Goal: Task Accomplishment & Management: Use online tool/utility

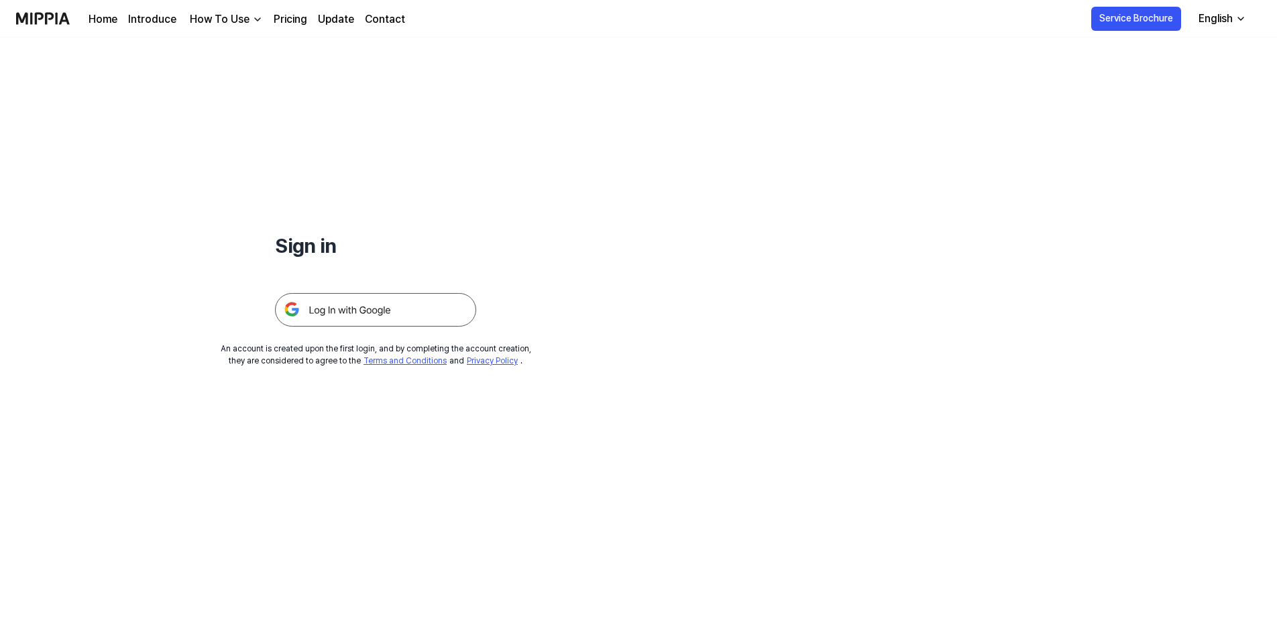
click at [341, 323] on img at bounding box center [375, 310] width 201 height 34
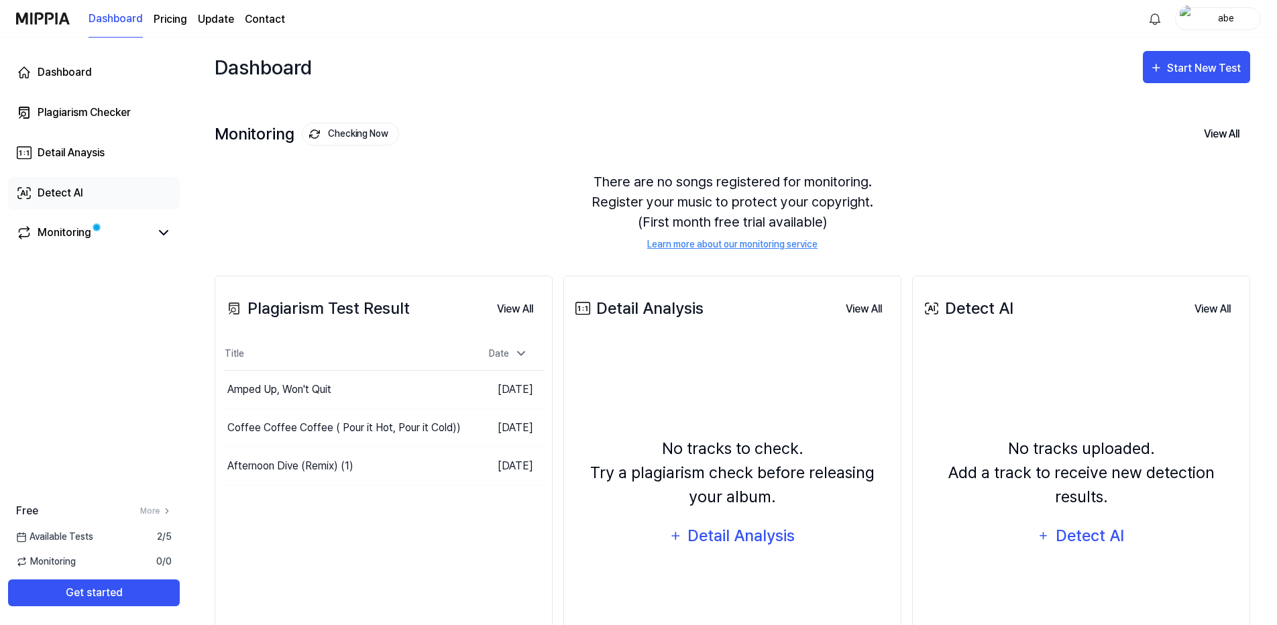
click at [65, 189] on div "Detect AI" at bounding box center [61, 193] width 46 height 16
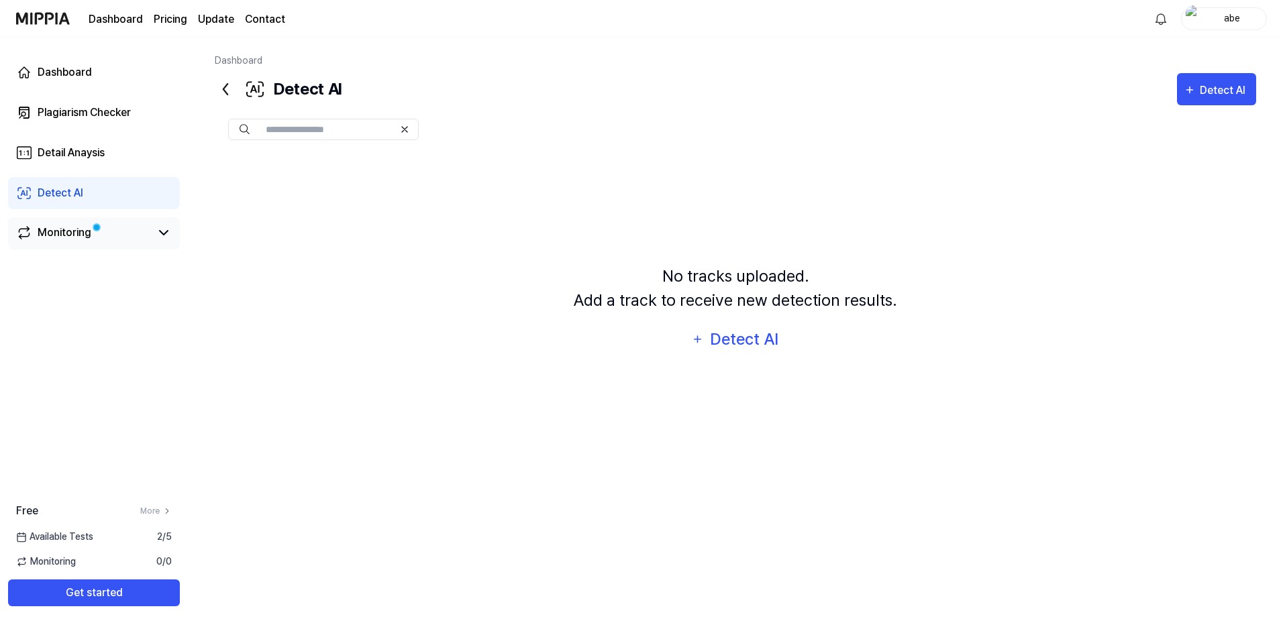
click at [64, 235] on div "Monitoring" at bounding box center [65, 233] width 54 height 16
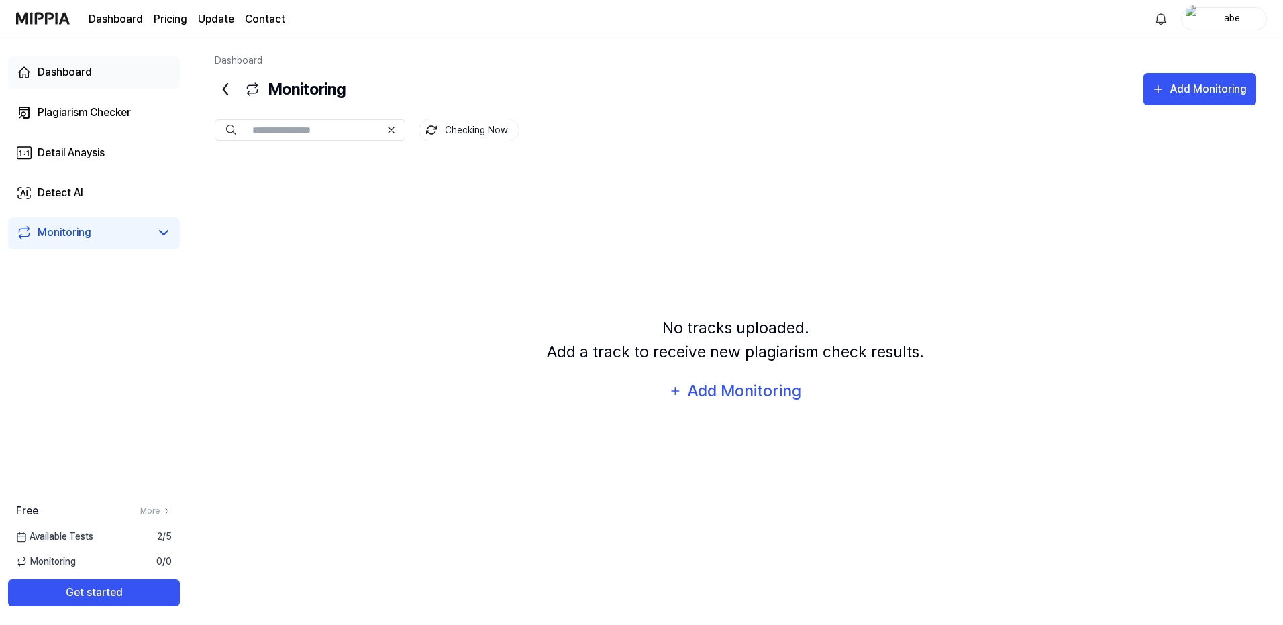
click at [76, 76] on div "Dashboard" at bounding box center [65, 72] width 54 height 16
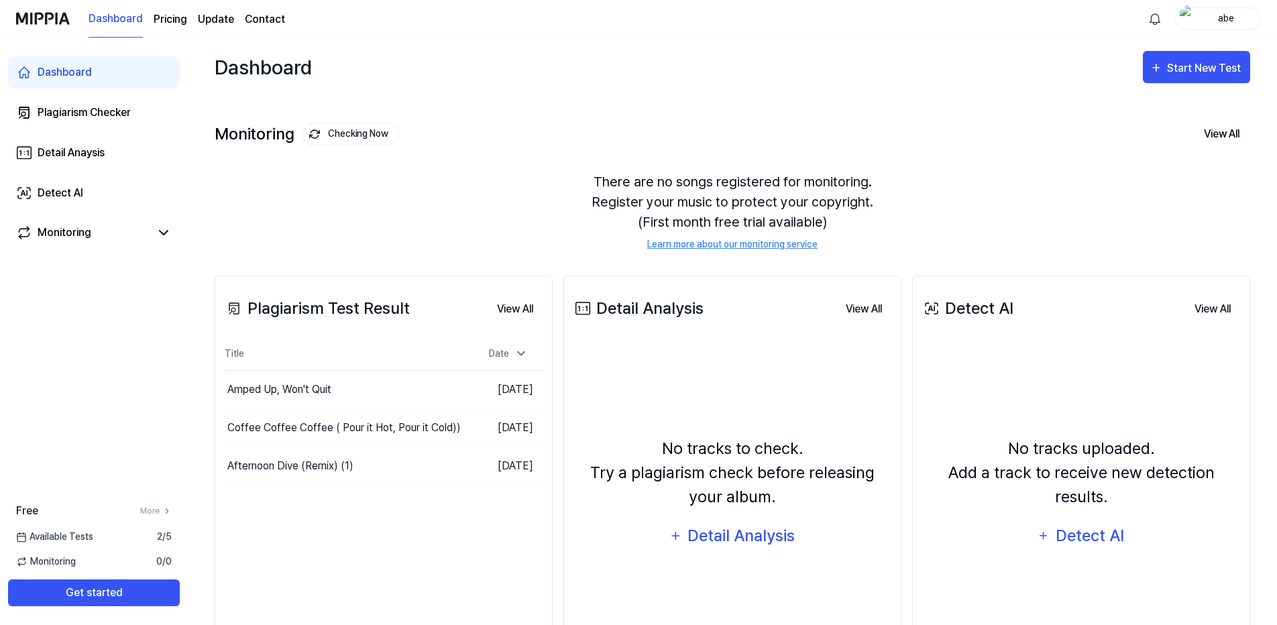
click at [184, 21] on page\) "Pricing" at bounding box center [171, 19] width 34 height 16
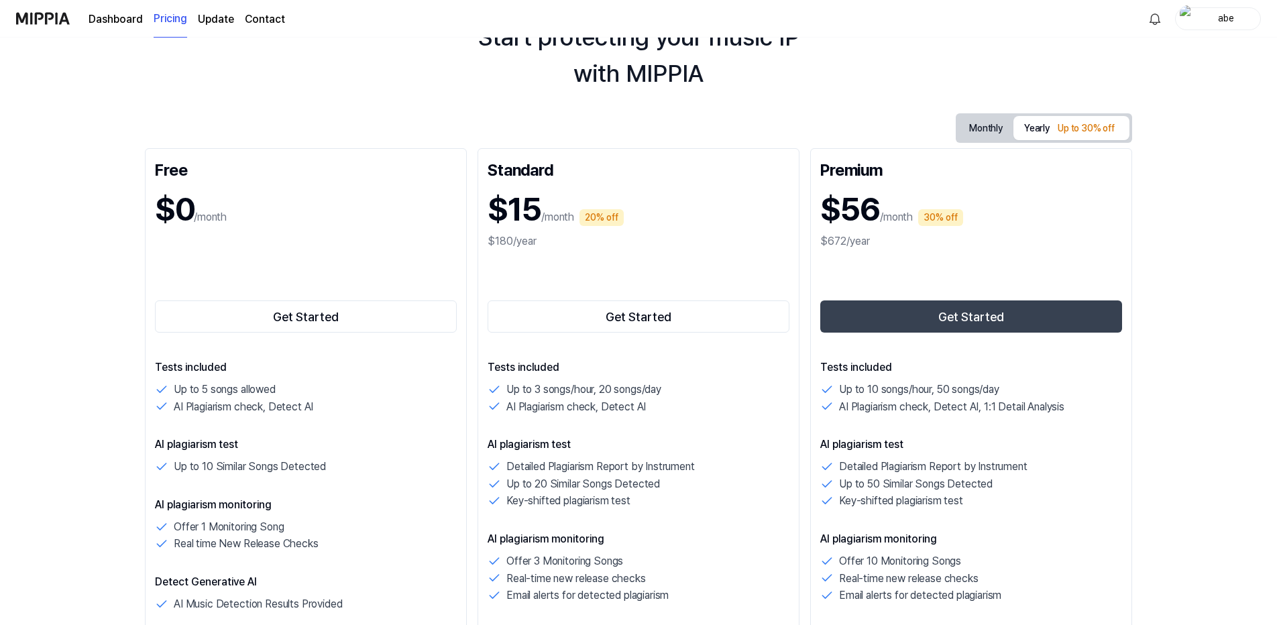
scroll to position [67, 0]
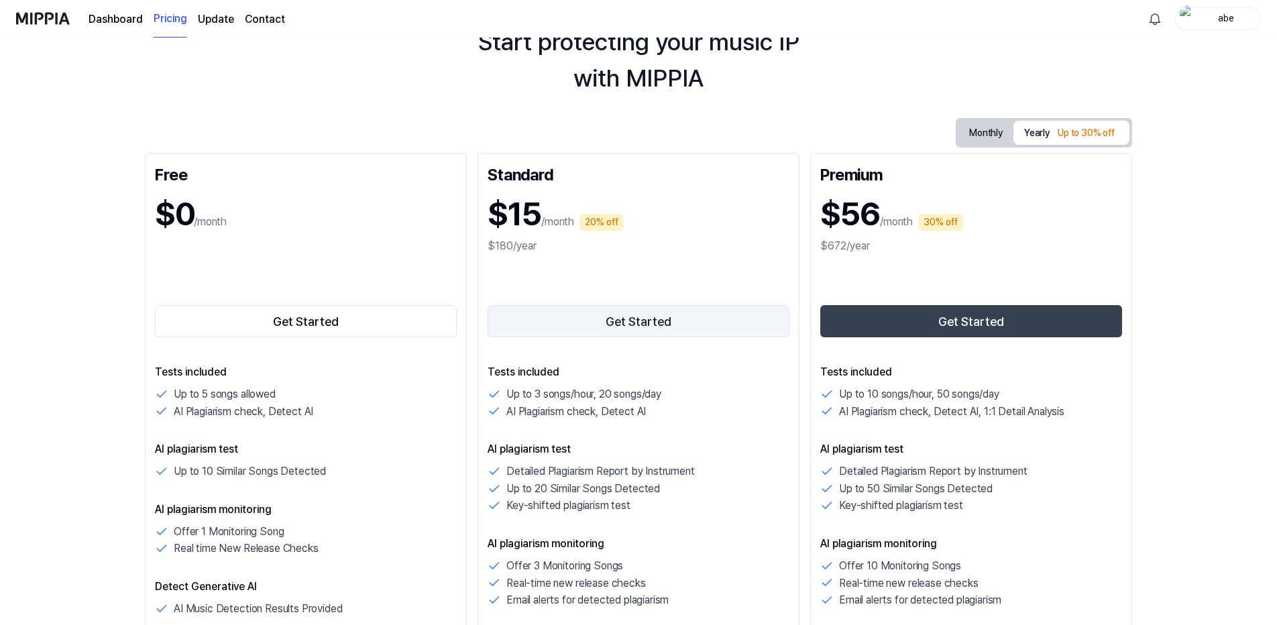
click at [610, 329] on button "Get Started" at bounding box center [639, 321] width 302 height 32
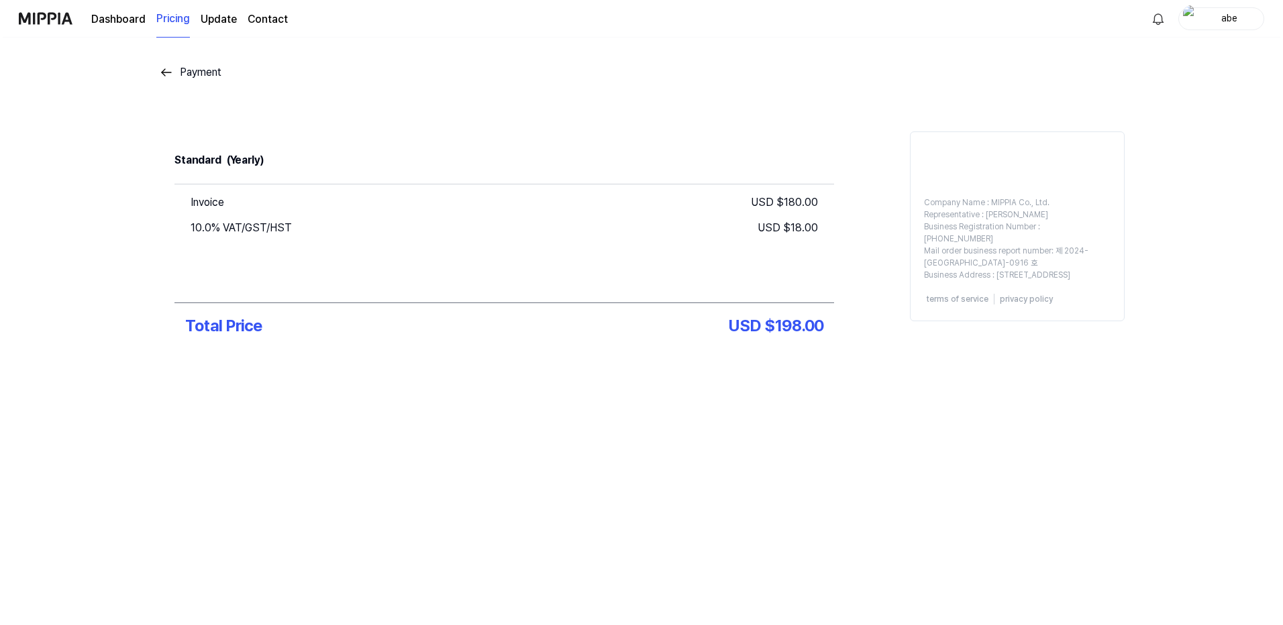
scroll to position [0, 0]
click at [199, 68] on div "Payment" at bounding box center [201, 72] width 42 height 16
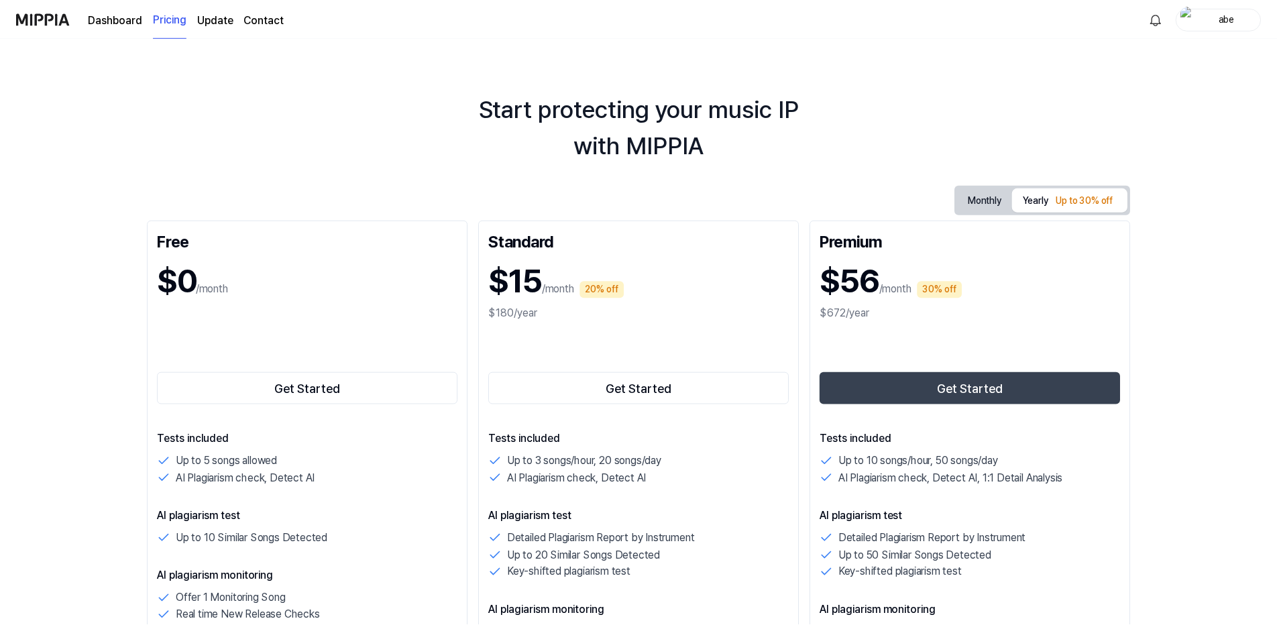
scroll to position [67, 0]
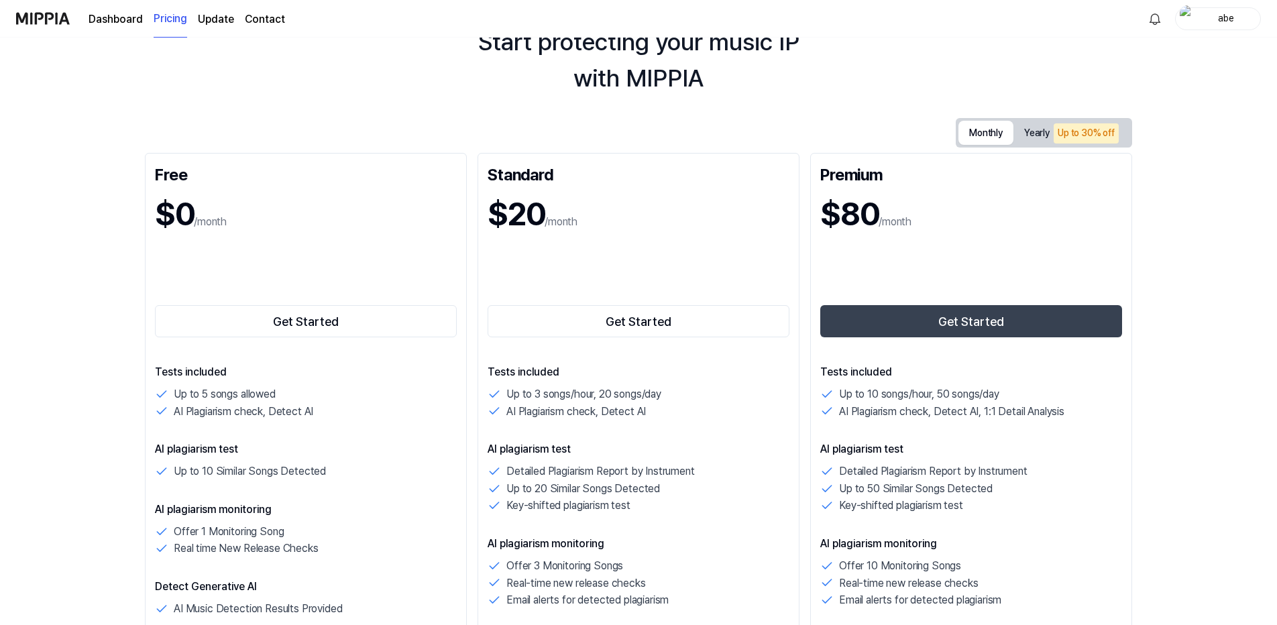
click at [990, 131] on button "Monthly" at bounding box center [986, 133] width 55 height 24
click at [624, 328] on button "Get Started" at bounding box center [639, 321] width 302 height 32
click at [991, 138] on button "Monthly" at bounding box center [986, 133] width 55 height 25
click at [683, 315] on button "Get Started" at bounding box center [639, 321] width 302 height 32
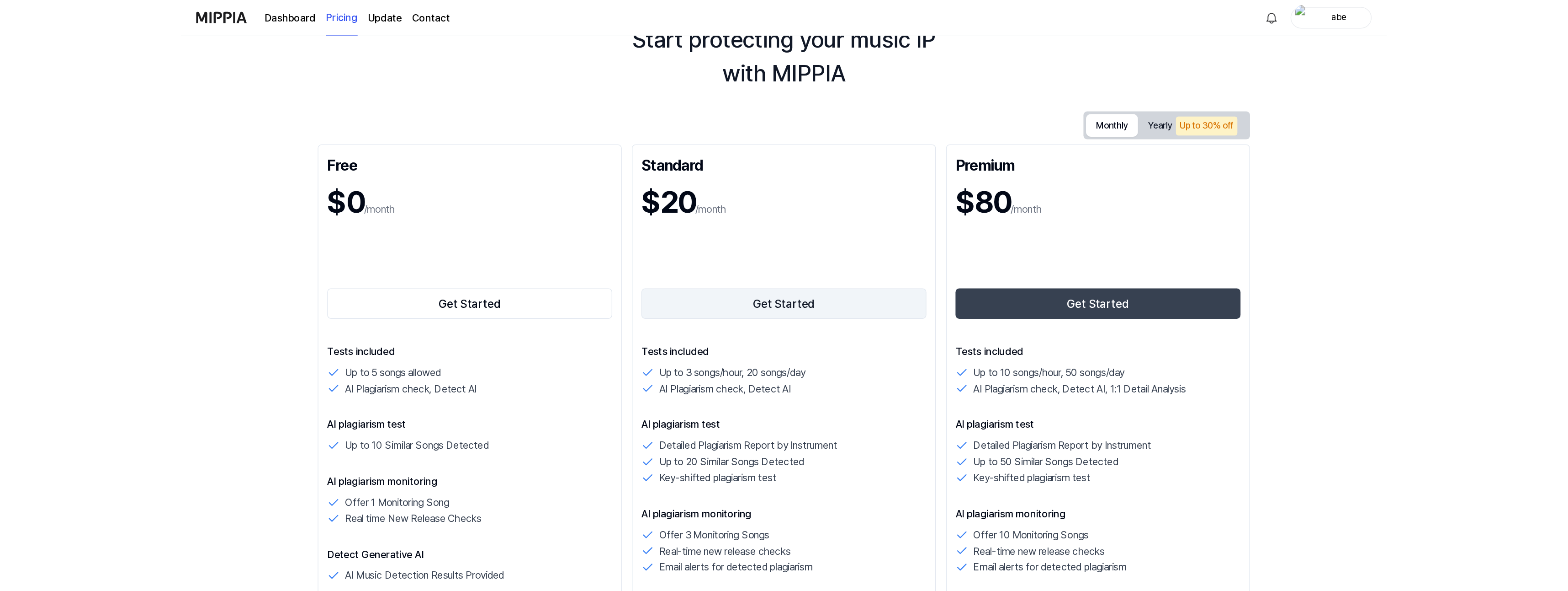
scroll to position [0, 0]
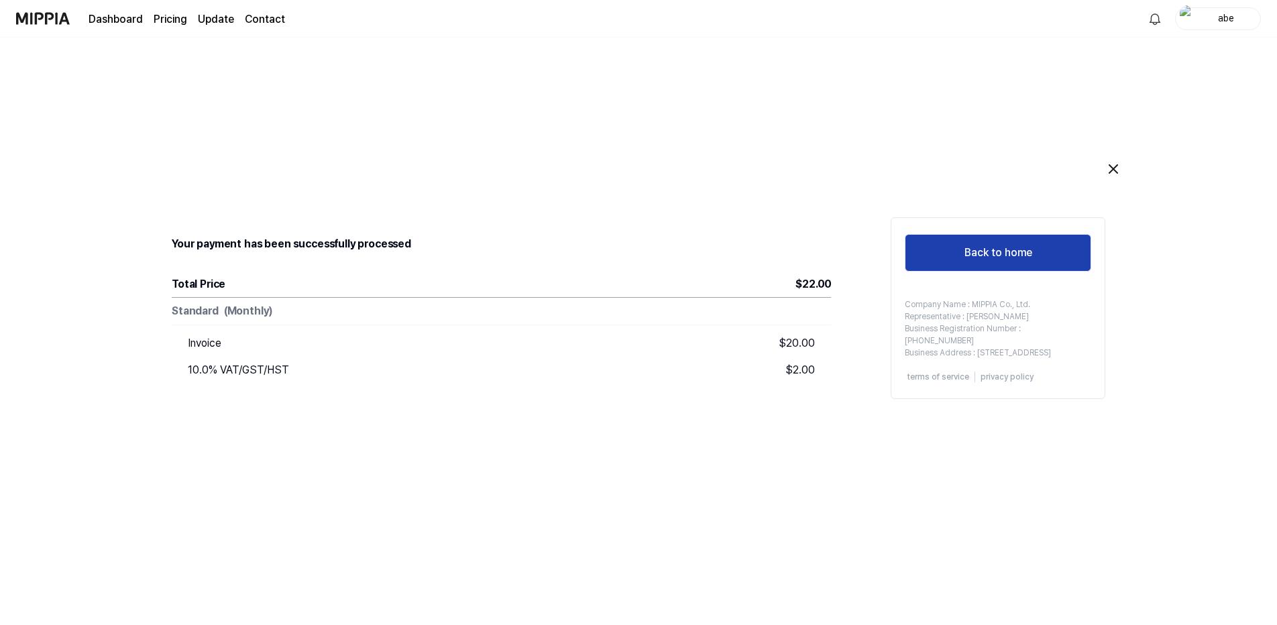
click at [1016, 256] on button "Back to home" at bounding box center [998, 253] width 186 height 38
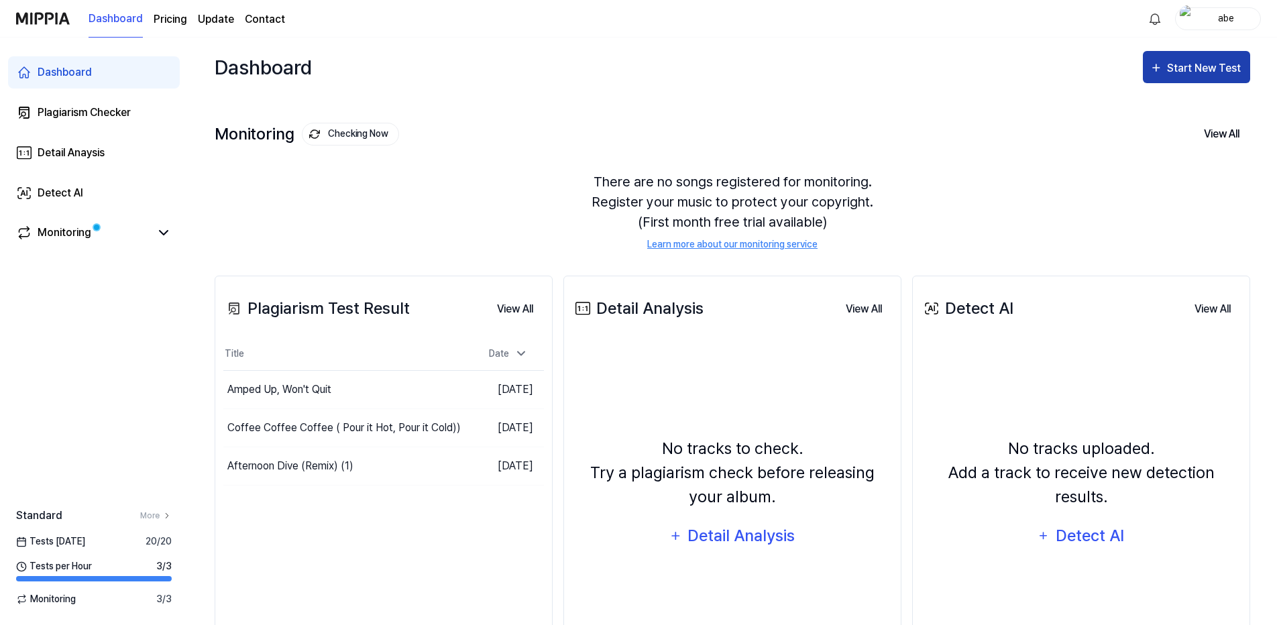
click at [1190, 77] on button "Start New Test" at bounding box center [1196, 67] width 107 height 32
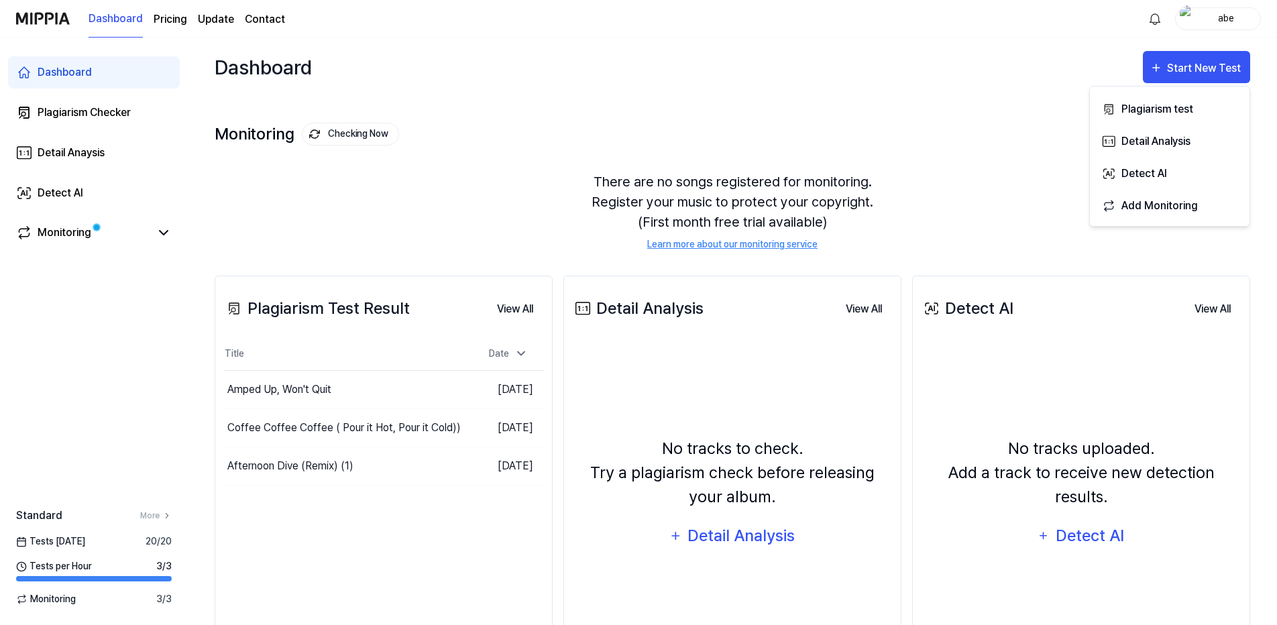
click at [638, 85] on div "Dashboard Start New Test" at bounding box center [733, 67] width 1036 height 59
click at [110, 111] on div "Plagiarism Checker" at bounding box center [84, 113] width 93 height 16
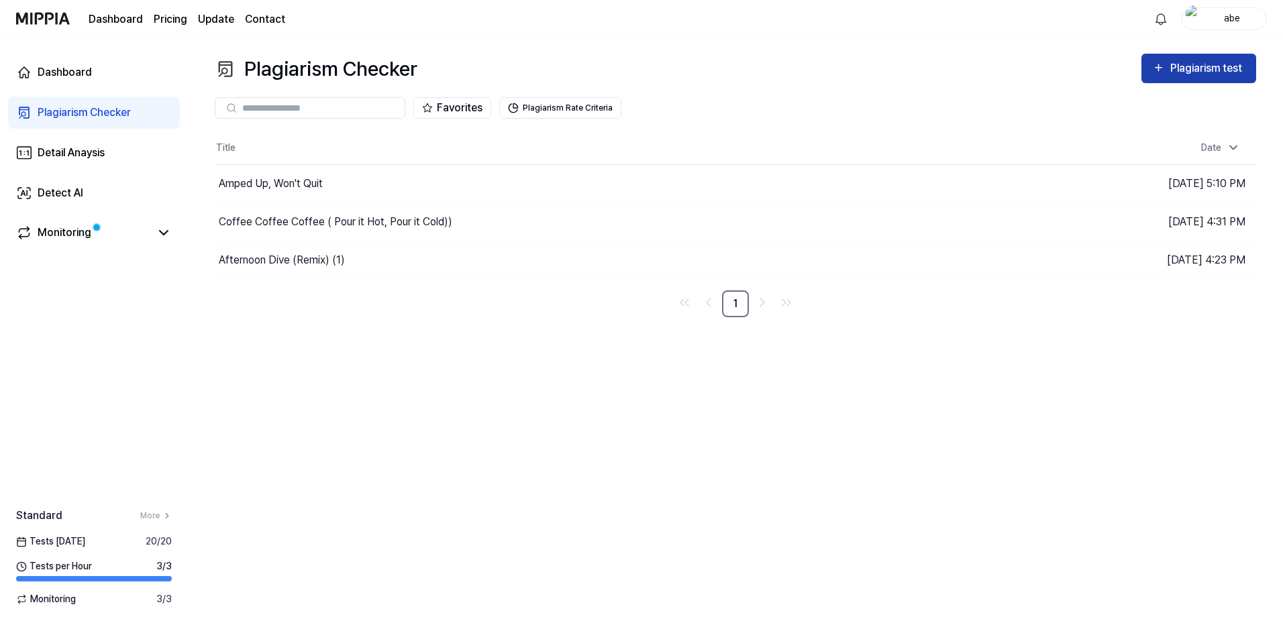
click at [1190, 72] on div "Plagiarism test" at bounding box center [1207, 68] width 75 height 17
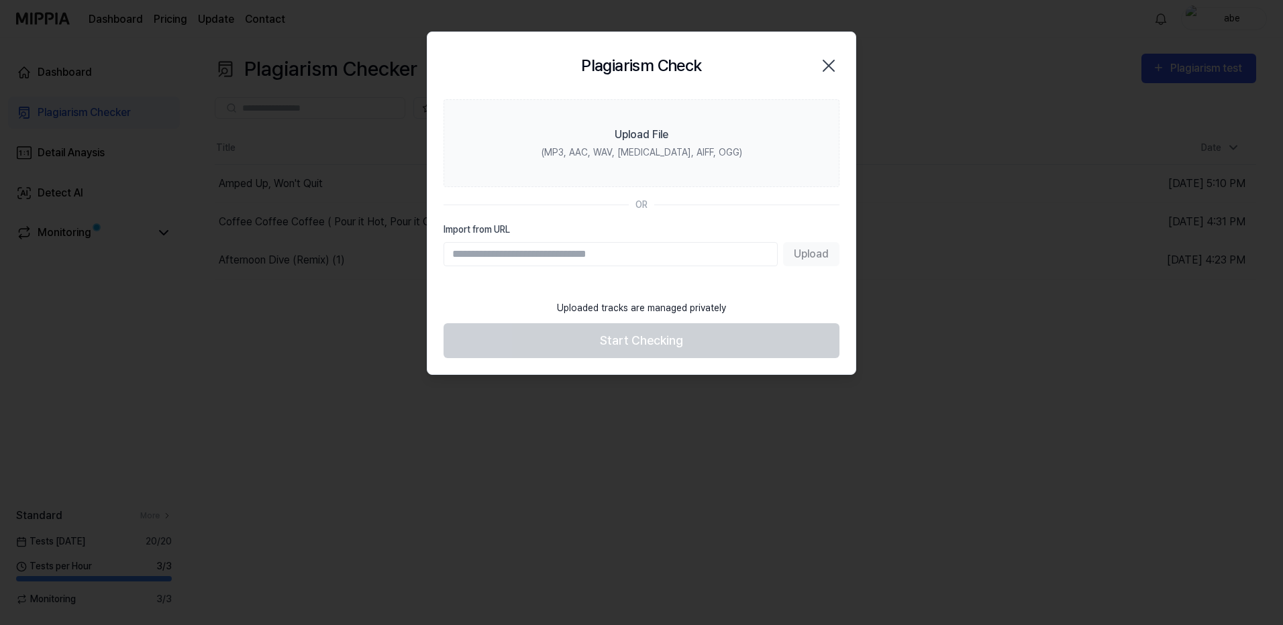
click at [818, 259] on div "Upload" at bounding box center [641, 254] width 396 height 24
click at [714, 255] on input "Import from URL" at bounding box center [610, 254] width 334 height 24
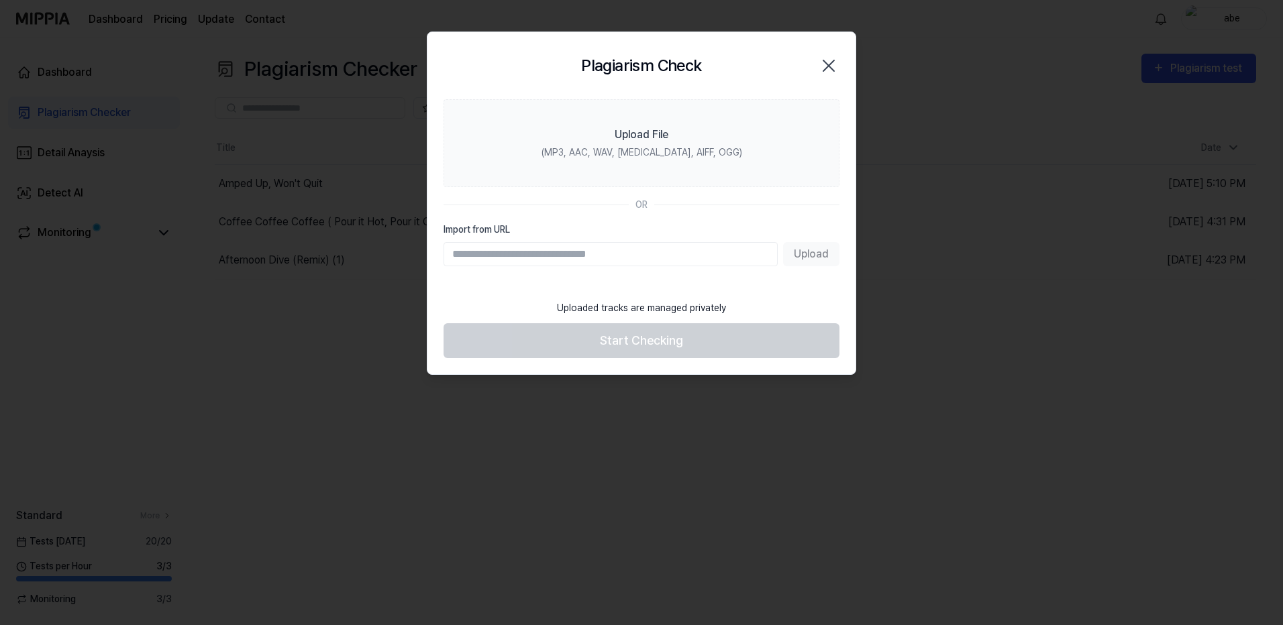
click at [714, 254] on input "Import from URL" at bounding box center [610, 254] width 334 height 24
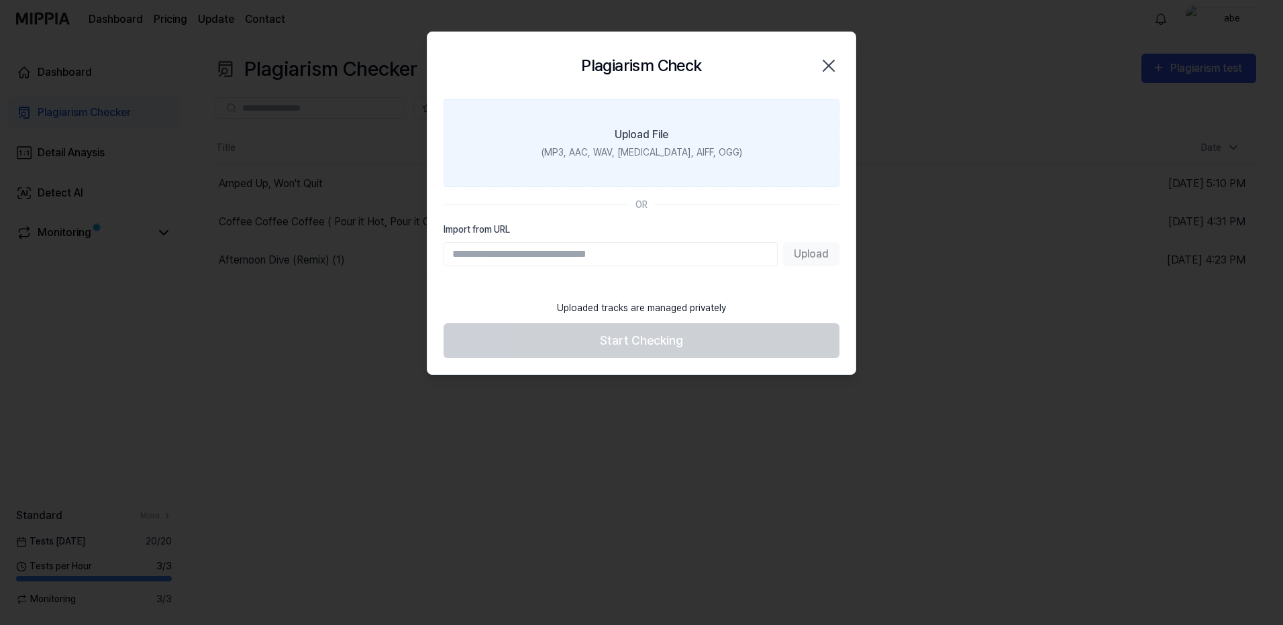
click at [676, 130] on label "Upload File (MP3, AAC, WAV, [MEDICAL_DATA], AIFF, OGG)" at bounding box center [641, 143] width 396 height 88
click at [0, 0] on input "Upload File (MP3, AAC, WAV, [MEDICAL_DATA], AIFF, OGG)" at bounding box center [0, 0] width 0 height 0
click at [603, 158] on div "(MP3, AAC, WAV, [MEDICAL_DATA], AIFF, OGG)" at bounding box center [641, 153] width 201 height 14
click at [0, 0] on input "Upload File (MP3, AAC, WAV, [MEDICAL_DATA], AIFF, OGG)" at bounding box center [0, 0] width 0 height 0
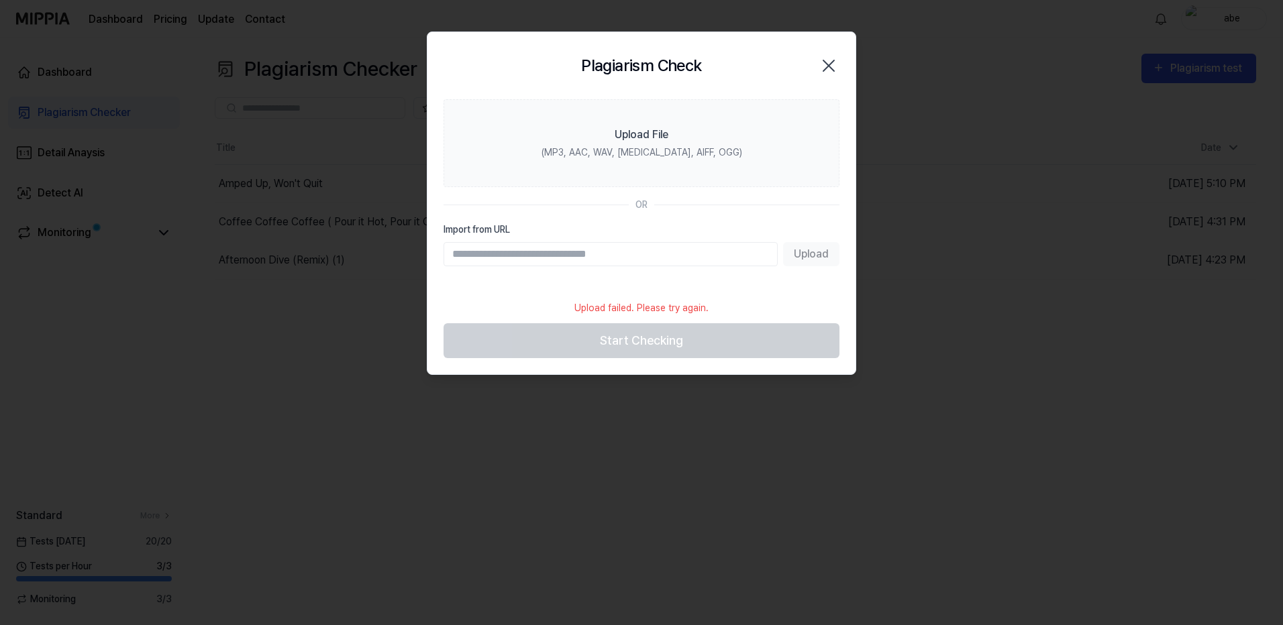
click at [660, 310] on div "Upload failed. Please try again." at bounding box center [641, 308] width 150 height 30
click at [586, 253] on input "Import from URL" at bounding box center [610, 254] width 334 height 24
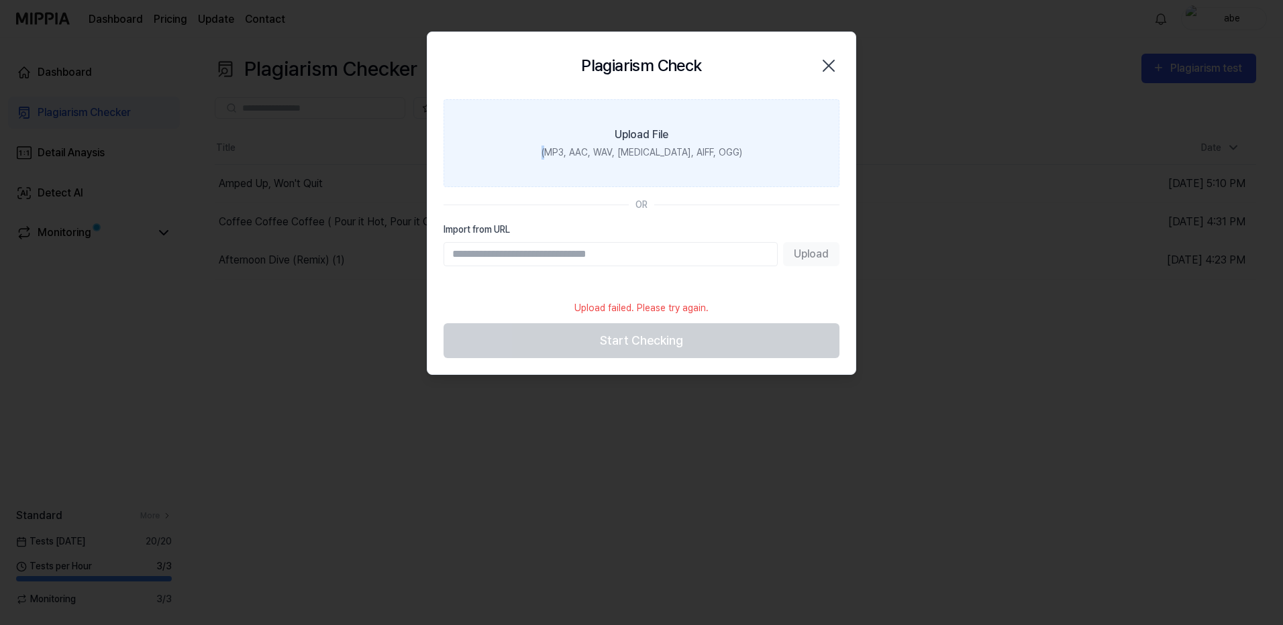
click at [569, 123] on label "Upload File (MP3, AAC, WAV, [MEDICAL_DATA], AIFF, OGG)" at bounding box center [641, 143] width 396 height 88
drag, startPoint x: 569, startPoint y: 123, endPoint x: 602, endPoint y: 140, distance: 36.9
click at [602, 140] on label "Upload File (MP3, AAC, WAV, [MEDICAL_DATA], AIFF, OGG)" at bounding box center [641, 143] width 396 height 88
click at [0, 0] on input "Upload File (MP3, AAC, WAV, [MEDICAL_DATA], AIFF, OGG)" at bounding box center [0, 0] width 0 height 0
click at [683, 158] on div "(MP3, AAC, WAV, [MEDICAL_DATA], AIFF, OGG)" at bounding box center [641, 153] width 201 height 14
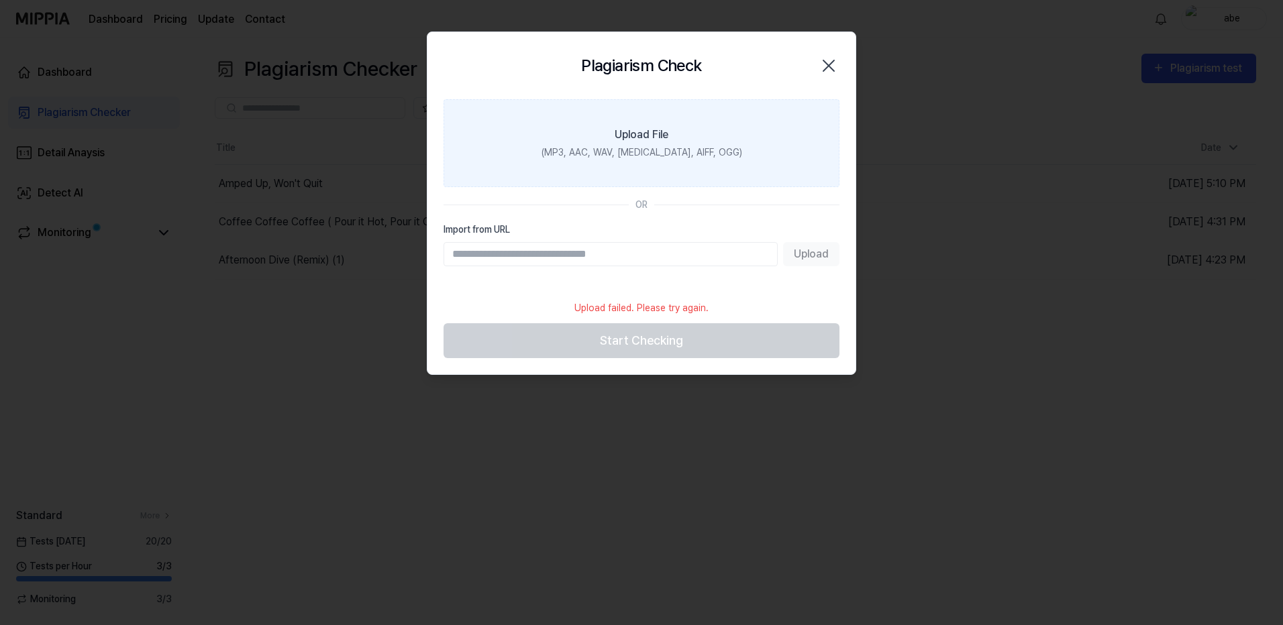
click at [0, 0] on input "Upload File (MP3, AAC, WAV, [MEDICAL_DATA], AIFF, OGG)" at bounding box center [0, 0] width 0 height 0
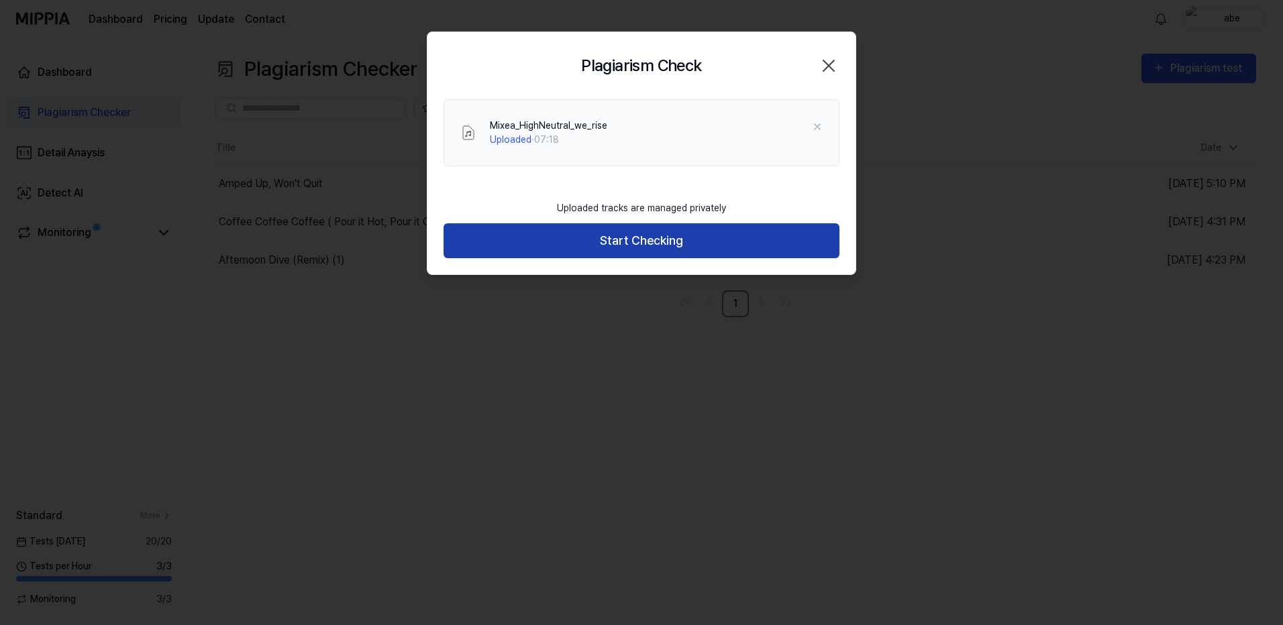
click at [640, 237] on button "Start Checking" at bounding box center [641, 241] width 396 height 36
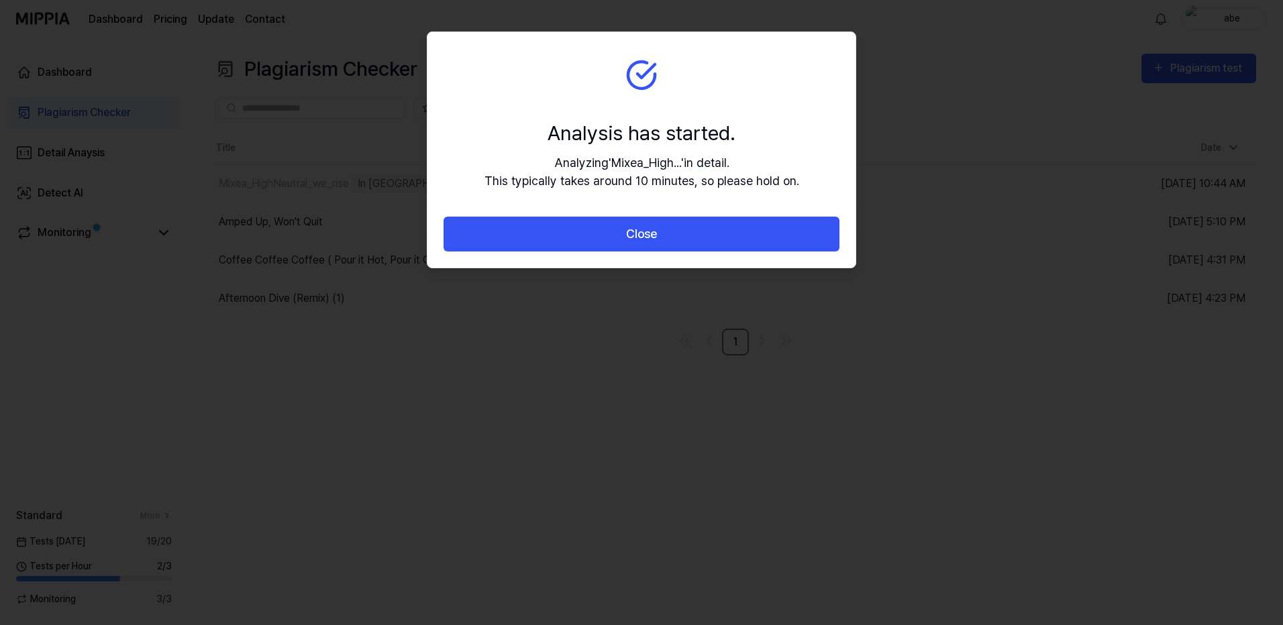
click at [640, 237] on button "Close" at bounding box center [641, 235] width 396 height 36
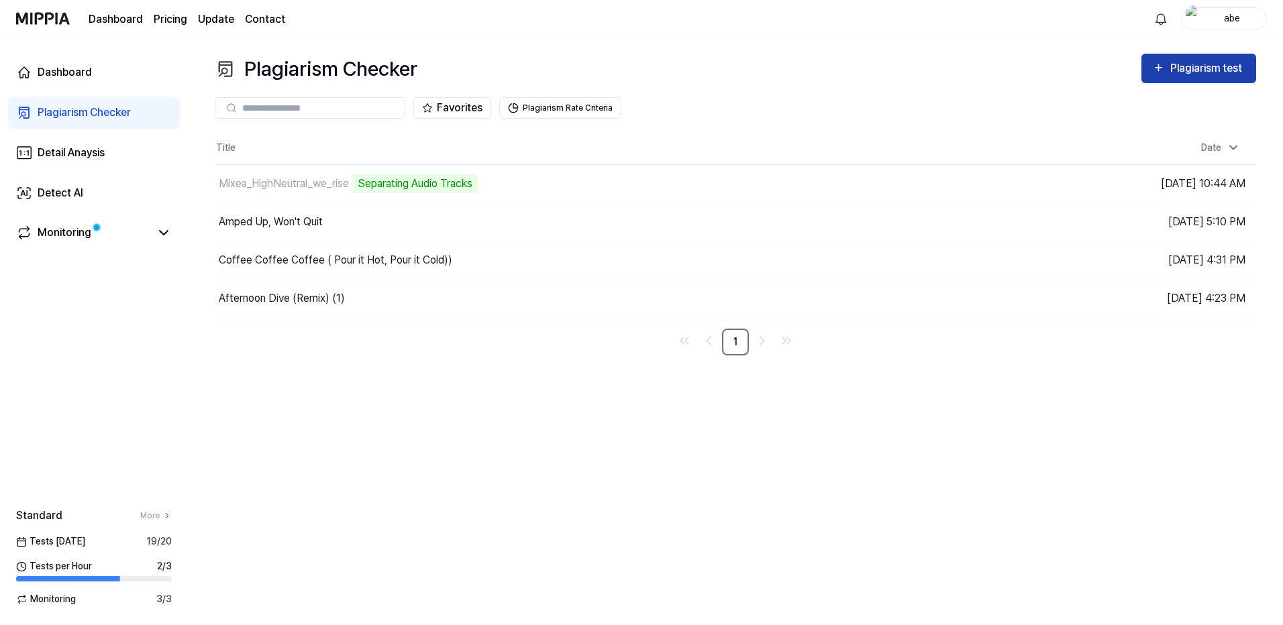
click at [1167, 69] on div "Plagiarism test" at bounding box center [1198, 68] width 93 height 17
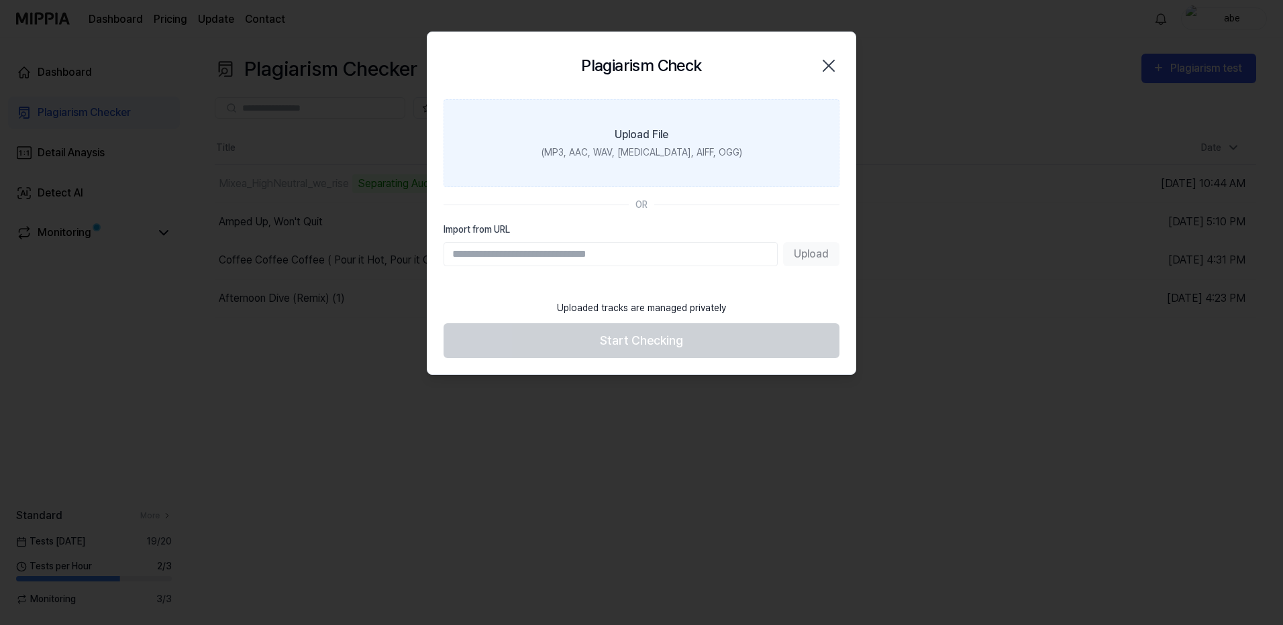
click at [644, 150] on div "(MP3, AAC, WAV, [MEDICAL_DATA], AIFF, OGG)" at bounding box center [641, 153] width 201 height 14
click at [0, 0] on input "Upload File (MP3, AAC, WAV, [MEDICAL_DATA], AIFF, OGG)" at bounding box center [0, 0] width 0 height 0
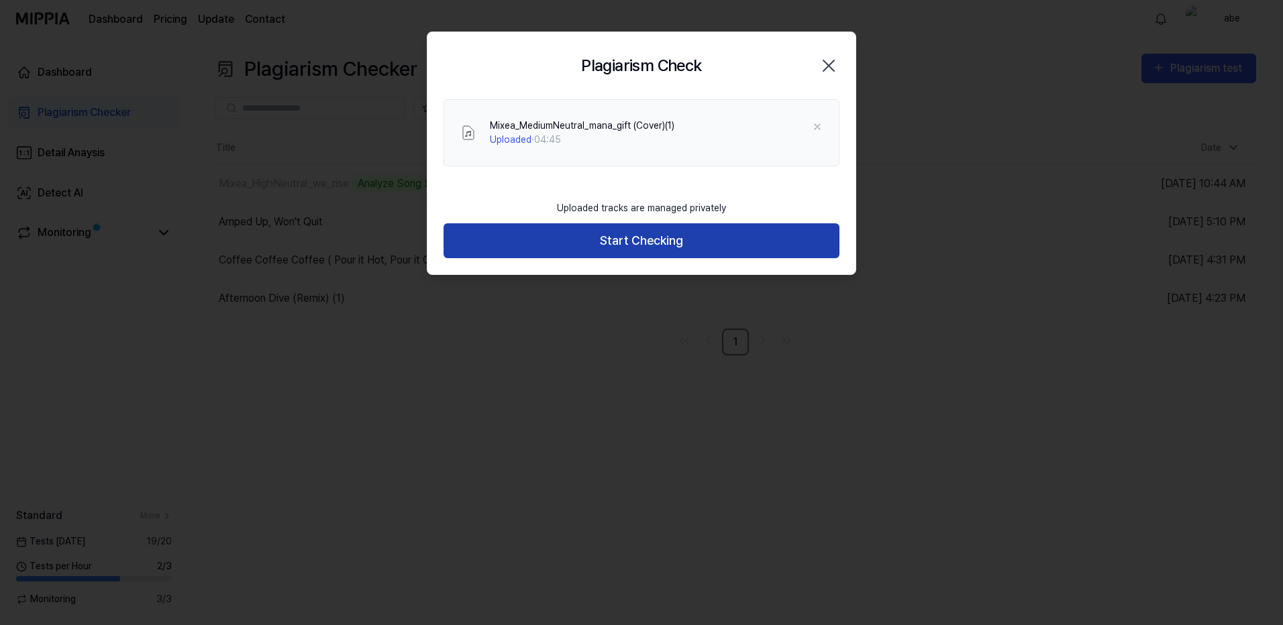
click at [606, 241] on button "Start Checking" at bounding box center [641, 241] width 396 height 36
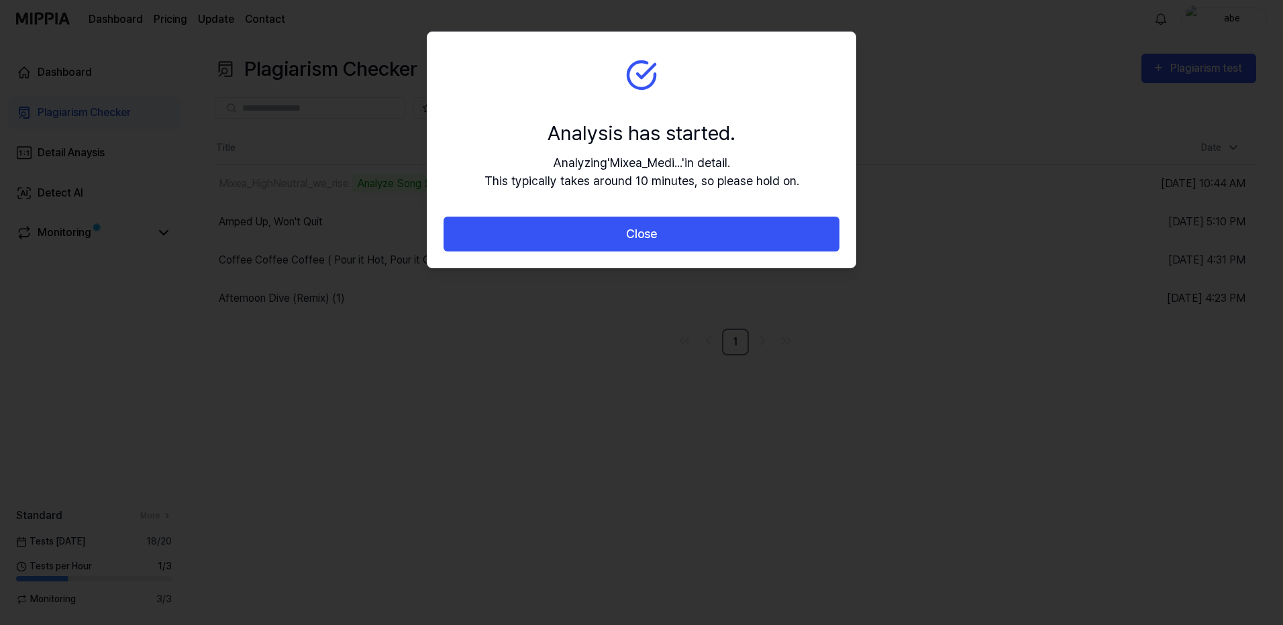
click at [606, 241] on button "Close" at bounding box center [641, 235] width 396 height 36
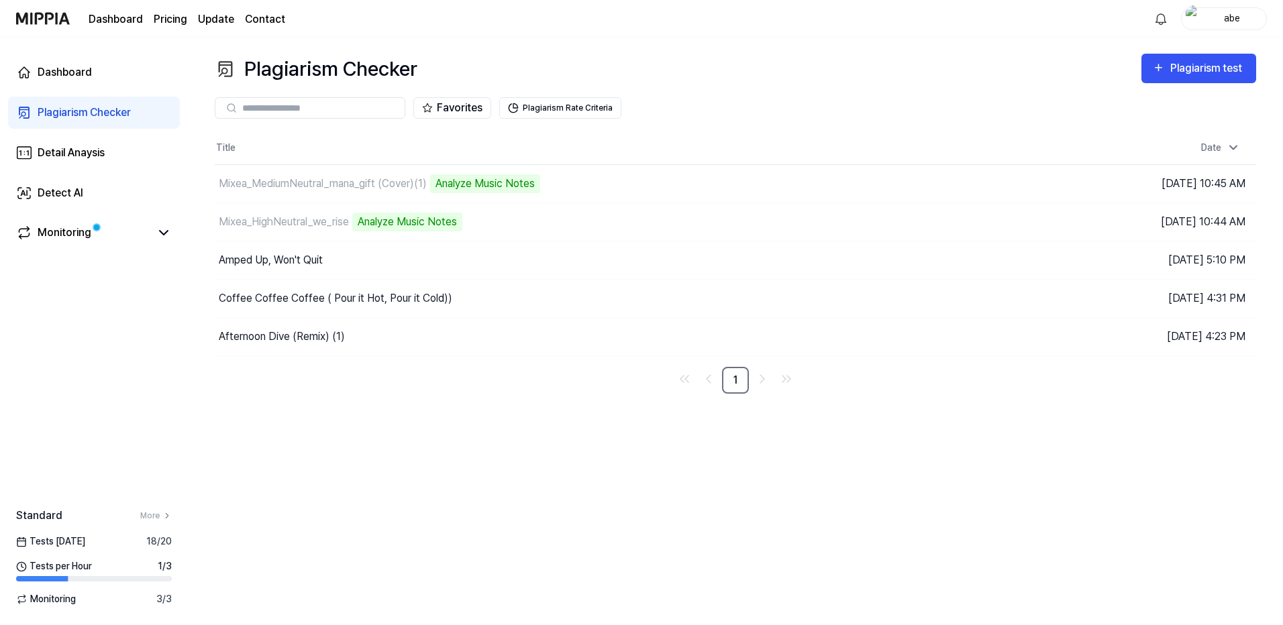
drag, startPoint x: 776, startPoint y: 65, endPoint x: 481, endPoint y: 37, distance: 296.5
click at [481, 37] on nav "Dashboard Pricing Update Contact abe" at bounding box center [641, 19] width 1283 height 38
click at [187, 292] on div "Dashboard Plagiarism Checker Detail Anaysis Detect AI Monitoring Standard More …" at bounding box center [94, 332] width 188 height 588
click at [62, 235] on div "Monitoring" at bounding box center [65, 233] width 54 height 16
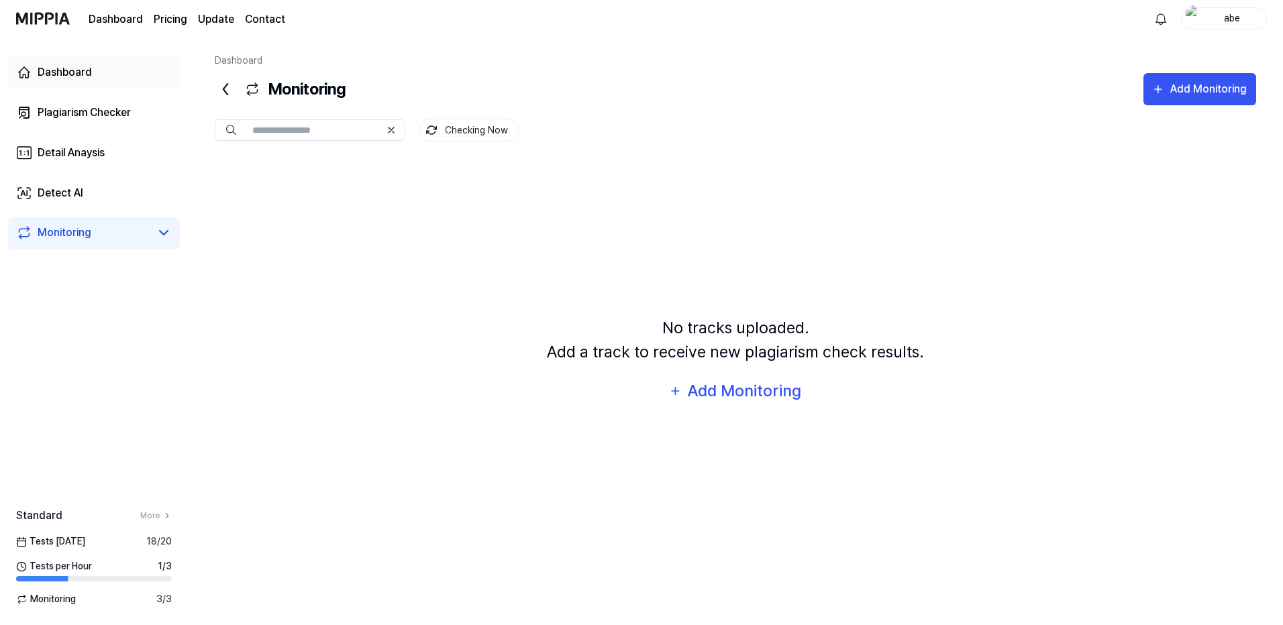
click at [68, 71] on div "Dashboard" at bounding box center [65, 72] width 54 height 16
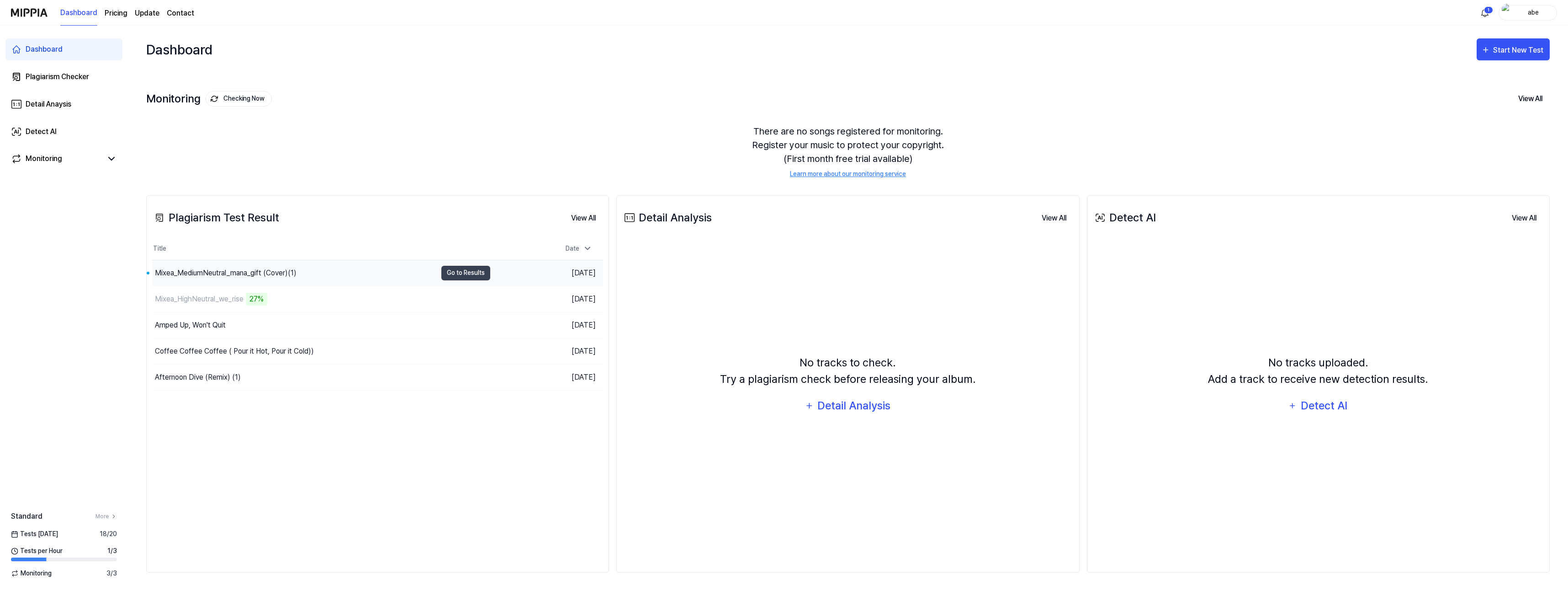
click at [304, 269] on div "Mixea_MediumNeutral_mana_gift (Cover)(1)" at bounding box center [294, 273] width 285 height 26
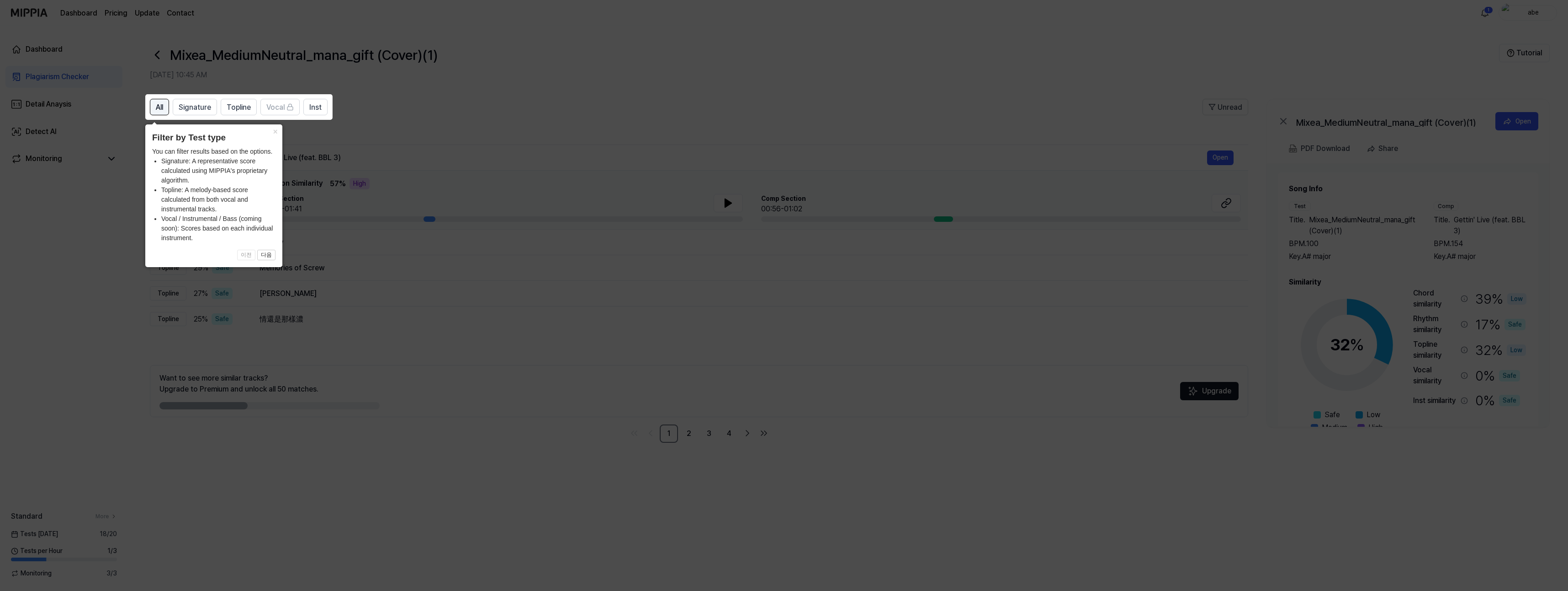
click at [161, 110] on span "All" at bounding box center [159, 108] width 7 height 11
click at [266, 252] on button "다음" at bounding box center [266, 255] width 18 height 11
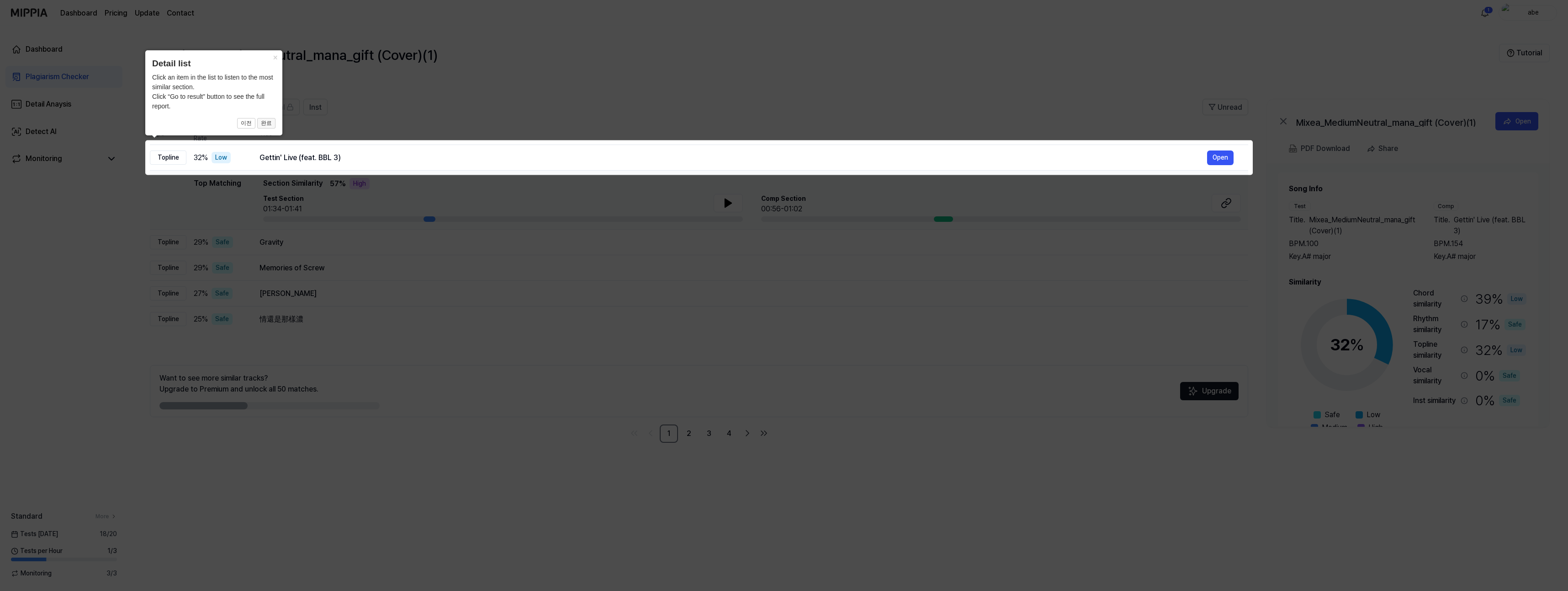
click at [272, 125] on button "완료" at bounding box center [266, 123] width 18 height 11
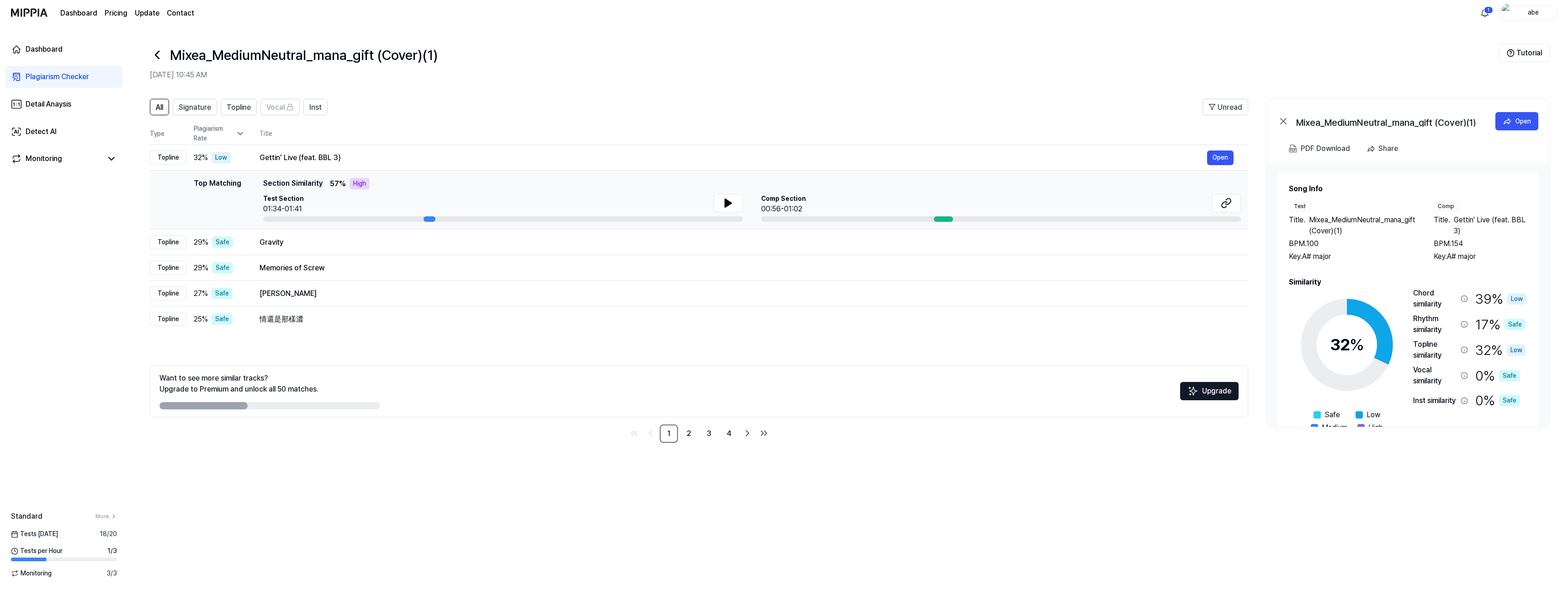
click at [461, 204] on div "Test Section 01:34-01:41" at bounding box center [503, 204] width 480 height 20
click at [730, 203] on icon at bounding box center [728, 203] width 6 height 8
click at [727, 204] on icon at bounding box center [728, 203] width 6 height 8
click at [727, 204] on icon at bounding box center [726, 202] width 2 height 7
click at [873, 203] on button at bounding box center [1226, 202] width 29 height 18
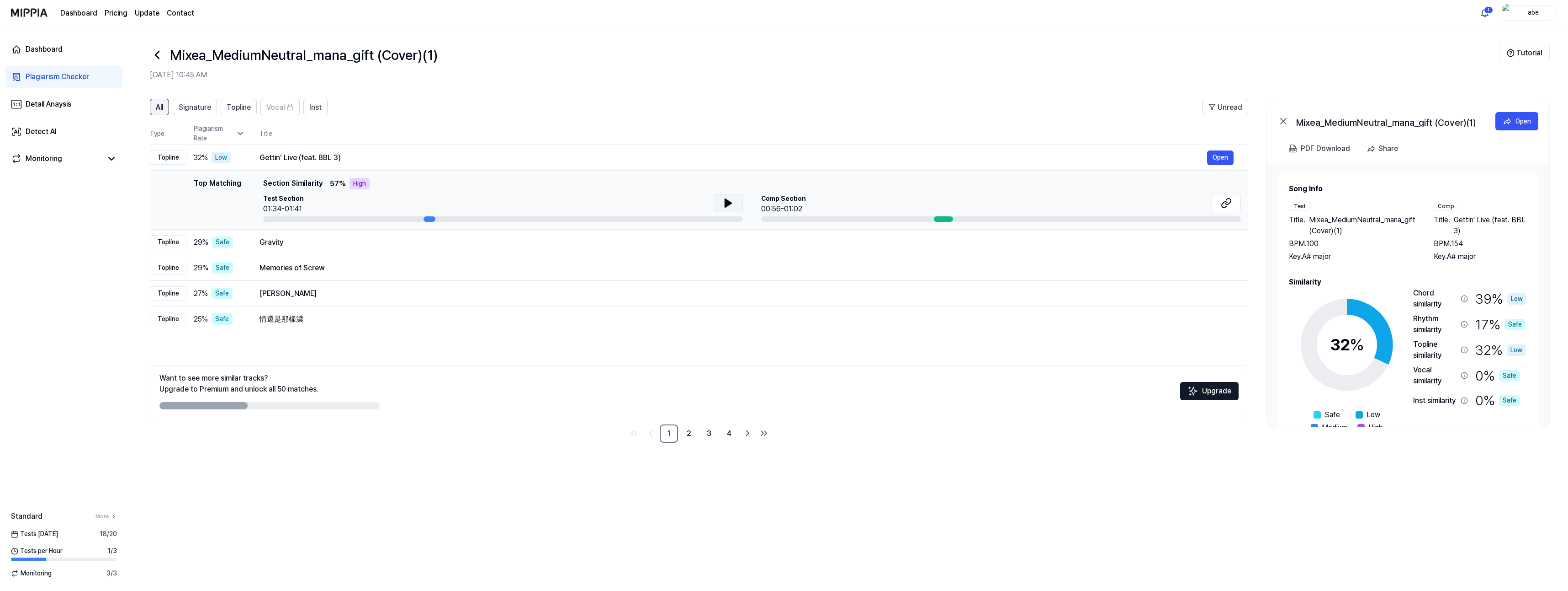
click at [164, 109] on button "All" at bounding box center [159, 107] width 19 height 16
click at [399, 246] on div "Gravity" at bounding box center [733, 242] width 947 height 11
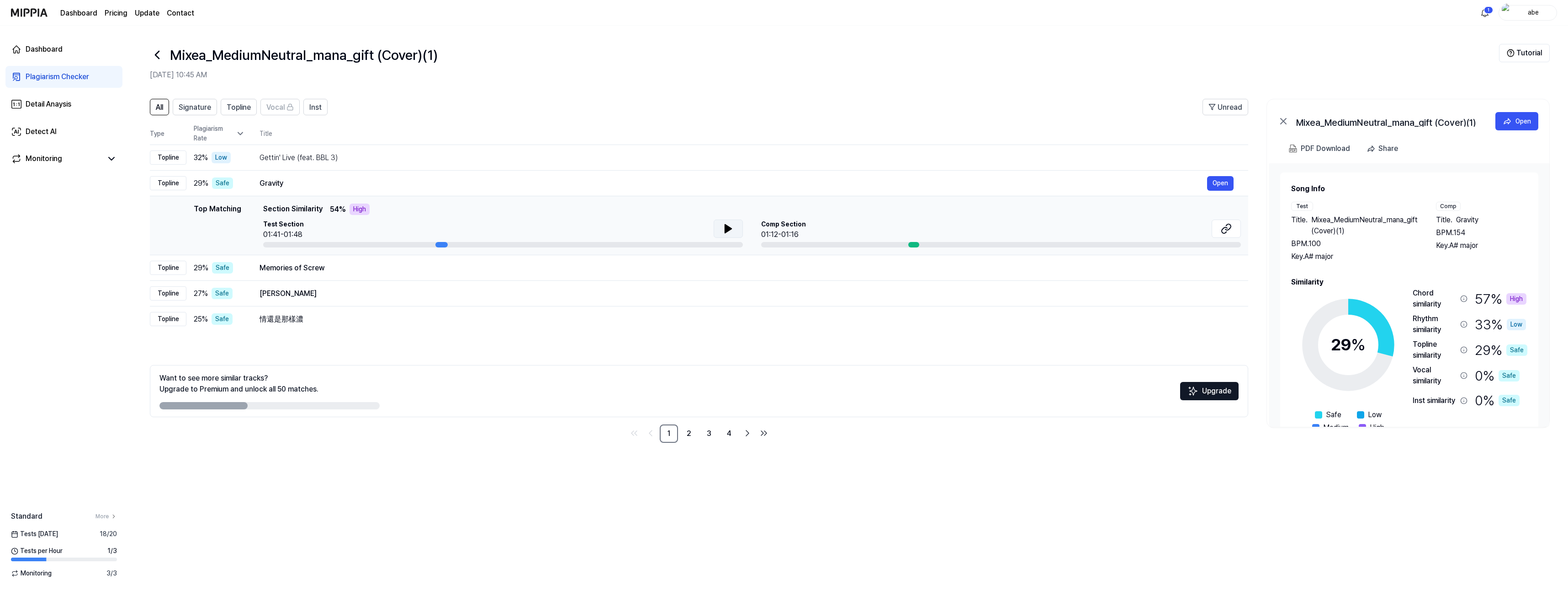
click at [723, 228] on icon at bounding box center [728, 228] width 11 height 11
click at [873, 232] on icon at bounding box center [1226, 228] width 11 height 11
click at [721, 228] on button at bounding box center [728, 228] width 29 height 18
click at [873, 226] on icon at bounding box center [1226, 228] width 11 height 11
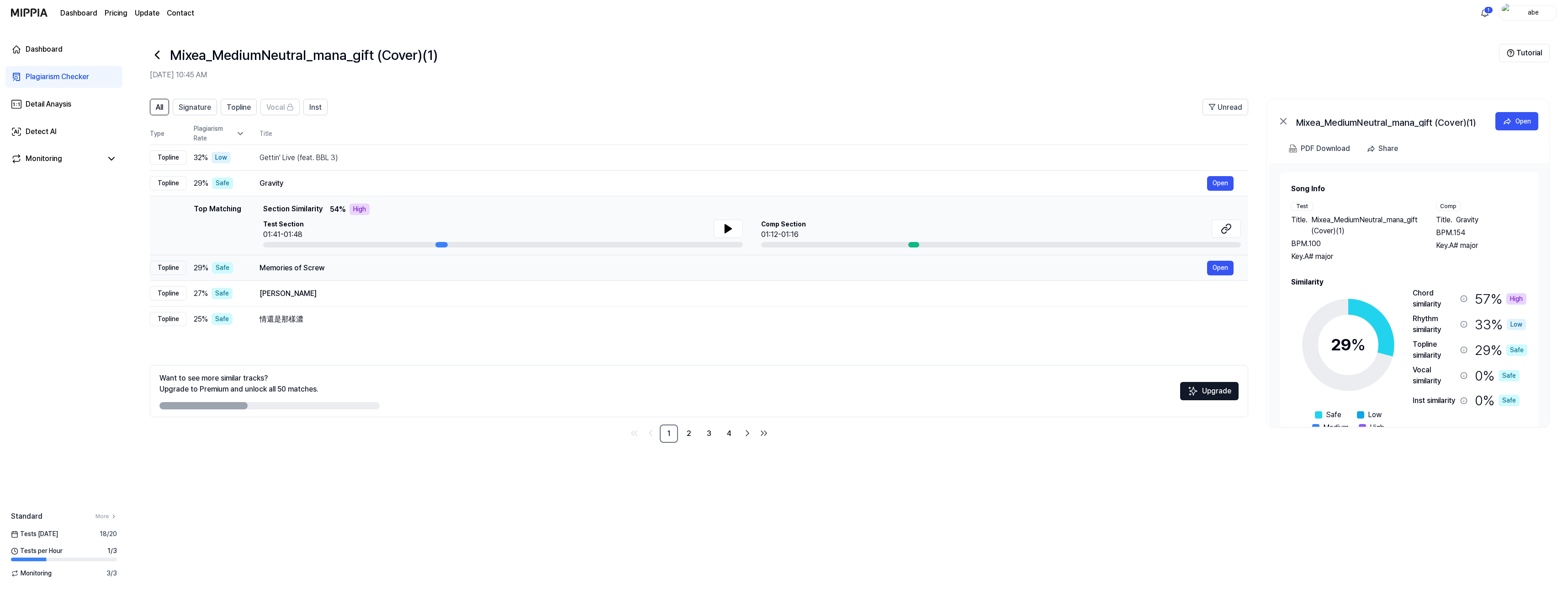
click at [364, 273] on div "Memories of Screw Open" at bounding box center [747, 267] width 974 height 14
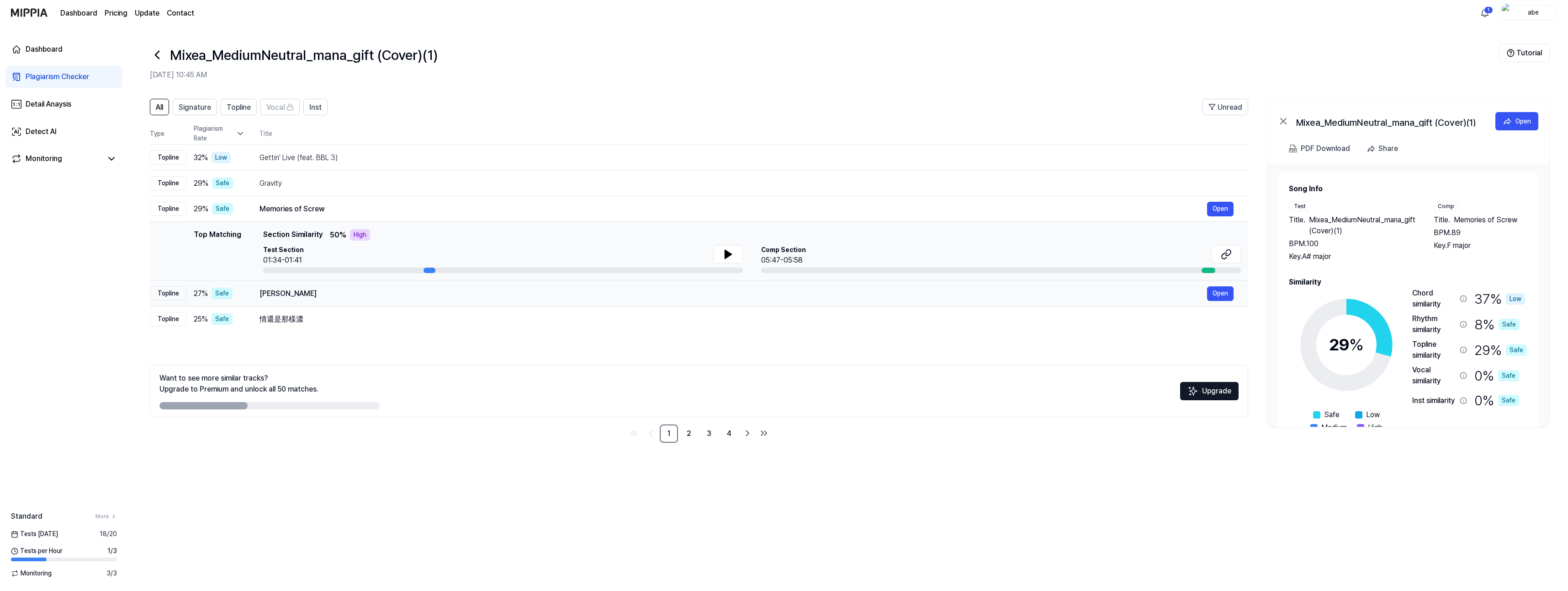
click at [433, 295] on div "[PERSON_NAME] [PERSON_NAME]" at bounding box center [733, 294] width 947 height 11
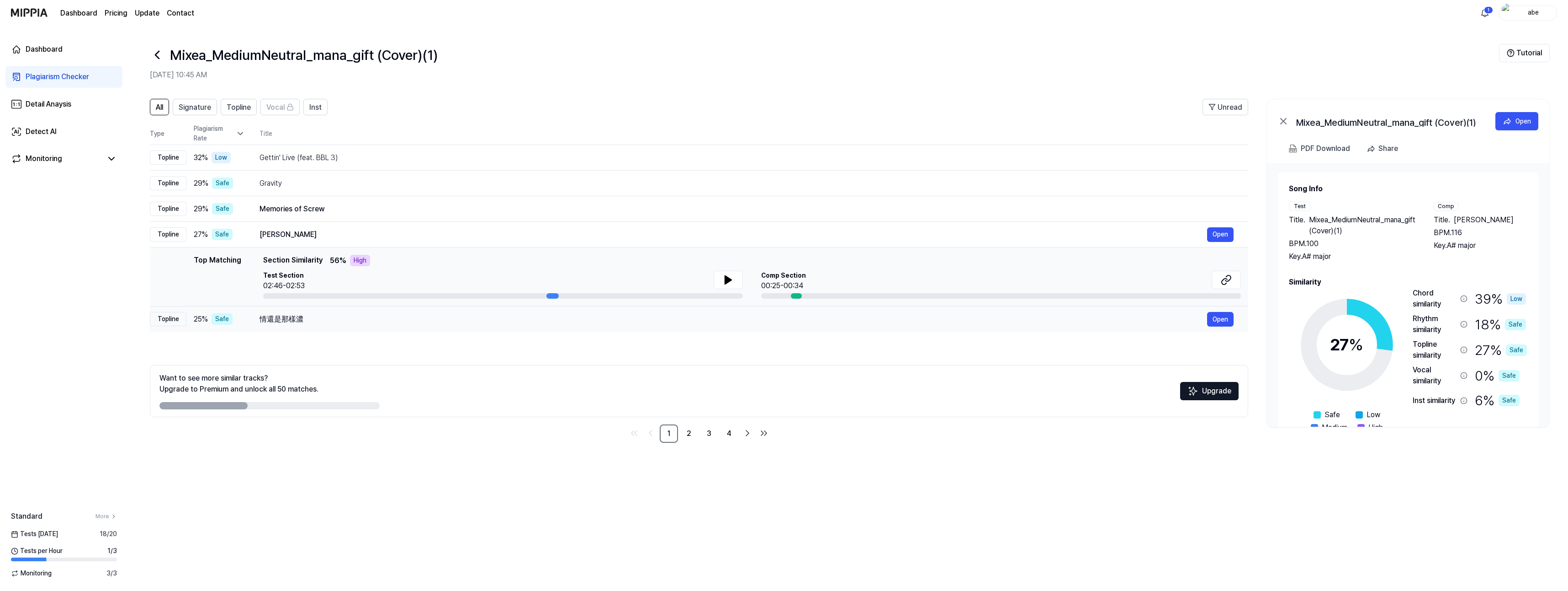
click at [455, 322] on div "情還是那樣濃" at bounding box center [733, 319] width 947 height 11
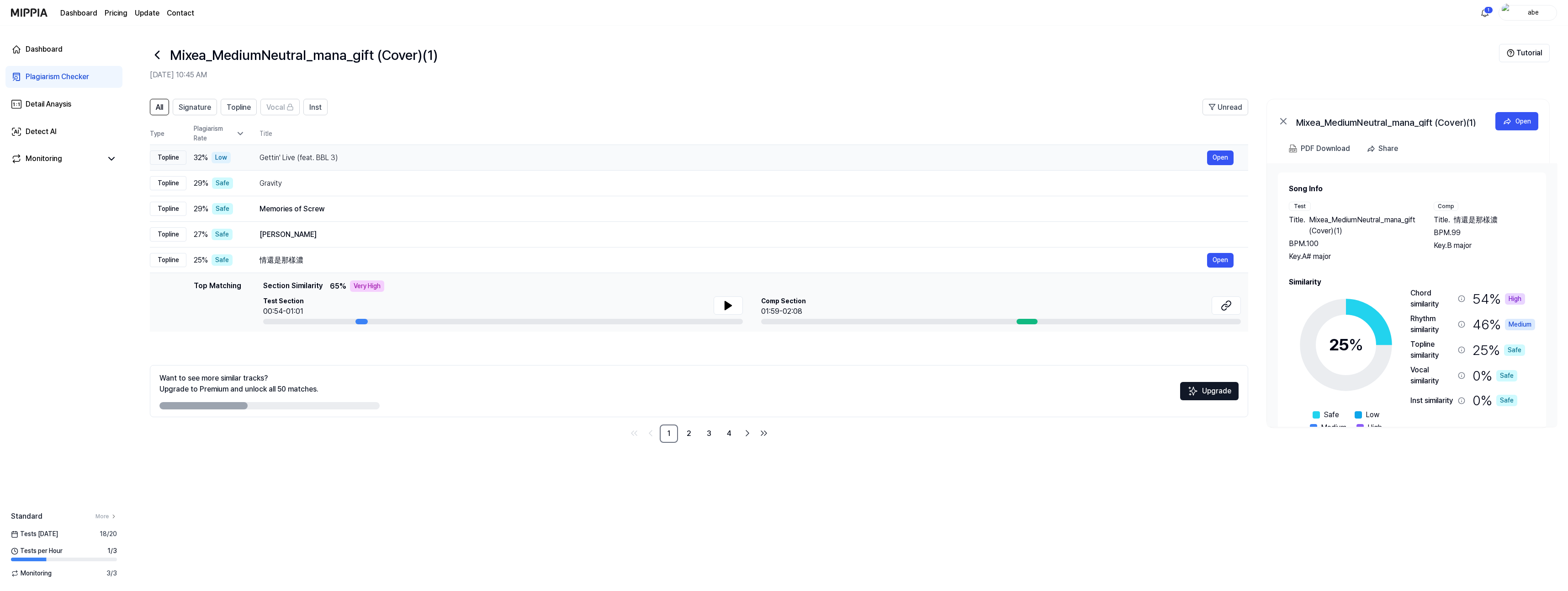
click at [403, 156] on div "Gettin' Live (feat. BBL 3)" at bounding box center [733, 157] width 947 height 11
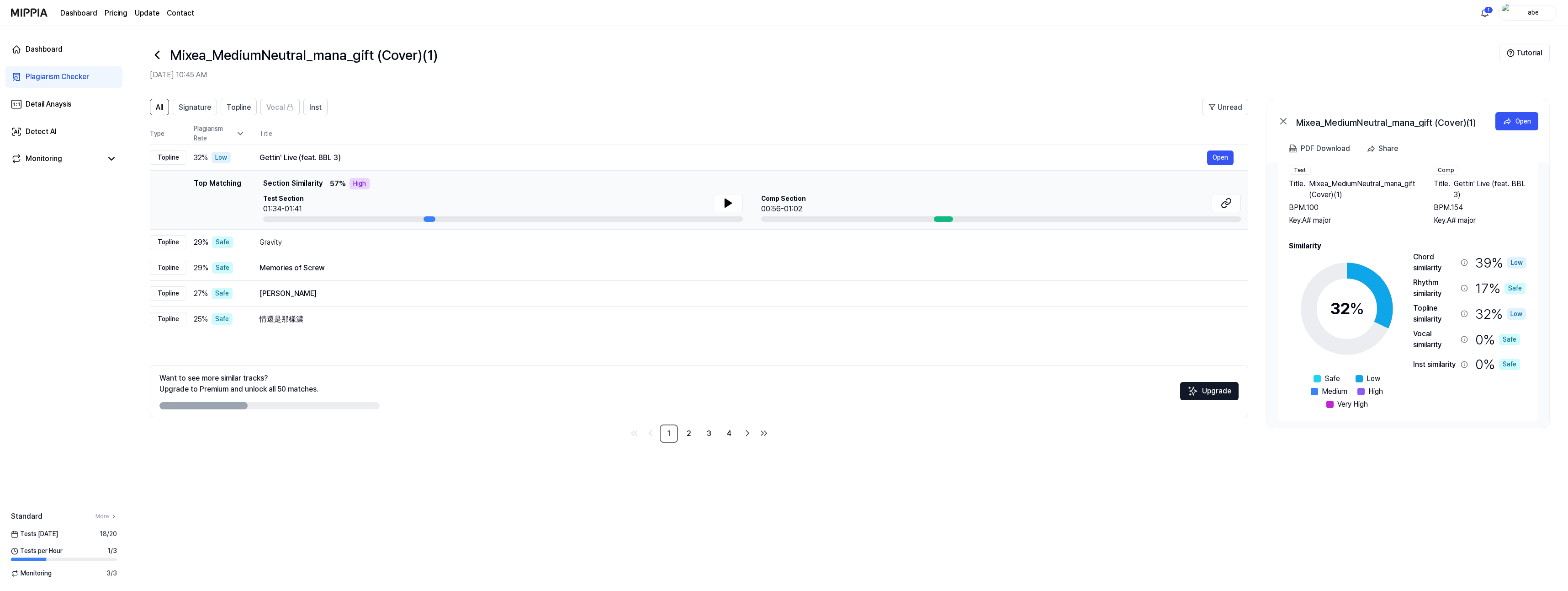
scroll to position [40, 0]
click at [51, 106] on div "Detail Anaysis" at bounding box center [48, 104] width 46 height 11
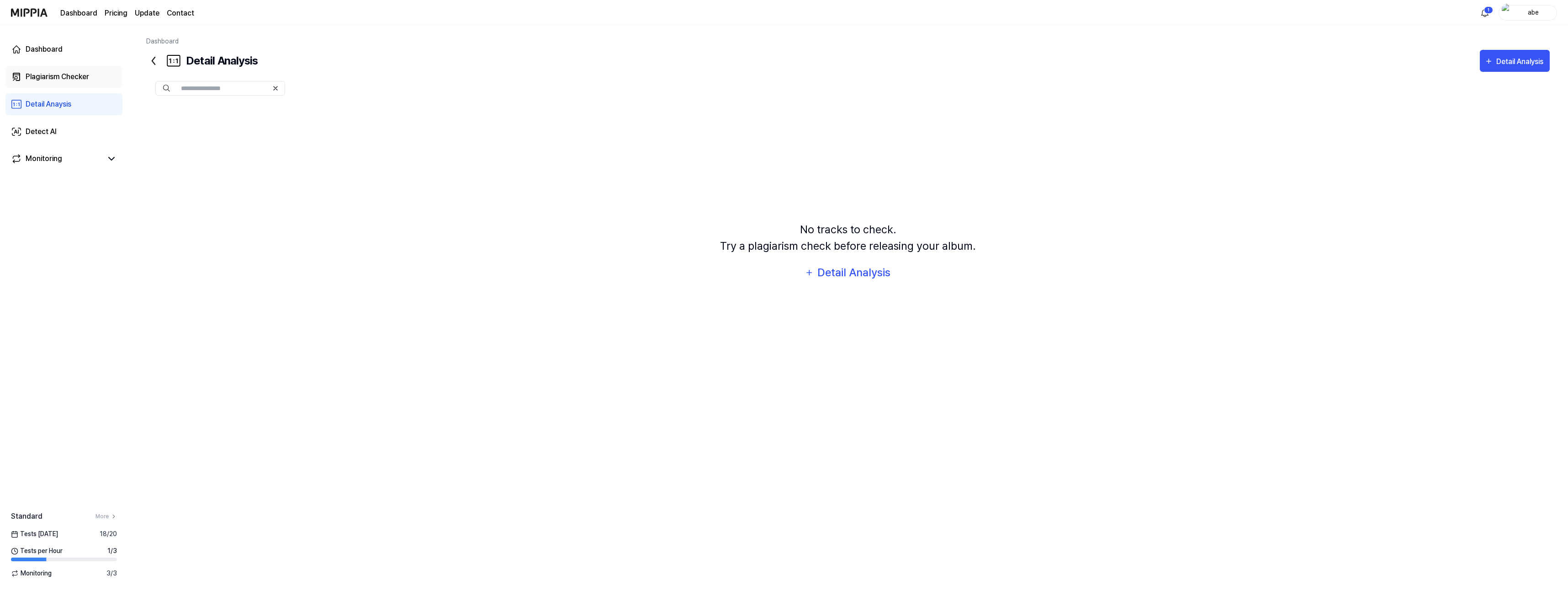
click at [53, 82] on link "Plagiarism Checker" at bounding box center [64, 77] width 117 height 22
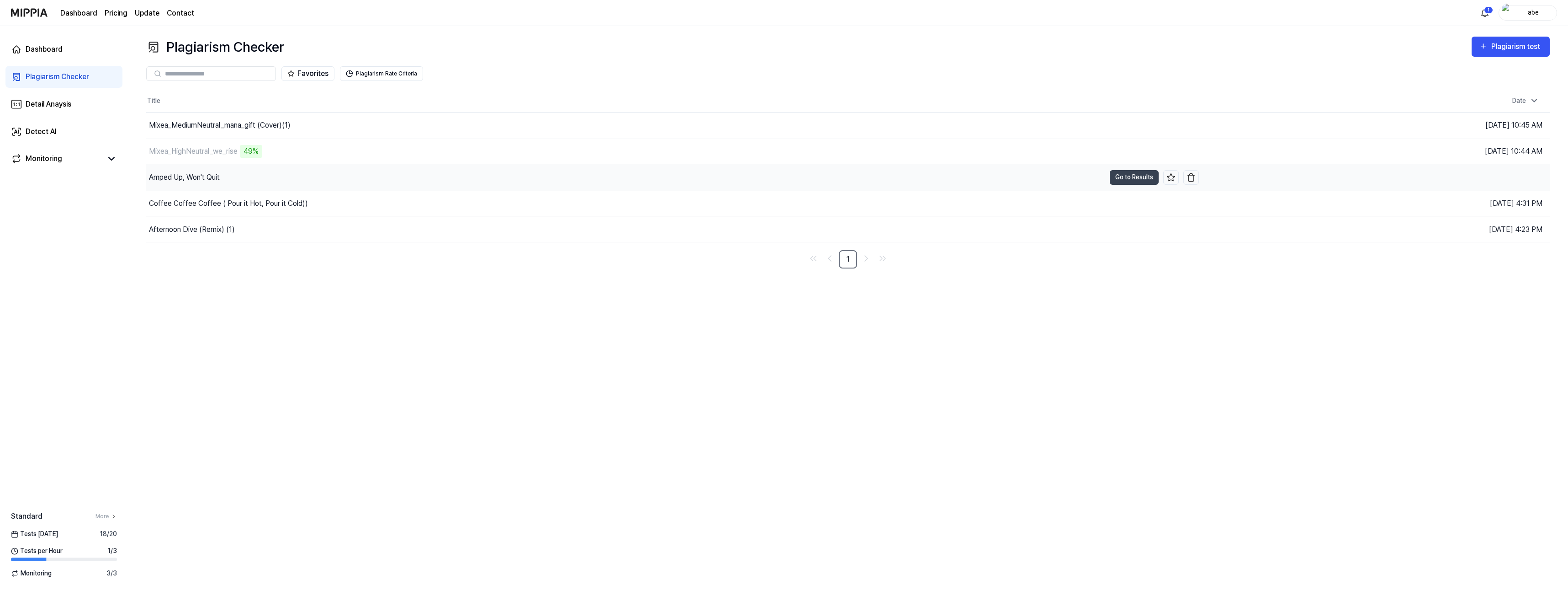
click at [204, 176] on div "Amped Up, Won't Quit" at bounding box center [185, 177] width 71 height 11
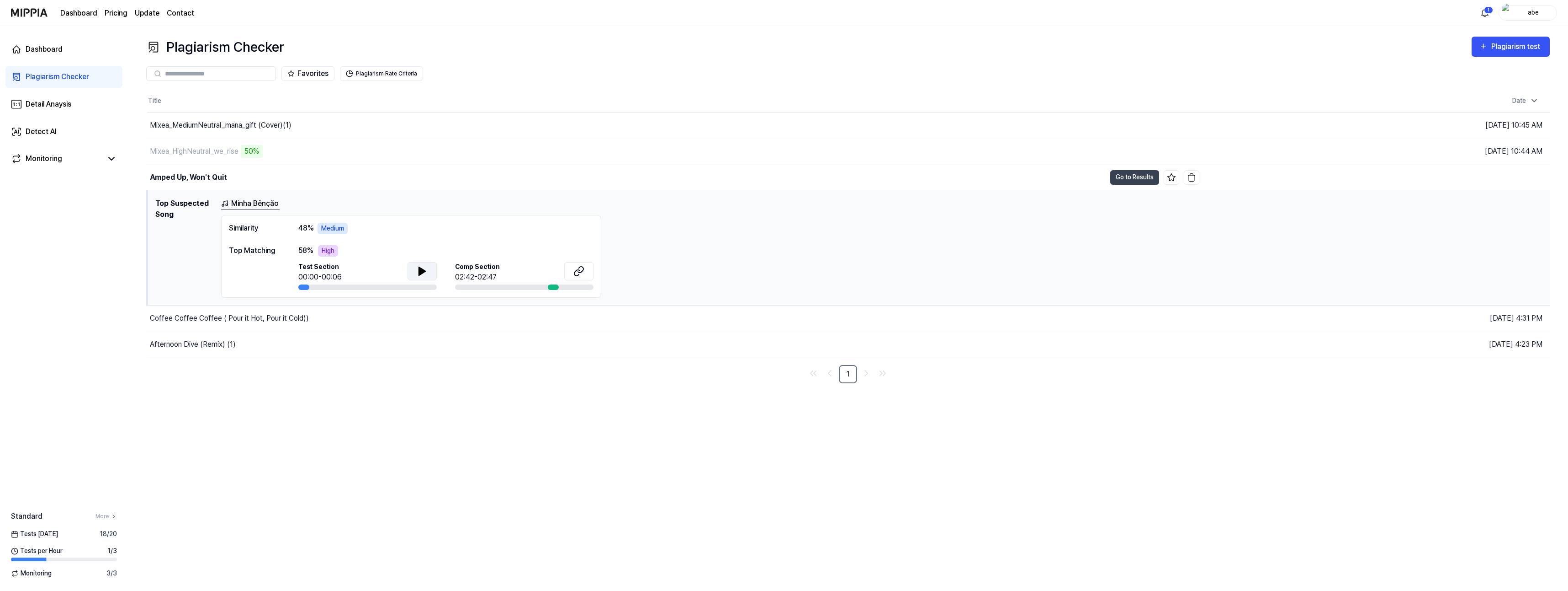
click at [422, 272] on icon at bounding box center [422, 271] width 6 height 8
click at [422, 272] on icon at bounding box center [422, 271] width 11 height 11
click at [574, 269] on icon at bounding box center [579, 271] width 11 height 11
click at [202, 151] on div "Mixea_HighNeutral_we_rise" at bounding box center [194, 151] width 89 height 11
click at [48, 81] on div "Plagiarism Checker" at bounding box center [57, 77] width 63 height 11
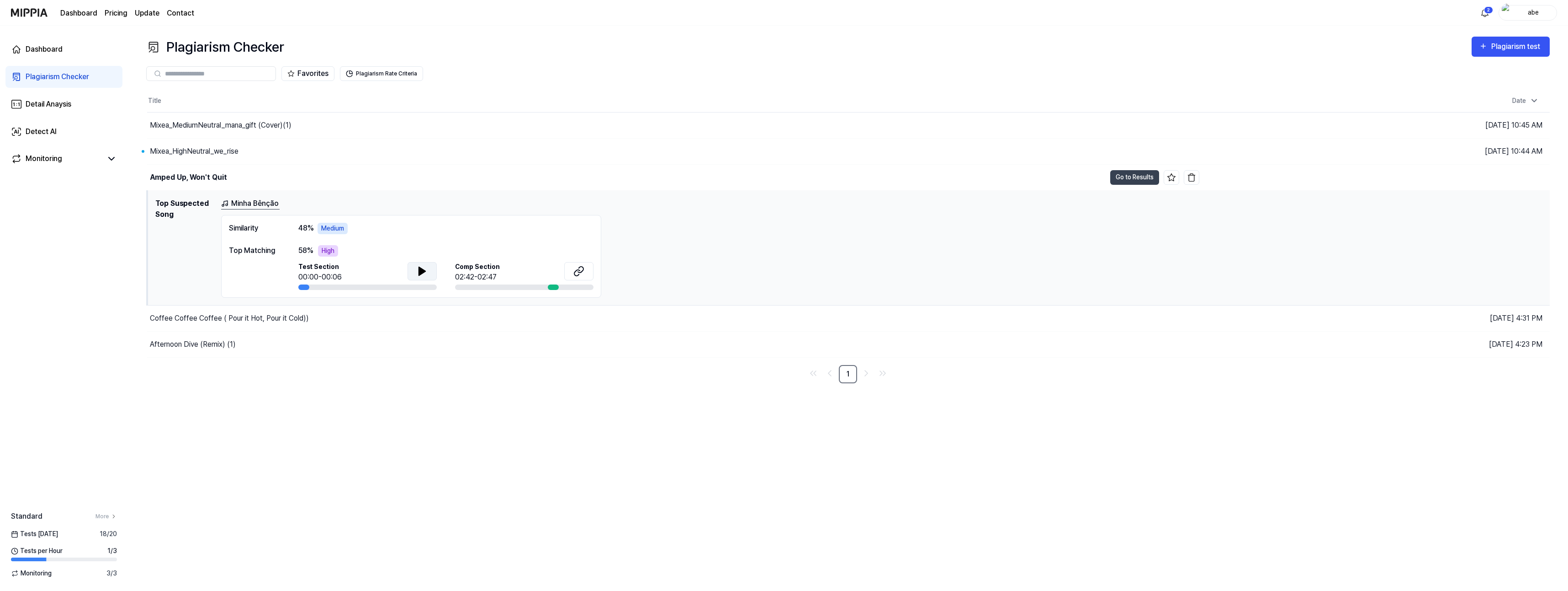
click at [47, 78] on div "Plagiarism Checker" at bounding box center [57, 77] width 63 height 11
click at [212, 152] on div "Mixea_HighNeutral_we_rise" at bounding box center [194, 151] width 89 height 11
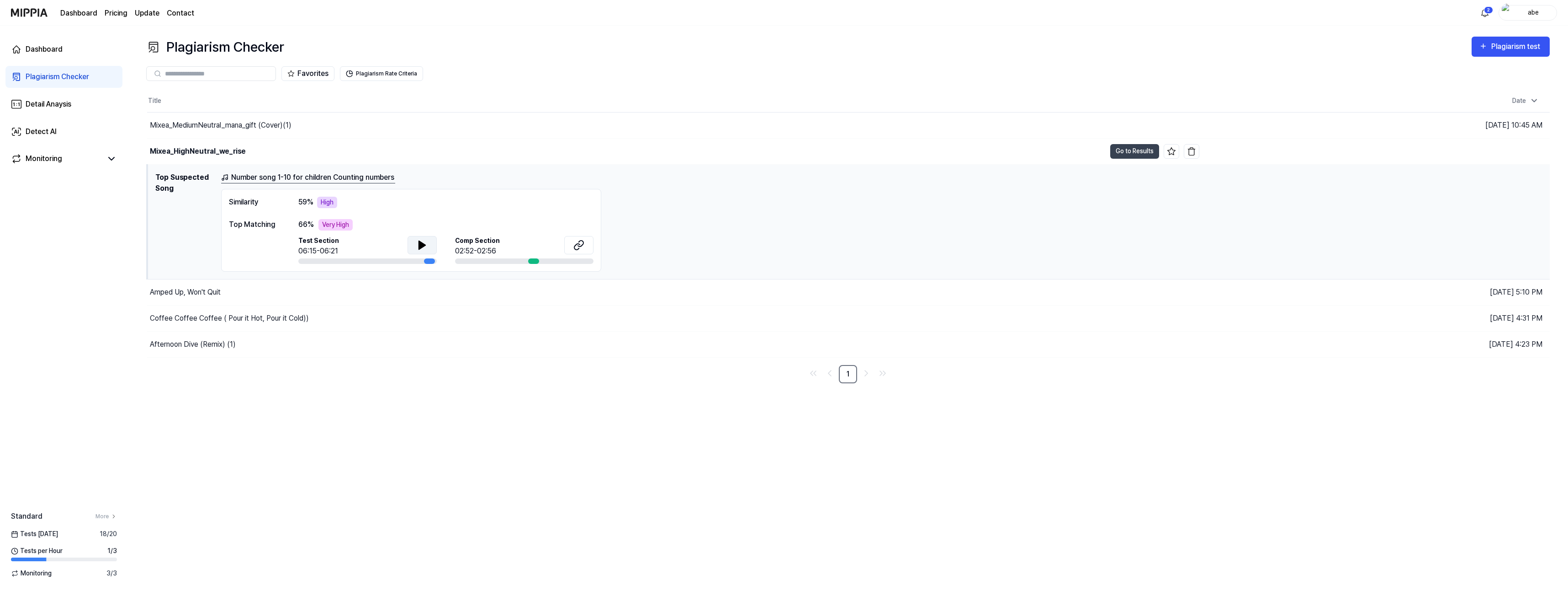
click at [424, 246] on icon at bounding box center [422, 245] width 6 height 8
click at [576, 241] on icon at bounding box center [579, 245] width 11 height 11
click at [435, 198] on div "Similarity 59 % High" at bounding box center [411, 202] width 364 height 12
click at [873, 200] on div "Number song 1-10 for children Counting numbers Similarity 59 % High Top Matchin…" at bounding box center [882, 222] width 1321 height 100
click at [815, 227] on div "Number song 1-10 for children Counting numbers Similarity 59 % High Top Matchin…" at bounding box center [882, 222] width 1321 height 100
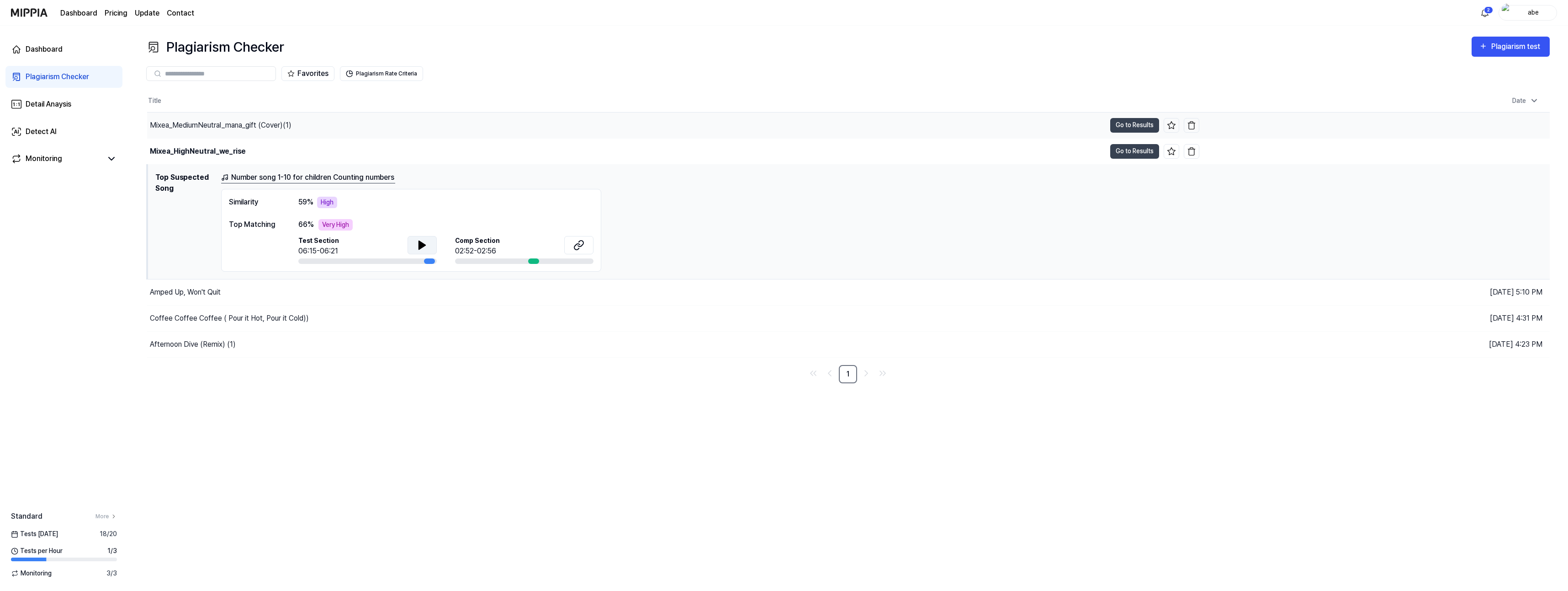
click at [334, 119] on div "Mixea_MediumNeutral_mana_gift (Cover)(1)" at bounding box center [626, 125] width 958 height 26
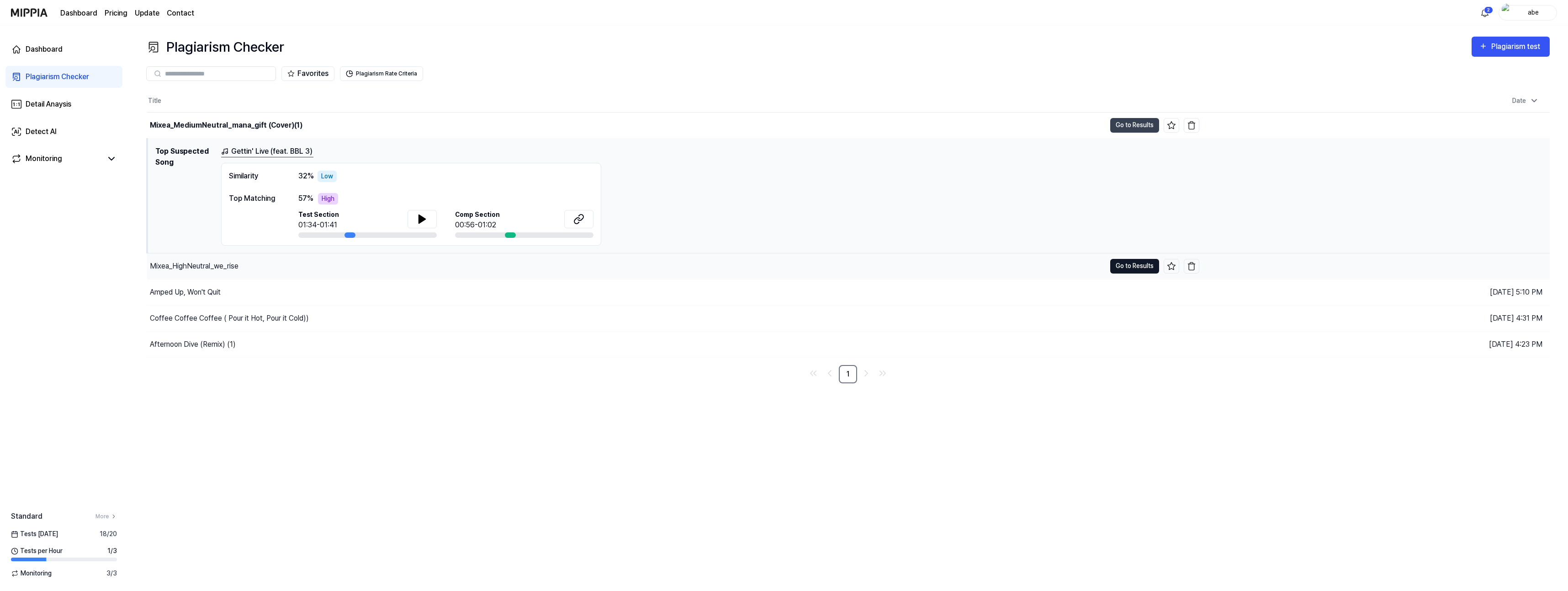
click at [873, 265] on button "Go to Results" at bounding box center [1135, 266] width 49 height 14
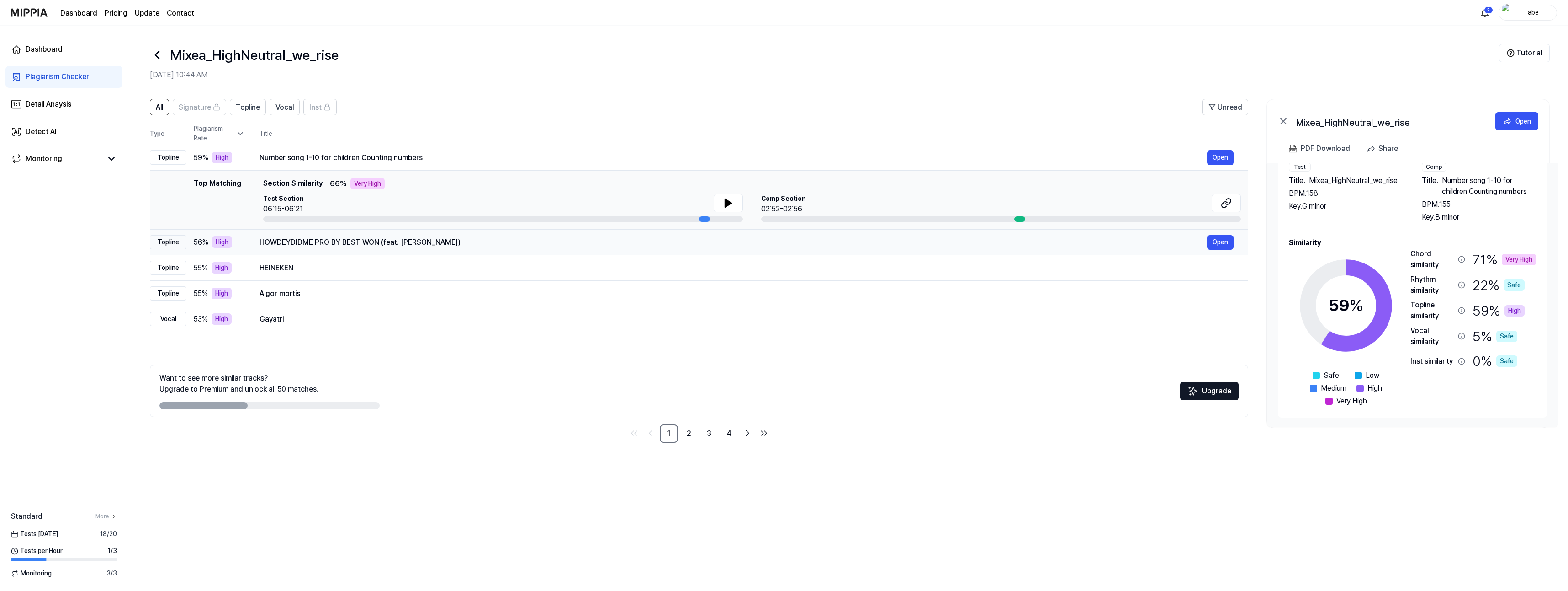
click at [521, 241] on div "HOWDEYDIDME PRO BY BEST WON (feat. MADO)" at bounding box center [733, 242] width 947 height 11
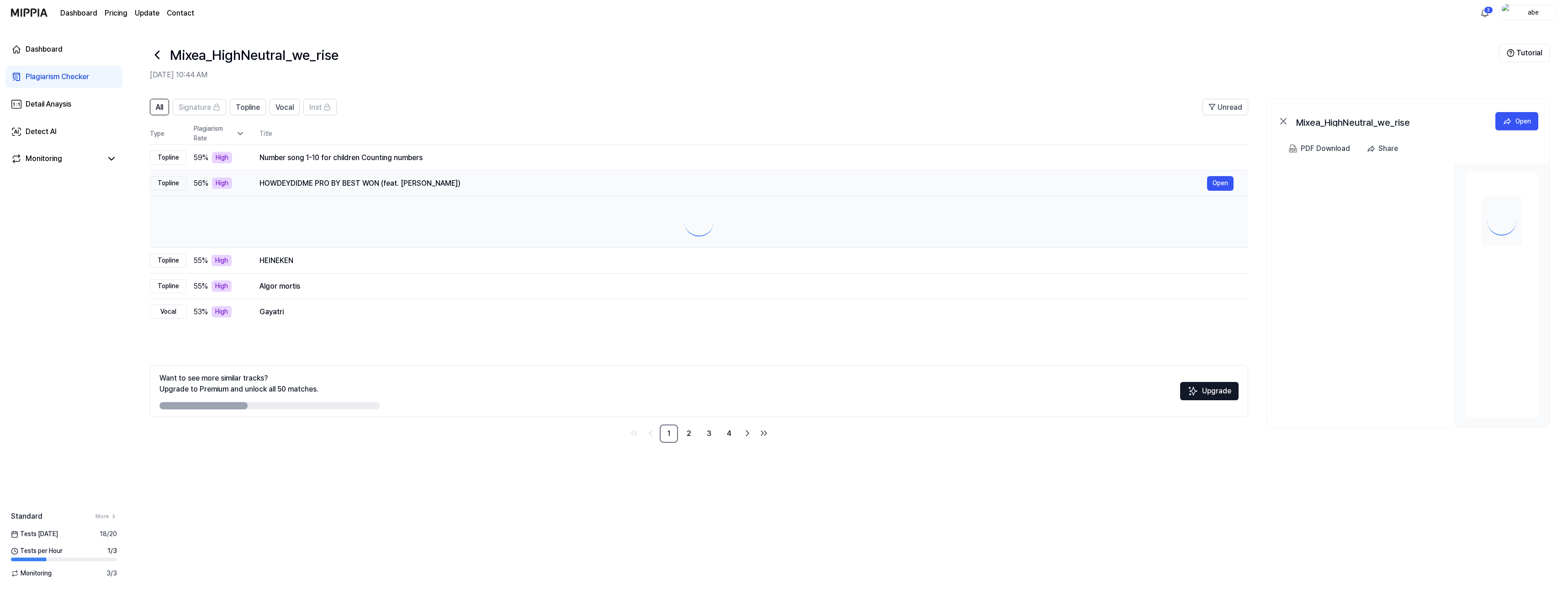
scroll to position [0, 0]
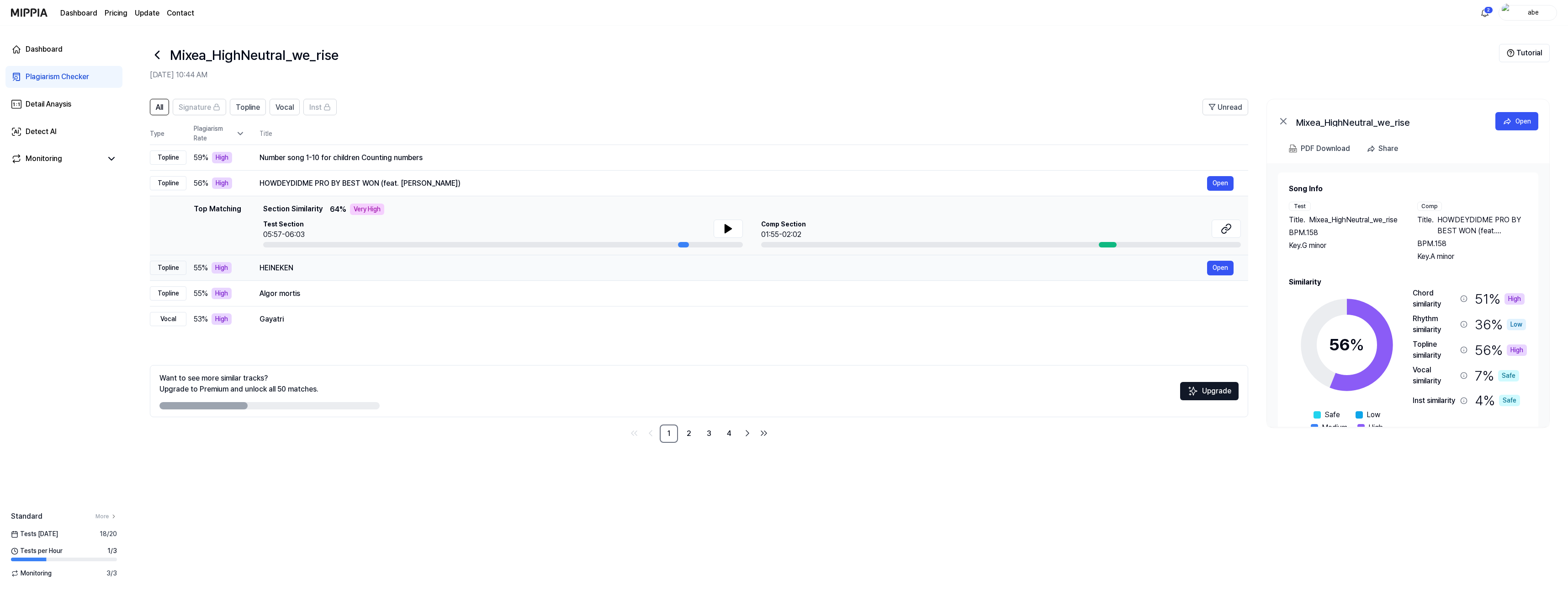
click at [507, 269] on div "HEINEKEN" at bounding box center [733, 268] width 947 height 11
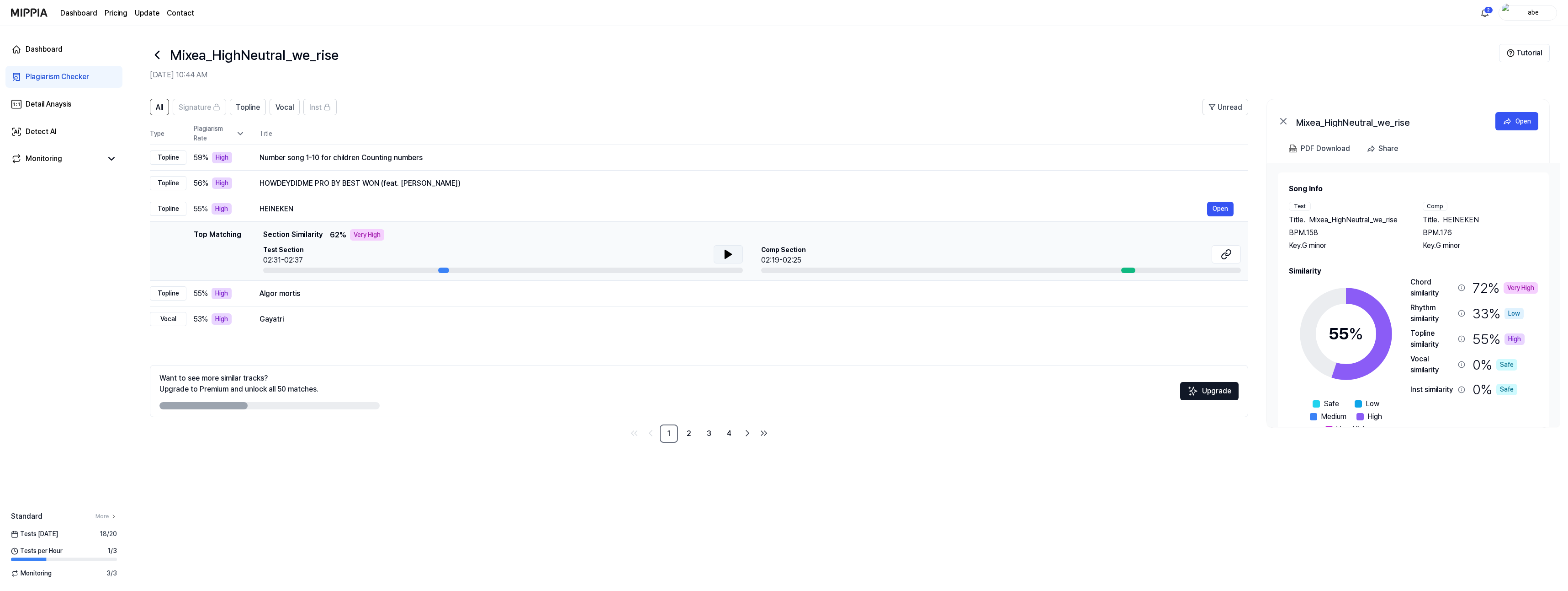
click at [721, 254] on button at bounding box center [728, 254] width 29 height 18
click at [873, 254] on icon at bounding box center [1226, 254] width 11 height 11
click at [433, 292] on div "Algor mortis" at bounding box center [733, 294] width 947 height 11
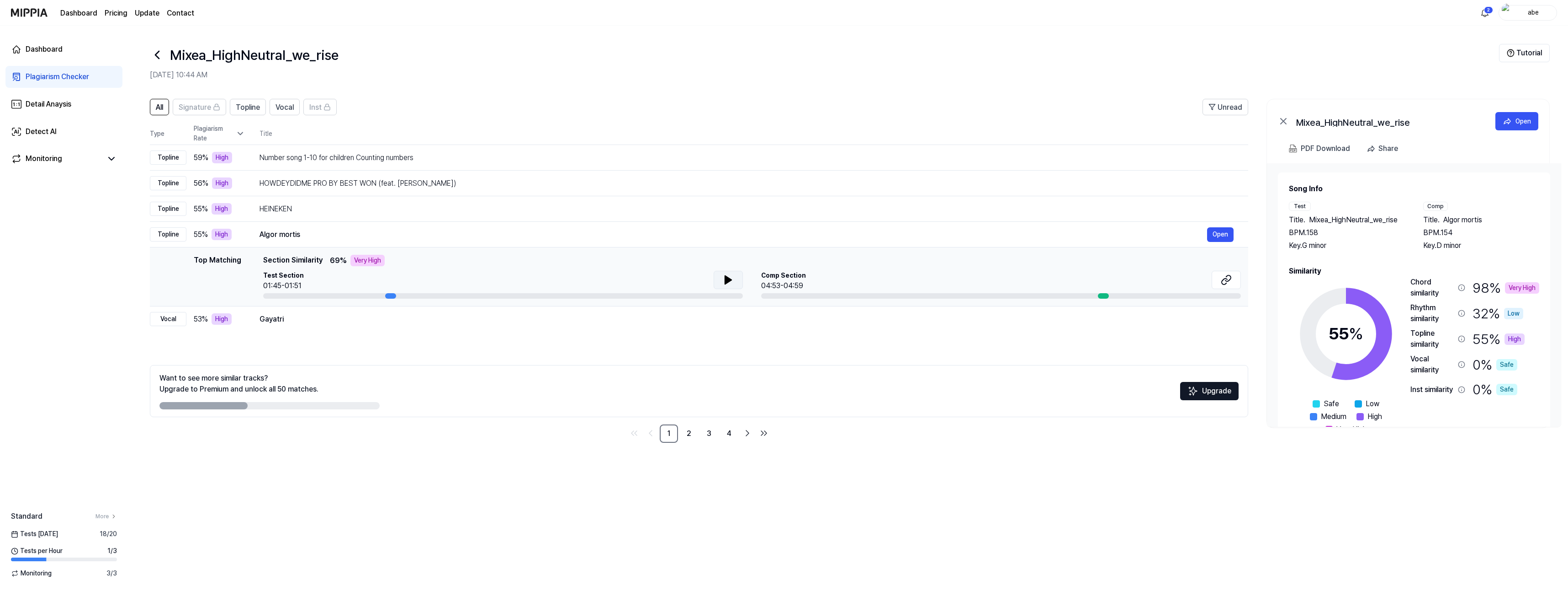
click at [727, 279] on icon at bounding box center [728, 279] width 6 height 8
click at [873, 280] on icon at bounding box center [1226, 279] width 11 height 11
click at [395, 323] on div "Gayatri" at bounding box center [733, 319] width 947 height 11
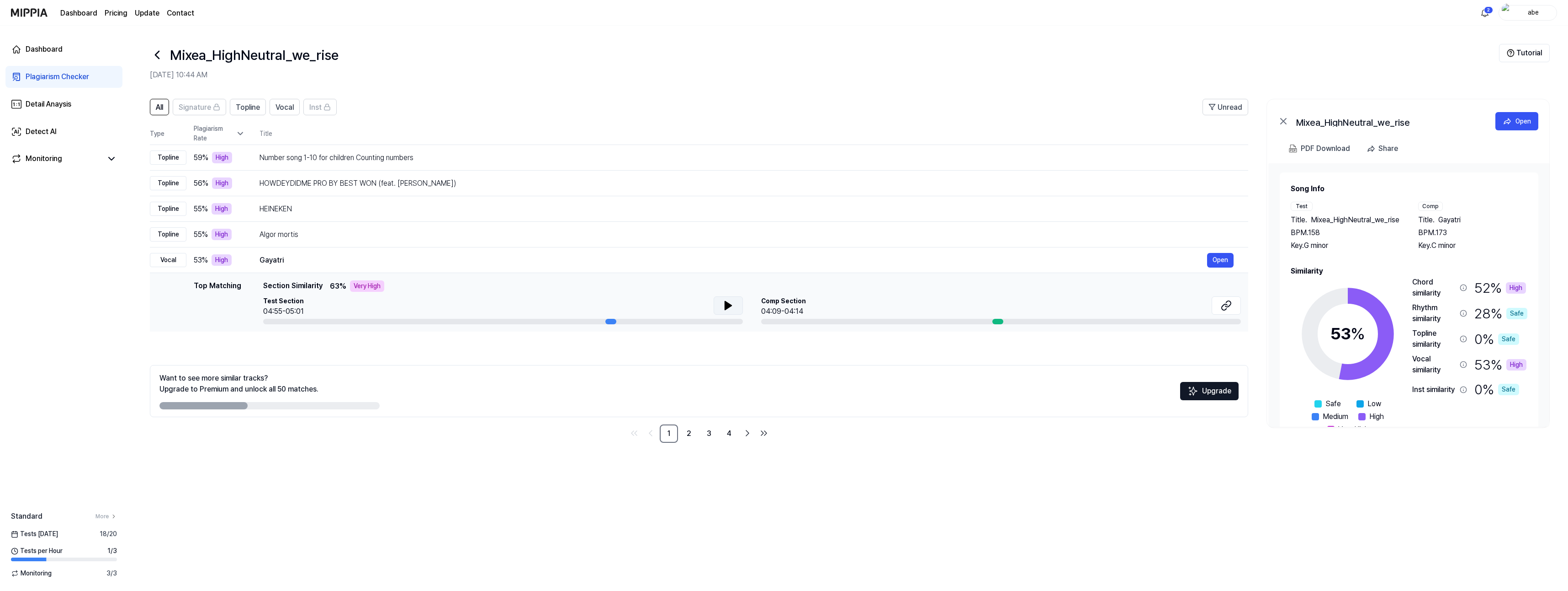
click at [727, 303] on icon at bounding box center [728, 305] width 6 height 8
click at [873, 307] on icon at bounding box center [1228, 303] width 5 height 6
click at [245, 107] on span "Topline" at bounding box center [248, 108] width 25 height 11
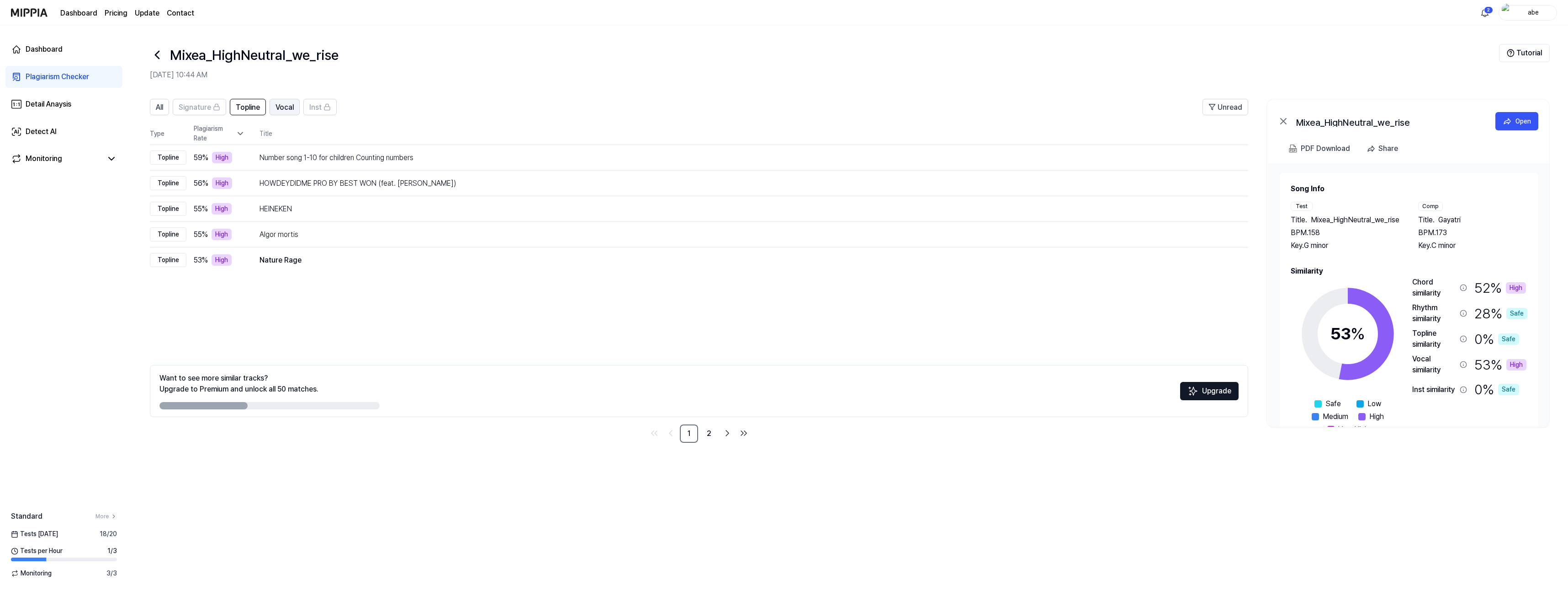
click at [286, 108] on span "Vocal" at bounding box center [284, 108] width 18 height 11
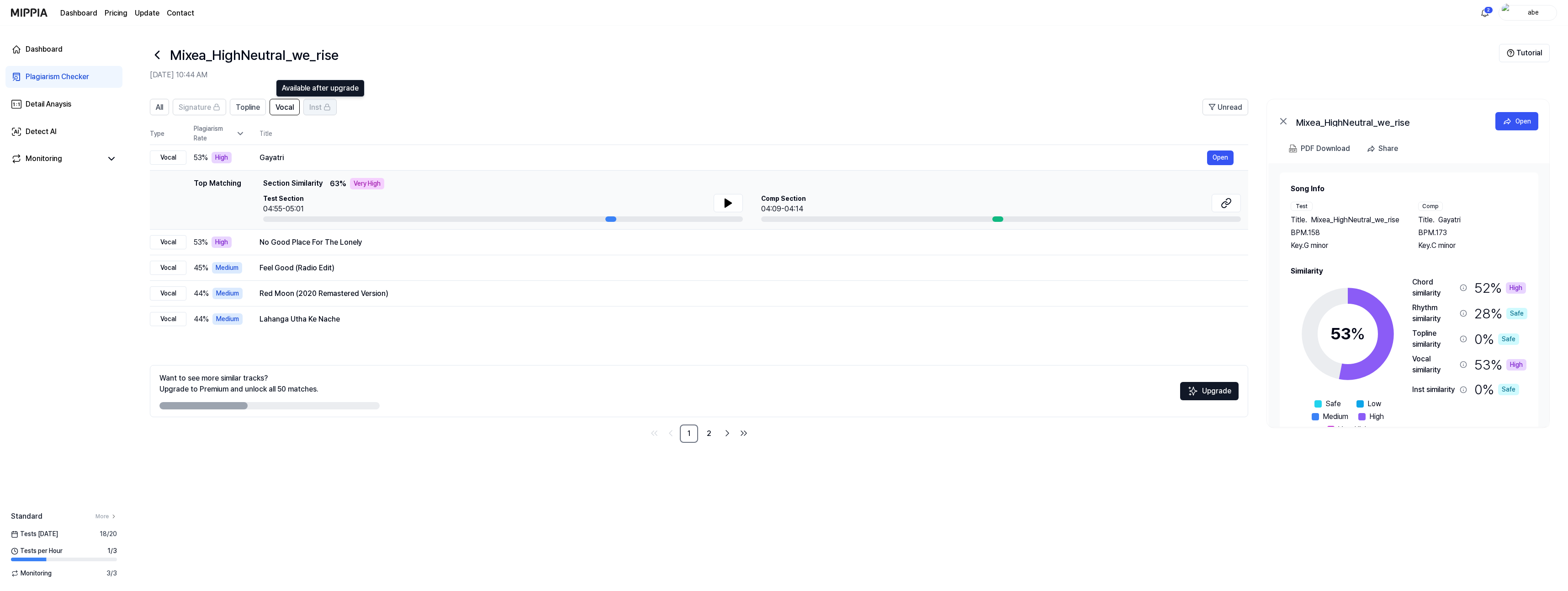
click at [315, 108] on span "Inst" at bounding box center [315, 108] width 12 height 11
click at [323, 110] on div "Inst" at bounding box center [320, 106] width 22 height 12
click at [873, 7] on html "Dashboard Pricing Update Contact 2 abe Dashboard Plagiarism Checker Detail Anay…" at bounding box center [784, 295] width 1568 height 591
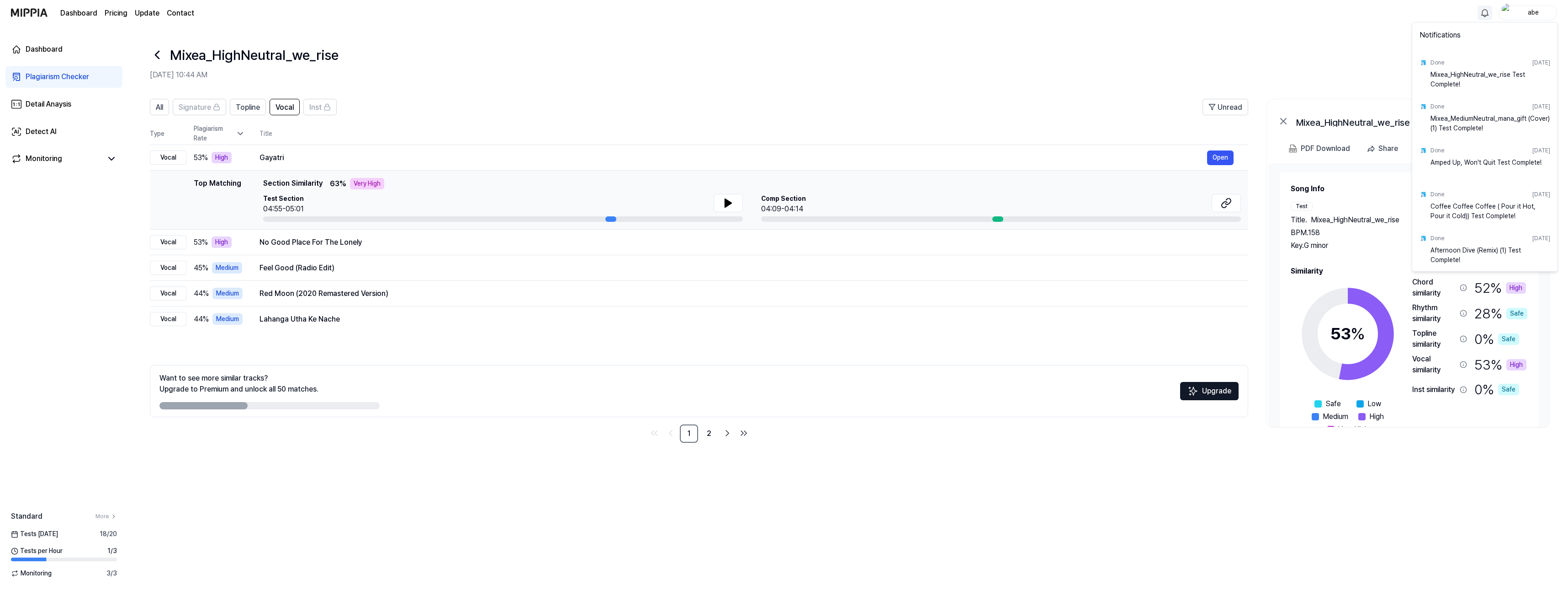
click at [324, 31] on html "Dashboard Pricing Update Contact abe Dashboard Plagiarism Checker Detail Anaysi…" at bounding box center [784, 295] width 1568 height 591
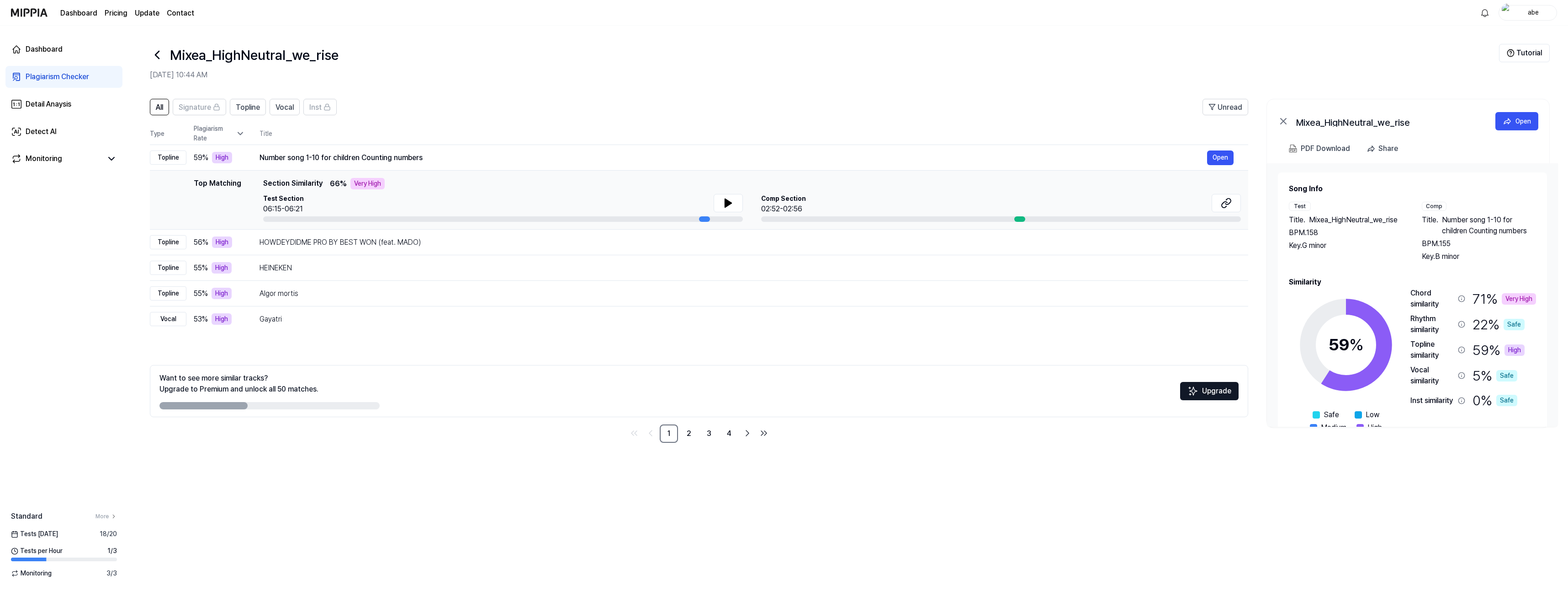
click at [1197, 395] on img at bounding box center [1193, 391] width 11 height 11
click at [102, 517] on link "More" at bounding box center [106, 516] width 22 height 8
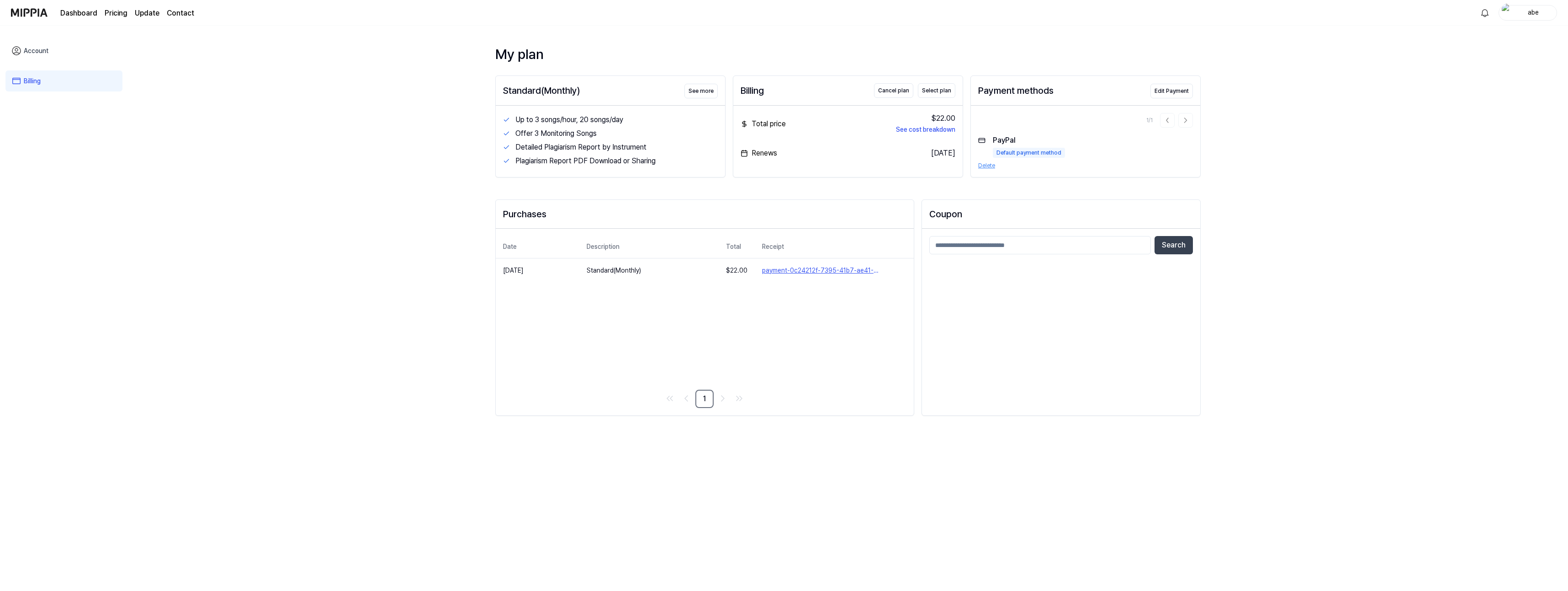
click at [78, 18] on link "Dashboard" at bounding box center [79, 13] width 37 height 11
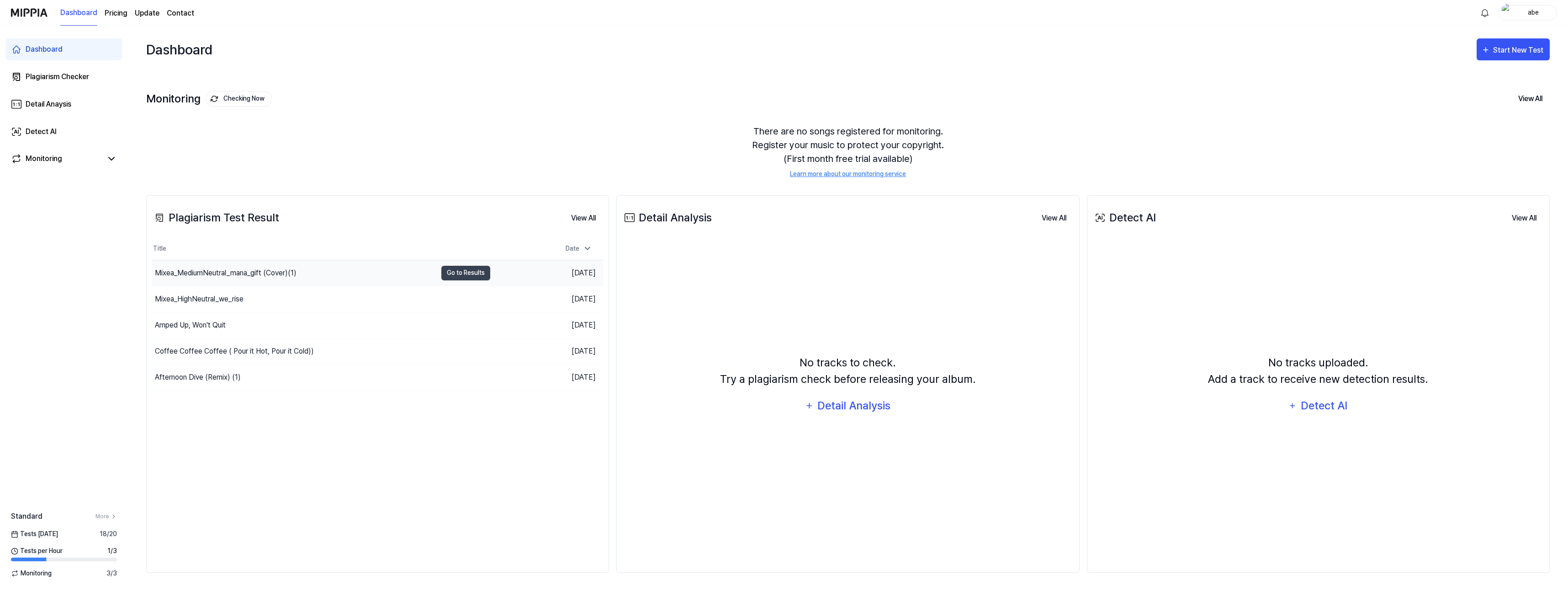
click at [217, 273] on div "Mixea_MediumNeutral_mana_gift (Cover)(1)" at bounding box center [225, 273] width 142 height 11
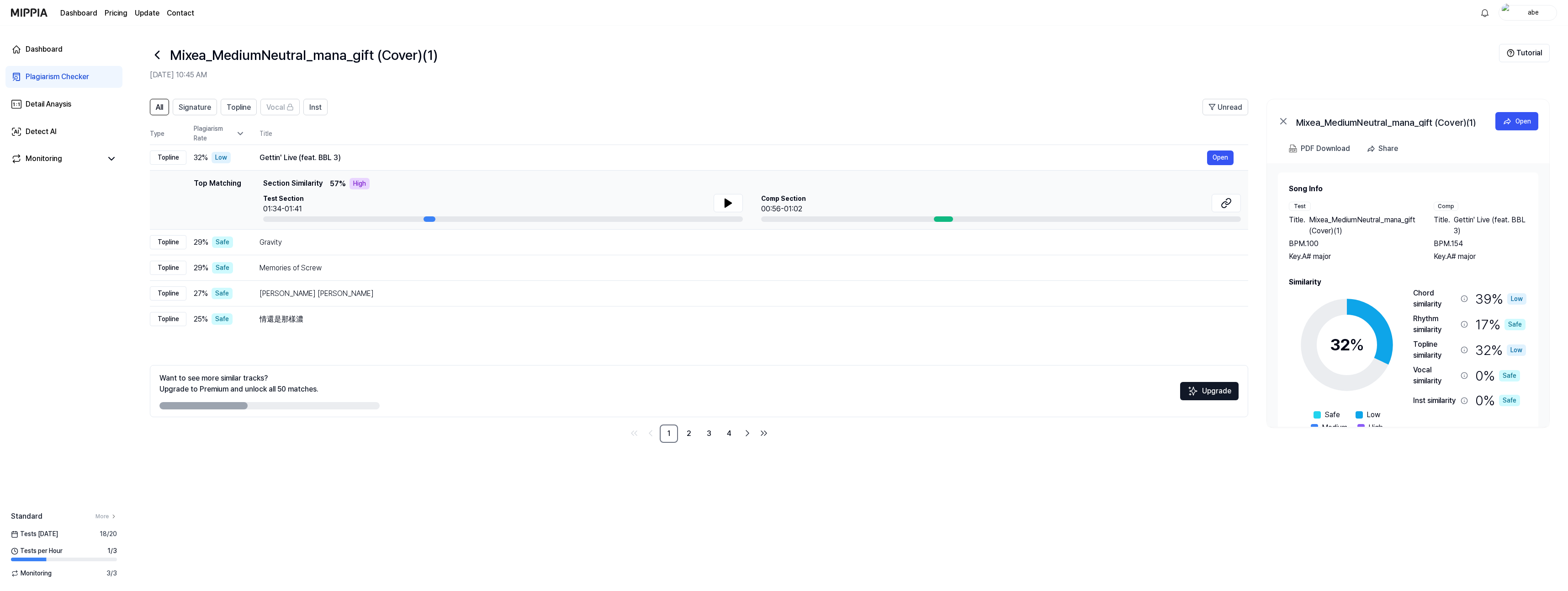
click at [76, 226] on div "Dashboard Plagiarism Checker Detail Anaysis Detect AI Monitoring Standard More …" at bounding box center [64, 308] width 128 height 565
click at [54, 109] on div "Detail Anaysis" at bounding box center [48, 104] width 46 height 11
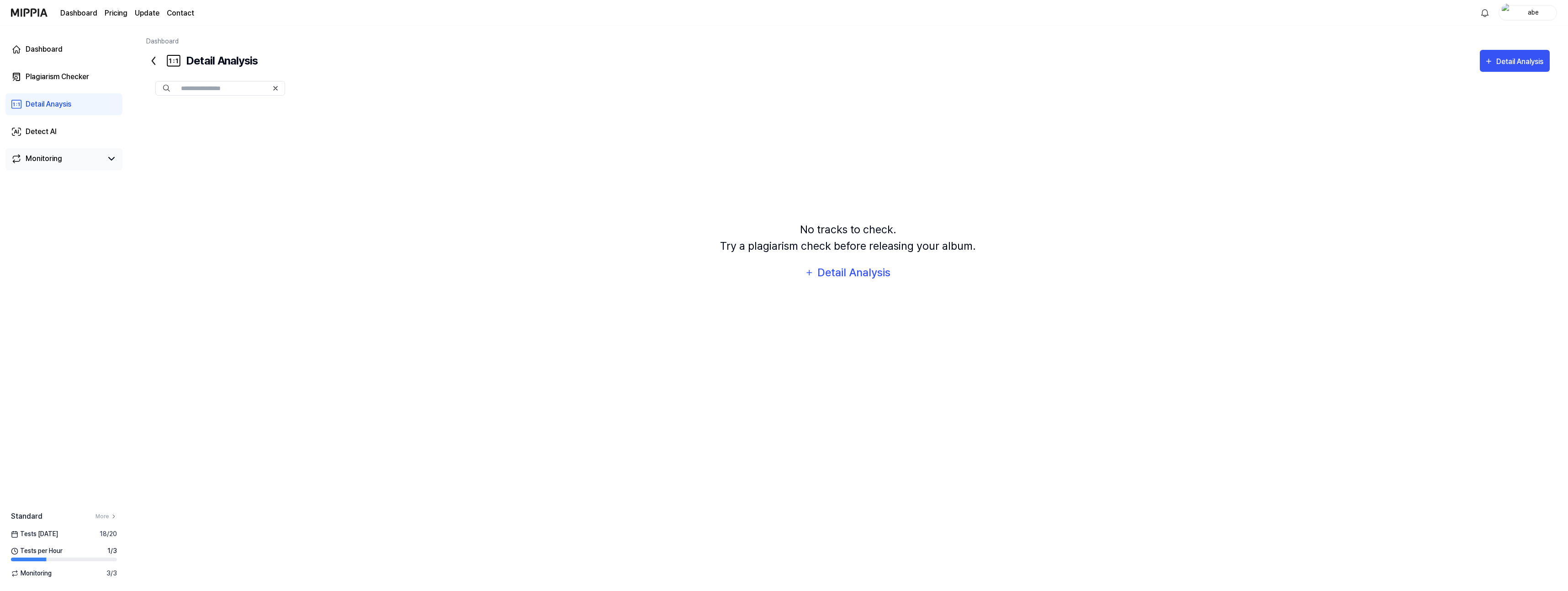
click at [42, 159] on div "Monitoring" at bounding box center [44, 159] width 37 height 11
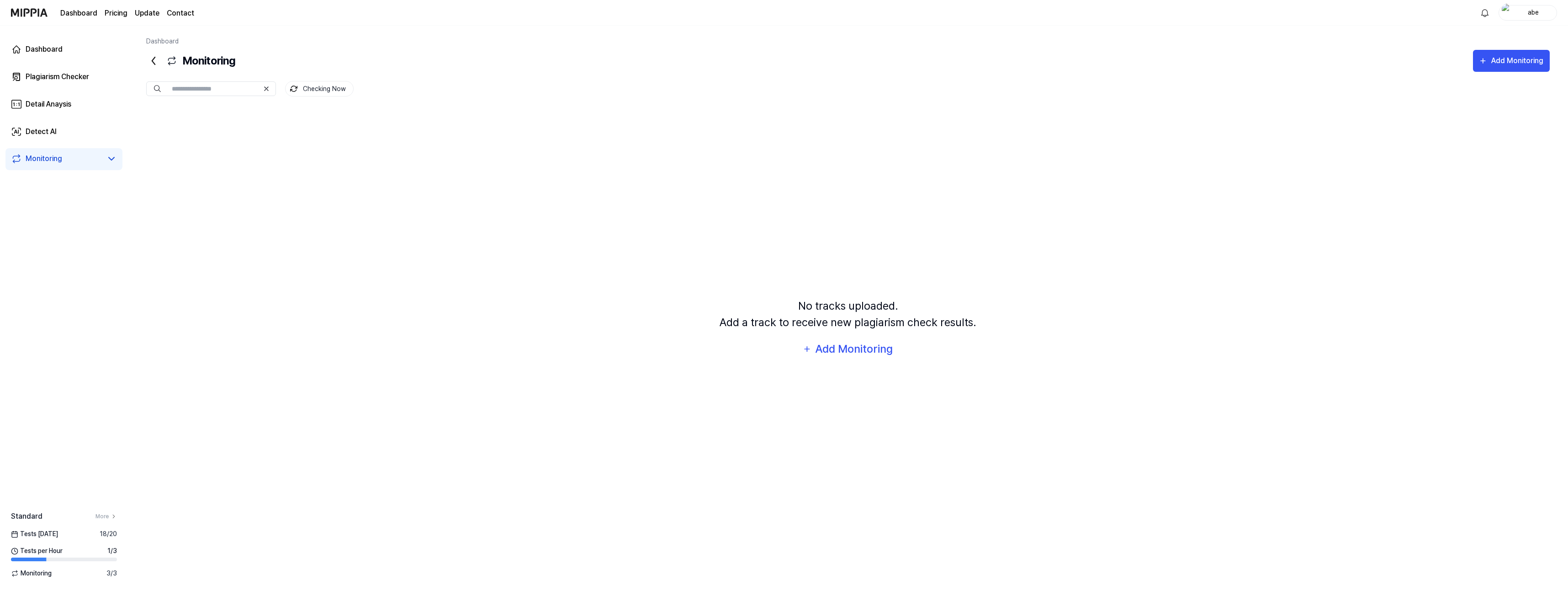
click at [146, 12] on link "Update" at bounding box center [147, 13] width 25 height 11
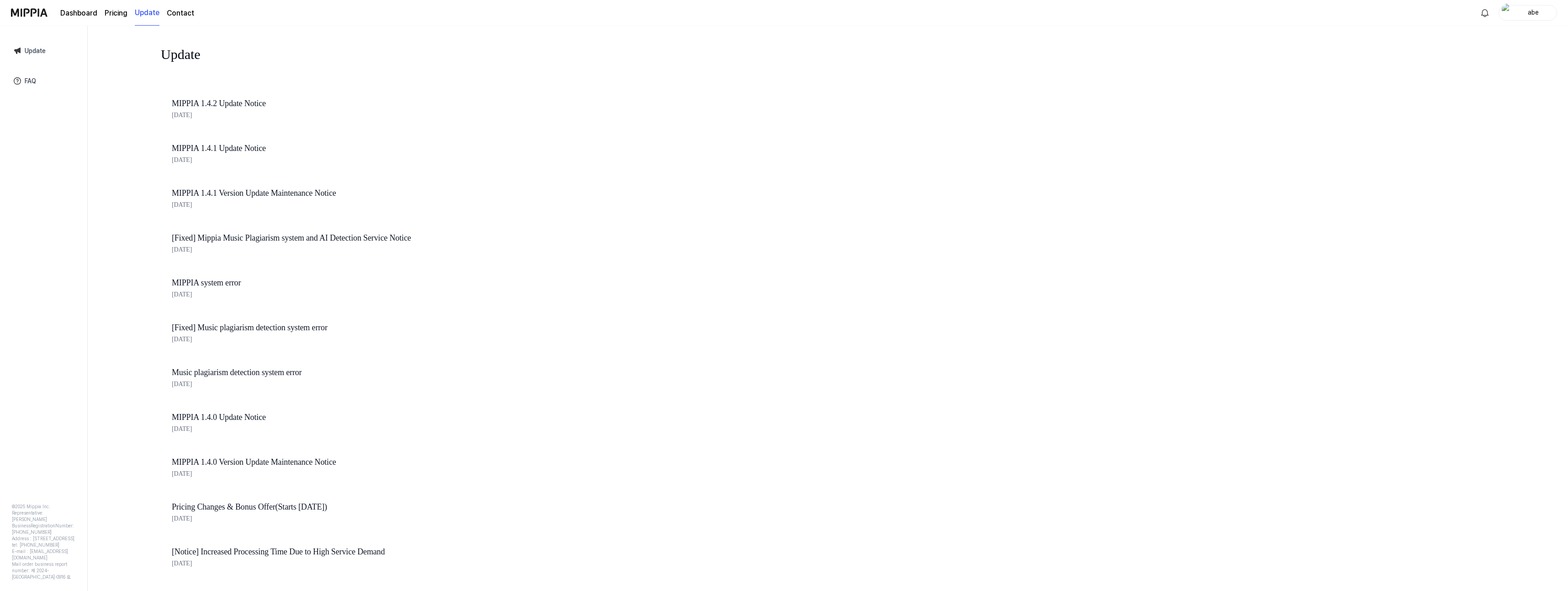
click at [77, 16] on link "Dashboard" at bounding box center [79, 13] width 37 height 11
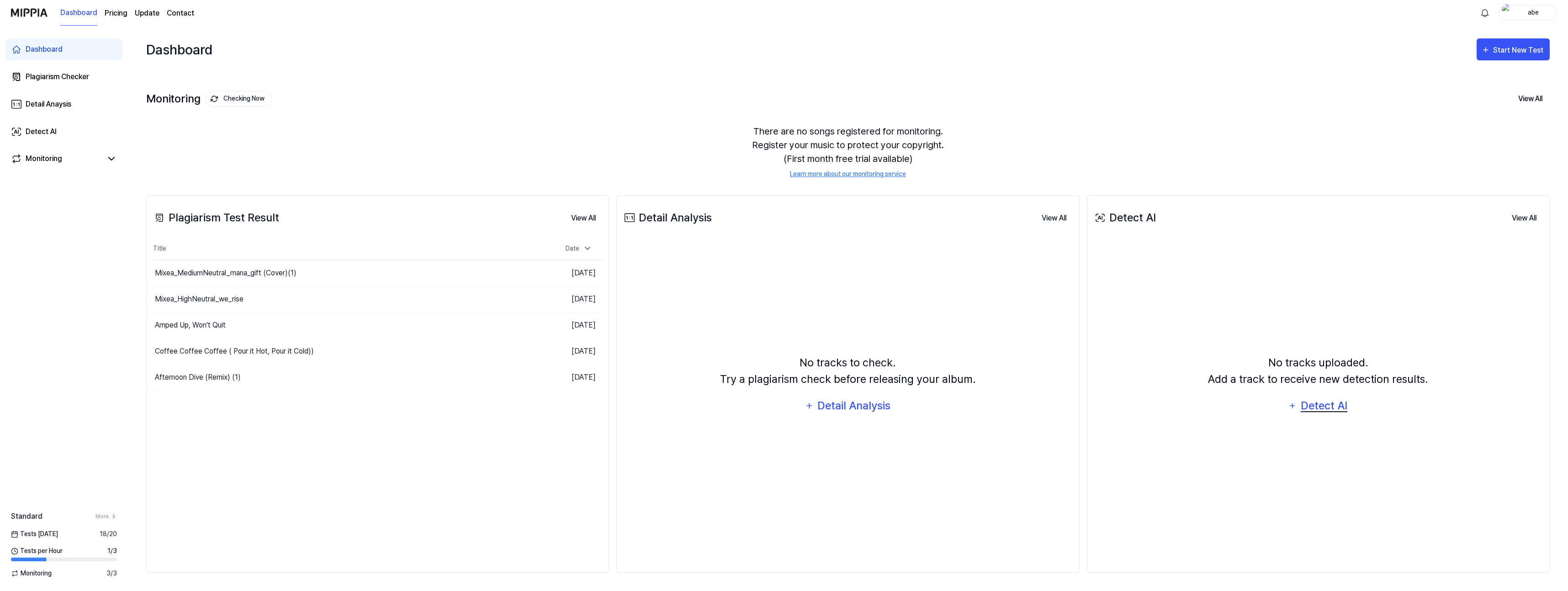
click at [1312, 405] on div "Detect AI" at bounding box center [1324, 405] width 49 height 17
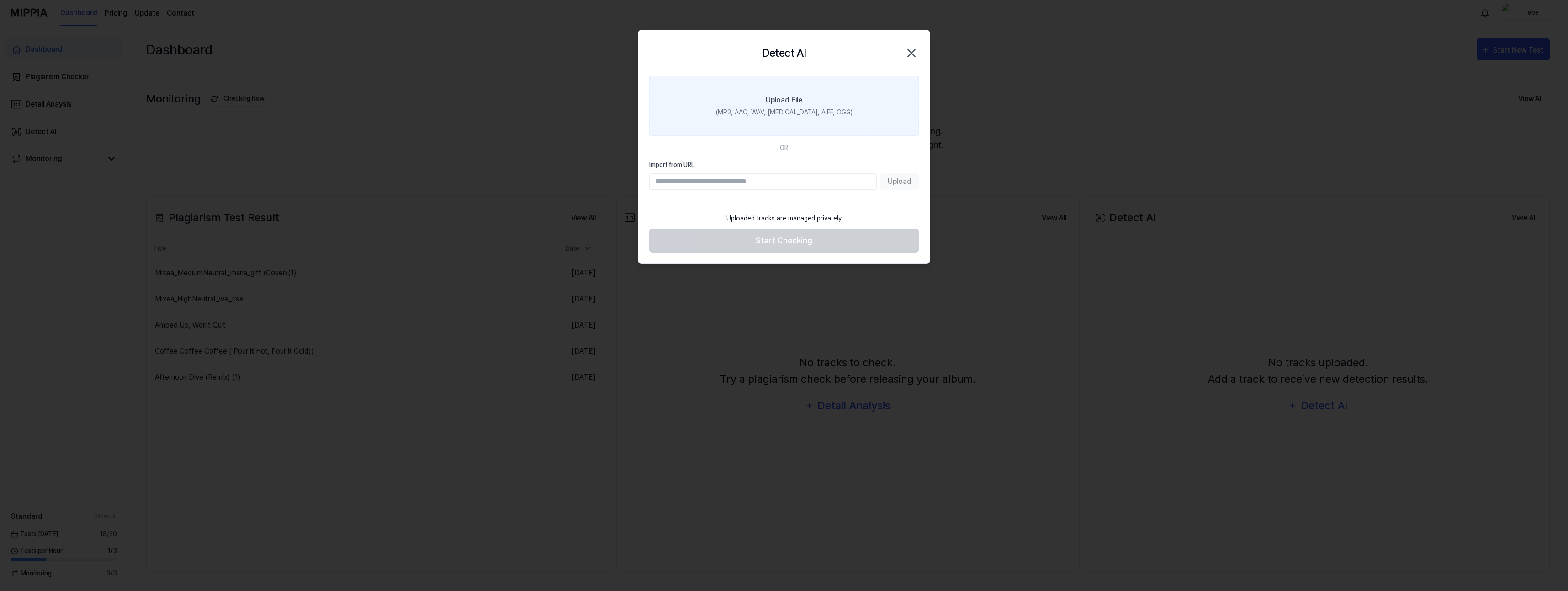
click at [768, 102] on div "Upload File" at bounding box center [784, 100] width 37 height 11
click at [0, 0] on input "Upload File (MP3, AAC, WAV, [MEDICAL_DATA], AIFF, OGG)" at bounding box center [0, 0] width 0 height 0
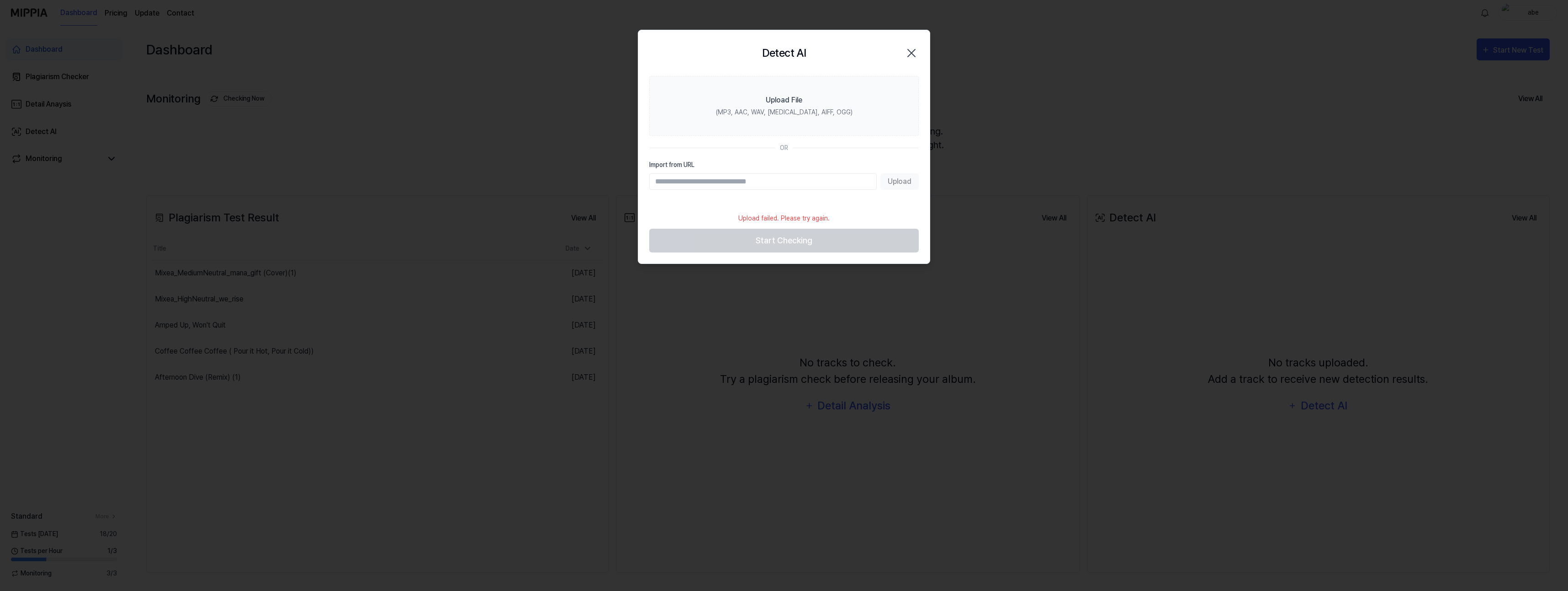
click at [911, 50] on icon "button" at bounding box center [911, 52] width 14 height 14
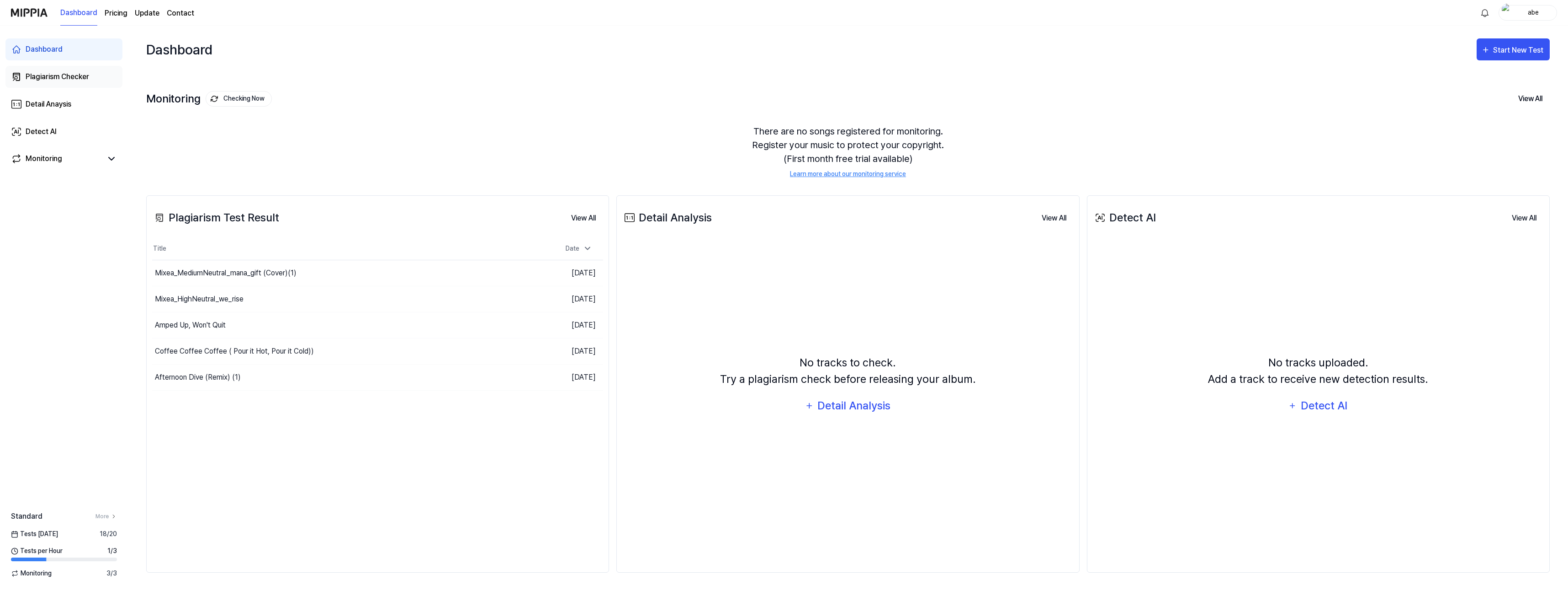
click at [52, 76] on div "Plagiarism Checker" at bounding box center [57, 77] width 63 height 11
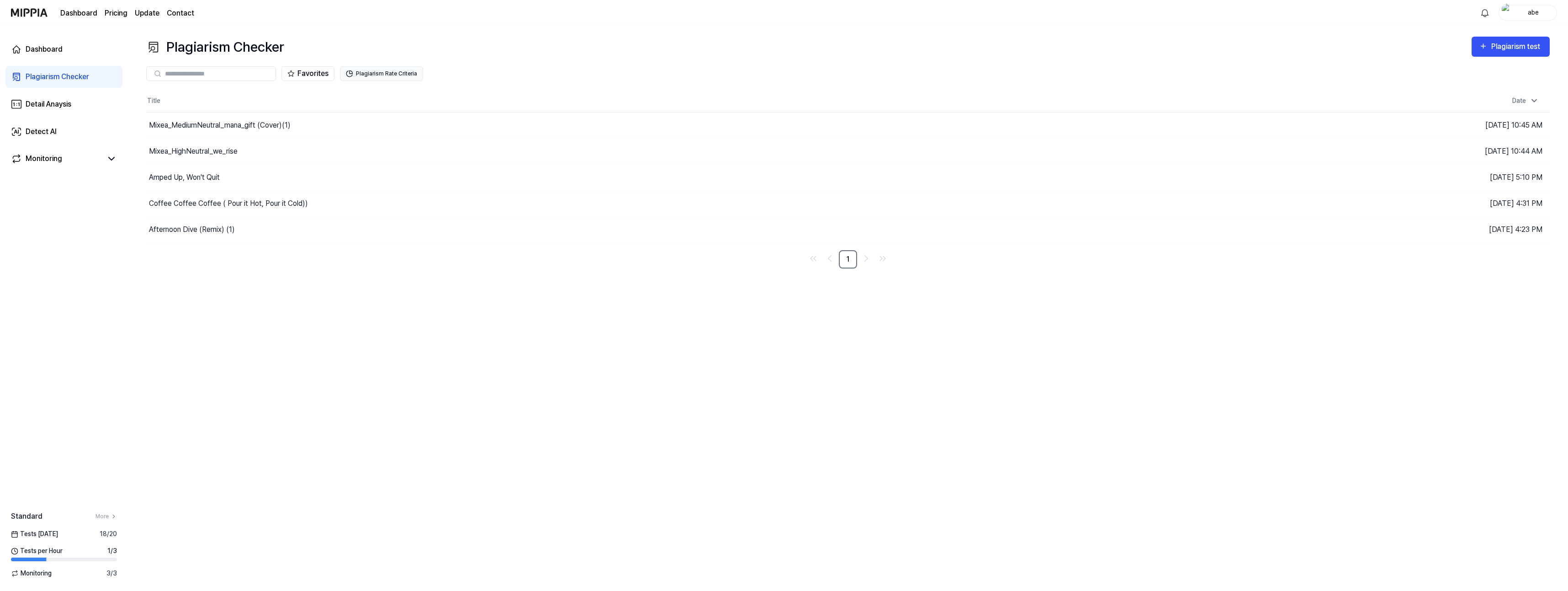
click at [375, 76] on button "Plagiarism Rate Criteria" at bounding box center [381, 73] width 83 height 14
click at [460, 125] on div at bounding box center [463, 124] width 41 height 7
click at [335, 155] on p "Differences may exist depending on the genre" at bounding box center [380, 153] width 136 height 10
click at [184, 361] on div "Plagiarism Checker Plagiarism test Plagiarism Checker Detail Analysis Detect AI…" at bounding box center [848, 308] width 1440 height 565
click at [80, 105] on link "Detail Anaysis" at bounding box center [64, 104] width 117 height 22
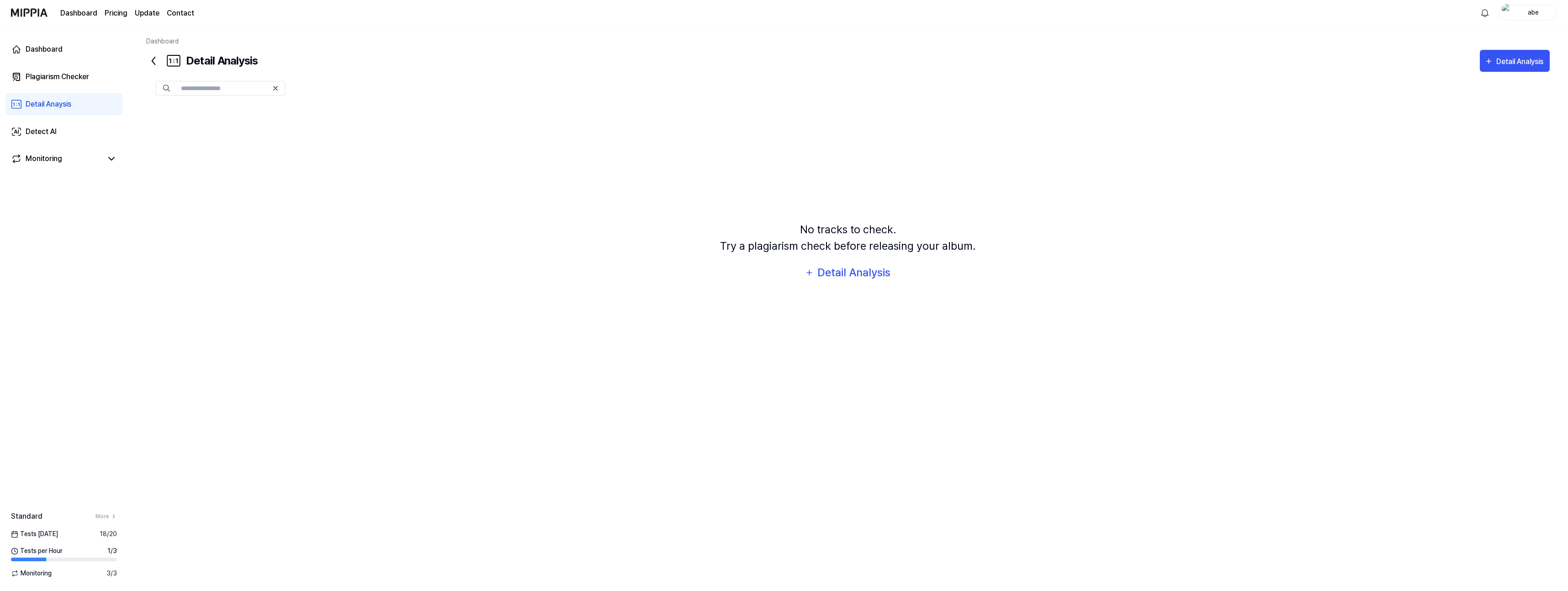
click at [80, 105] on link "Detail Anaysis" at bounding box center [64, 104] width 117 height 22
click at [72, 79] on div "Plagiarism Checker" at bounding box center [57, 77] width 63 height 11
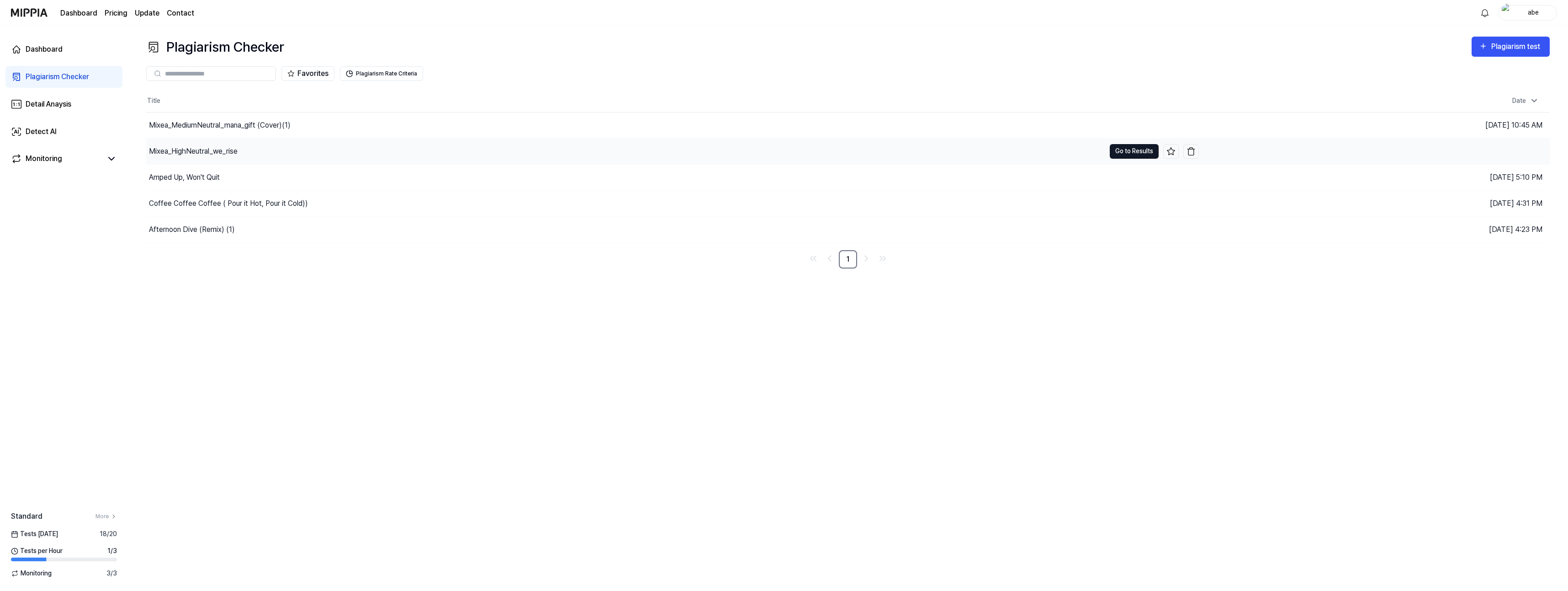
click at [1135, 148] on button "Go to Results" at bounding box center [1134, 151] width 49 height 14
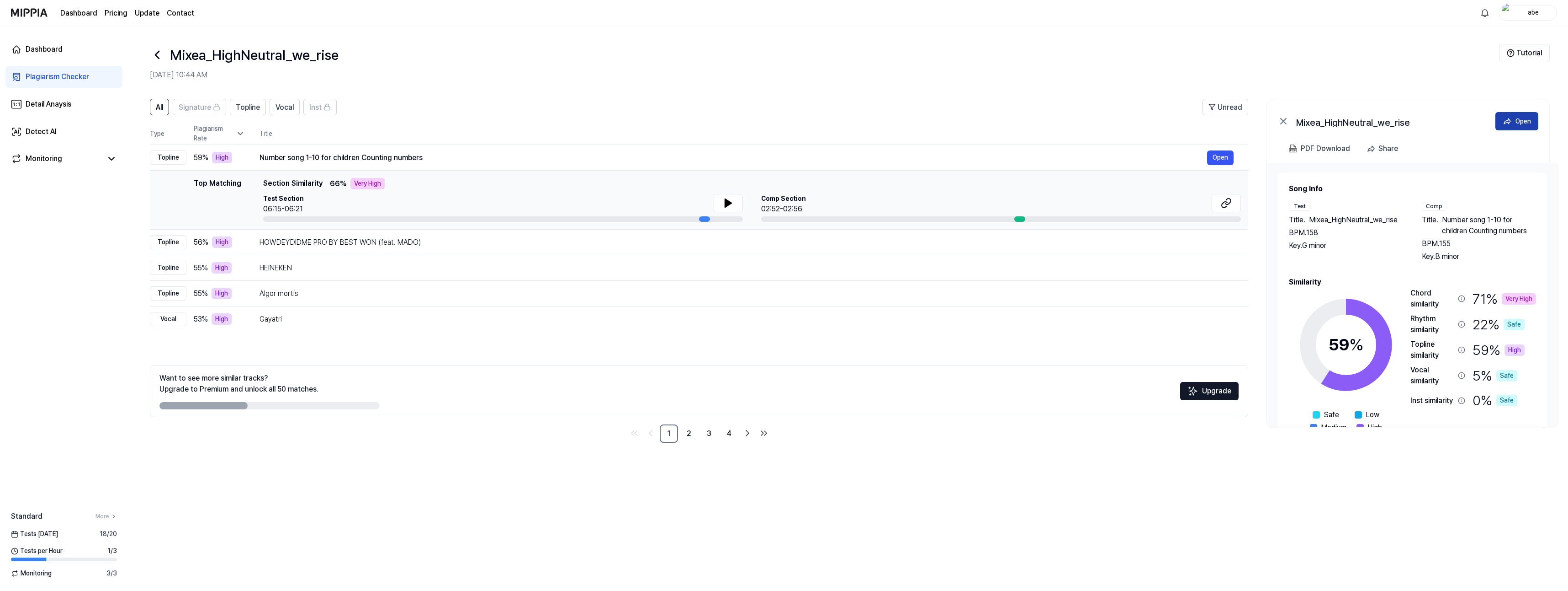
click at [1514, 120] on button "Open" at bounding box center [1516, 121] width 43 height 18
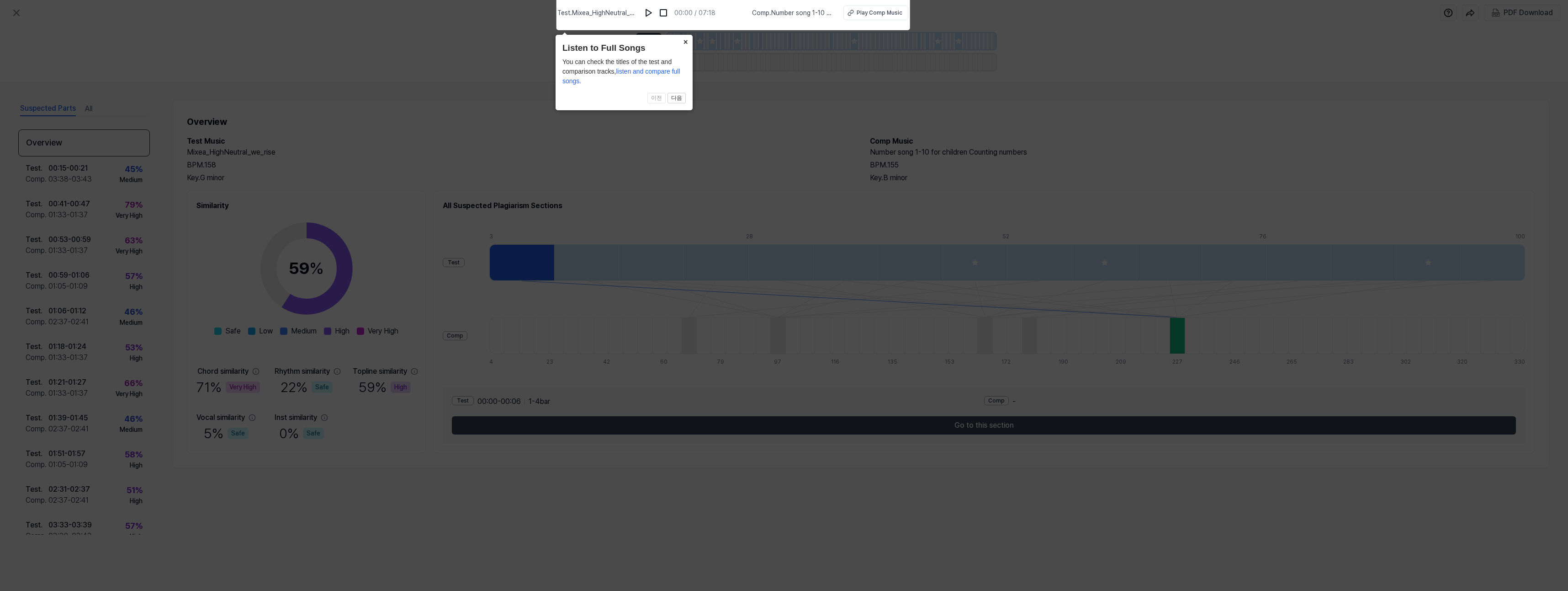
click at [687, 41] on button "×" at bounding box center [685, 41] width 14 height 13
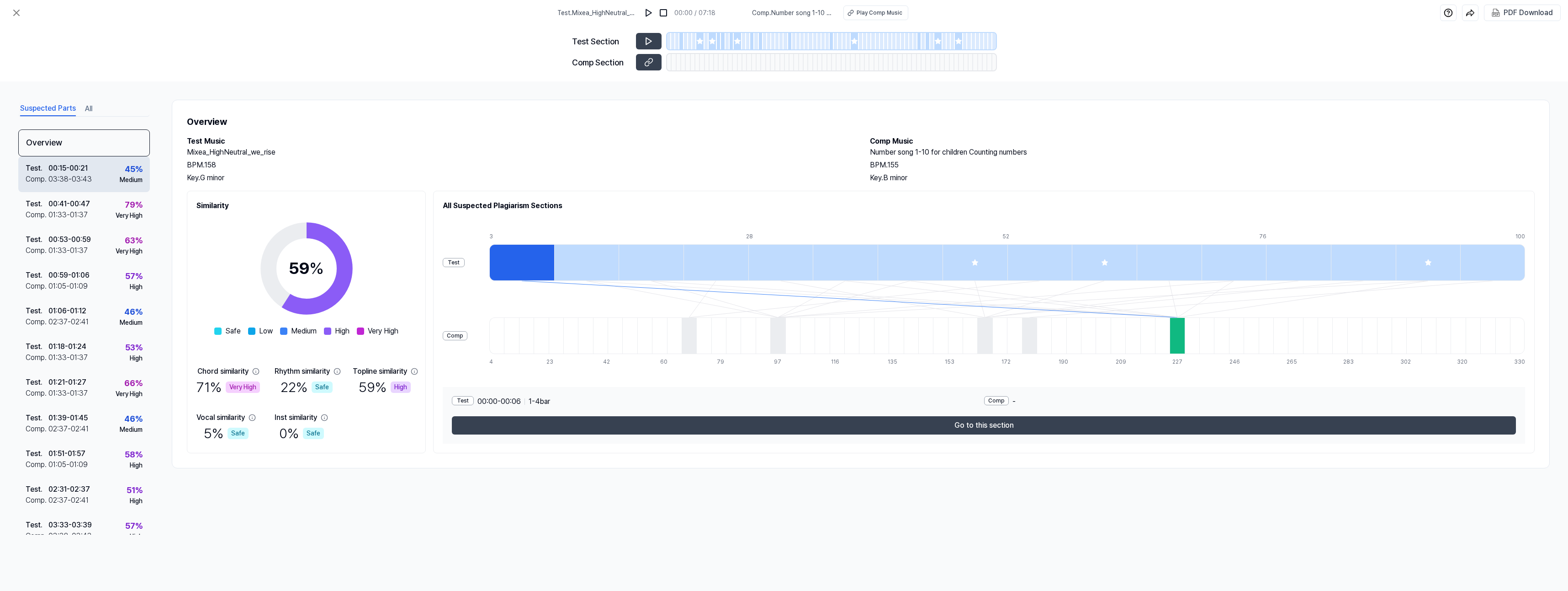
click at [53, 170] on div "00:15 - 00:21" at bounding box center [68, 168] width 40 height 11
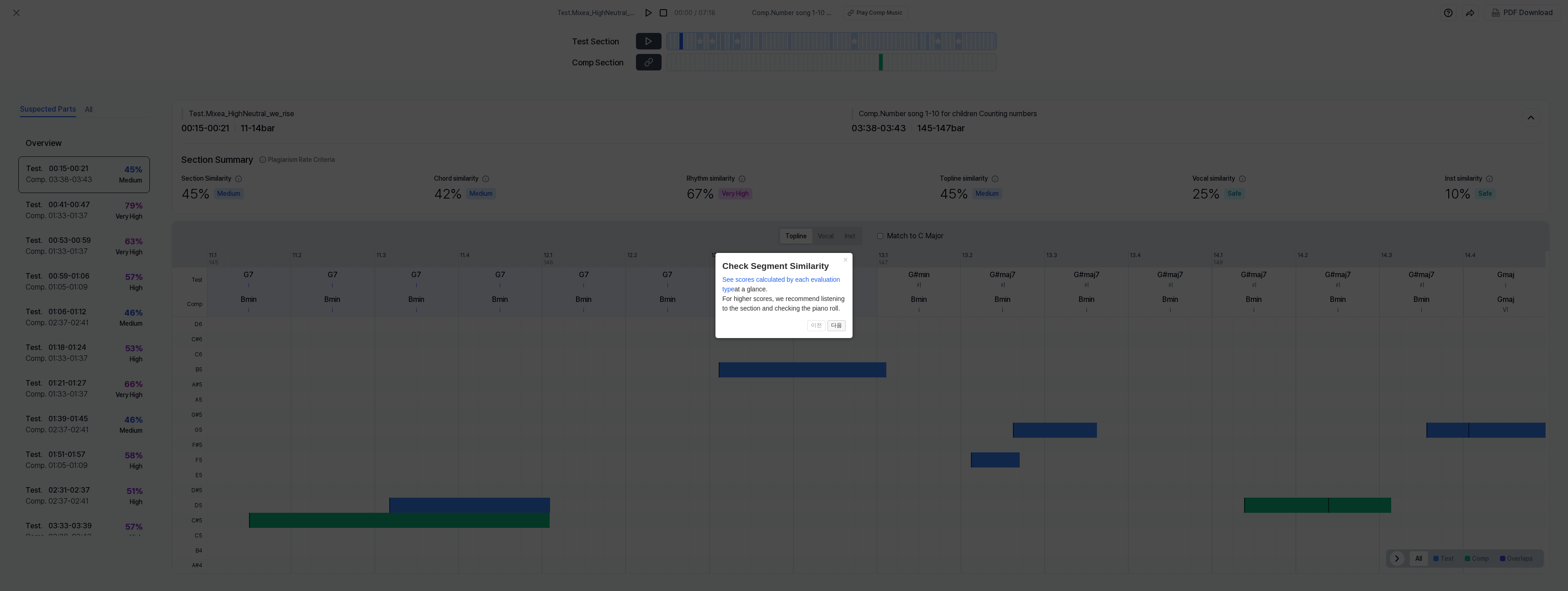
click at [836, 323] on button "다음" at bounding box center [836, 326] width 18 height 11
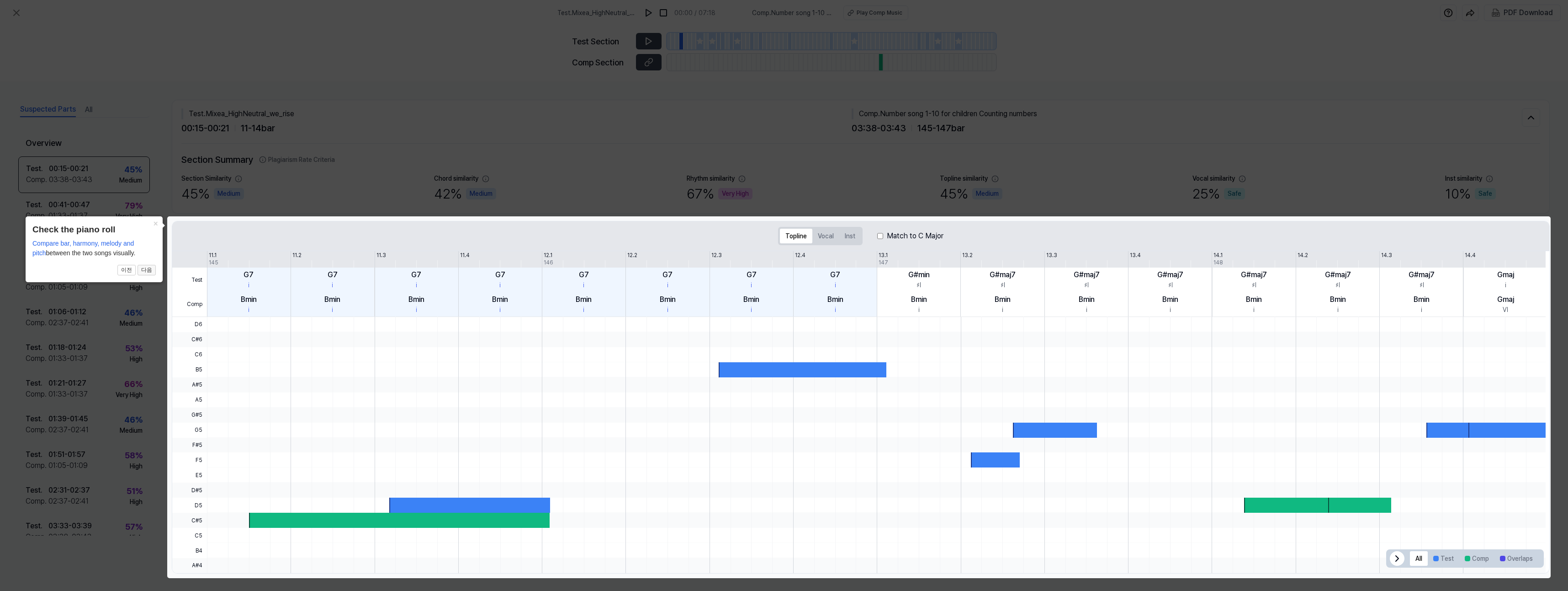
click at [148, 272] on button "다음" at bounding box center [146, 270] width 18 height 11
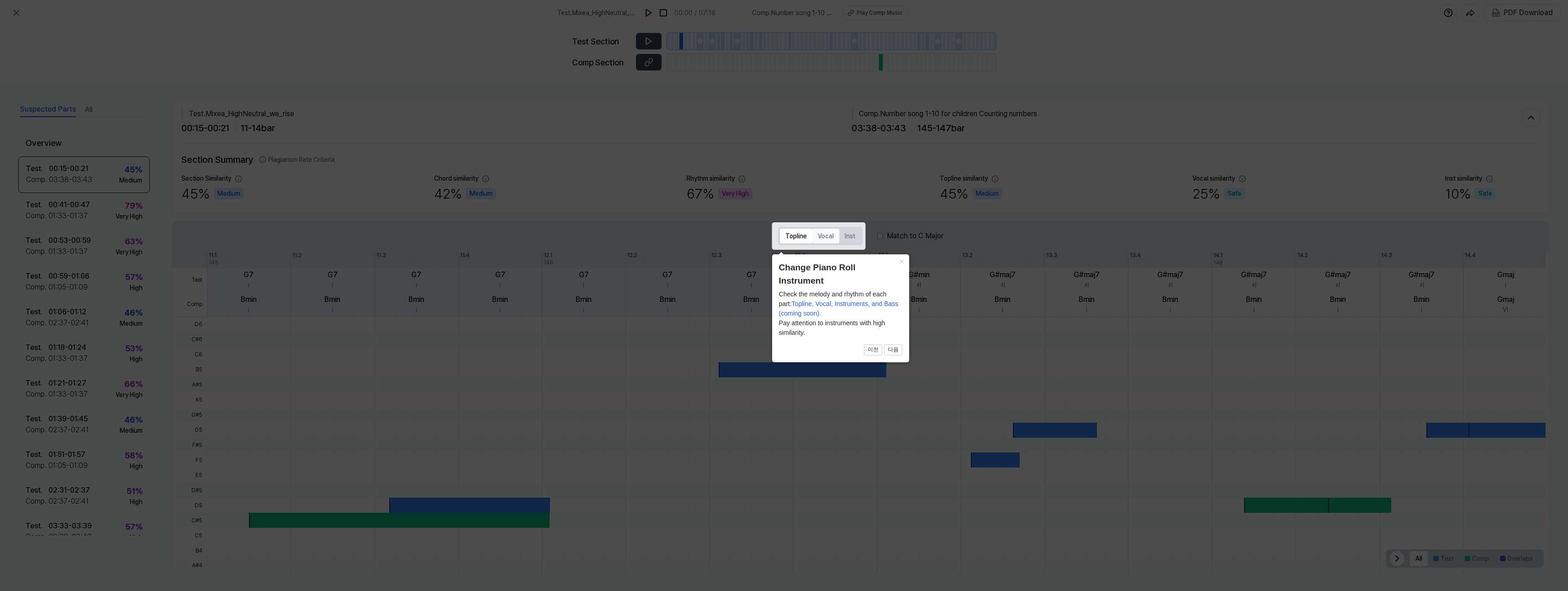
click at [817, 234] on button "Vocal" at bounding box center [826, 235] width 27 height 14
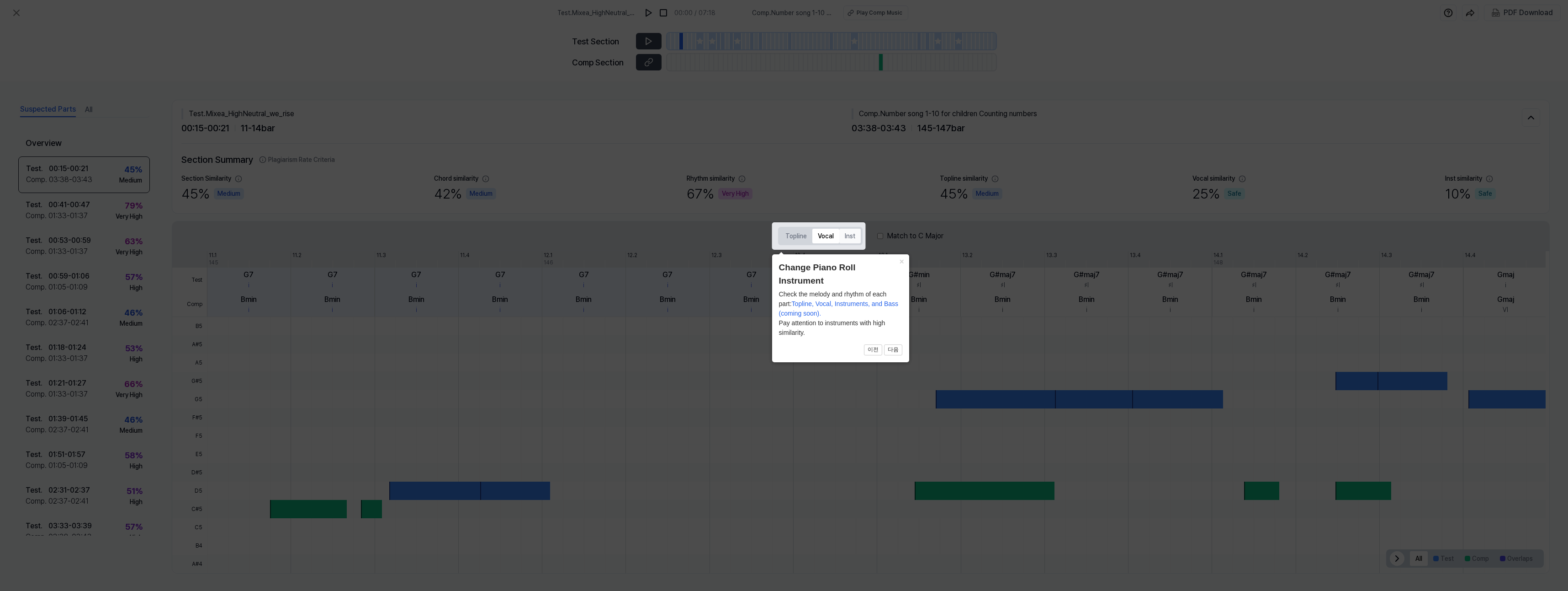
click at [843, 239] on button "Inst" at bounding box center [850, 235] width 22 height 14
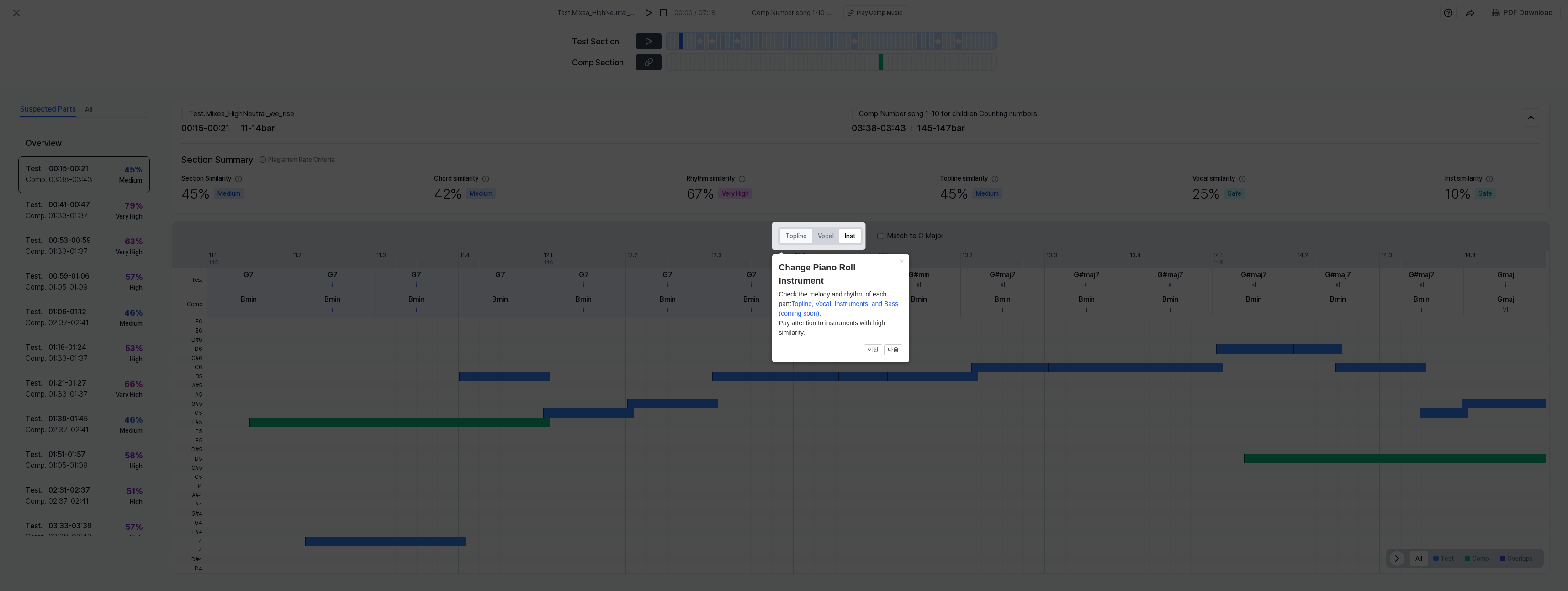
click at [796, 234] on button "Topline" at bounding box center [796, 235] width 33 height 14
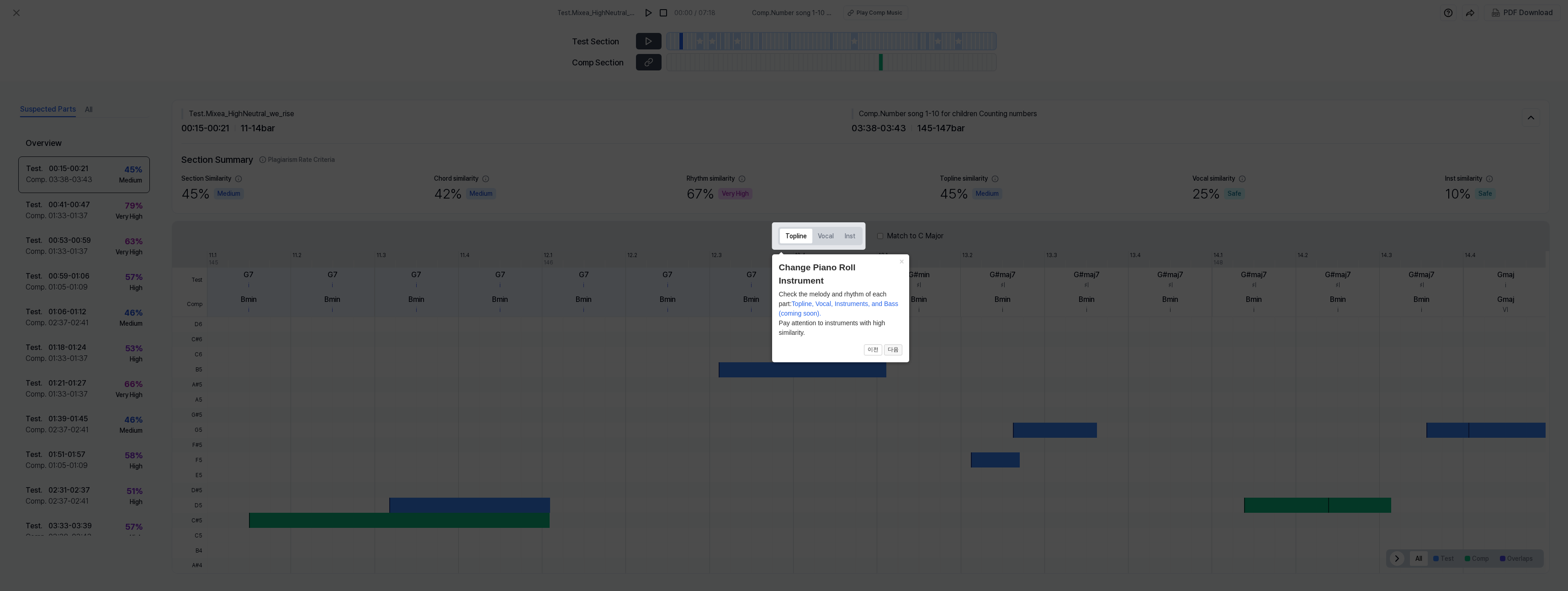
click at [888, 349] on button "다음" at bounding box center [893, 350] width 18 height 11
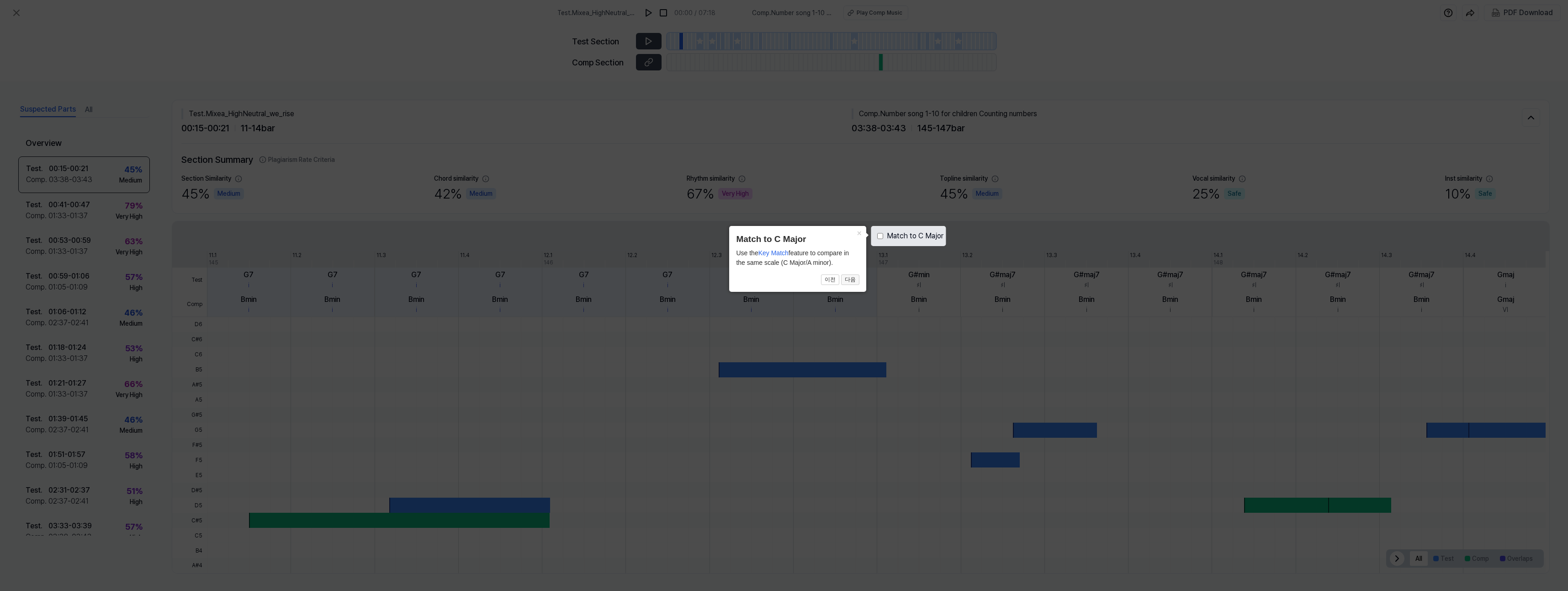
click at [857, 282] on button "다음" at bounding box center [850, 279] width 18 height 11
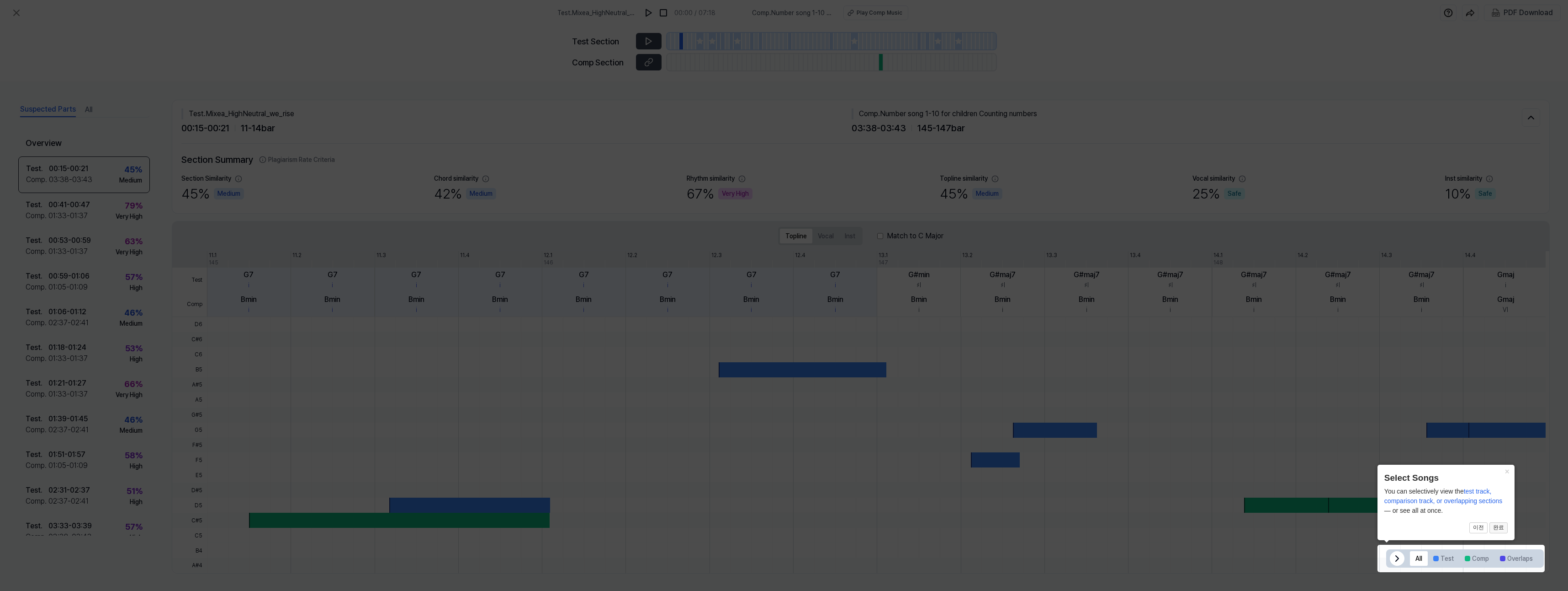
click at [1500, 528] on button "완료" at bounding box center [1499, 528] width 18 height 11
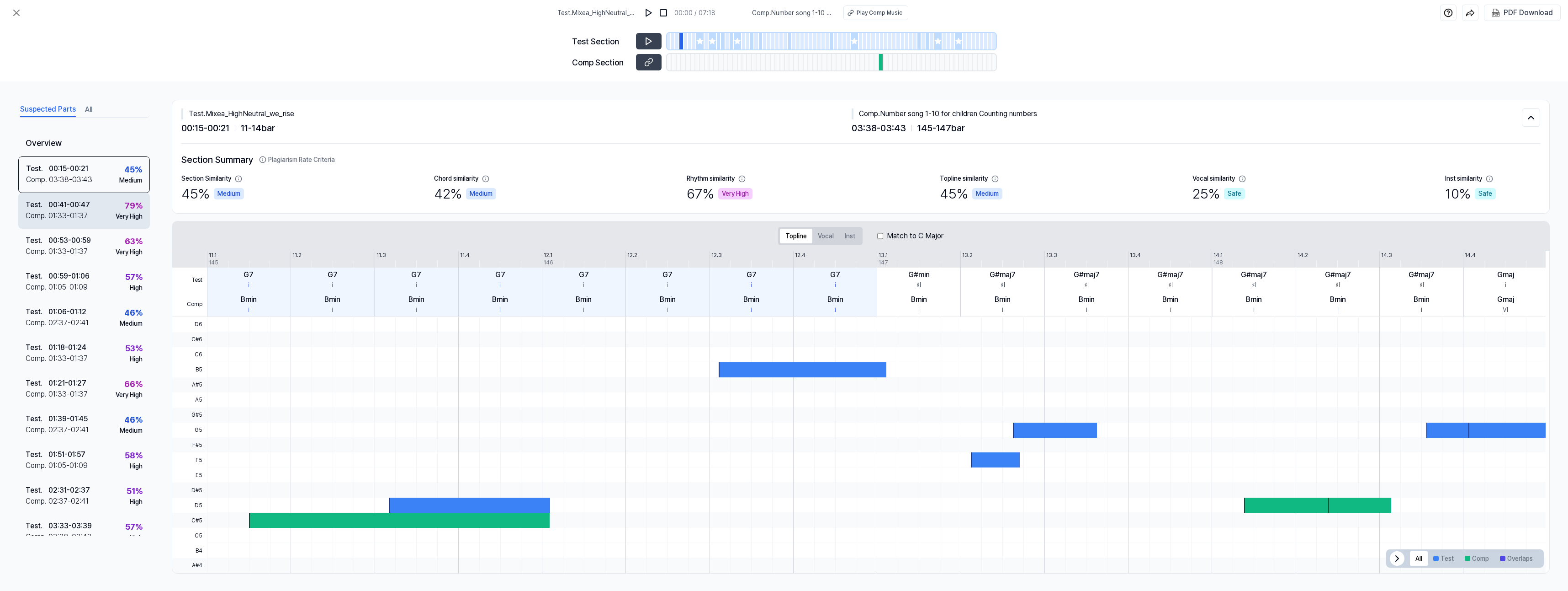
click at [31, 202] on div "Test ." at bounding box center [37, 204] width 23 height 11
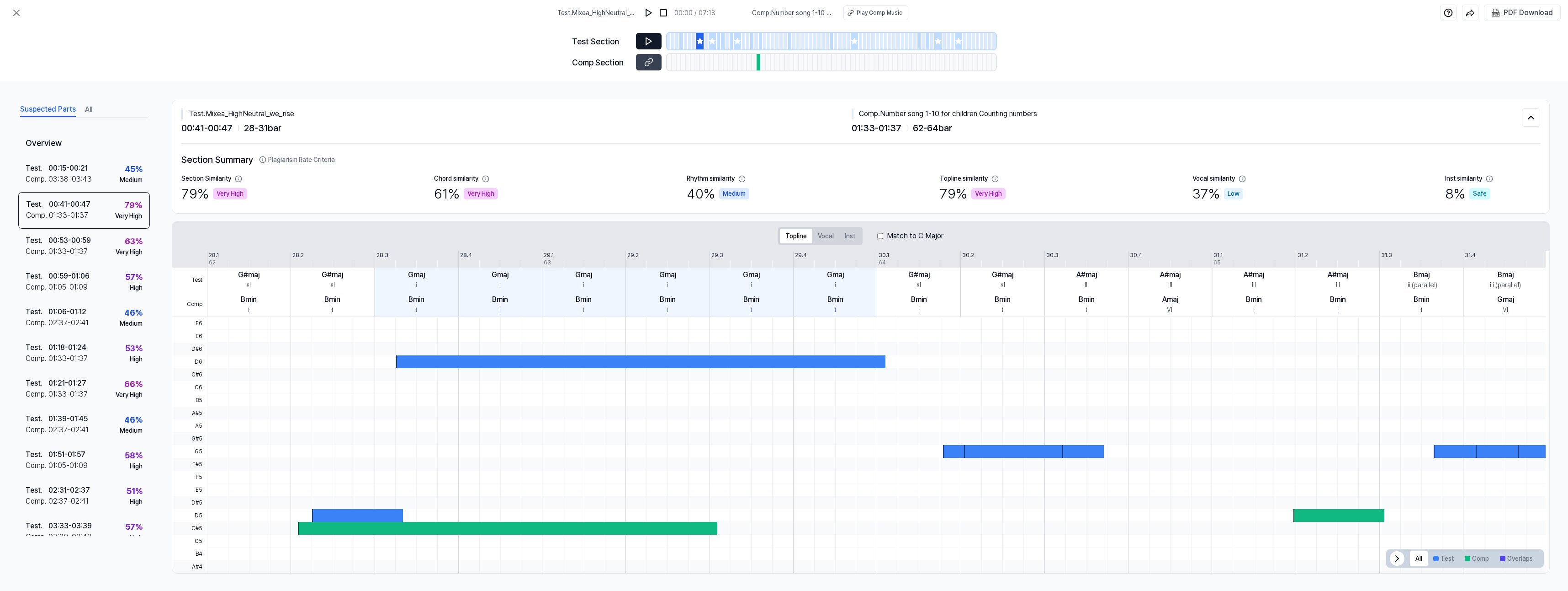
click at [646, 45] on icon at bounding box center [648, 41] width 9 height 9
click at [646, 40] on icon at bounding box center [648, 41] width 9 height 9
click at [643, 61] on button at bounding box center [649, 62] width 26 height 16
click at [711, 42] on icon at bounding box center [712, 41] width 6 height 6
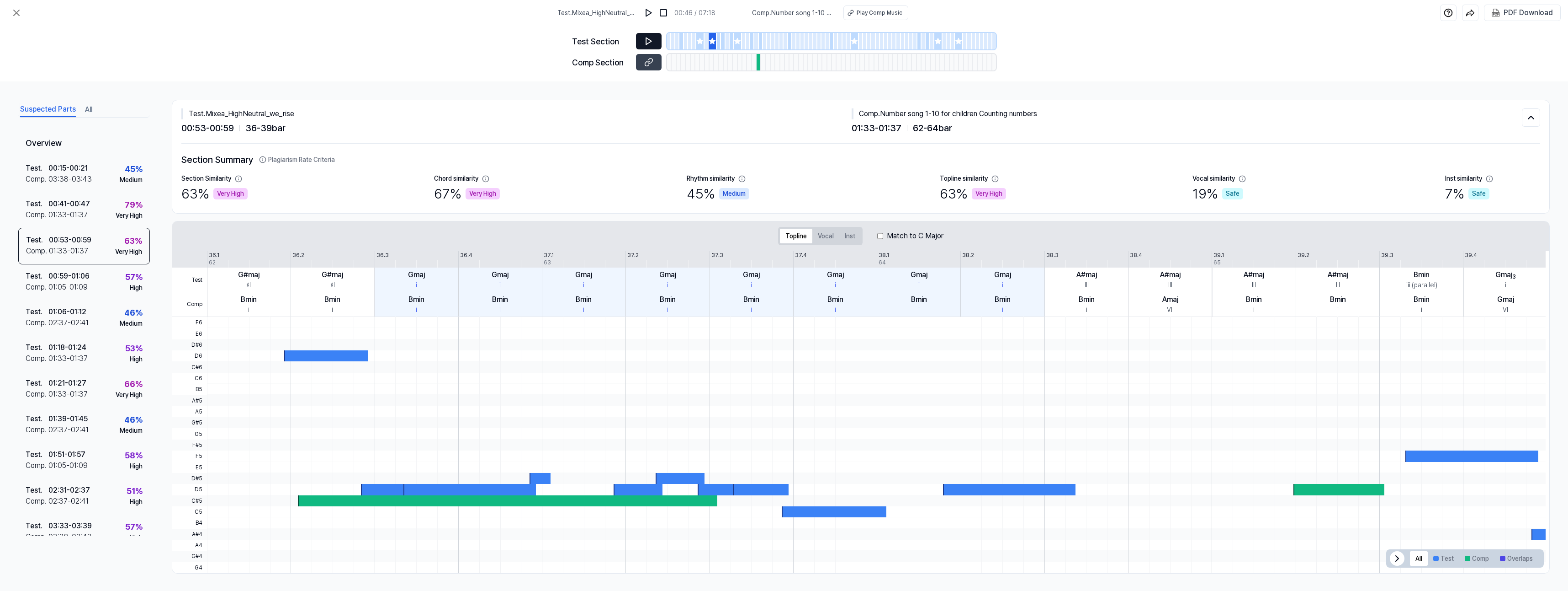
click at [642, 40] on button at bounding box center [649, 41] width 26 height 16
click at [647, 41] on icon at bounding box center [648, 41] width 9 height 9
click at [647, 41] on icon at bounding box center [647, 41] width 1 height 6
click at [648, 65] on icon at bounding box center [647, 63] width 5 height 5
click at [712, 42] on icon at bounding box center [712, 41] width 6 height 6
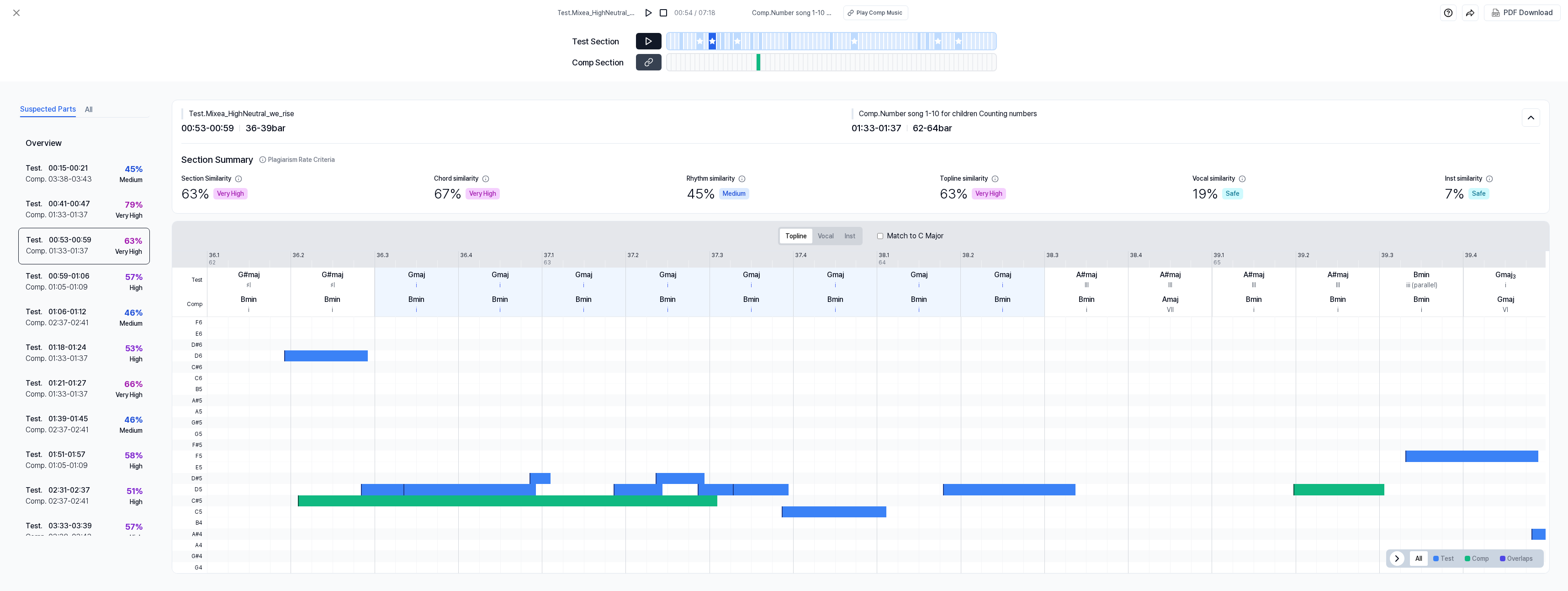
click at [712, 41] on icon at bounding box center [712, 41] width 6 height 6
click at [98, 248] on div "Test . 00:53 - 00:59 Comp . 01:33 - 01:37 63 % Very High" at bounding box center [84, 246] width 131 height 37
click at [736, 44] on icon at bounding box center [737, 41] width 7 height 7
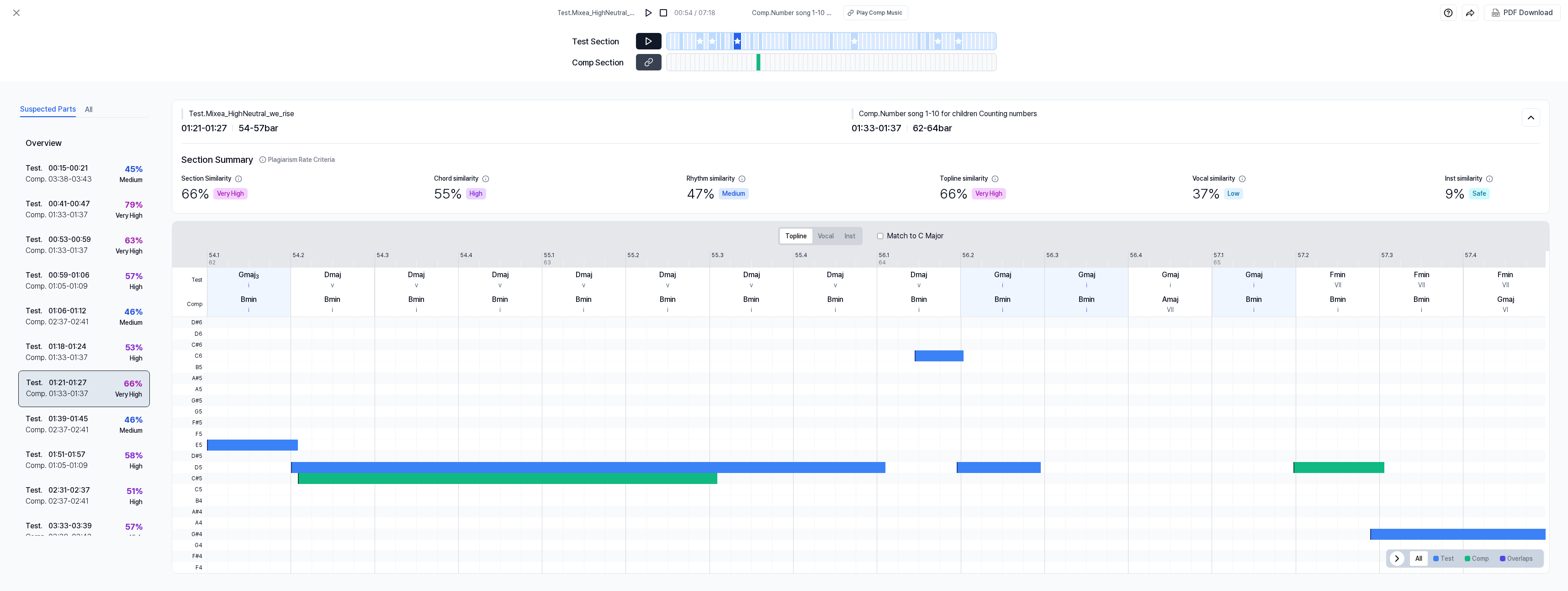
click at [91, 386] on div "Test . 01:21 - 01:27 Comp . 01:33 - 01:37 66 % Very High" at bounding box center [84, 389] width 131 height 37
click at [657, 62] on button at bounding box center [649, 62] width 26 height 16
click at [721, 137] on div "Test . Mixea_HighNeutral_we_rise 01:21 - 01:27 54 - 57 bar Comp . Number song 1…" at bounding box center [860, 122] width 1359 height 44
click at [757, 65] on div at bounding box center [759, 62] width 5 height 16
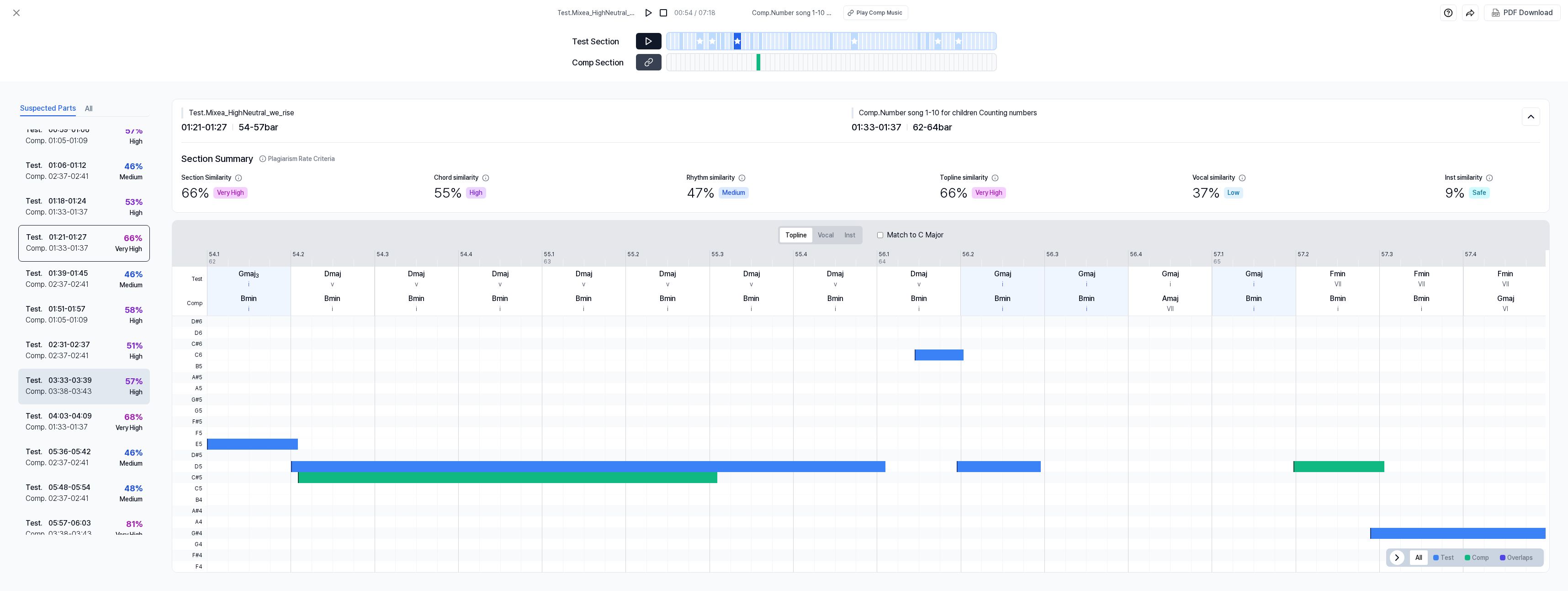
scroll to position [192, 0]
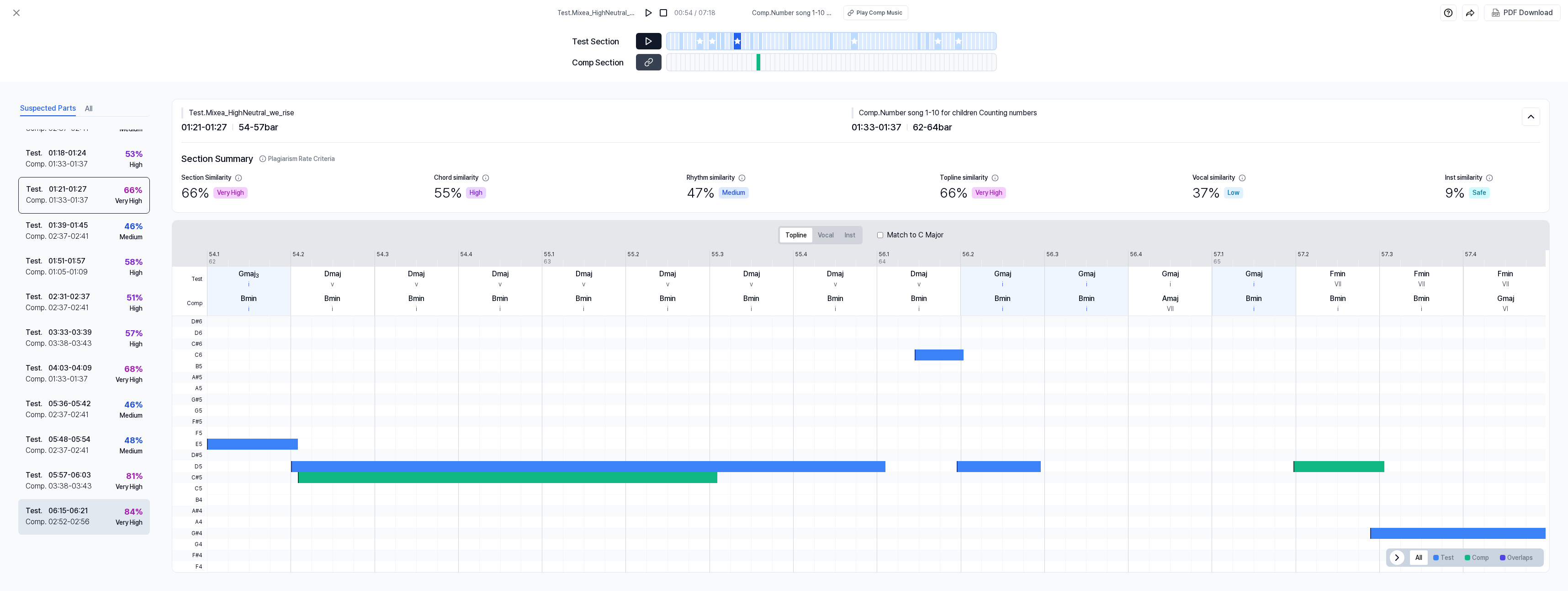
click at [80, 517] on div "02:52 - 02:56" at bounding box center [69, 521] width 41 height 11
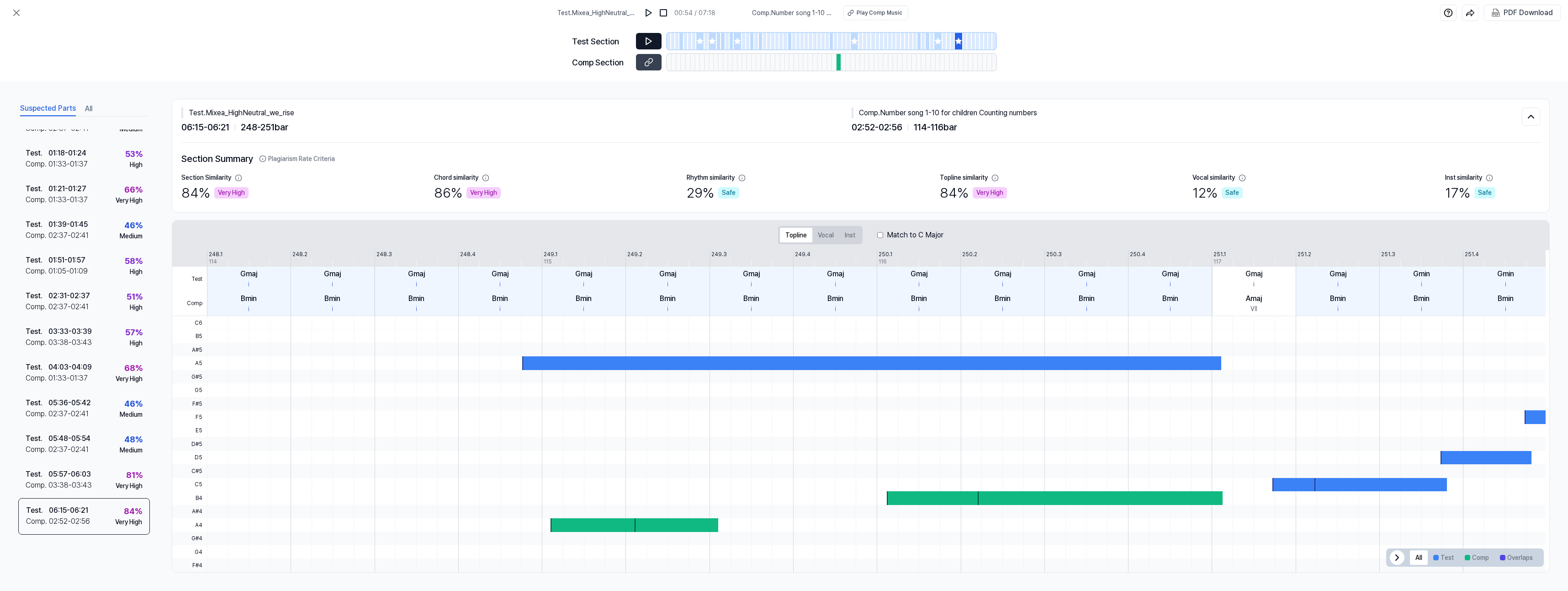
click at [838, 63] on div at bounding box center [838, 62] width 5 height 16
click at [839, 63] on div at bounding box center [838, 62] width 5 height 16
click at [841, 63] on div at bounding box center [831, 62] width 329 height 16
click at [842, 63] on div at bounding box center [844, 62] width 5 height 16
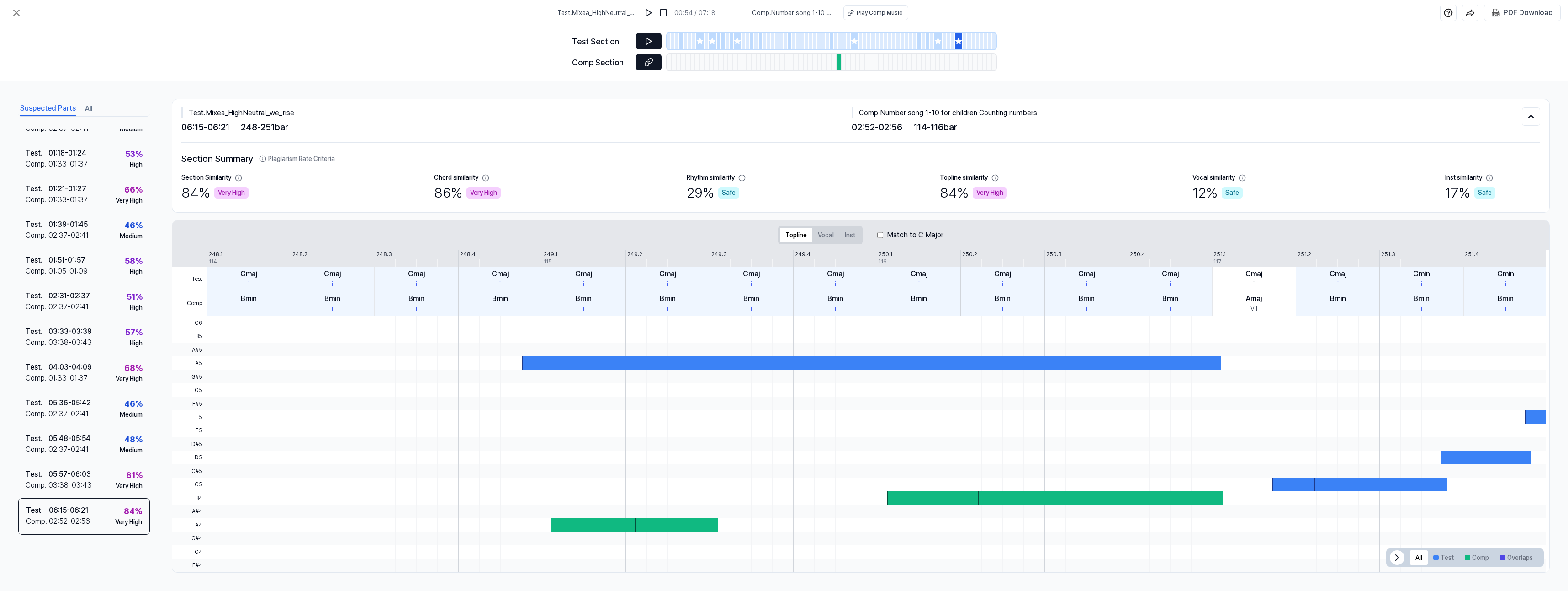
click at [649, 62] on icon at bounding box center [648, 62] width 9 height 9
click at [643, 39] on button at bounding box center [649, 41] width 26 height 16
click at [646, 40] on icon at bounding box center [648, 41] width 9 height 9
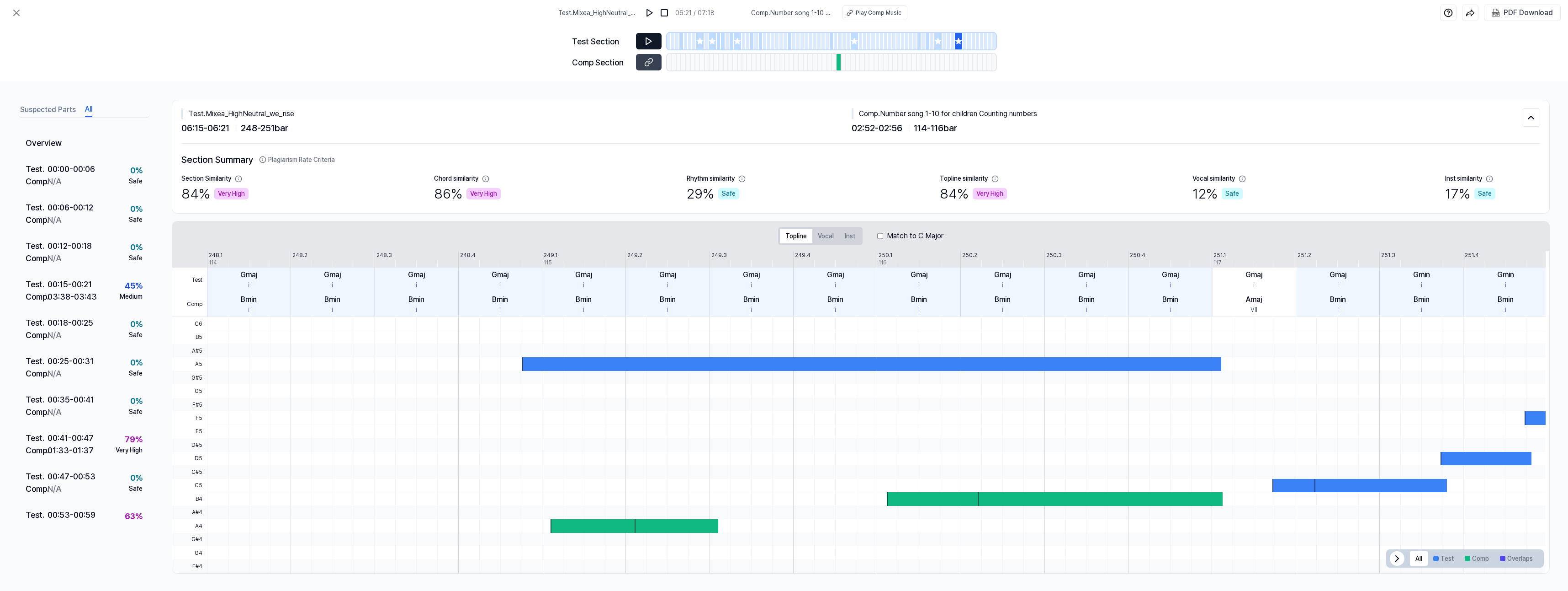
click at [87, 110] on button "All" at bounding box center [89, 109] width 7 height 14
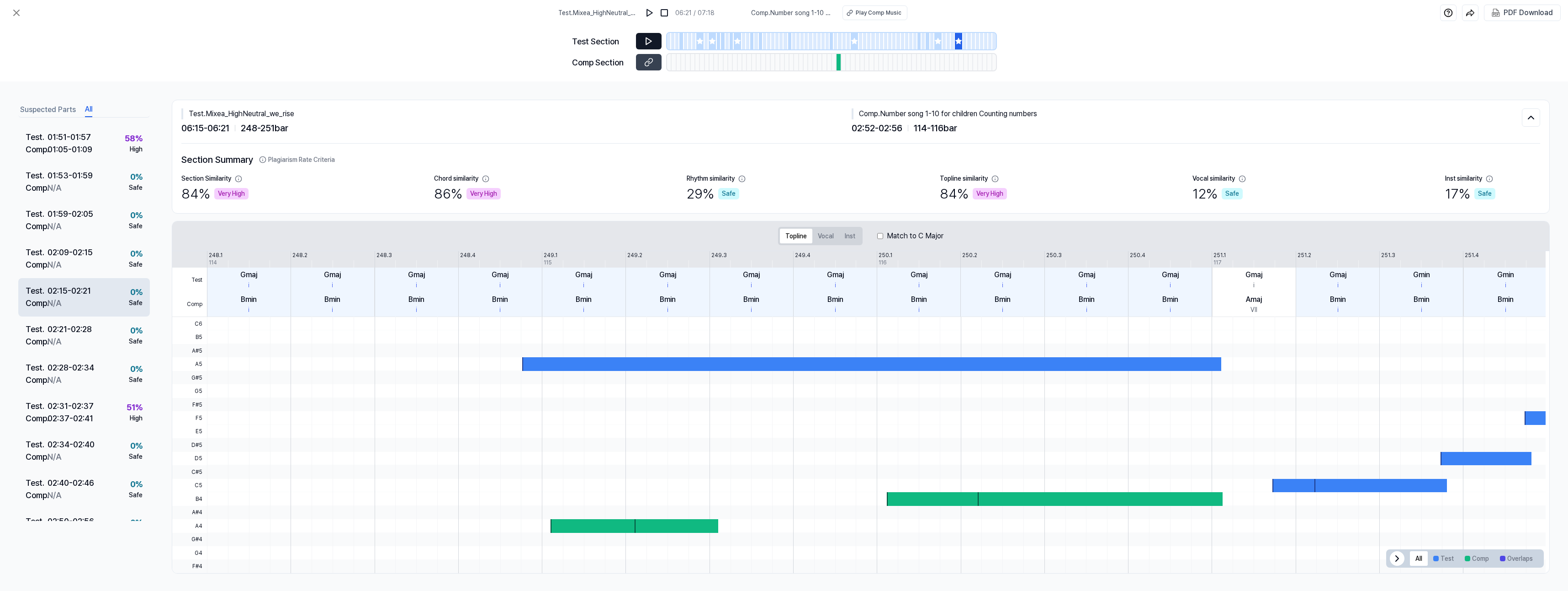
scroll to position [868, 0]
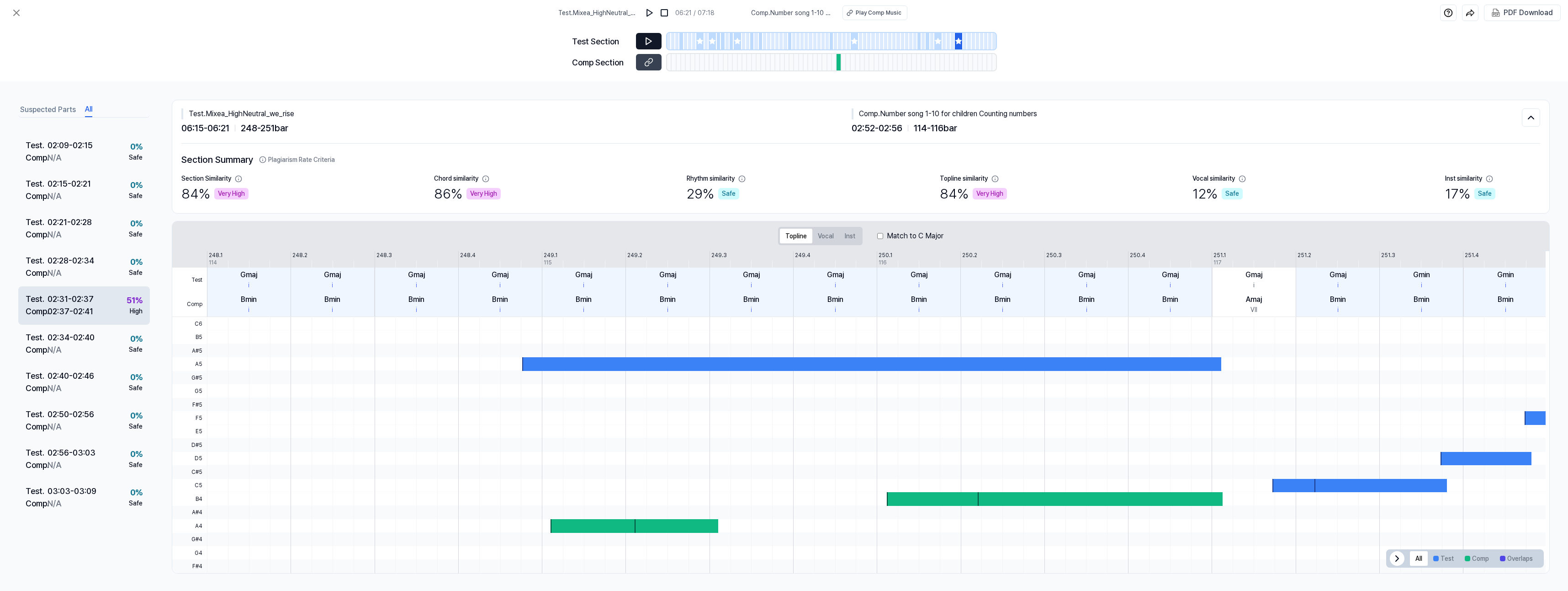
click at [65, 305] on div "02:37 - 02:41" at bounding box center [70, 311] width 46 height 12
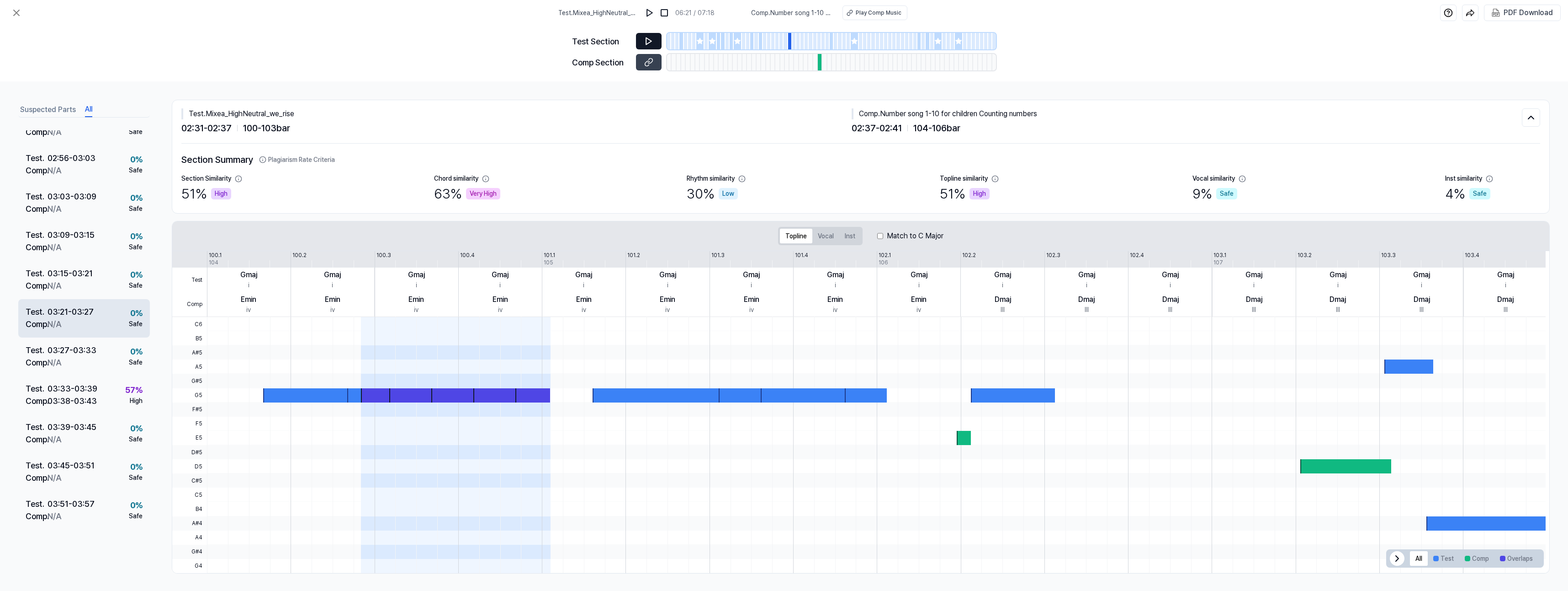
scroll to position [1280, 0]
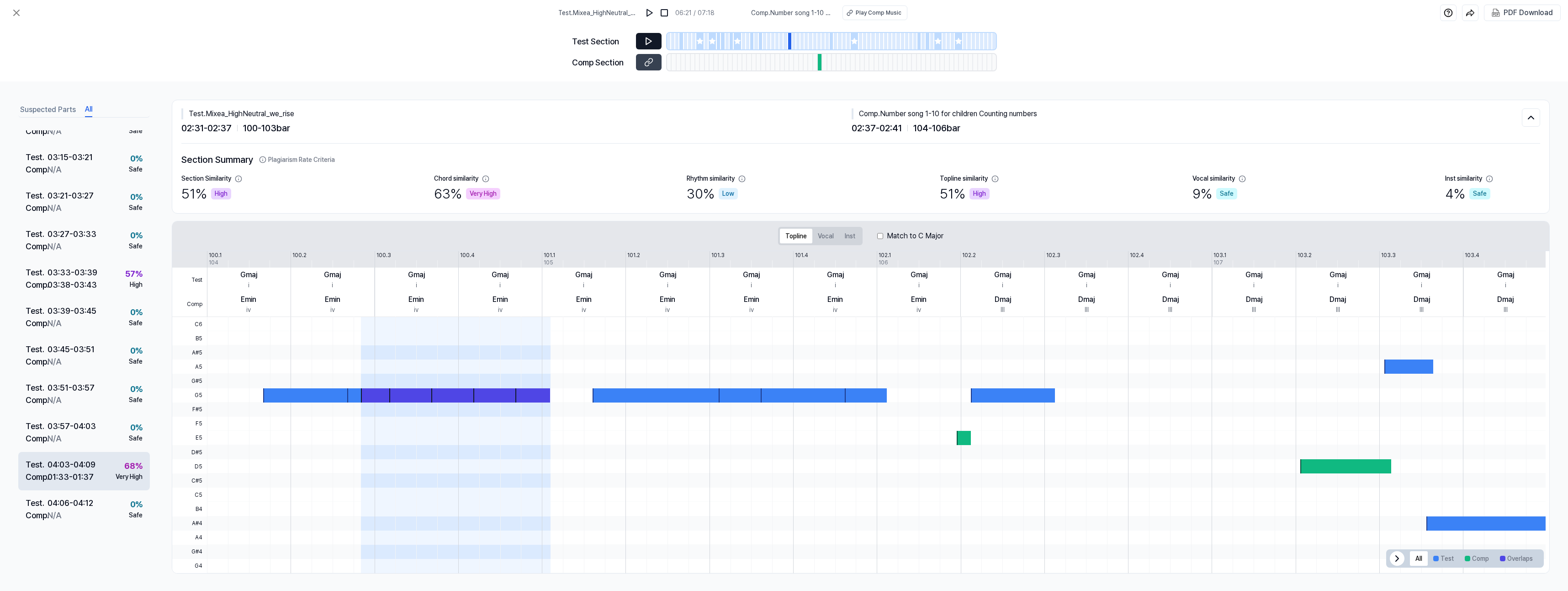
click at [80, 473] on div "01:33 - 01:37" at bounding box center [71, 476] width 46 height 12
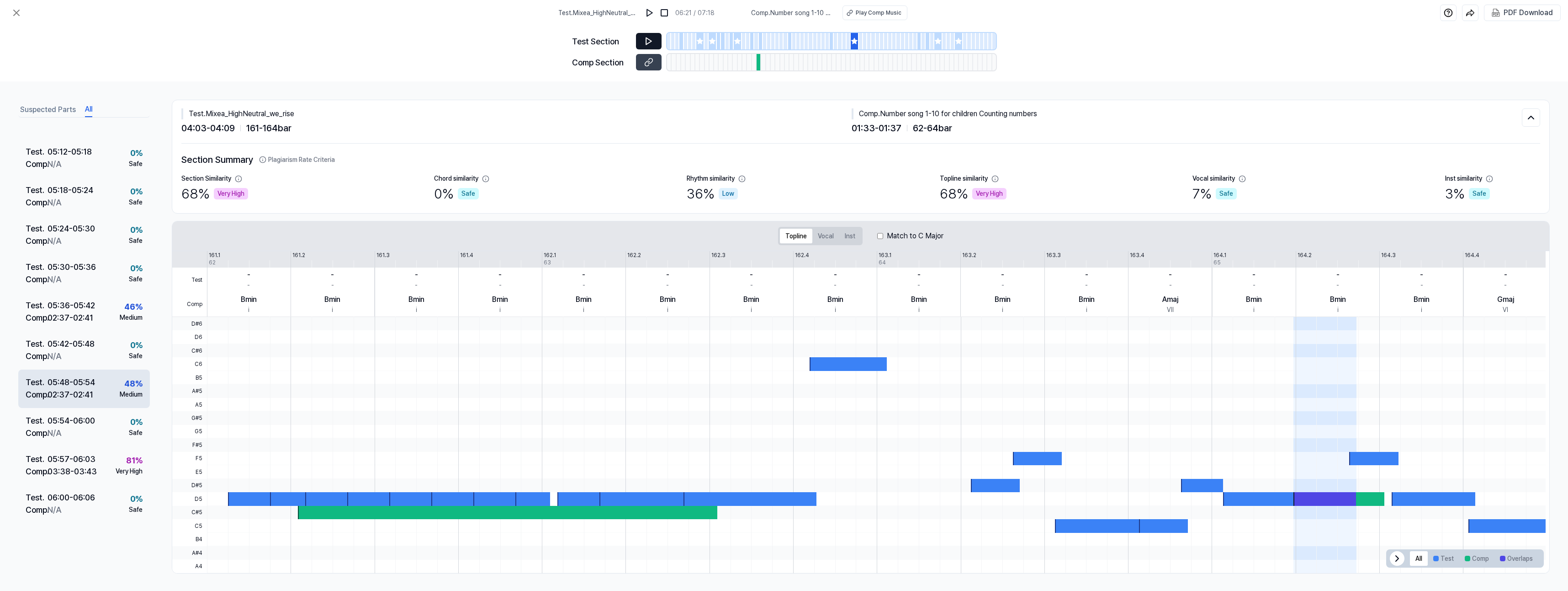
scroll to position [2057, 0]
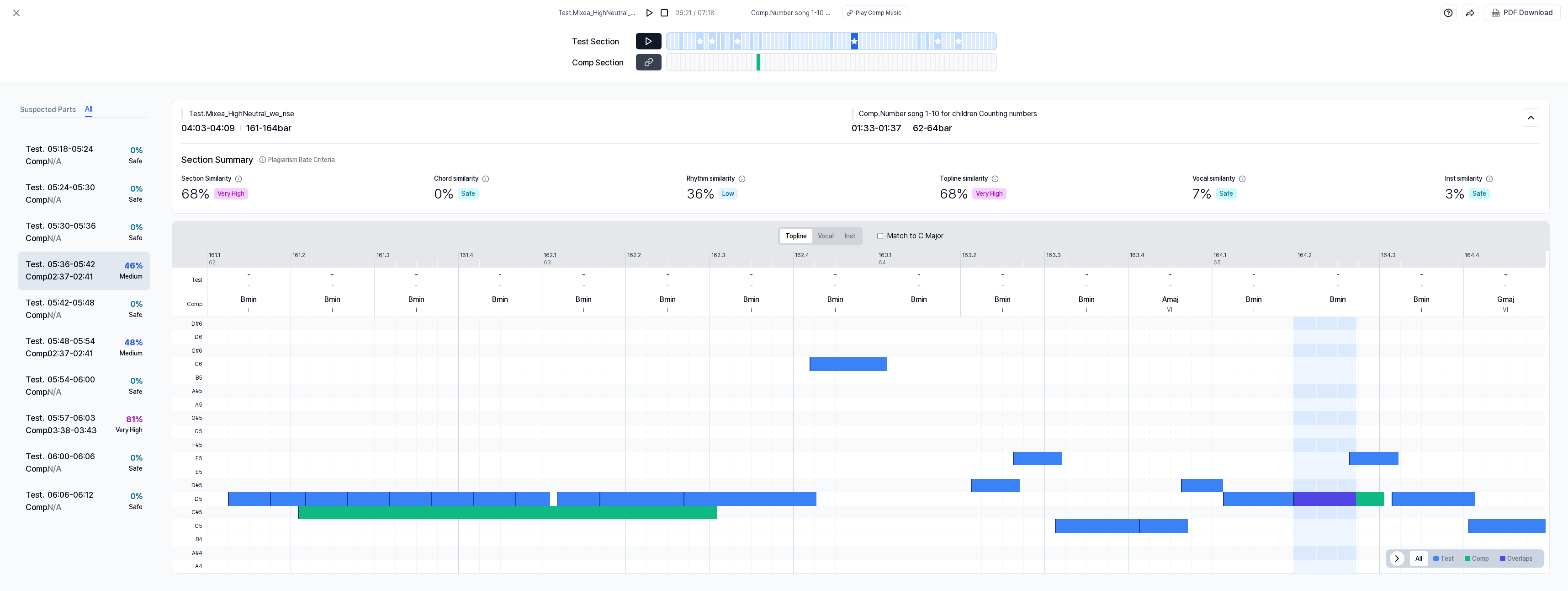
click at [58, 271] on div "02:37 - 02:41" at bounding box center [70, 276] width 46 height 12
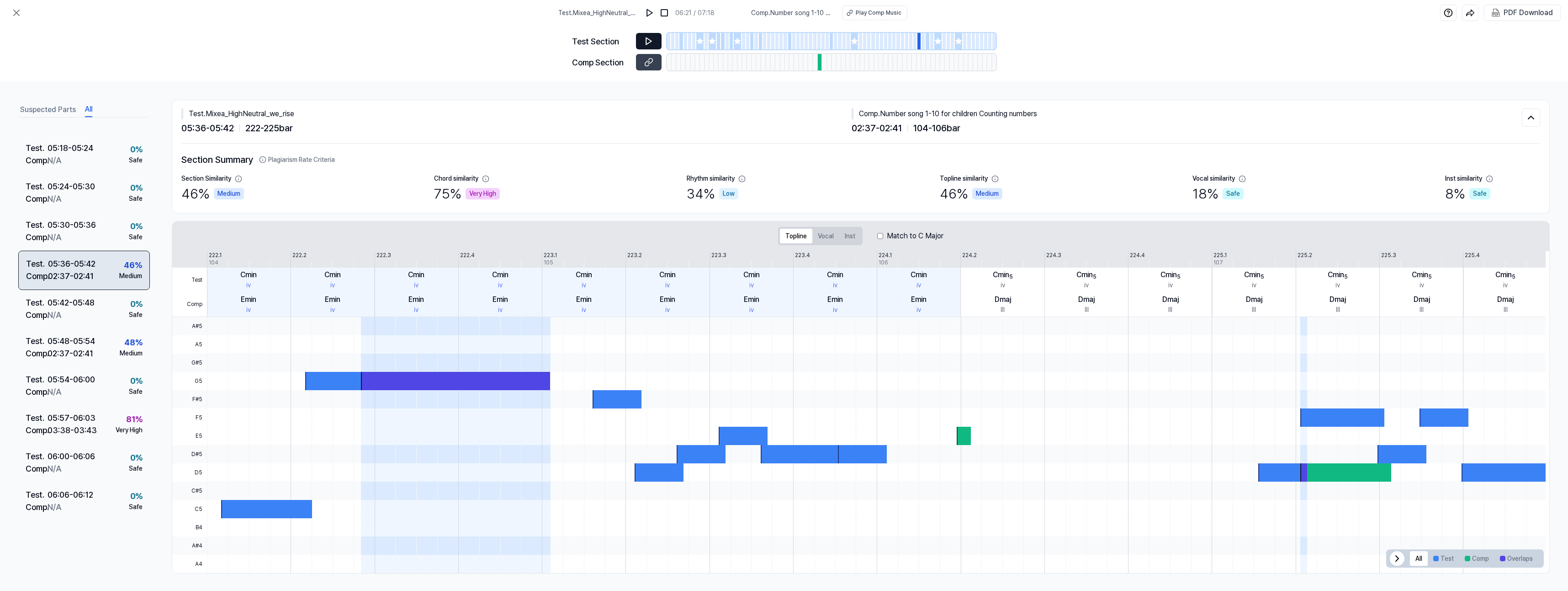
scroll to position [2056, 0]
click at [646, 41] on icon at bounding box center [648, 42] width 5 height 7
click at [652, 37] on icon at bounding box center [648, 41] width 9 height 9
click at [78, 322] on div "Test . 05:42 - 05:48 Comp . N/A 0 % Safe" at bounding box center [84, 310] width 131 height 38
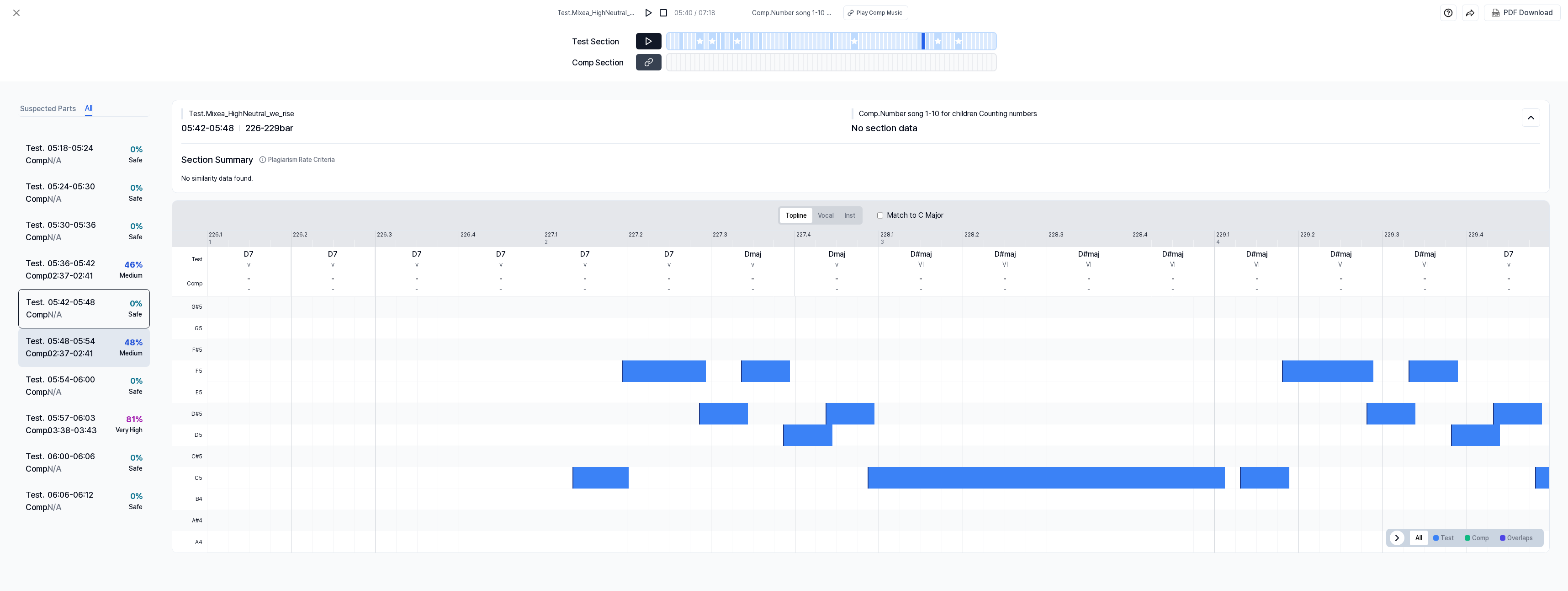
click at [74, 354] on div "02:37 - 02:41" at bounding box center [70, 353] width 46 height 12
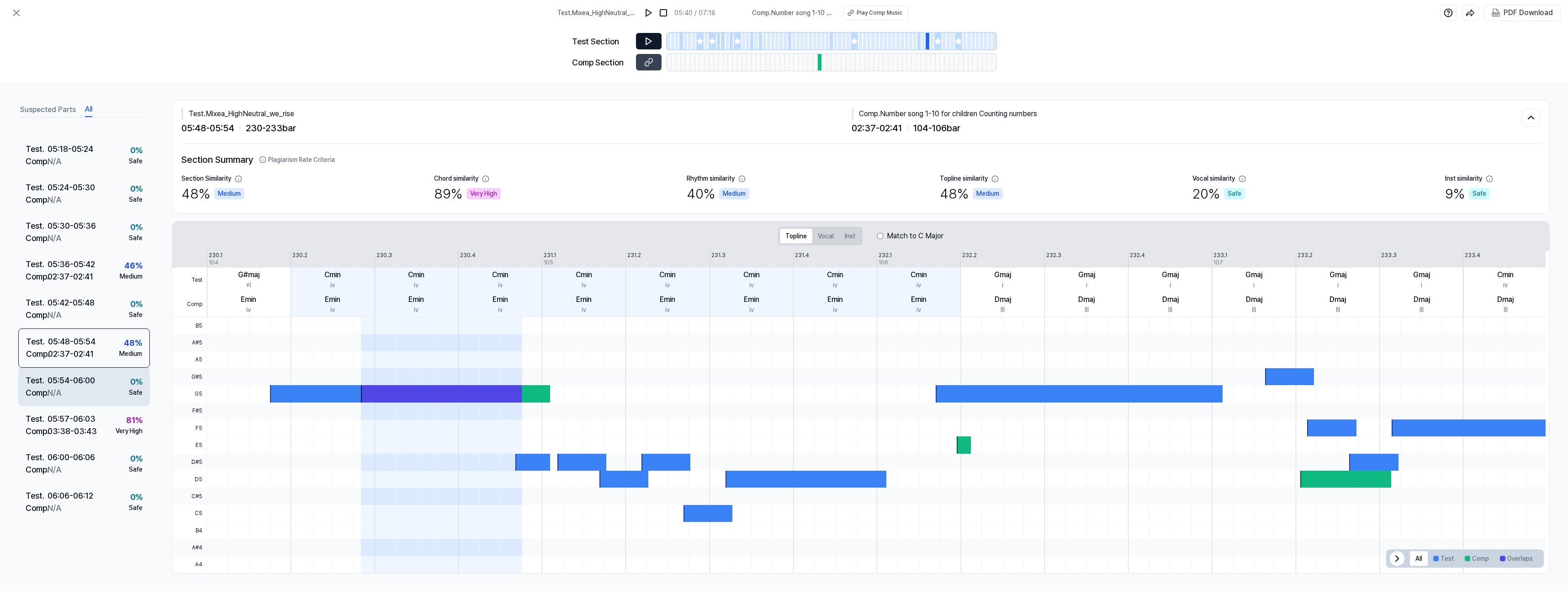
click at [74, 399] on div "Test . 05:54 - 06:00 Comp . N/A 0 % Safe" at bounding box center [84, 387] width 131 height 38
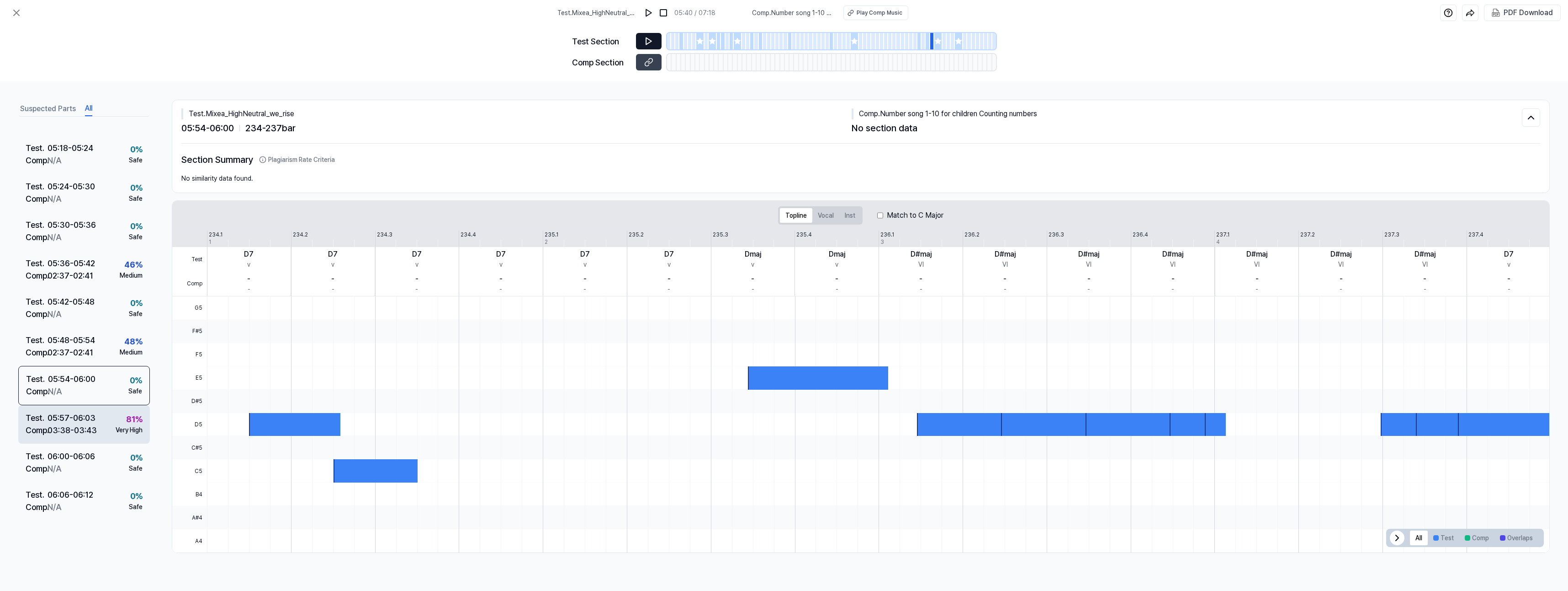
click at [73, 438] on div "Test . 05:57 - 06:03 Comp . 03:38 - 03:43 81 % Very High" at bounding box center [84, 424] width 131 height 38
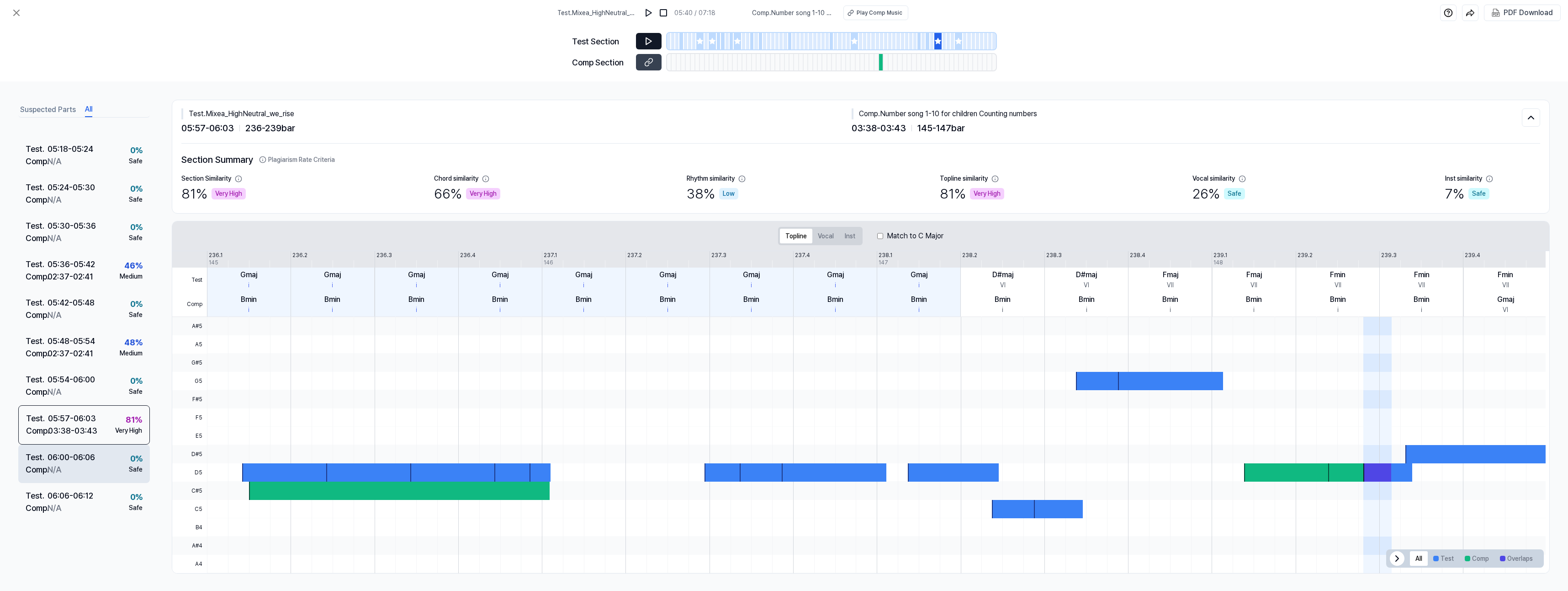
click at [73, 470] on div "Comp . N/A" at bounding box center [61, 470] width 69 height 12
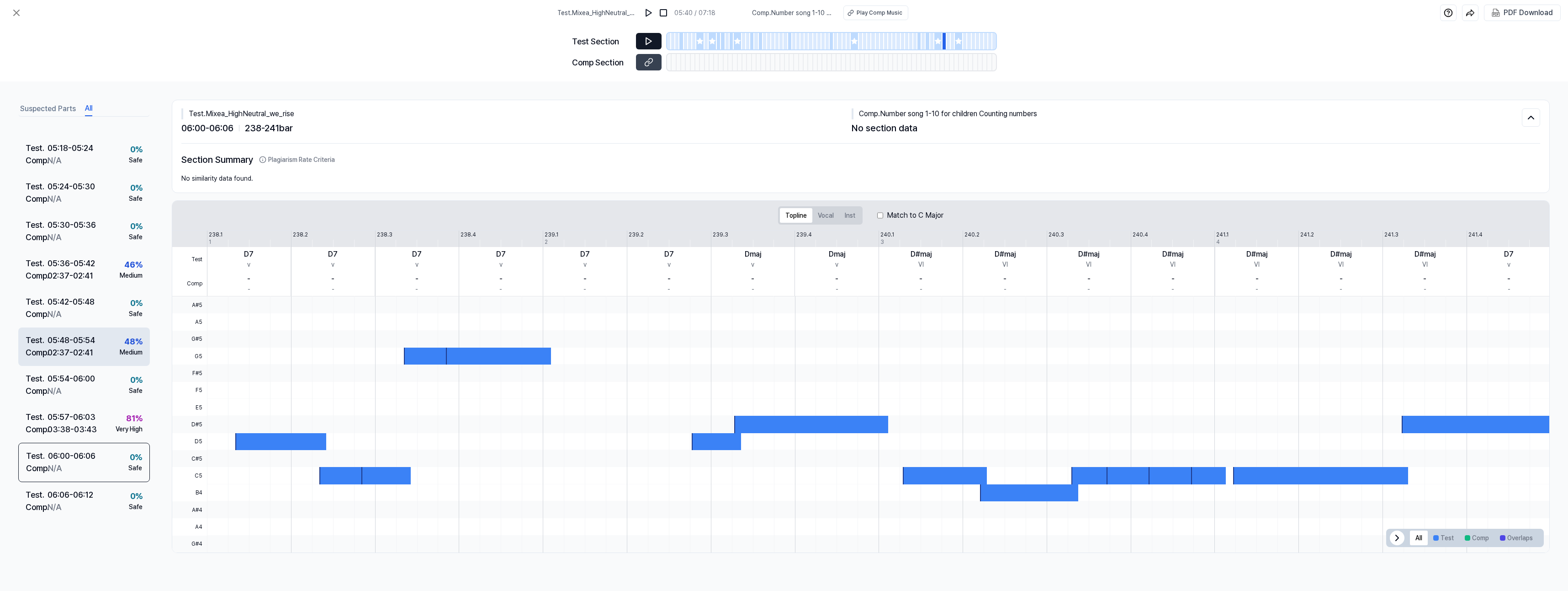
click at [67, 358] on div "02:37 - 02:41" at bounding box center [70, 352] width 46 height 12
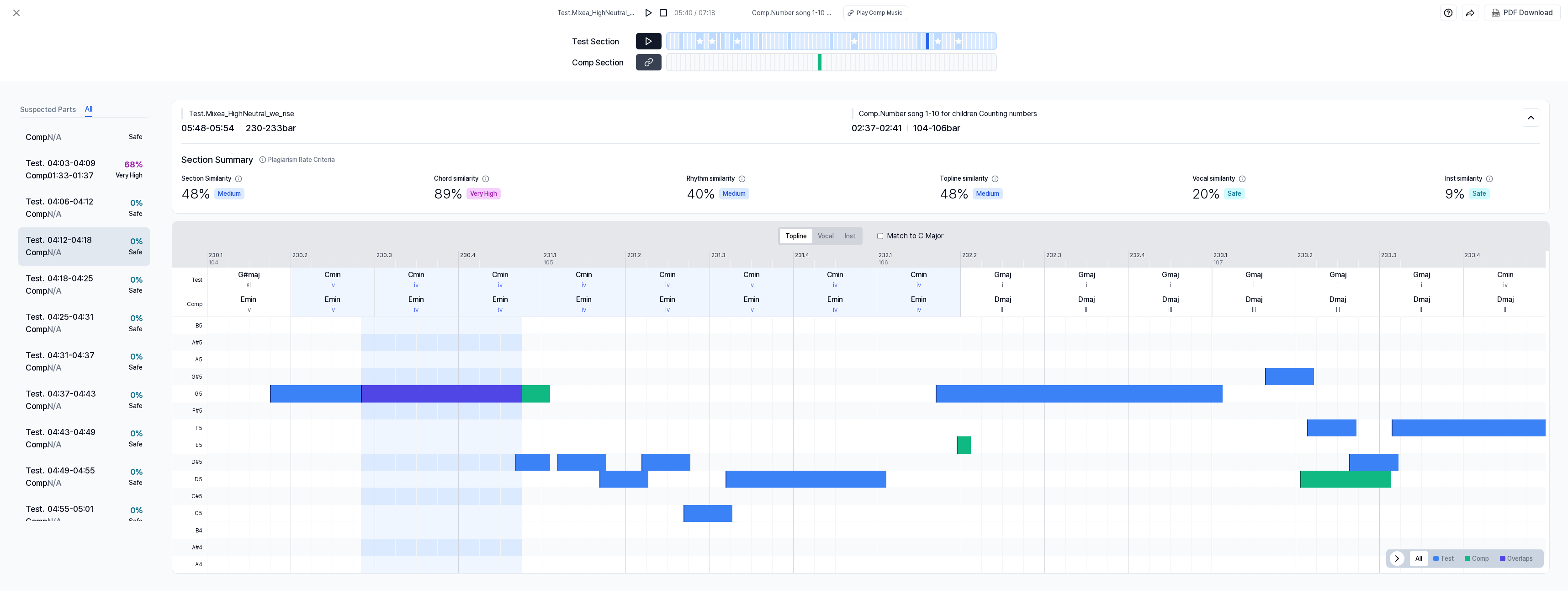
scroll to position [1324, 0]
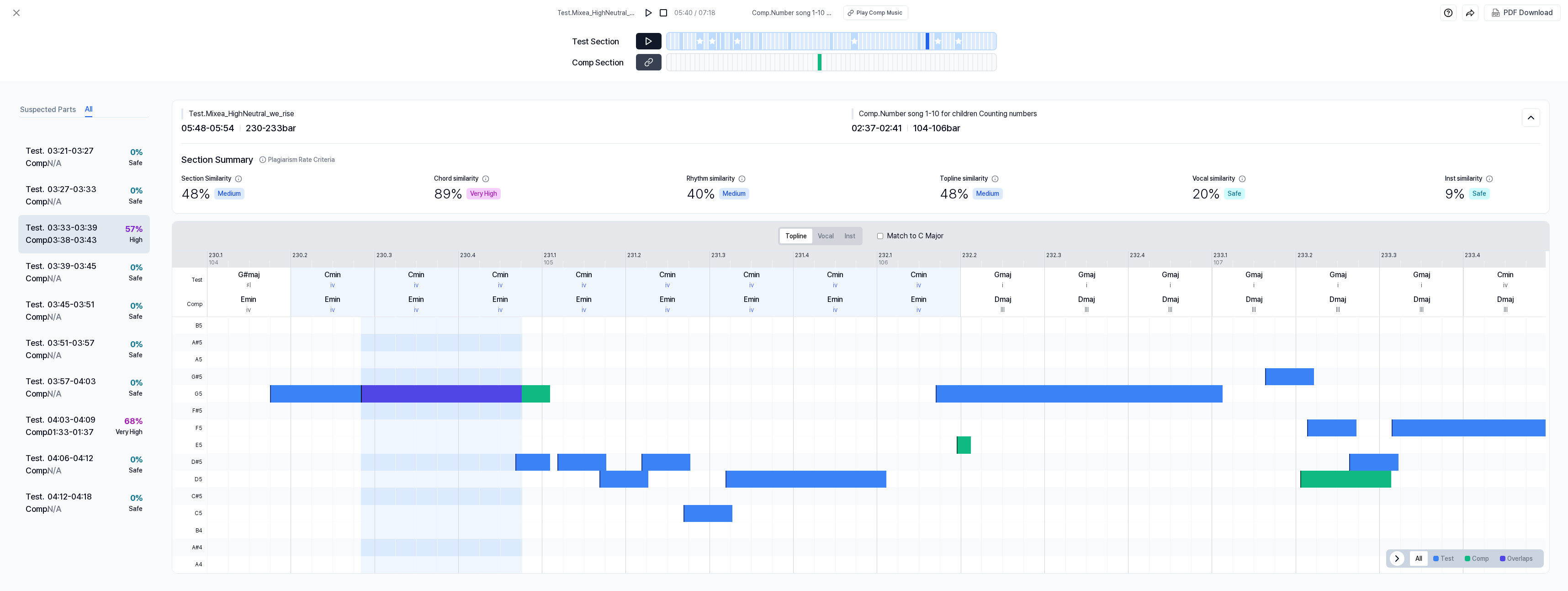
click at [69, 236] on div "03:38 - 03:43" at bounding box center [72, 240] width 49 height 12
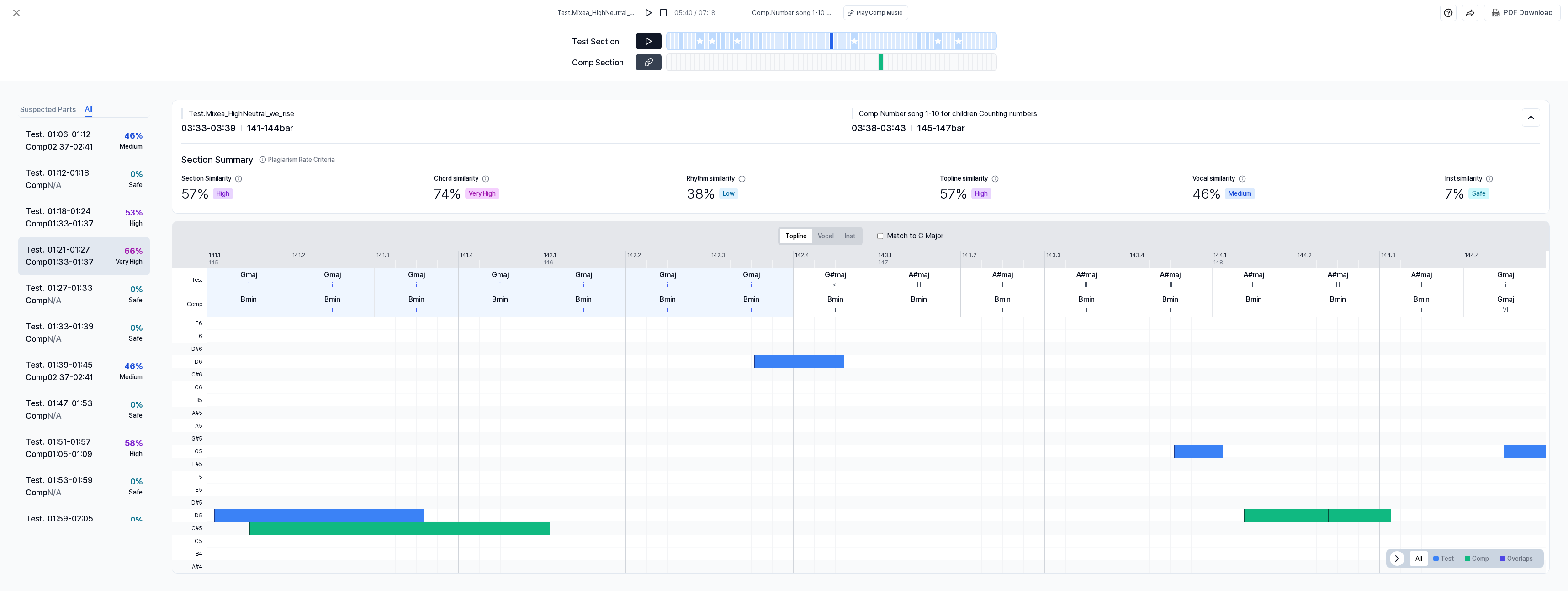
scroll to position [455, 0]
click at [76, 260] on div "01:33 - 01:37" at bounding box center [71, 264] width 46 height 12
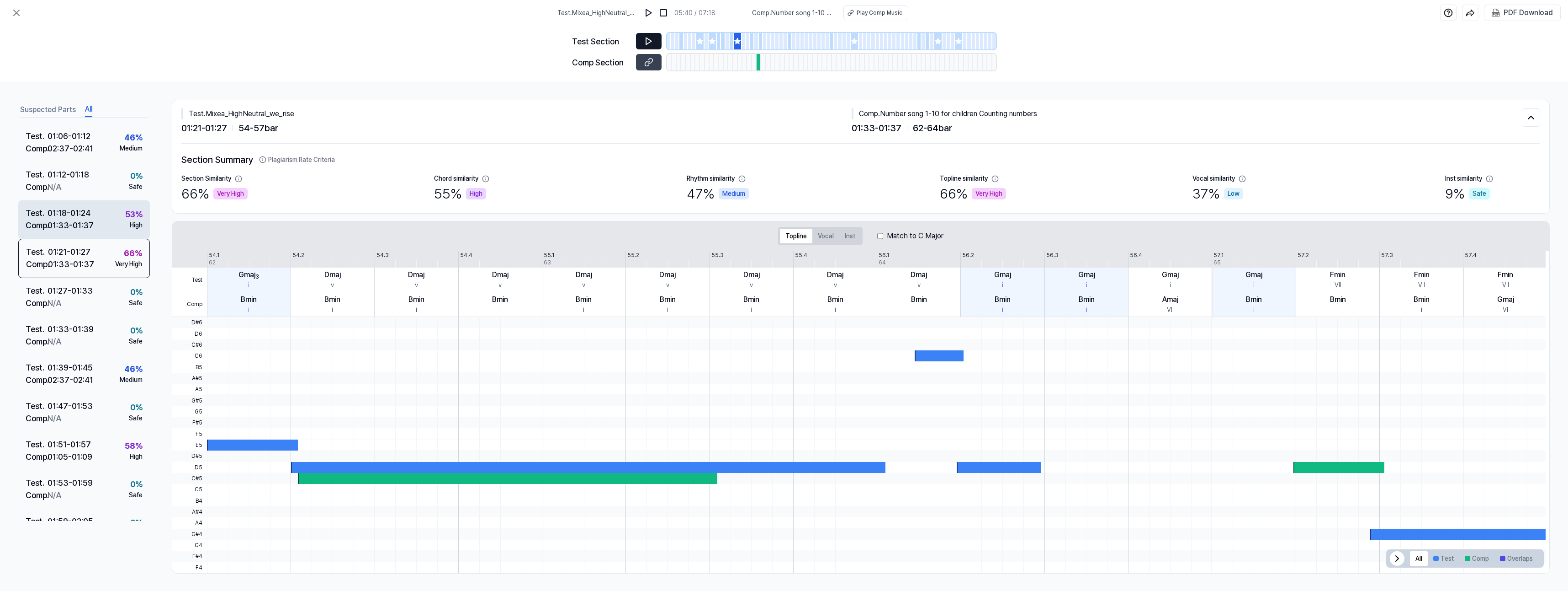
click at [77, 230] on div "01:33 - 01:37" at bounding box center [71, 225] width 46 height 12
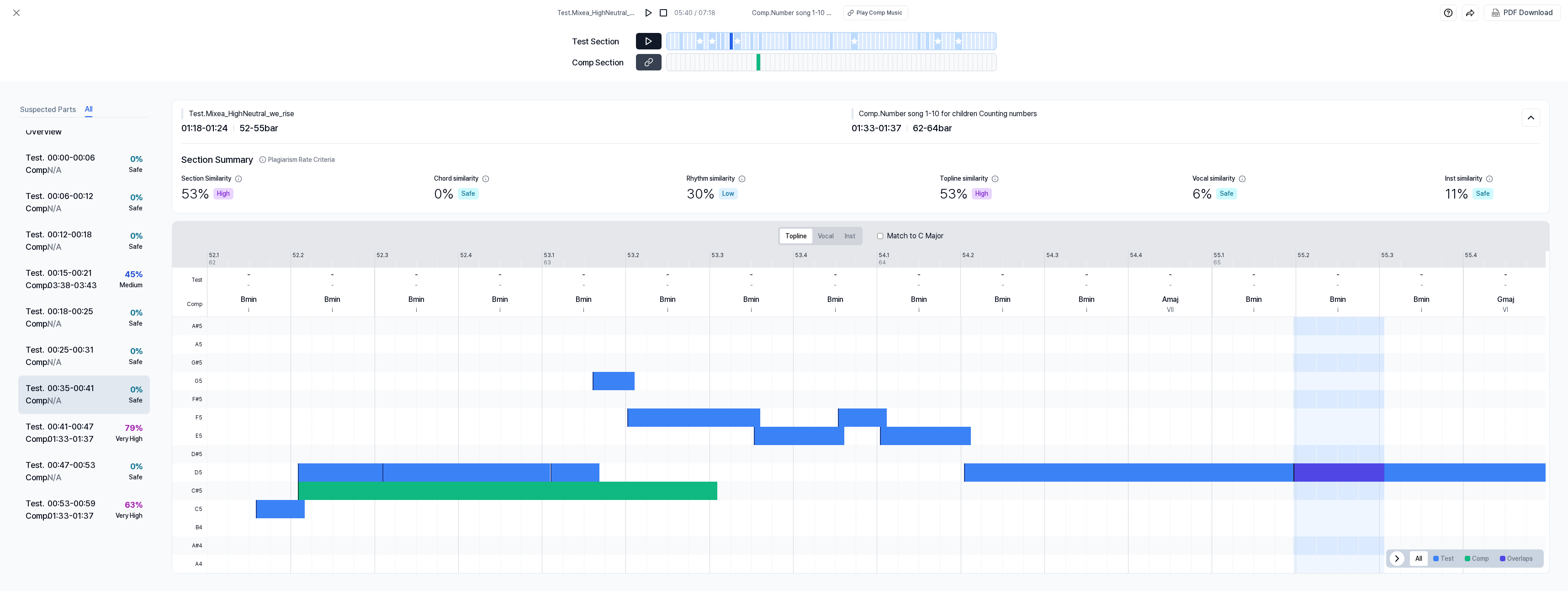
scroll to position [0, 0]
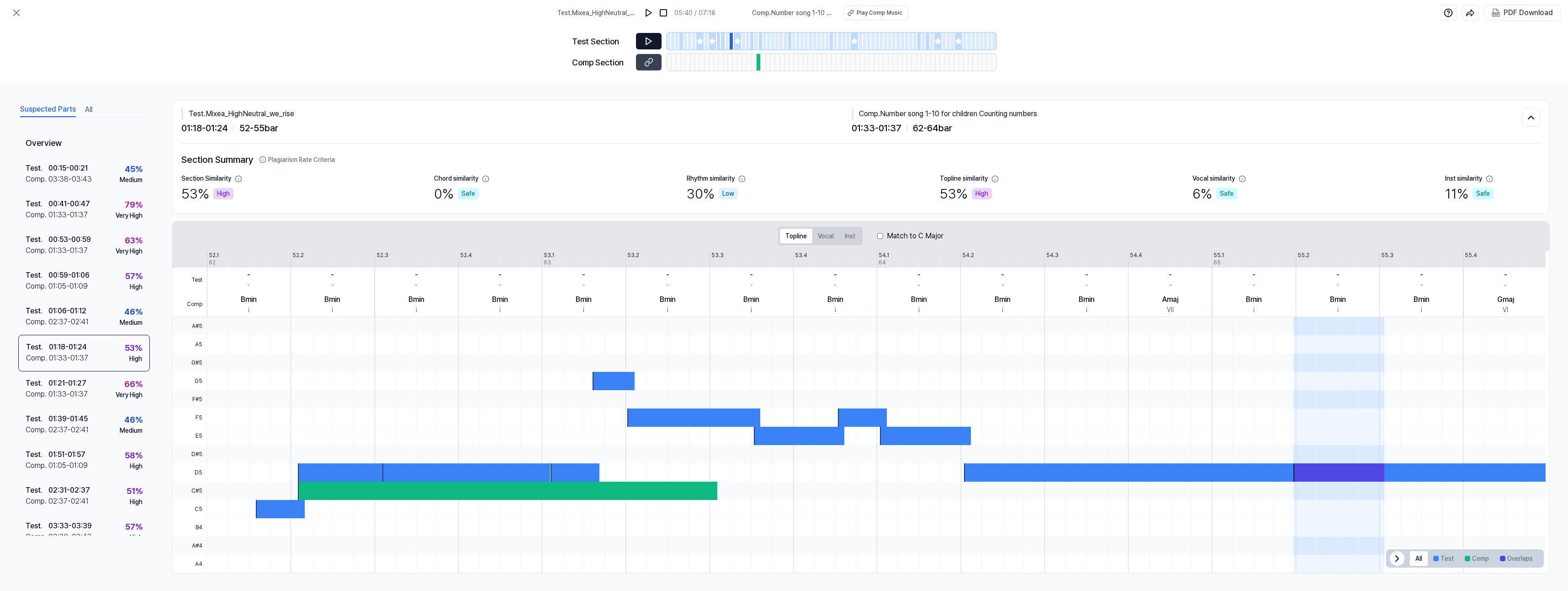
click at [54, 113] on button "Suspected Parts" at bounding box center [48, 109] width 56 height 14
click at [15, 17] on icon at bounding box center [16, 13] width 11 height 11
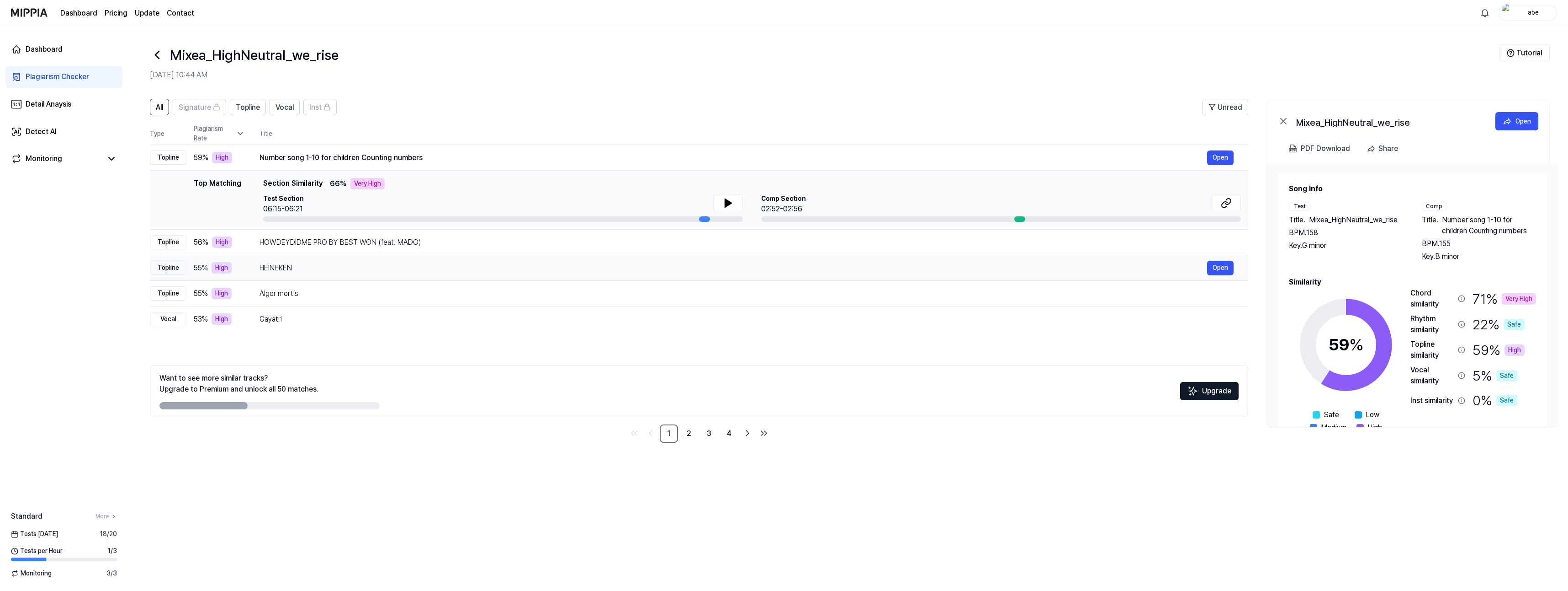
click at [366, 264] on div "HEINEKEN" at bounding box center [733, 268] width 947 height 11
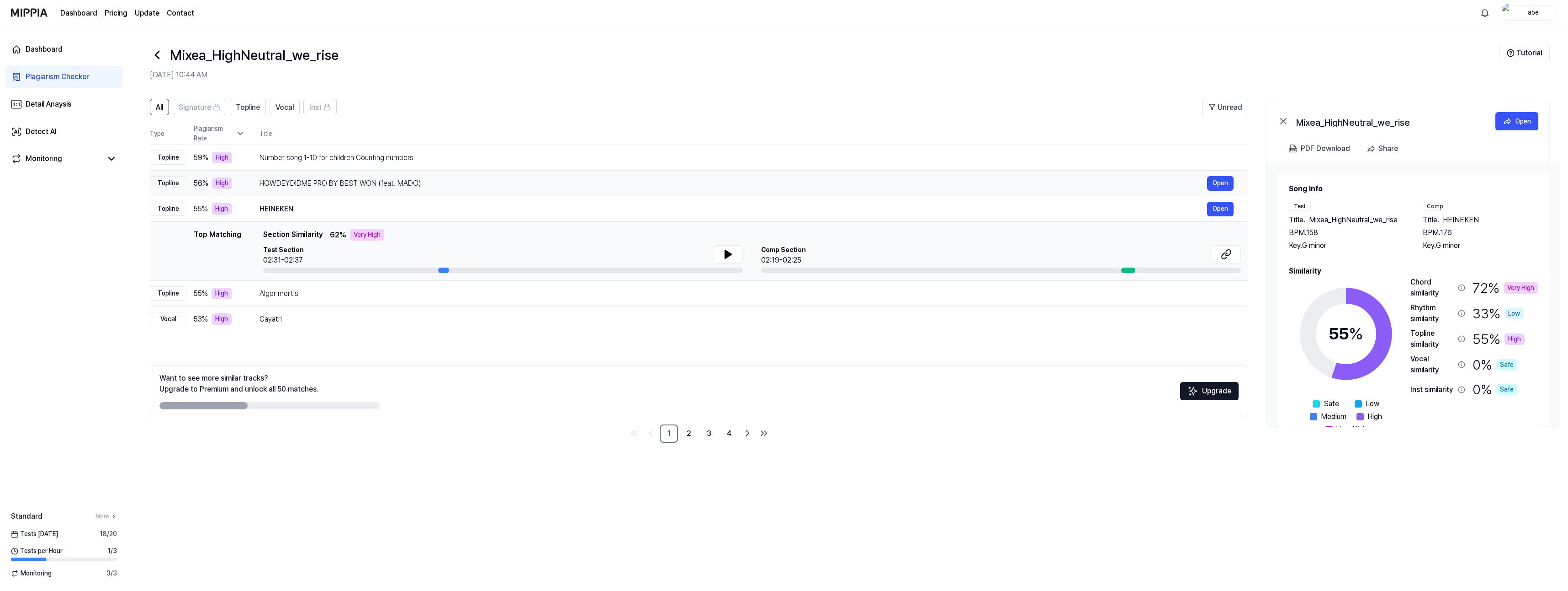
click at [467, 181] on div "HOWDEYDIDME PRO BY BEST WON (feat. MADO)" at bounding box center [733, 183] width 947 height 11
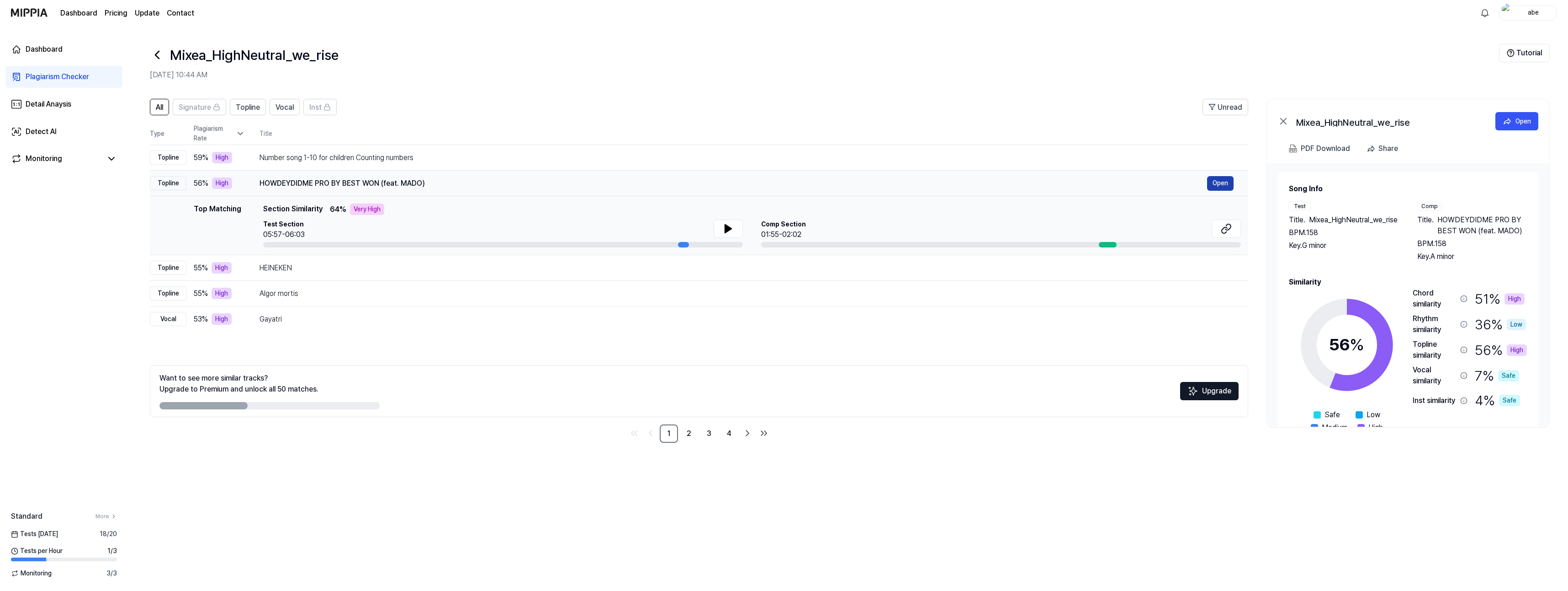
click at [1214, 186] on button "Open" at bounding box center [1220, 183] width 27 height 14
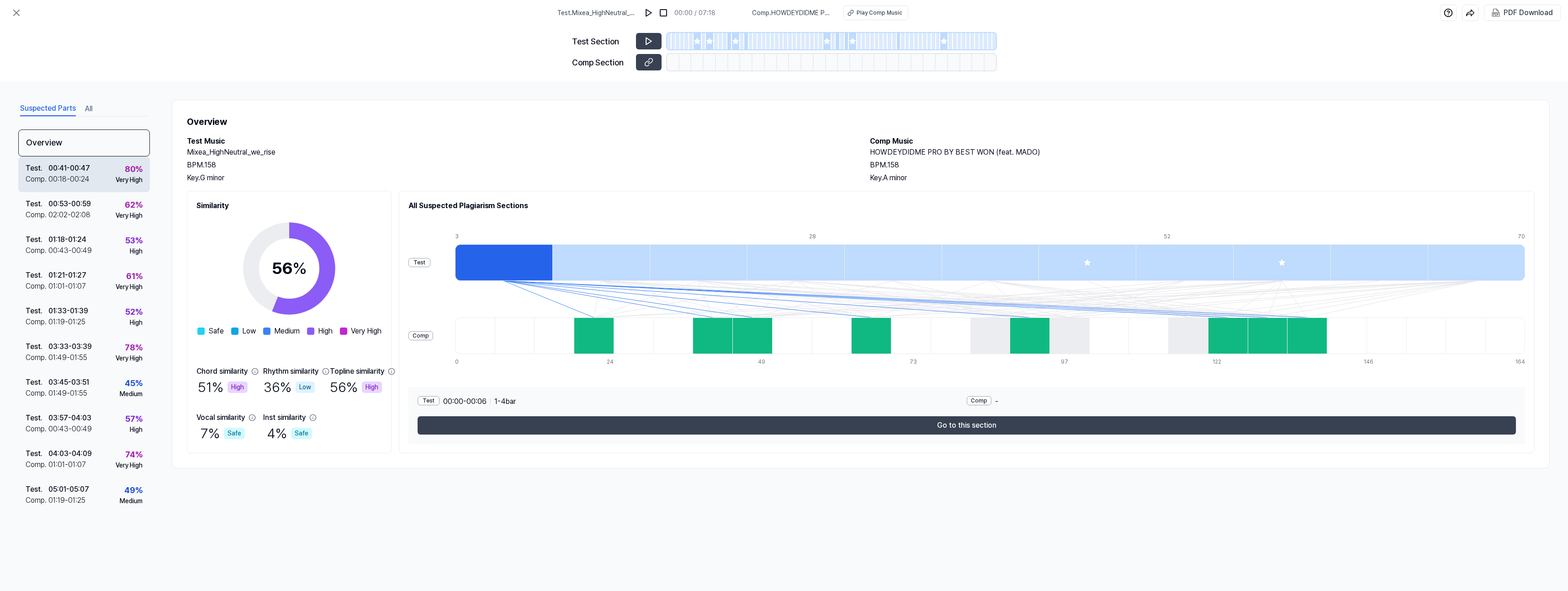
click at [49, 177] on div "00:18 - 00:24" at bounding box center [69, 179] width 41 height 11
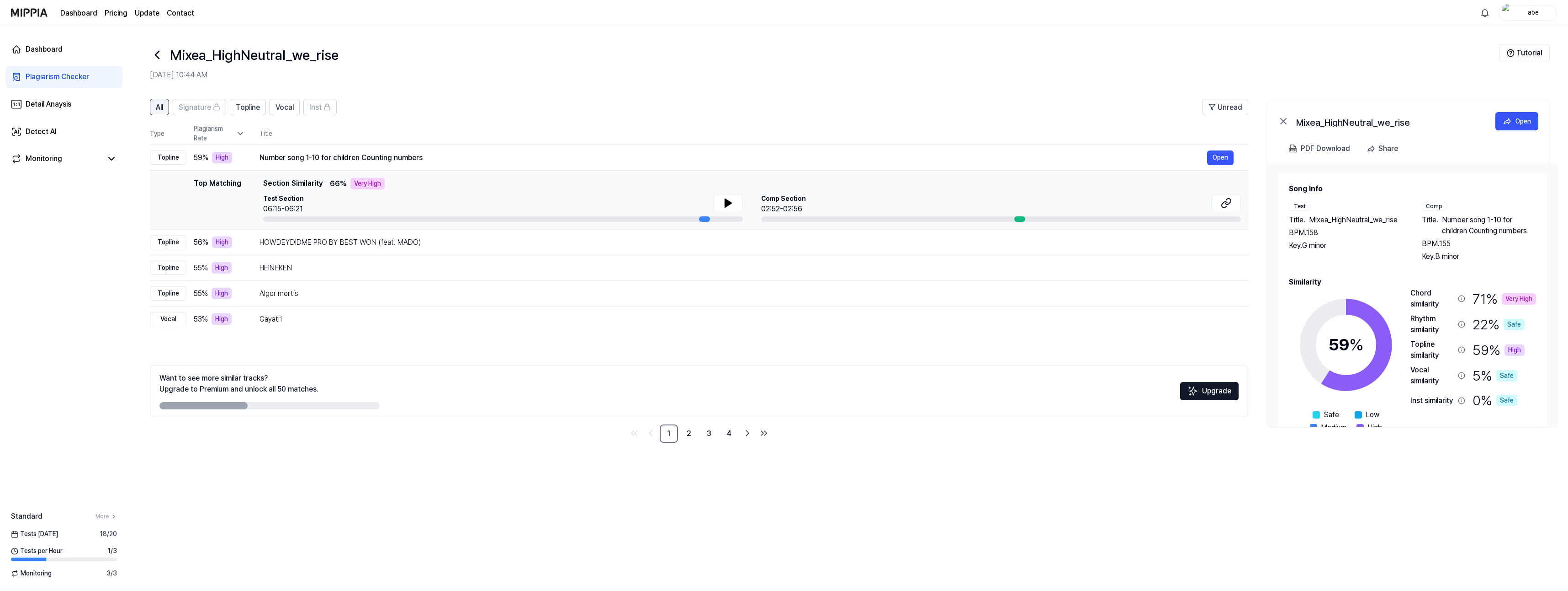
click at [158, 109] on span "All" at bounding box center [159, 108] width 7 height 11
click at [227, 110] on div "All Signature Available after upgrade Available after upgrade Topline Vocal Inst" at bounding box center [243, 107] width 187 height 16
click at [246, 109] on span "Topline" at bounding box center [248, 108] width 25 height 11
click at [287, 107] on span "Vocal" at bounding box center [284, 108] width 18 height 11
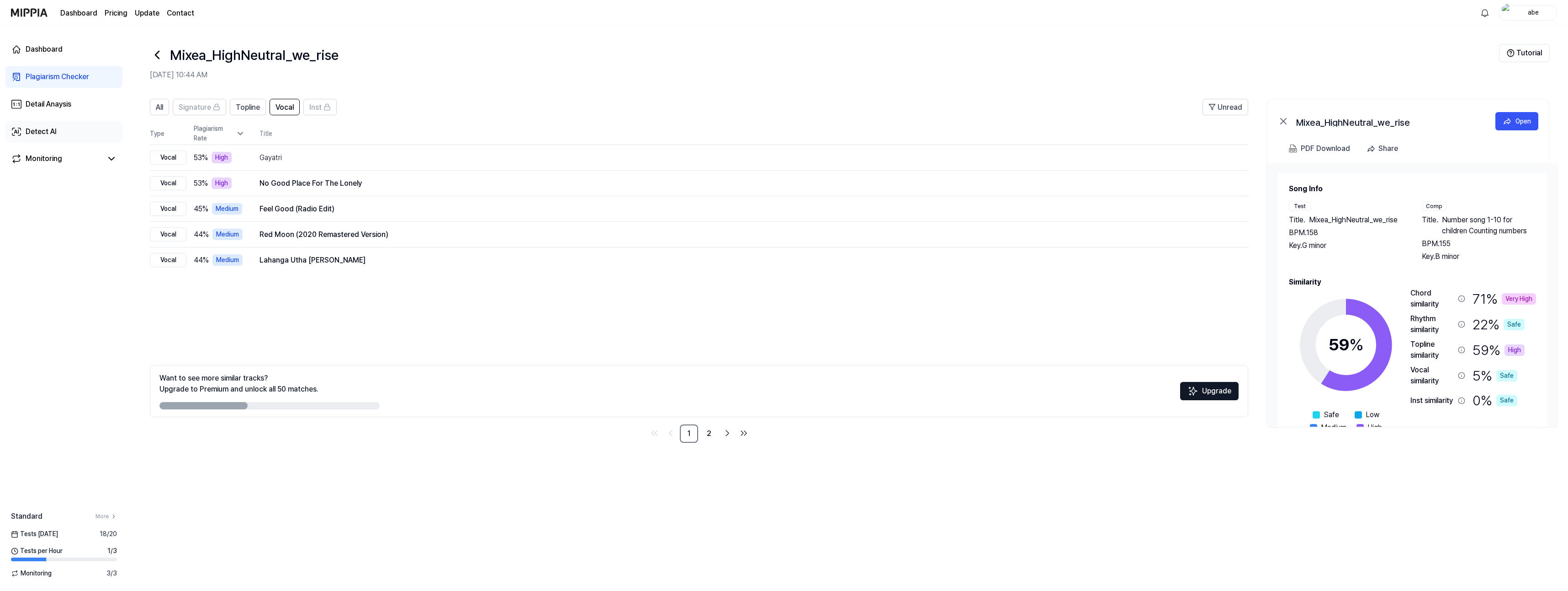
click at [50, 130] on div "Detect AI" at bounding box center [42, 132] width 31 height 11
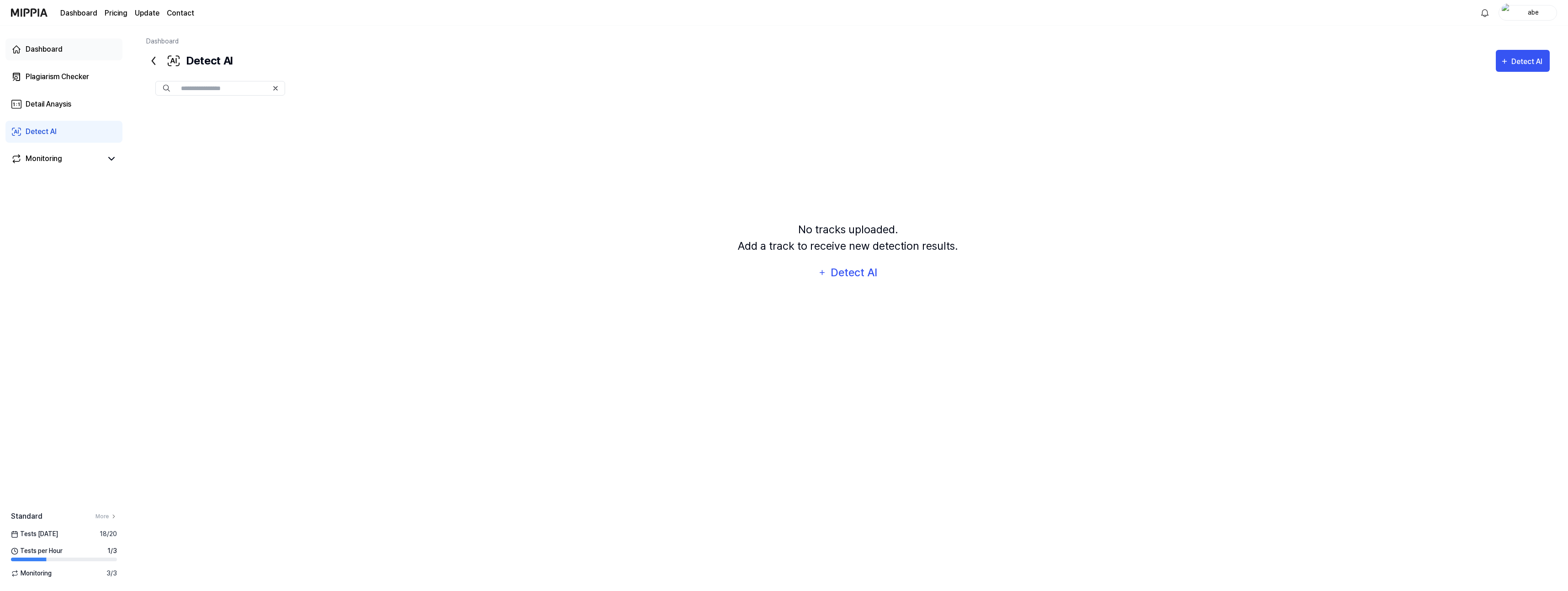
click at [40, 52] on div "Dashboard" at bounding box center [44, 49] width 37 height 11
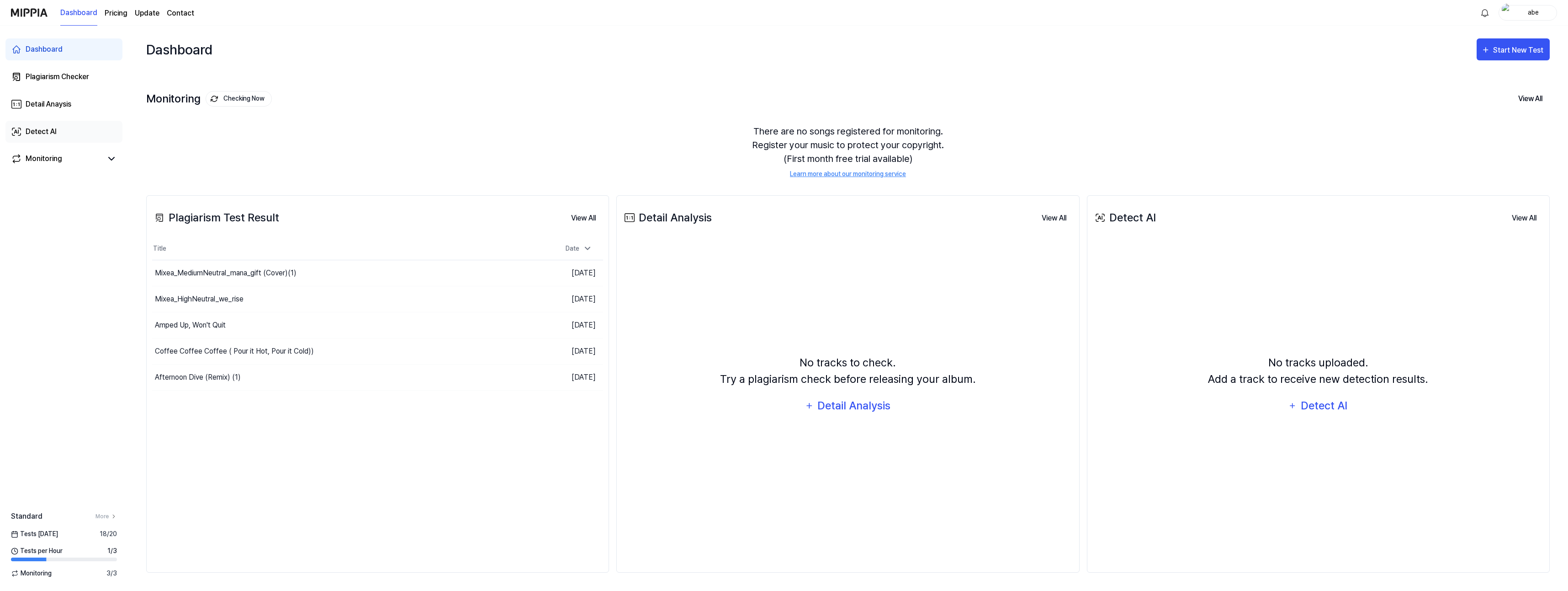
click at [45, 130] on div "Detect AI" at bounding box center [42, 132] width 31 height 11
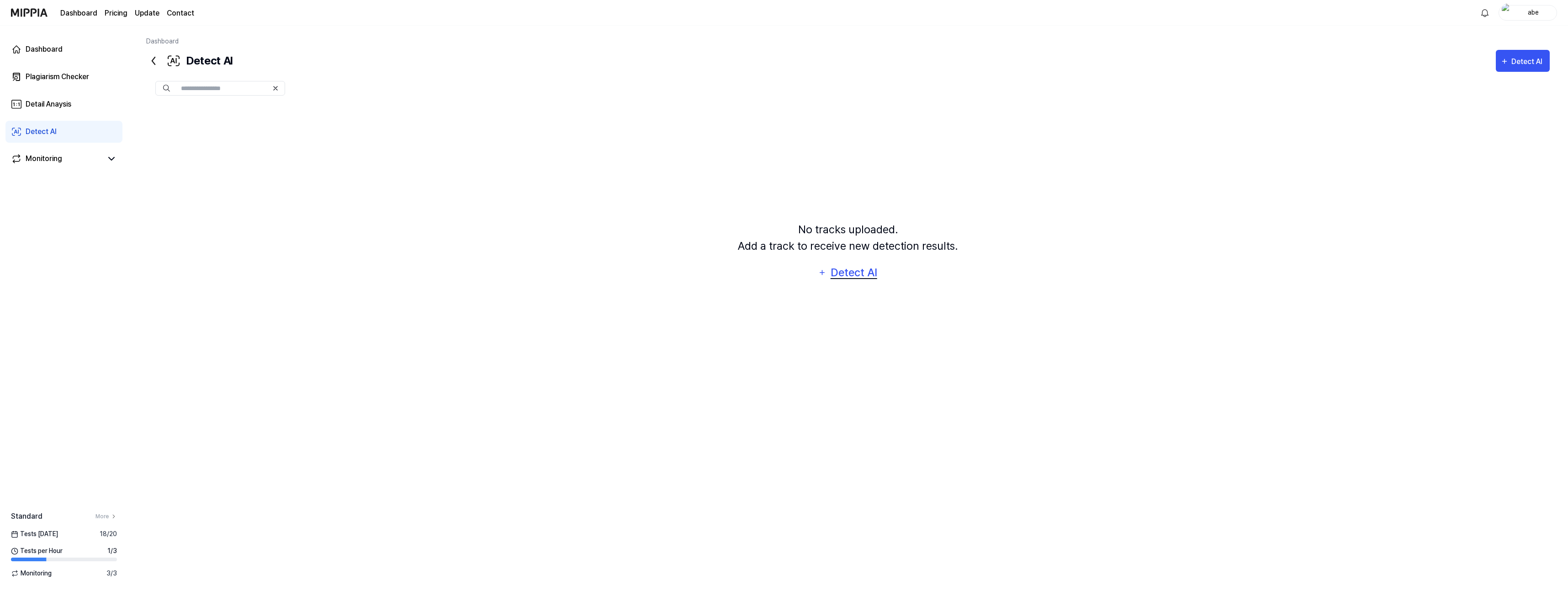
click at [856, 275] on div "Detect AI" at bounding box center [853, 272] width 49 height 17
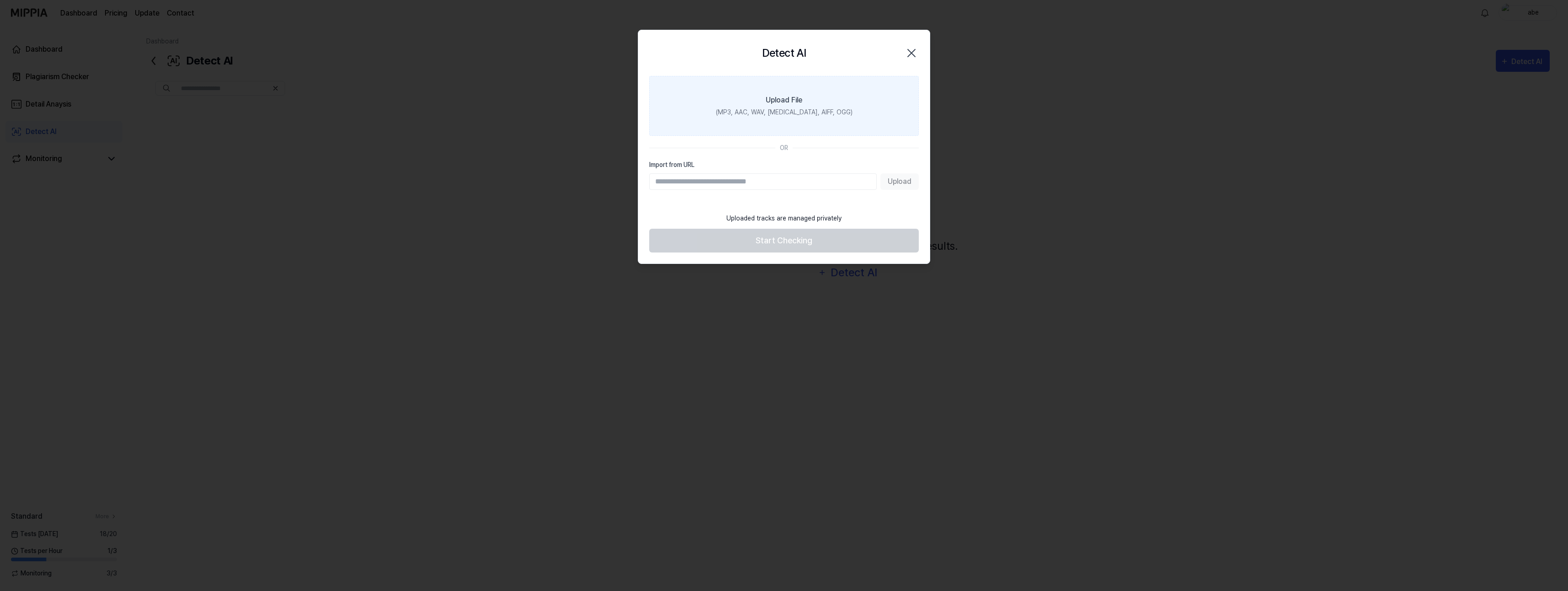
click at [712, 121] on label "Upload File (MP3, AAC, WAV, [MEDICAL_DATA], AIFF, OGG)" at bounding box center [784, 106] width 270 height 60
click at [0, 0] on input "Upload File (MP3, AAC, WAV, [MEDICAL_DATA], AIFF, OGG)" at bounding box center [0, 0] width 0 height 0
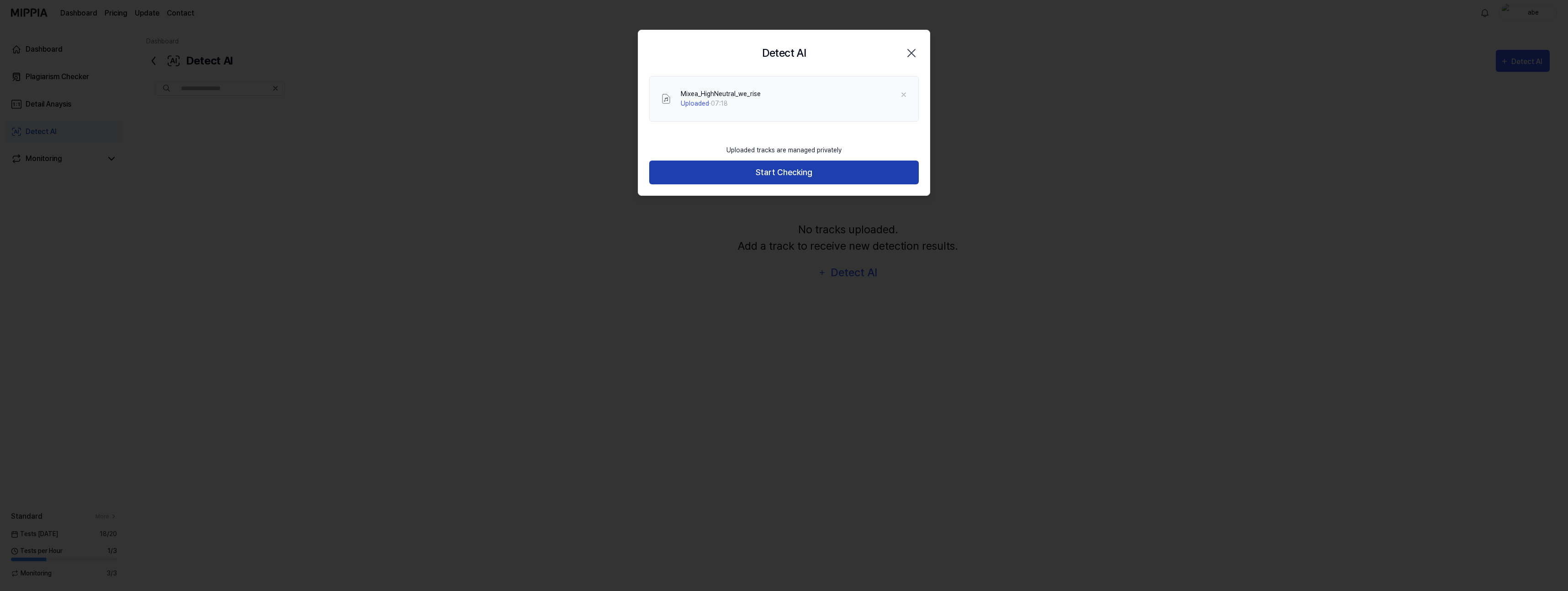
click at [728, 166] on button "Start Checking" at bounding box center [784, 172] width 270 height 25
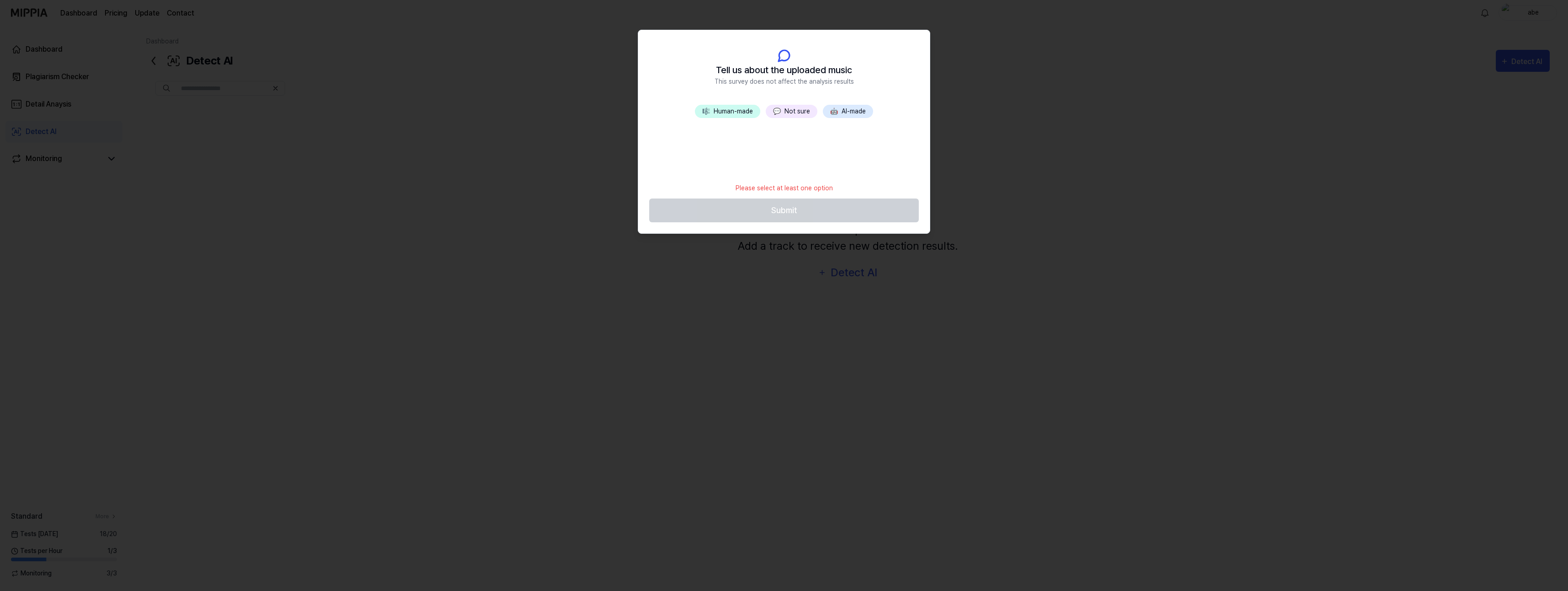
click at [845, 115] on button "🤖 AI-made" at bounding box center [848, 111] width 50 height 13
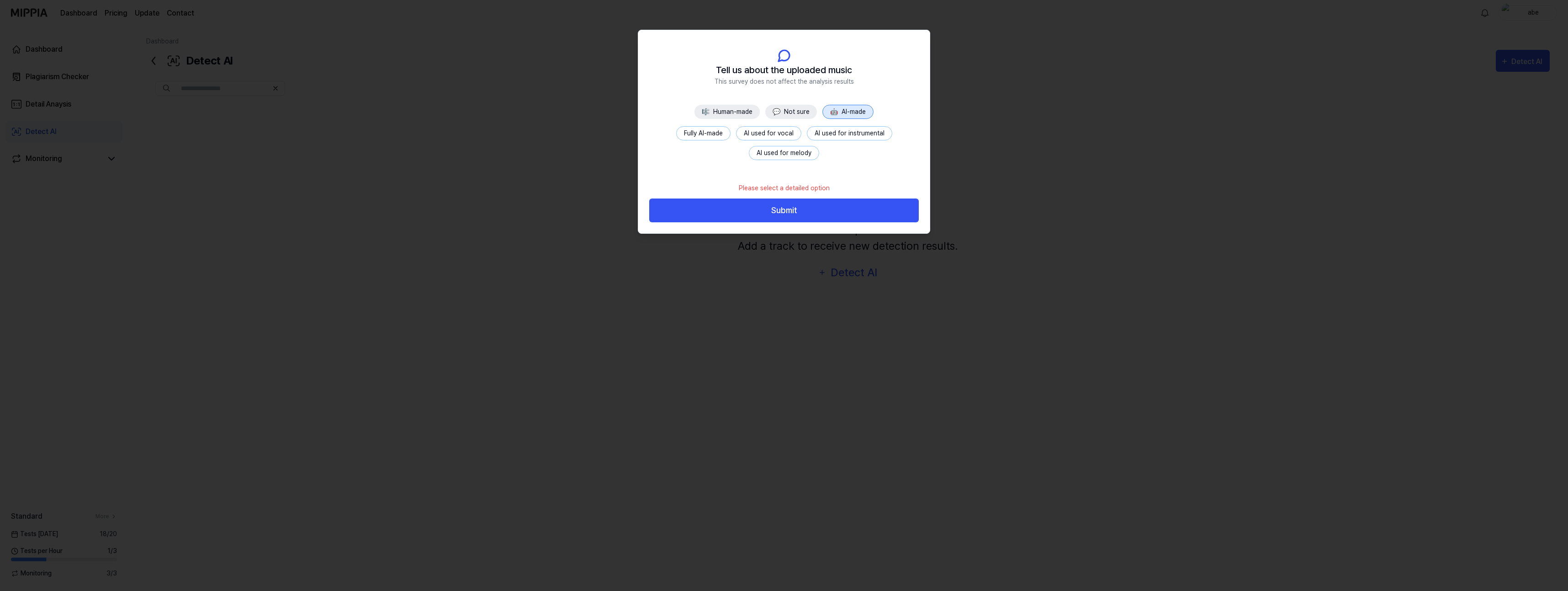
click at [781, 133] on button "AI used for vocal" at bounding box center [769, 133] width 65 height 14
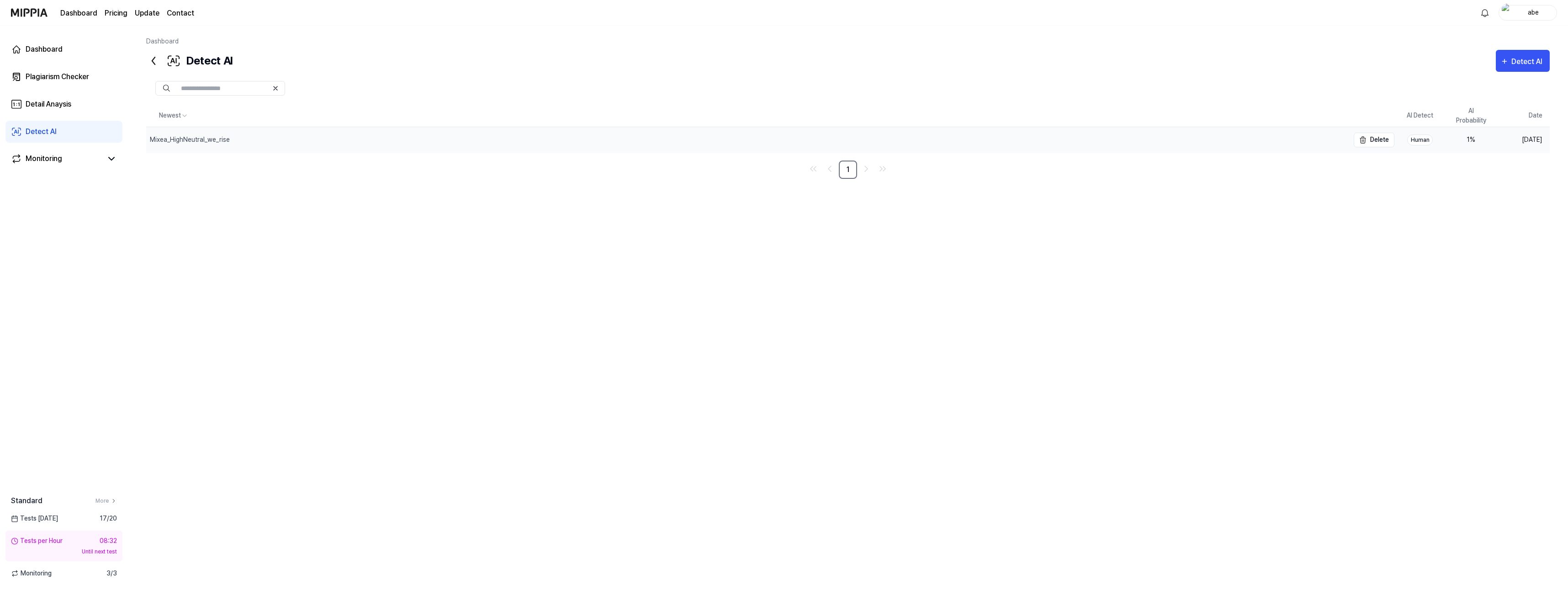
click at [1075, 142] on div "Mixea_HighNeutral_we_rise" at bounding box center [748, 140] width 1203 height 26
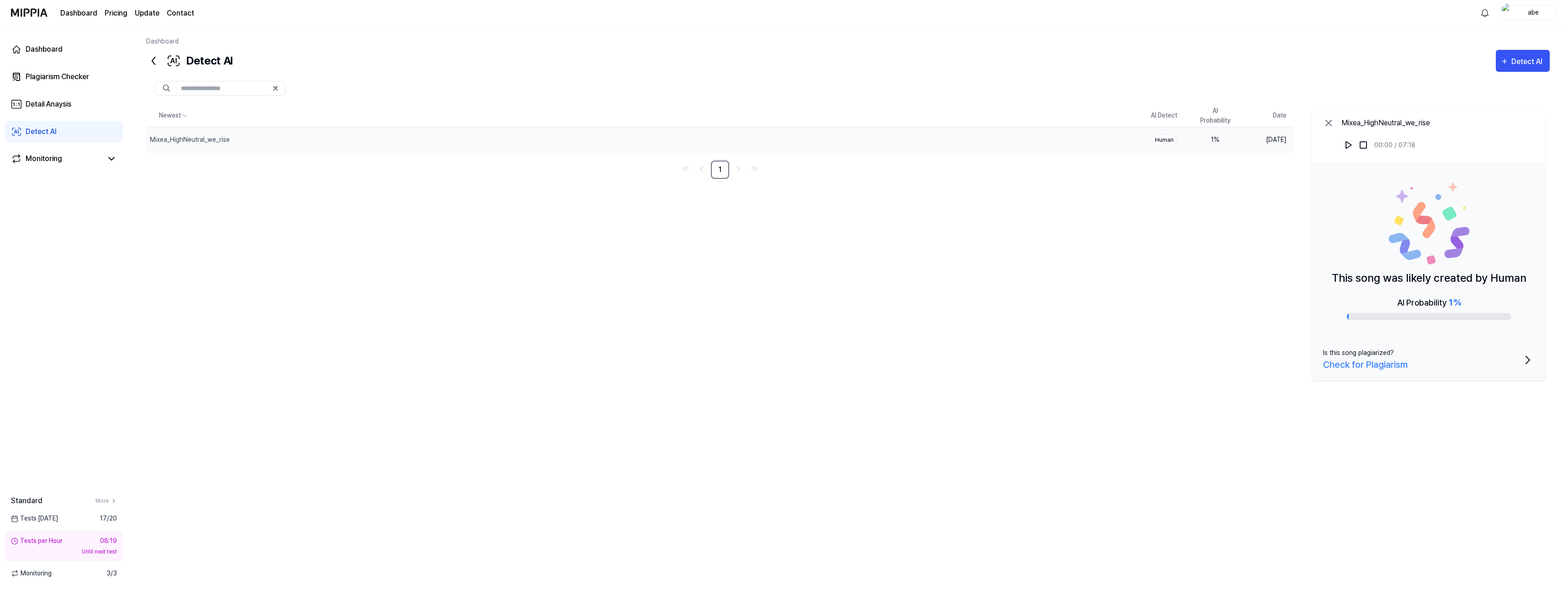
click at [1165, 140] on div "Human" at bounding box center [1164, 140] width 26 height 11
click at [1348, 144] on img at bounding box center [1348, 145] width 9 height 9
click at [1349, 147] on img at bounding box center [1348, 145] width 9 height 9
click at [1347, 144] on img at bounding box center [1348, 145] width 9 height 9
click at [72, 74] on div "Plagiarism Checker" at bounding box center [57, 77] width 63 height 11
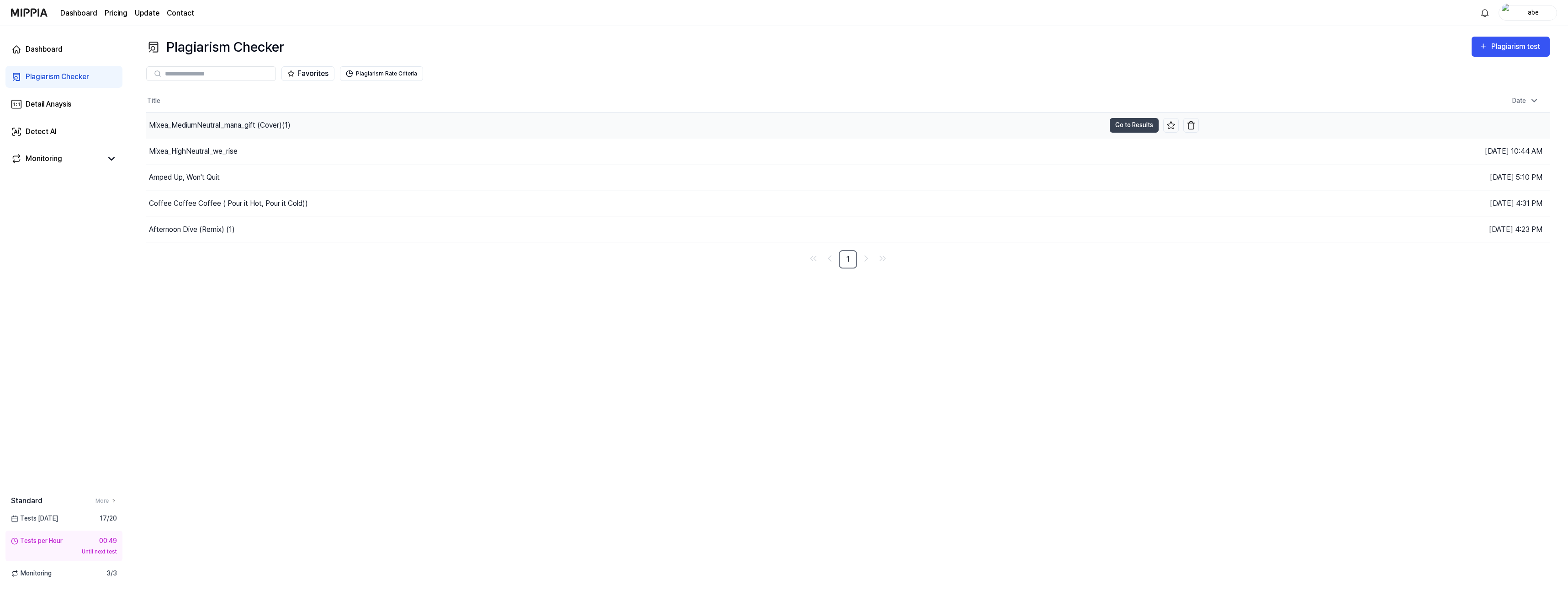
click at [228, 124] on div "Mixea_MediumNeutral_mana_gift (Cover)(1)" at bounding box center [220, 125] width 142 height 11
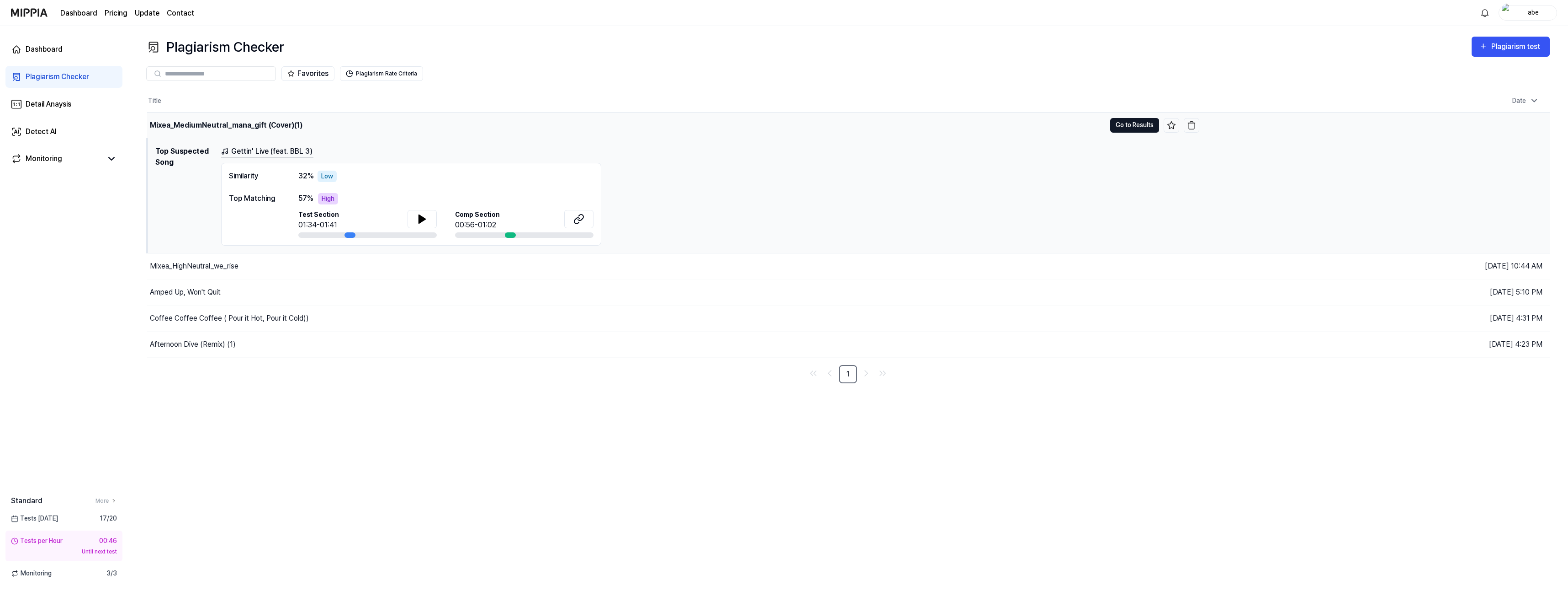
click at [1129, 123] on button "Go to Results" at bounding box center [1135, 125] width 49 height 14
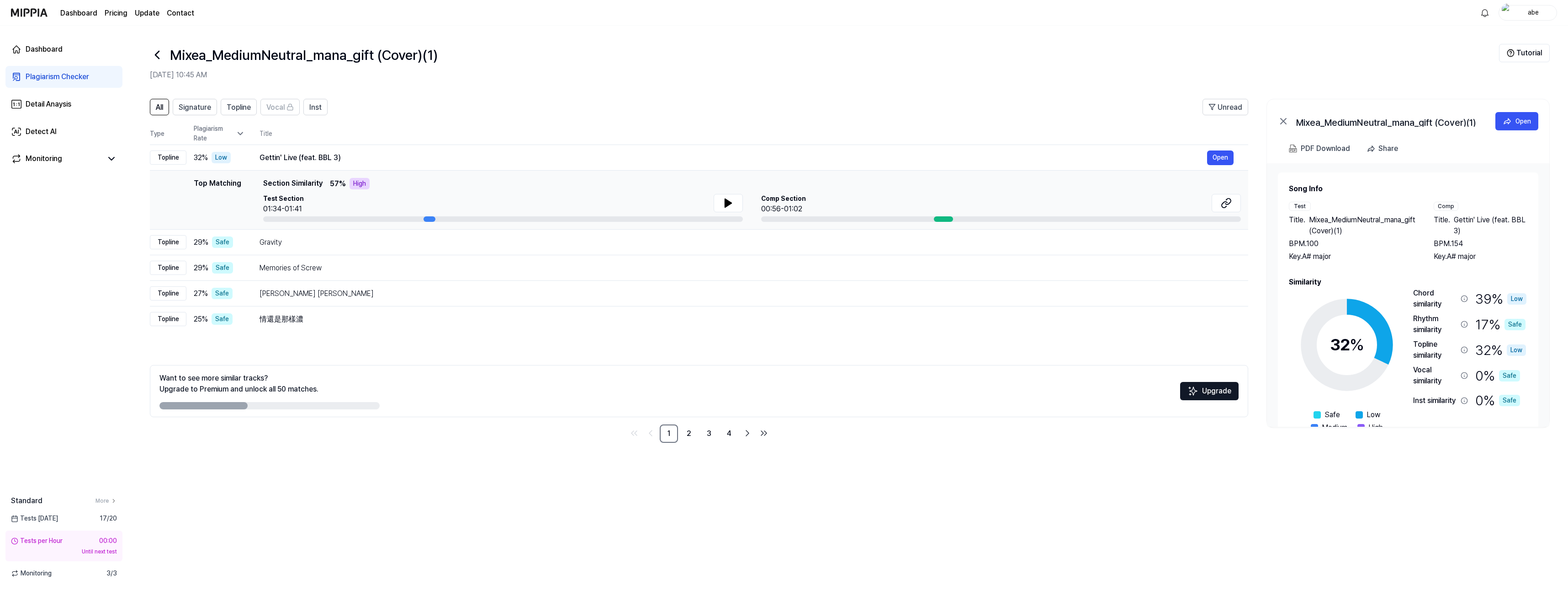
click at [78, 13] on link "Dashboard" at bounding box center [79, 13] width 37 height 11
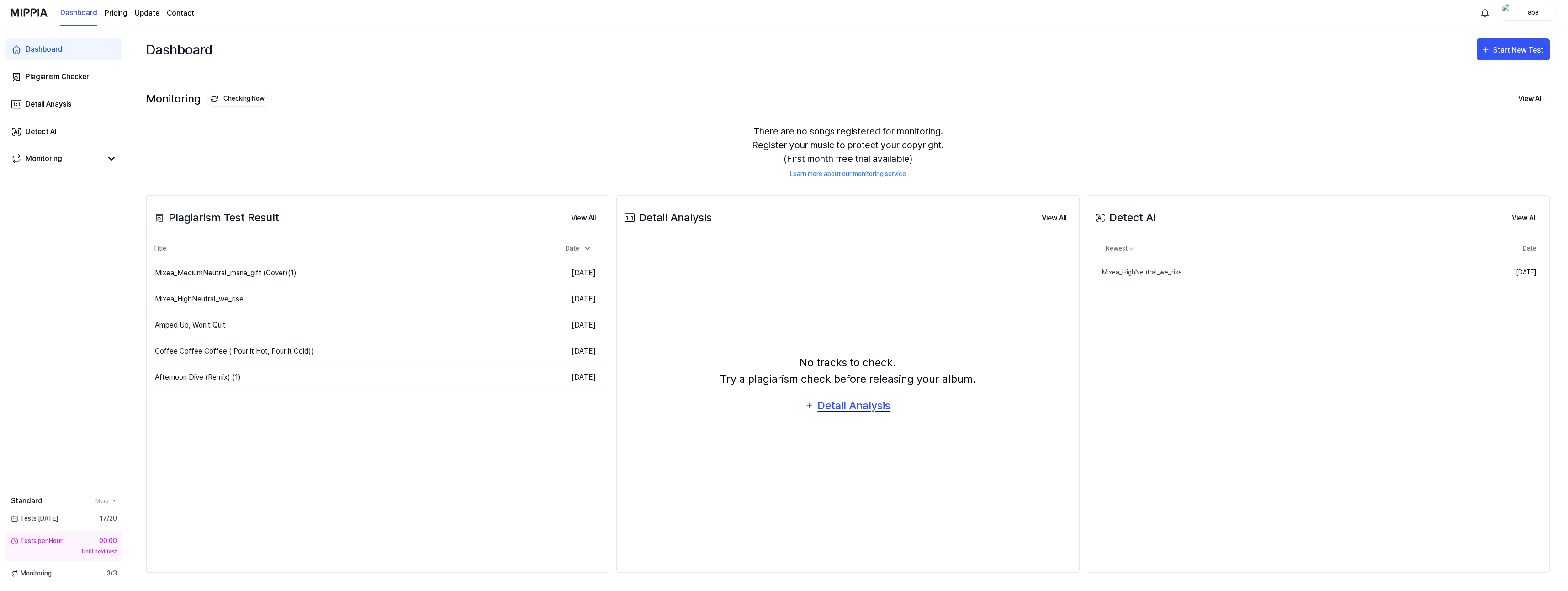
click at [845, 406] on div "Detail Analysis" at bounding box center [853, 405] width 74 height 17
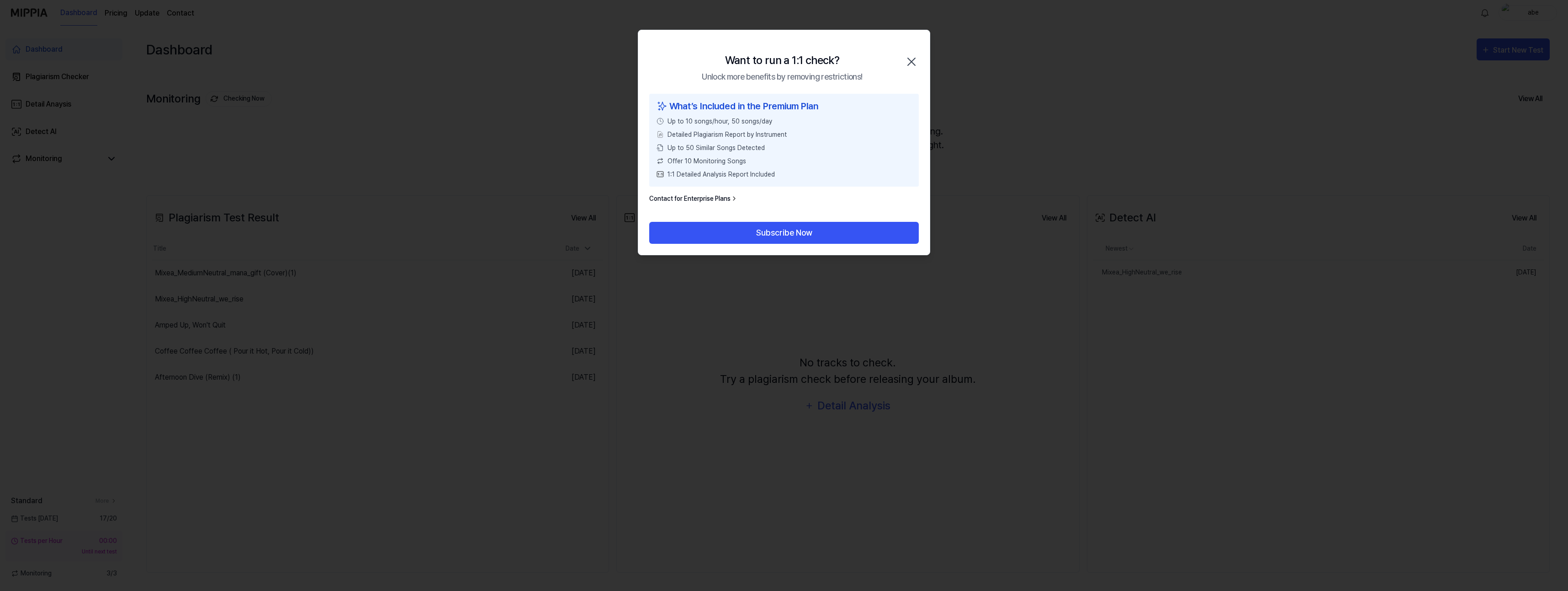
click at [913, 62] on icon "button" at bounding box center [911, 61] width 14 height 14
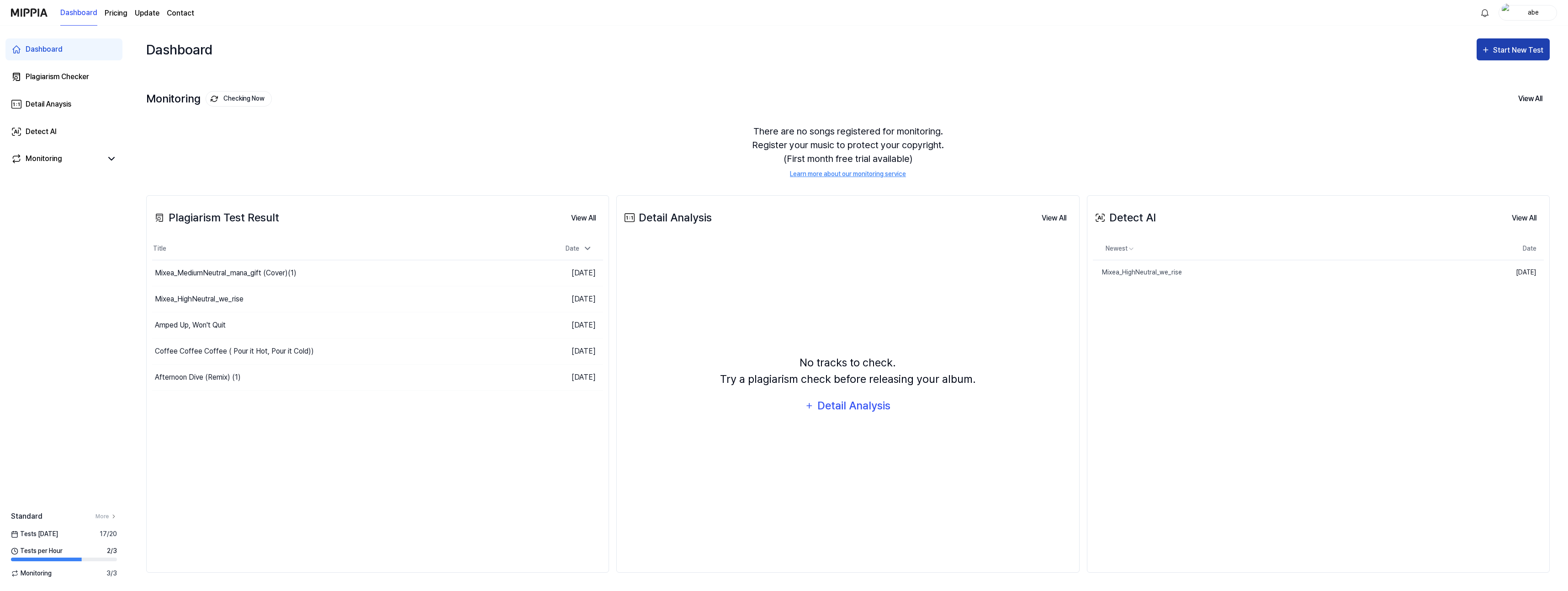
click at [1495, 48] on div "Start New Test" at bounding box center [1519, 50] width 52 height 12
click at [1482, 74] on div "Plagiarism test" at bounding box center [1502, 78] width 80 height 12
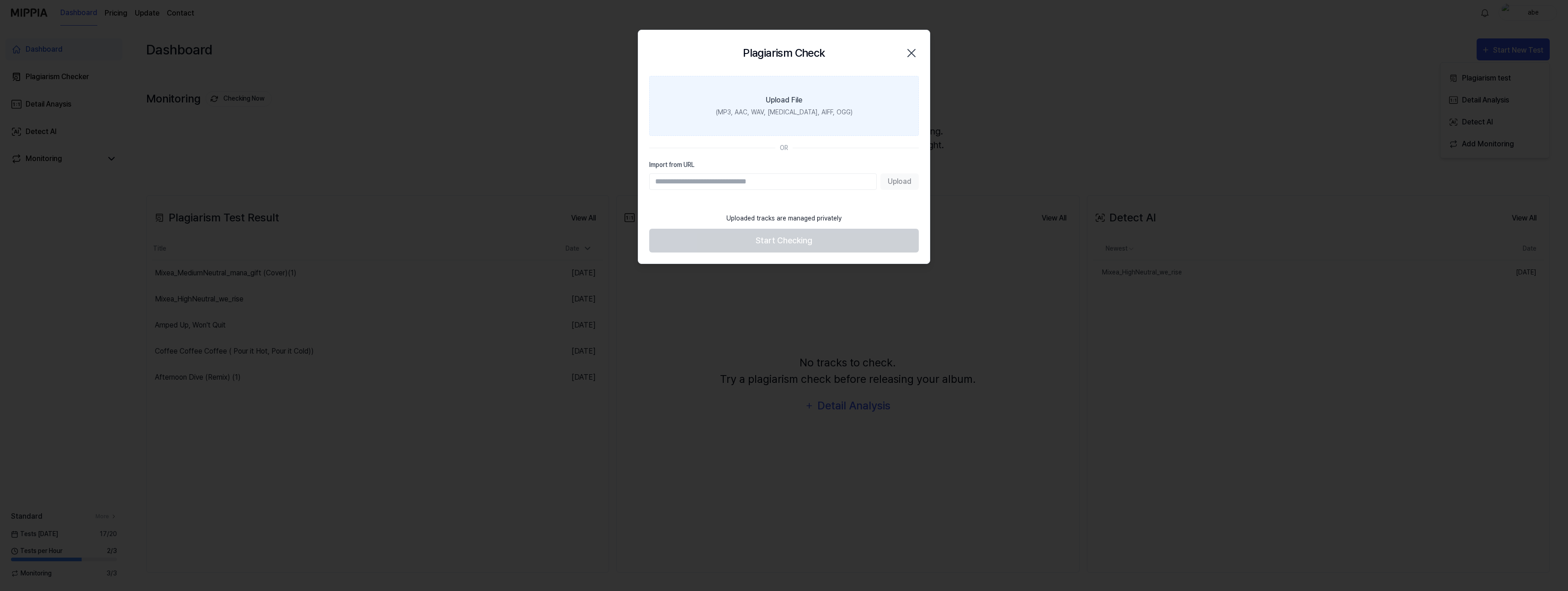
click at [730, 100] on label "Upload File (MP3, AAC, WAV, [MEDICAL_DATA], AIFF, OGG)" at bounding box center [784, 106] width 270 height 60
click at [0, 0] on input "Upload File (MP3, AAC, WAV, [MEDICAL_DATA], AIFF, OGG)" at bounding box center [0, 0] width 0 height 0
click at [915, 52] on icon "button" at bounding box center [911, 52] width 14 height 14
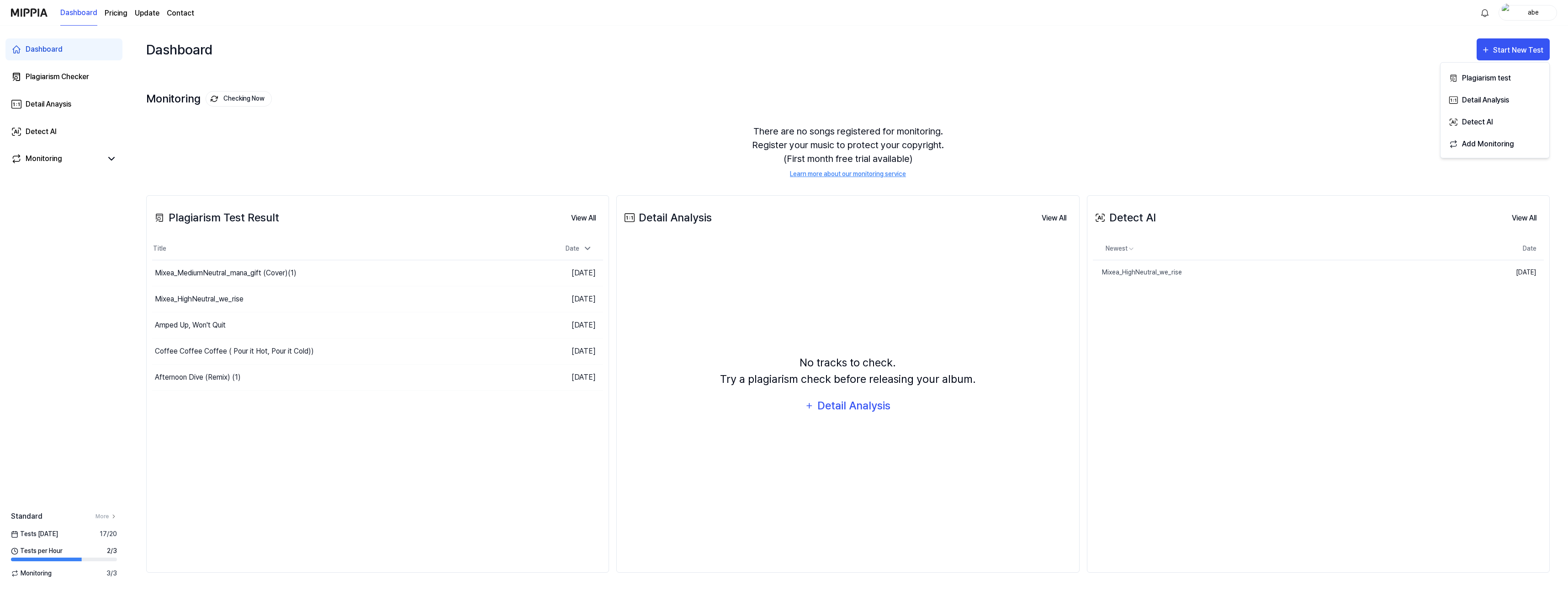
click at [1323, 141] on div "There are no songs registered for monitoring. Register your music to protect yo…" at bounding box center [848, 151] width 1404 height 76
click at [1522, 99] on button "View All" at bounding box center [1530, 99] width 39 height 19
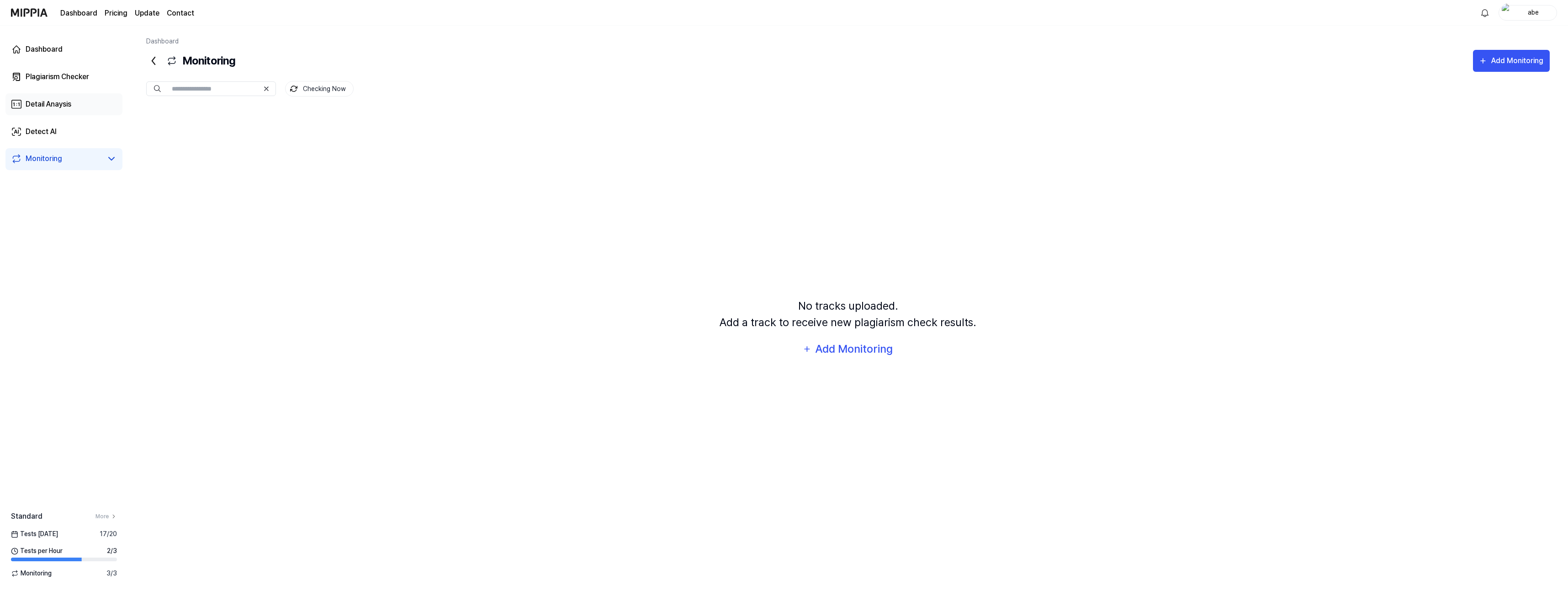
click at [48, 95] on link "Detail Anaysis" at bounding box center [64, 104] width 117 height 22
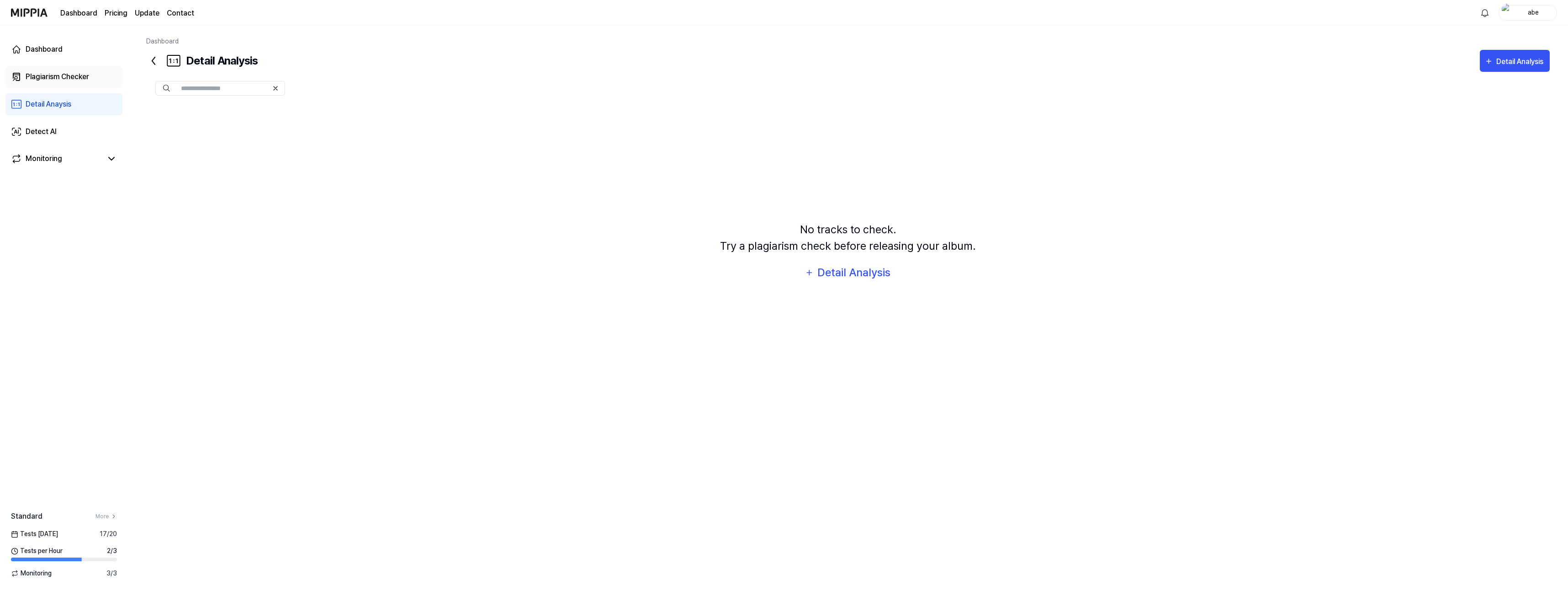
click at [65, 76] on div "Plagiarism Checker" at bounding box center [57, 77] width 63 height 11
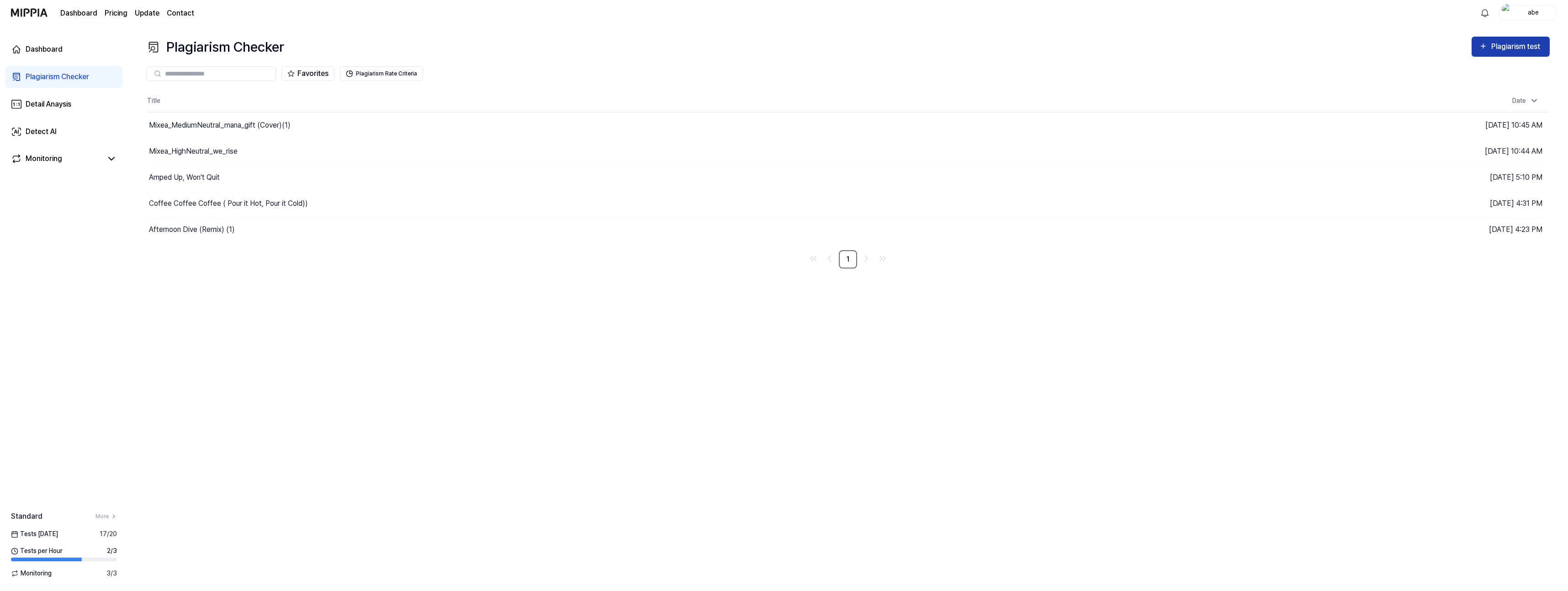
click at [1513, 40] on button "Plagiarism test" at bounding box center [1511, 47] width 78 height 20
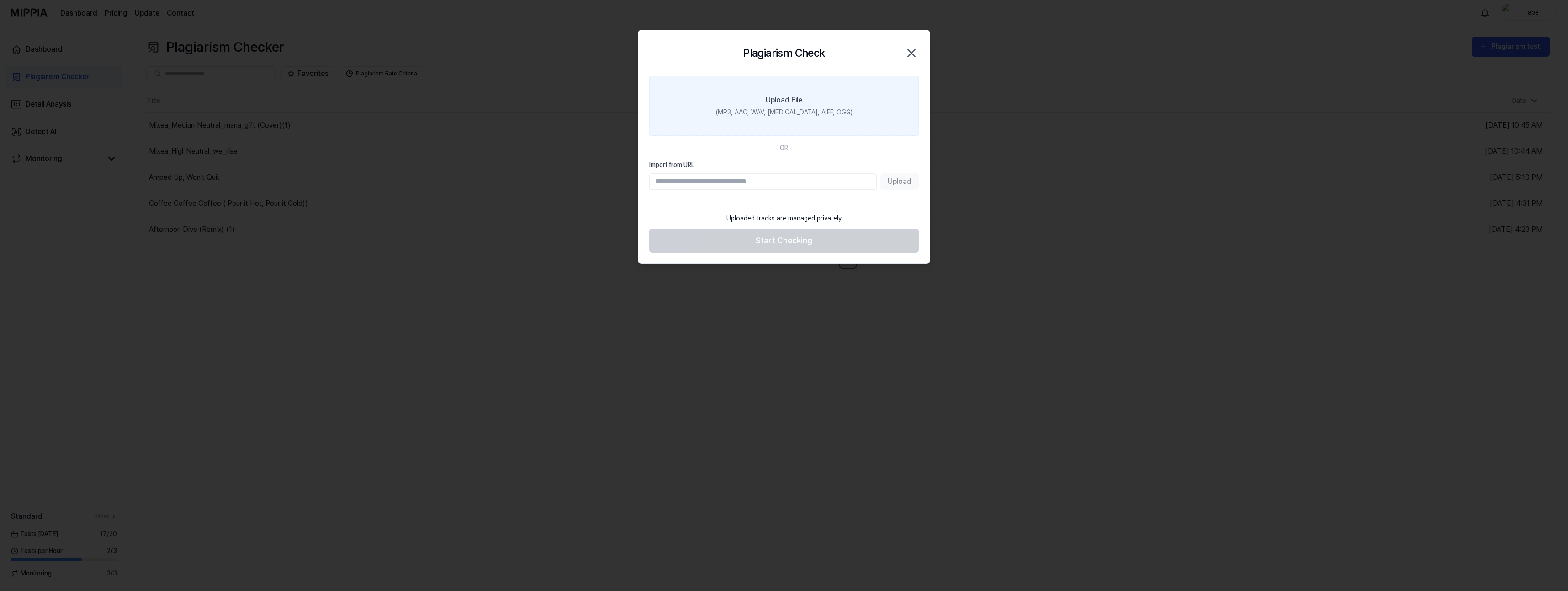
click at [792, 102] on div "Upload File" at bounding box center [784, 100] width 37 height 11
click at [0, 0] on input "Upload File (MP3, AAC, WAV, [MEDICAL_DATA], AIFF, OGG)" at bounding box center [0, 0] width 0 height 0
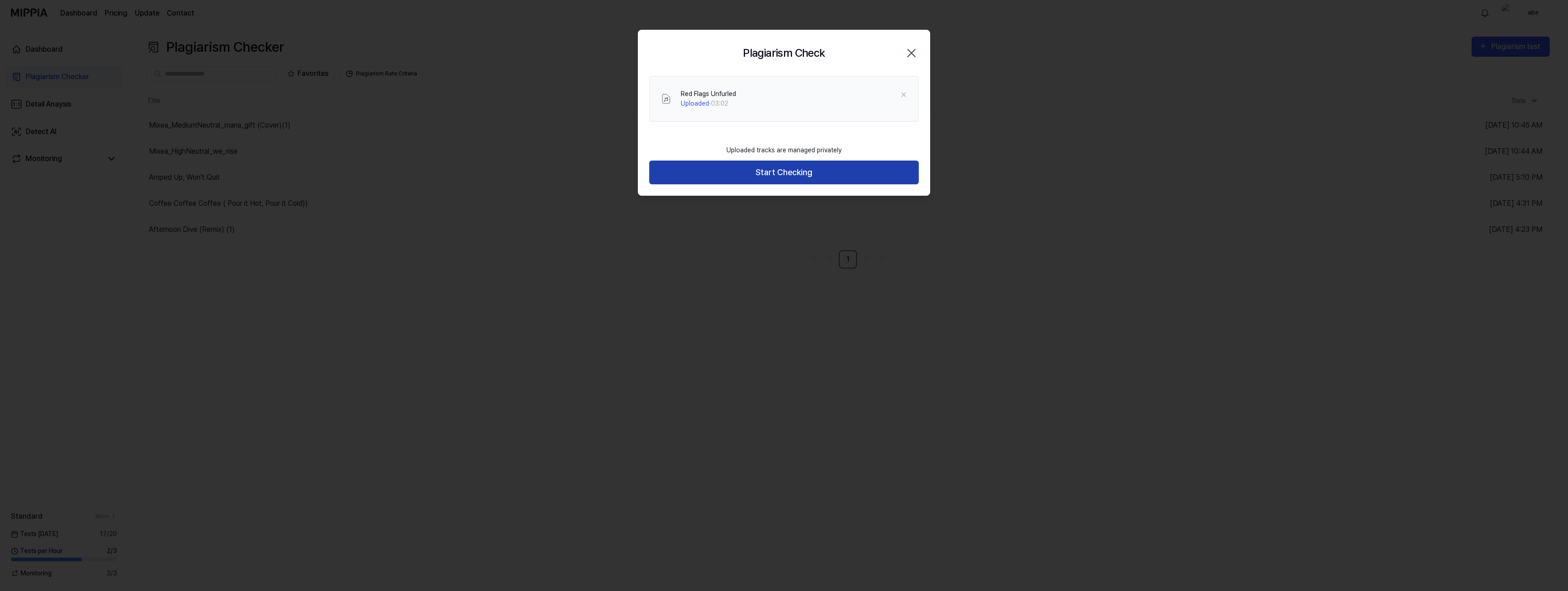
click at [721, 172] on button "Start Checking" at bounding box center [784, 172] width 270 height 25
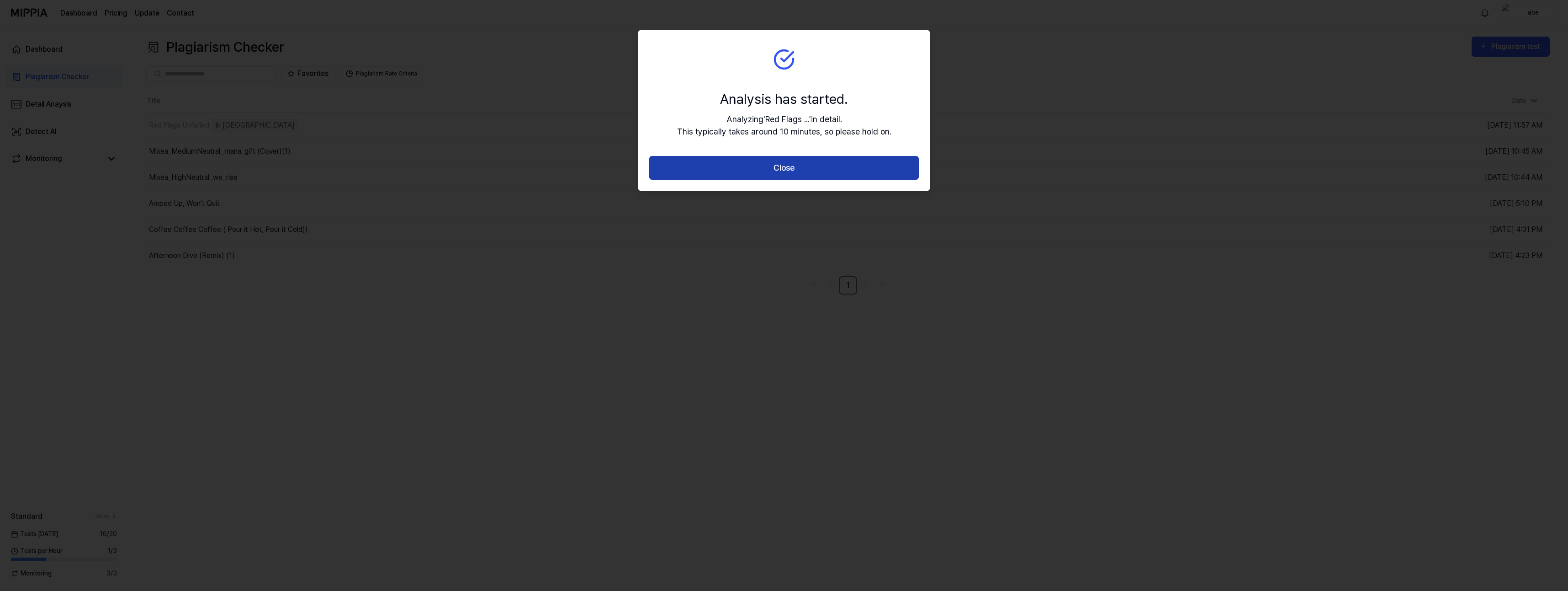
click at [739, 174] on button "Close" at bounding box center [784, 168] width 270 height 25
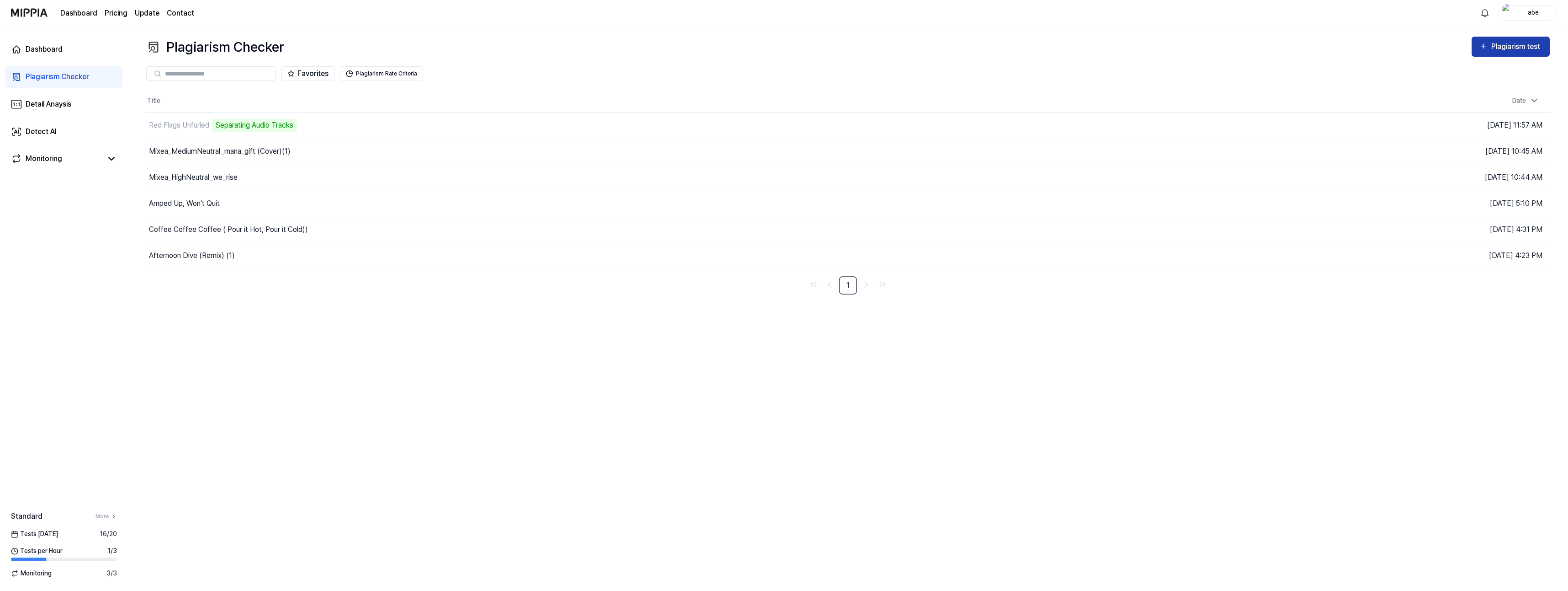
click at [1486, 45] on icon "button" at bounding box center [1483, 46] width 9 height 11
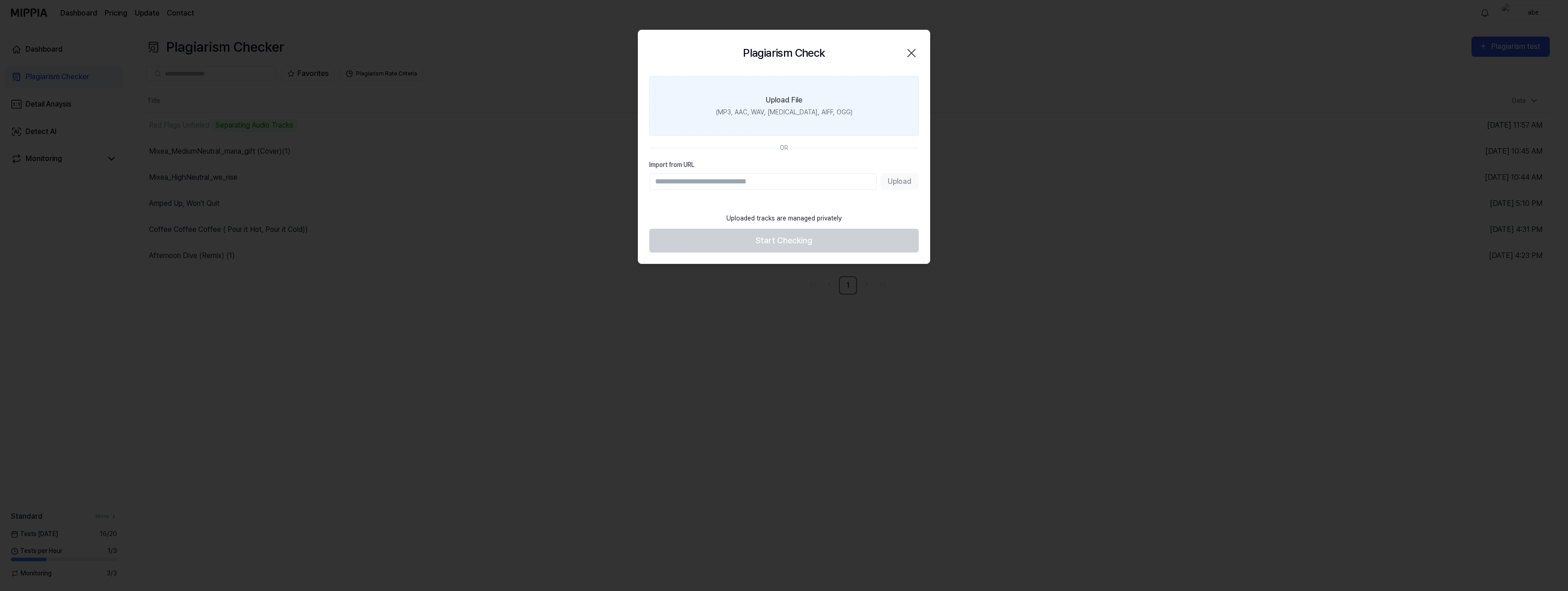
click at [776, 106] on label "Upload File (MP3, AAC, WAV, [MEDICAL_DATA], AIFF, OGG)" at bounding box center [784, 106] width 270 height 60
click at [0, 0] on input "Upload File (MP3, AAC, WAV, [MEDICAL_DATA], AIFF, OGG)" at bounding box center [0, 0] width 0 height 0
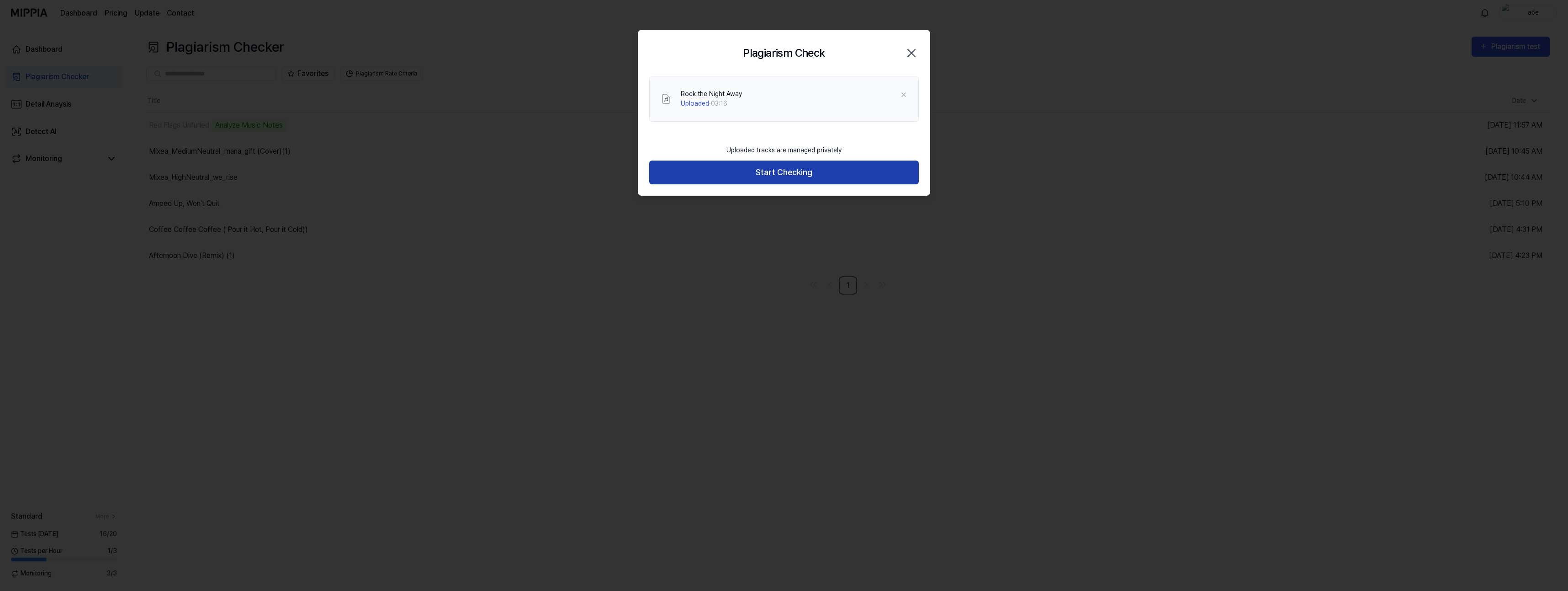
click at [704, 166] on button "Start Checking" at bounding box center [784, 172] width 270 height 25
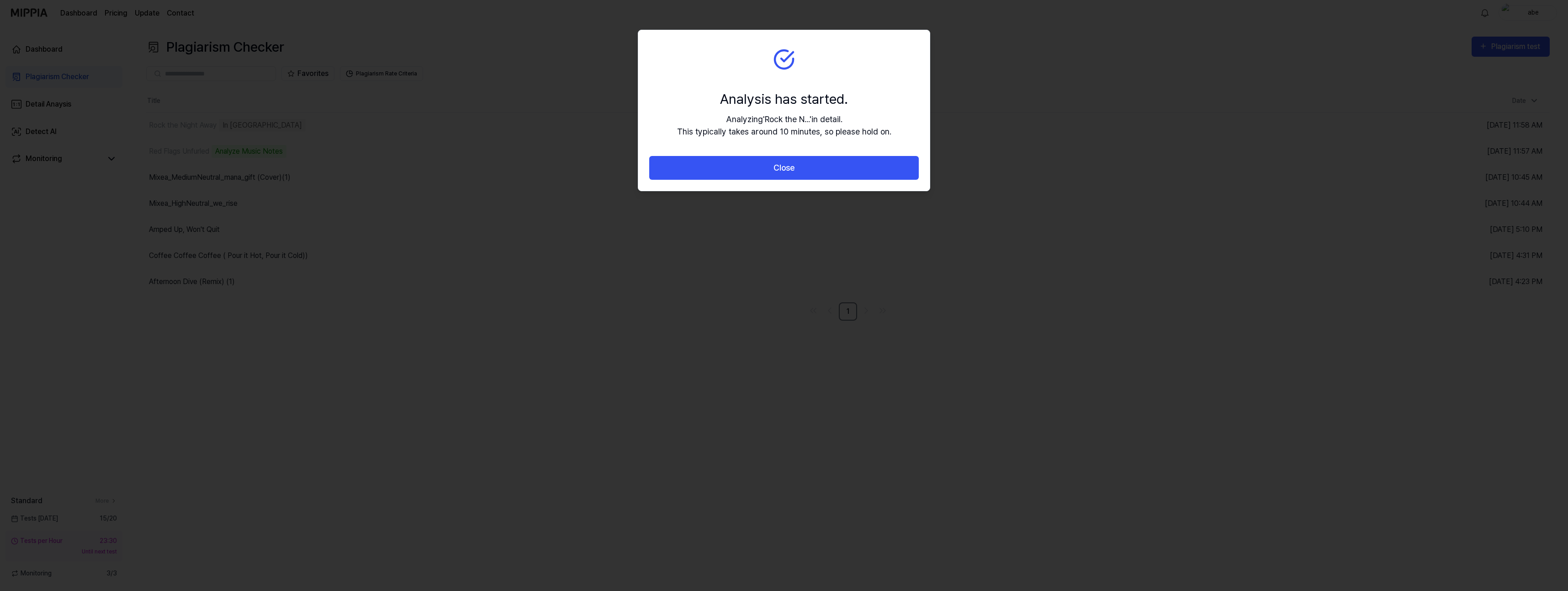
click at [704, 166] on button "Close" at bounding box center [784, 168] width 270 height 25
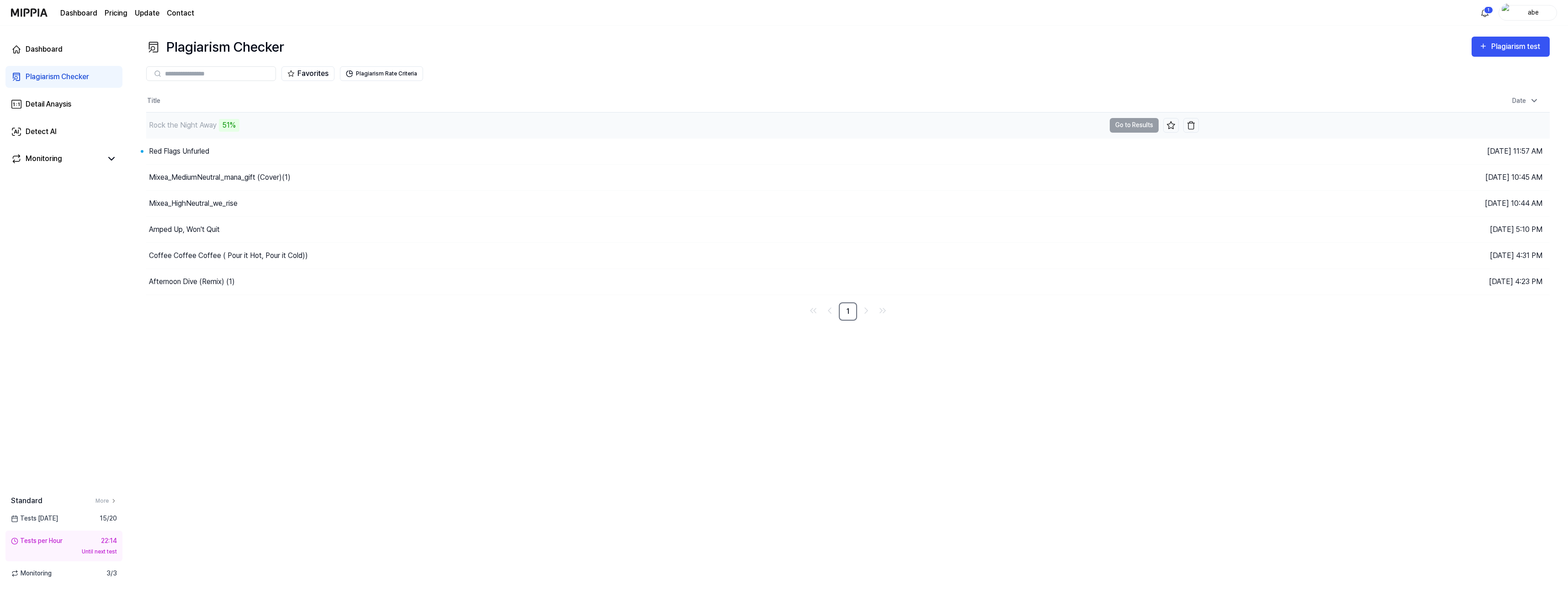
click at [314, 126] on div "Rock the Night Away 51%" at bounding box center [626, 125] width 959 height 26
click at [296, 152] on div "Red Flags Unfurled" at bounding box center [626, 151] width 959 height 26
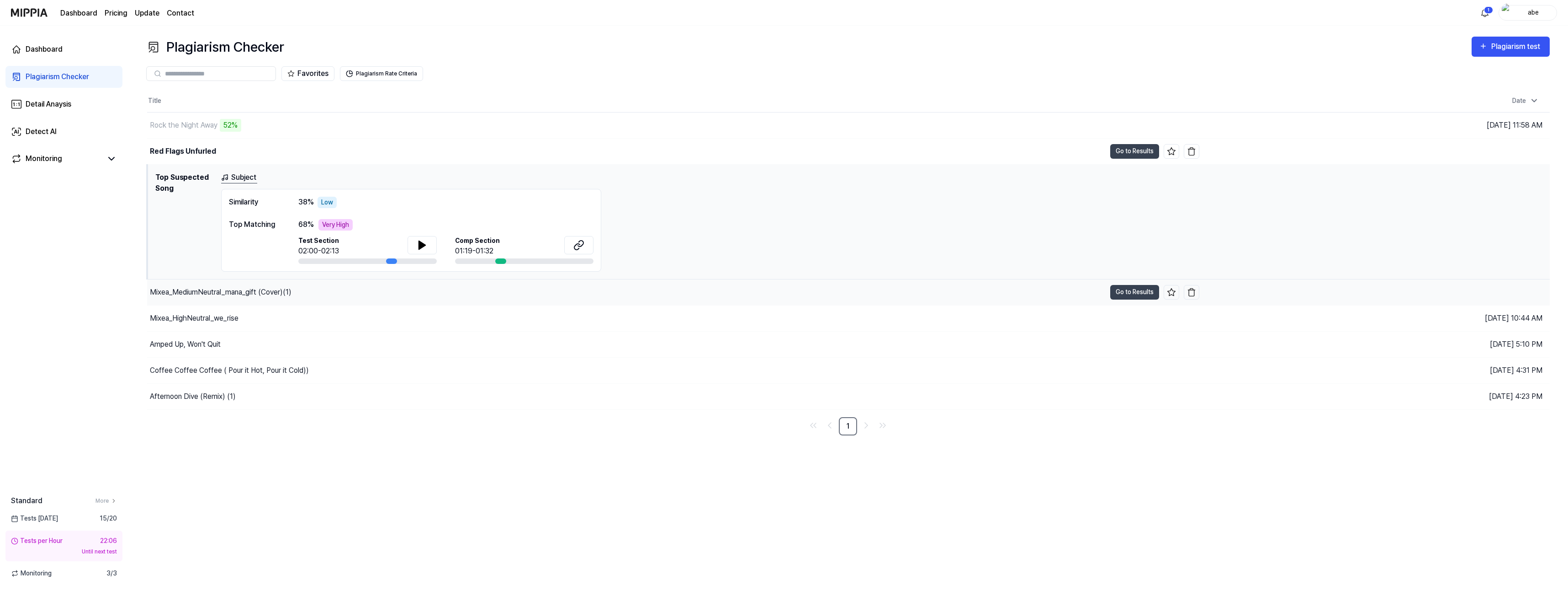
click at [569, 299] on div "Mixea_MediumNeutral_mana_gift (Cover)(1)" at bounding box center [626, 292] width 958 height 26
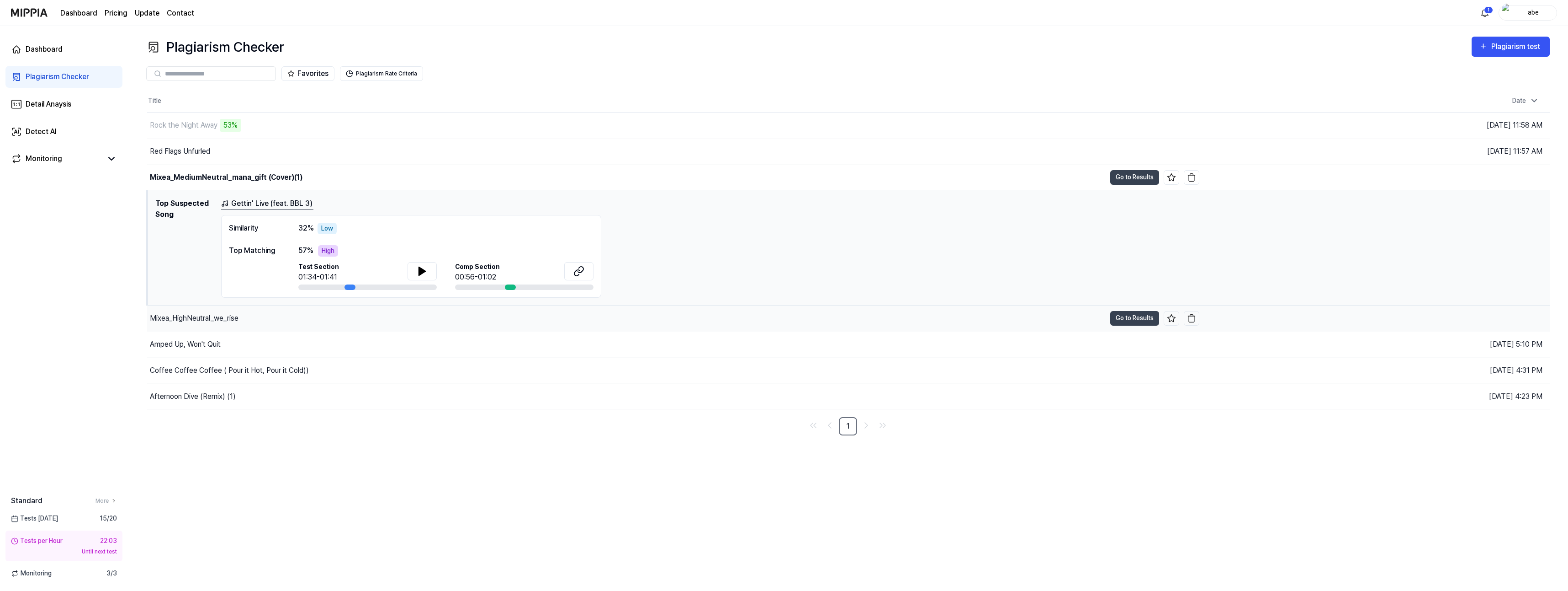
click at [629, 323] on div "Mixea_HighNeutral_we_rise" at bounding box center [626, 318] width 958 height 26
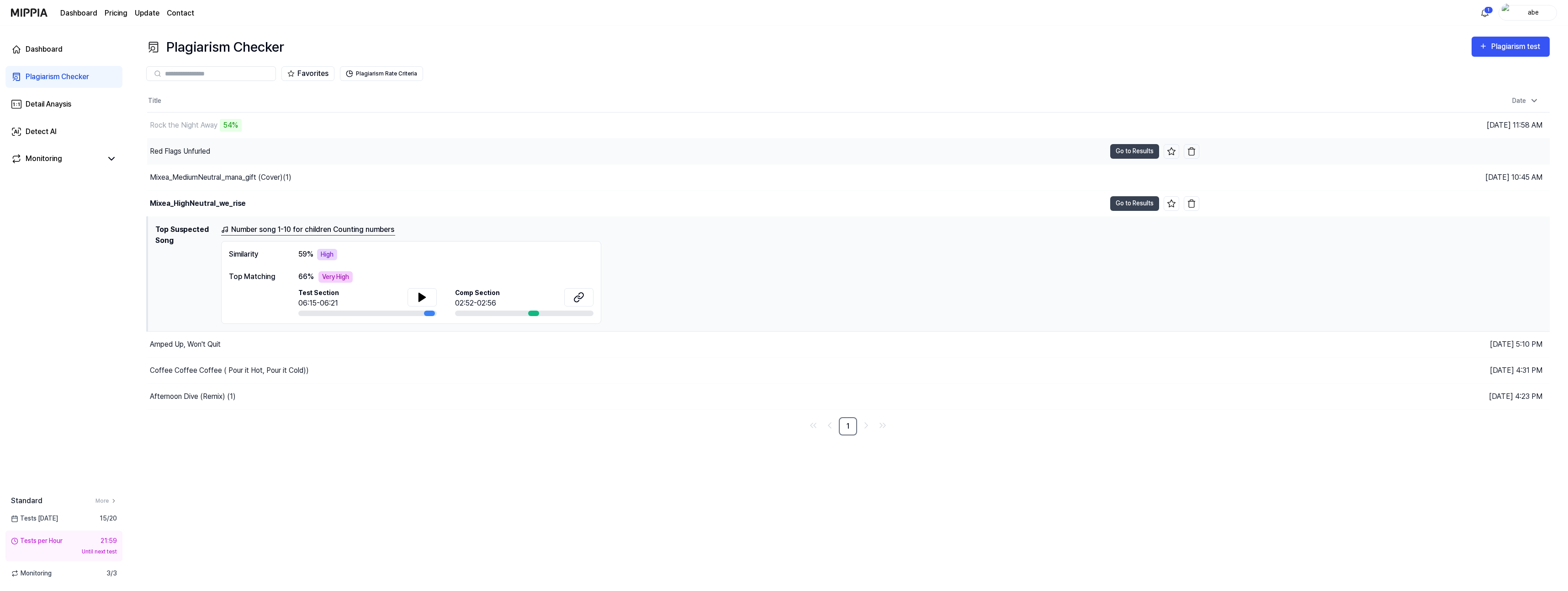
click at [591, 162] on div "Red Flags Unfurled" at bounding box center [626, 151] width 958 height 26
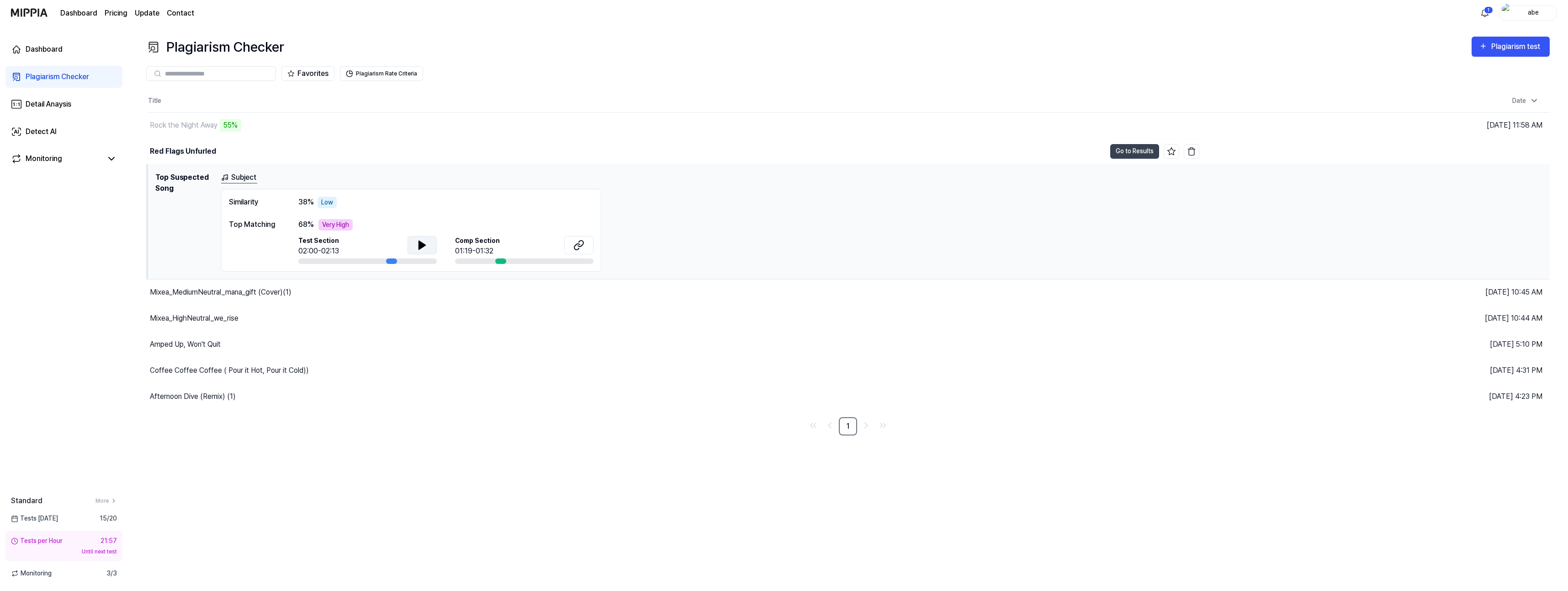
click at [424, 244] on icon at bounding box center [422, 245] width 6 height 8
click at [420, 242] on icon at bounding box center [420, 245] width 2 height 7
click at [577, 243] on icon at bounding box center [579, 245] width 11 height 11
click at [421, 243] on icon at bounding box center [422, 245] width 6 height 8
click at [428, 246] on button at bounding box center [422, 245] width 29 height 18
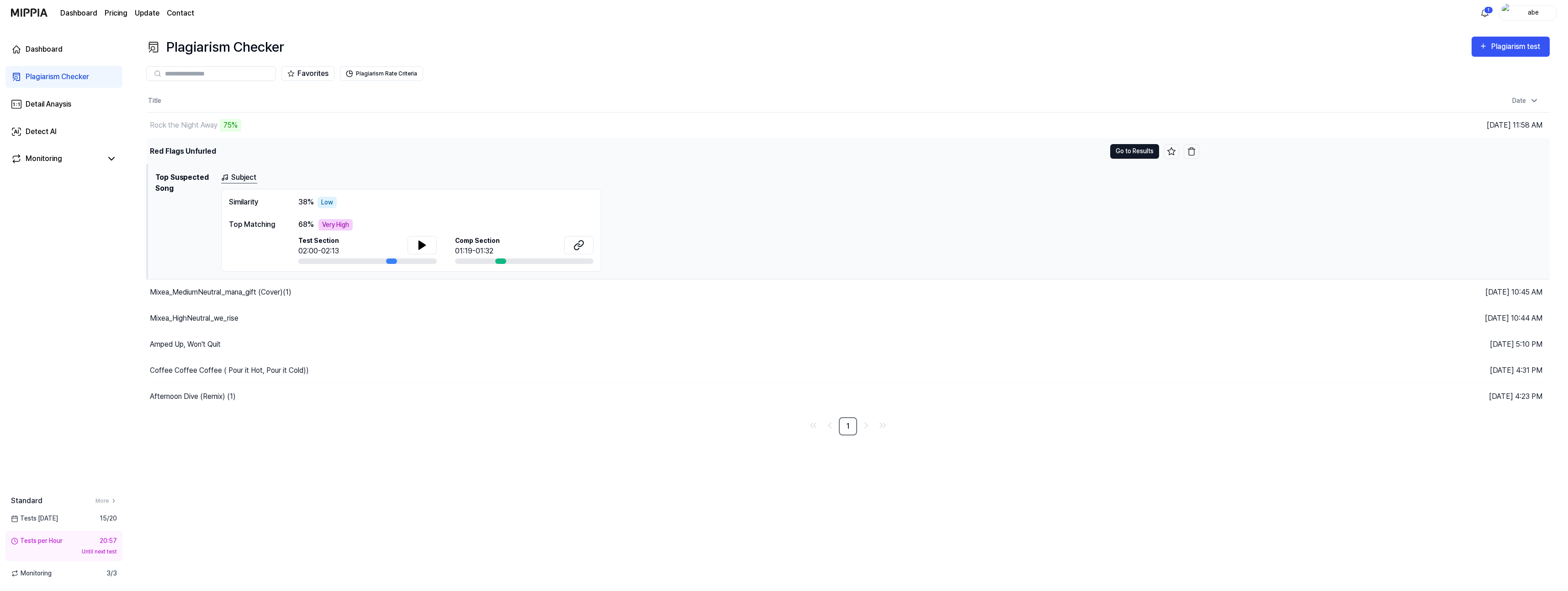
click at [1125, 149] on button "Go to Results" at bounding box center [1135, 151] width 49 height 14
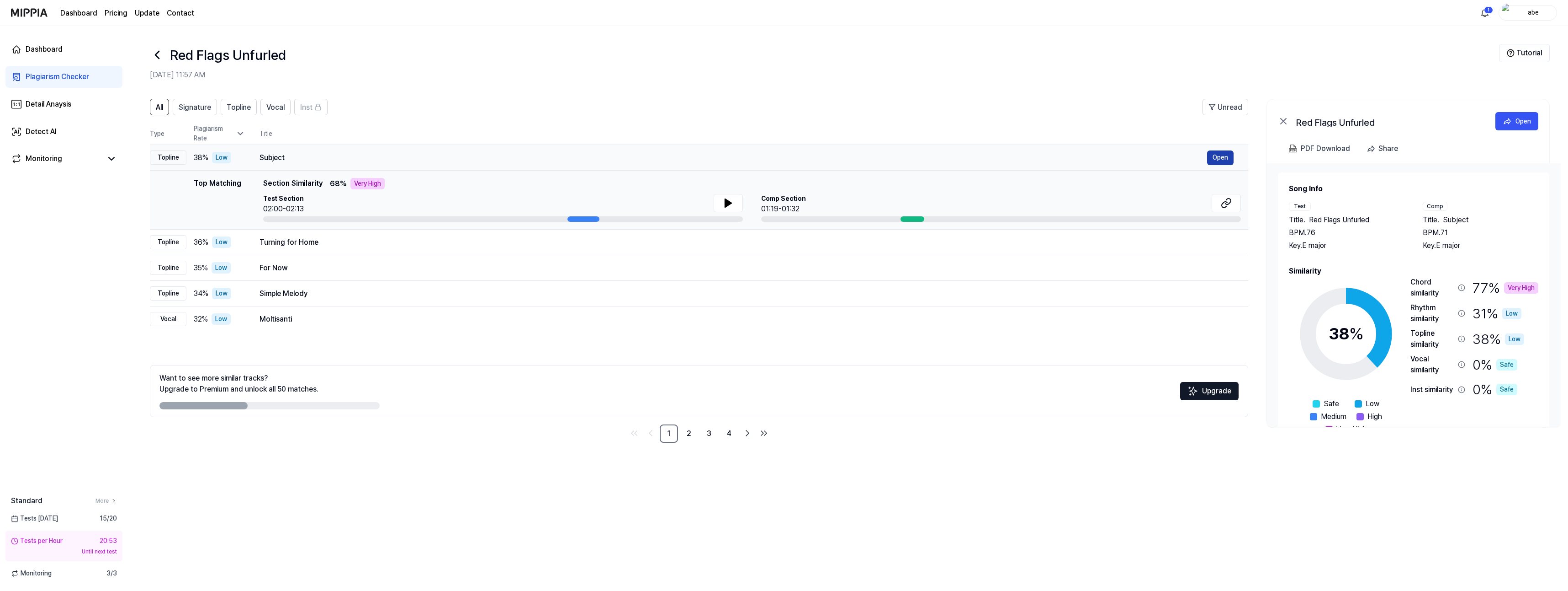
click at [1215, 159] on button "Open" at bounding box center [1220, 157] width 27 height 14
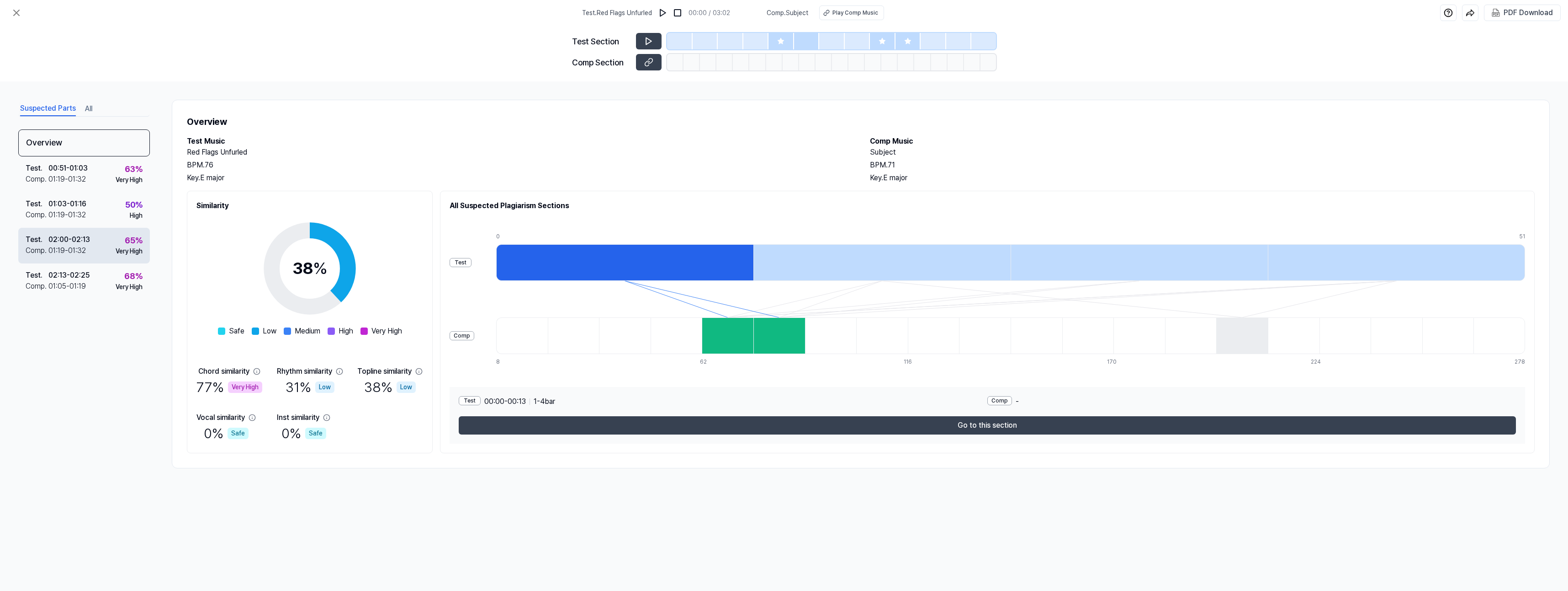
click at [95, 243] on div "Test . 02:00 - 02:13 Comp . 01:19 - 01:32 65 % Very High" at bounding box center [84, 245] width 131 height 35
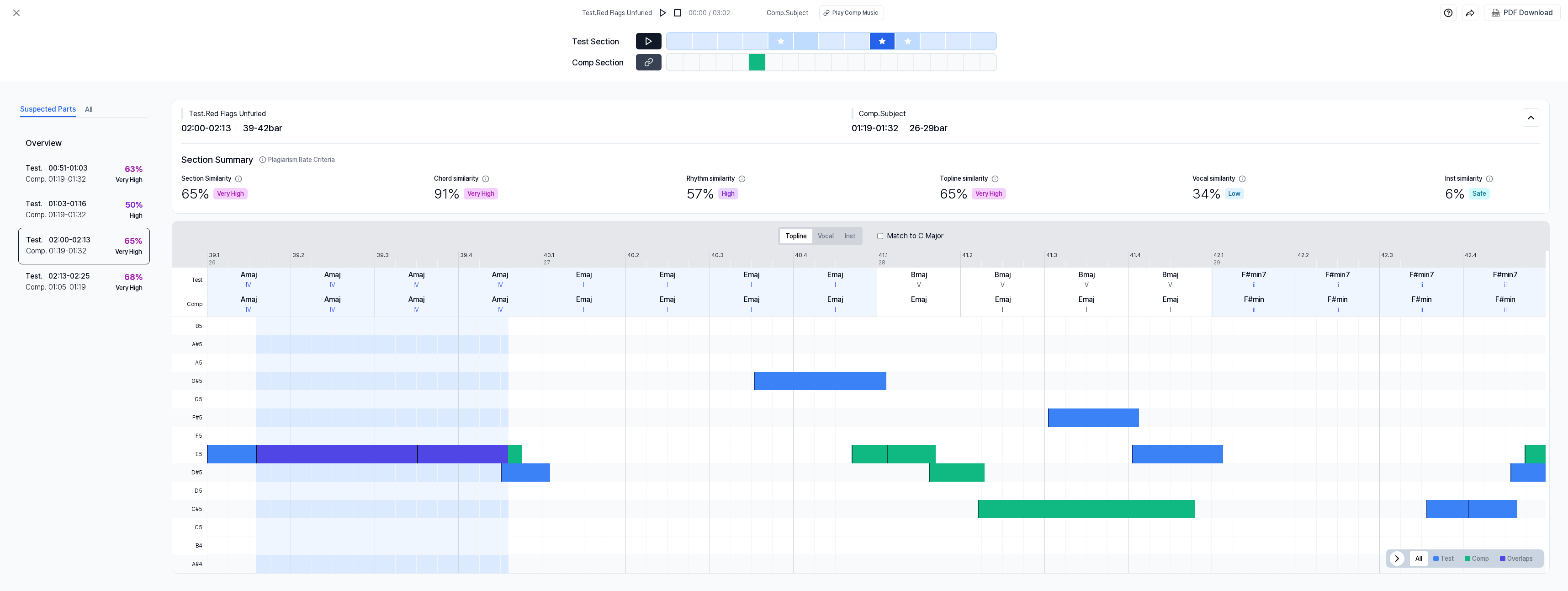
click at [646, 41] on icon at bounding box center [648, 41] width 9 height 9
click at [635, 37] on div "Test Section" at bounding box center [784, 41] width 424 height 16
click at [644, 39] on button at bounding box center [649, 41] width 26 height 16
click at [116, 284] on div "Very High" at bounding box center [129, 288] width 27 height 10
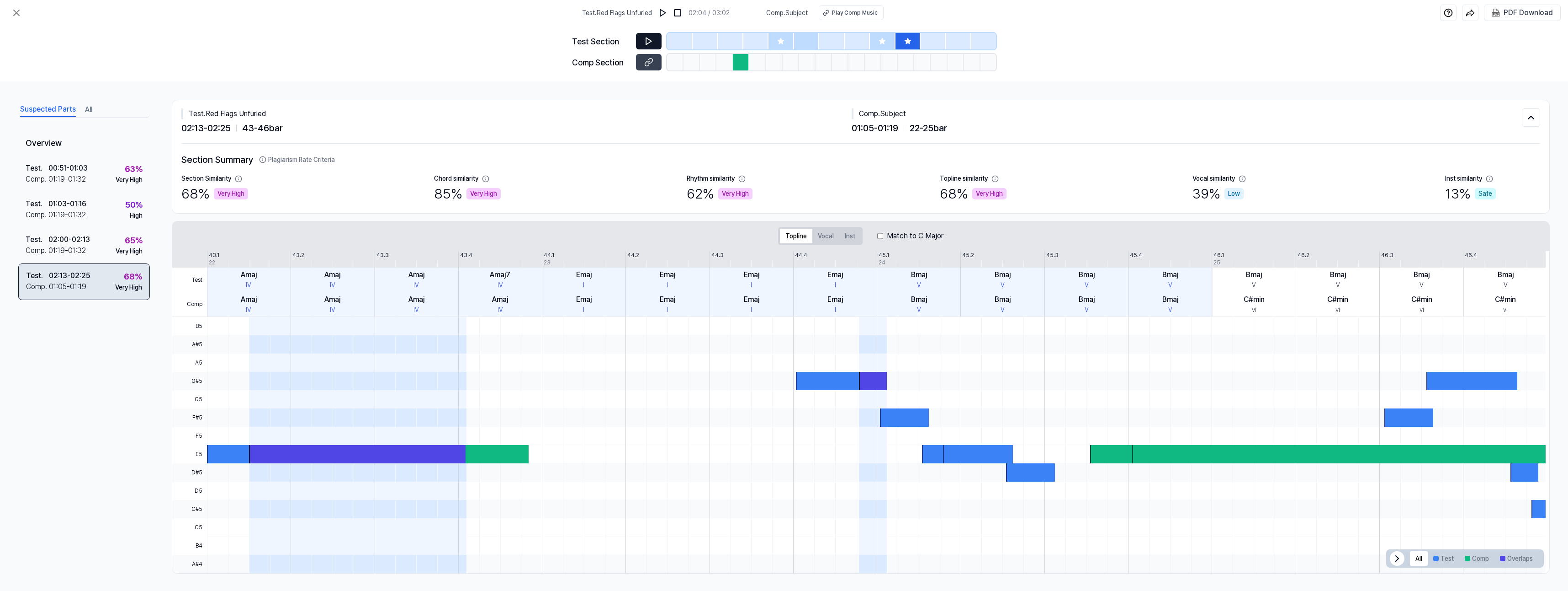
click at [92, 284] on div "Test . 02:13 - 02:25 Comp . 01:05 - 01:19 68 % Very High" at bounding box center [84, 282] width 131 height 37
click at [655, 39] on button at bounding box center [649, 41] width 26 height 16
click at [644, 65] on icon at bounding box center [648, 62] width 9 height 9
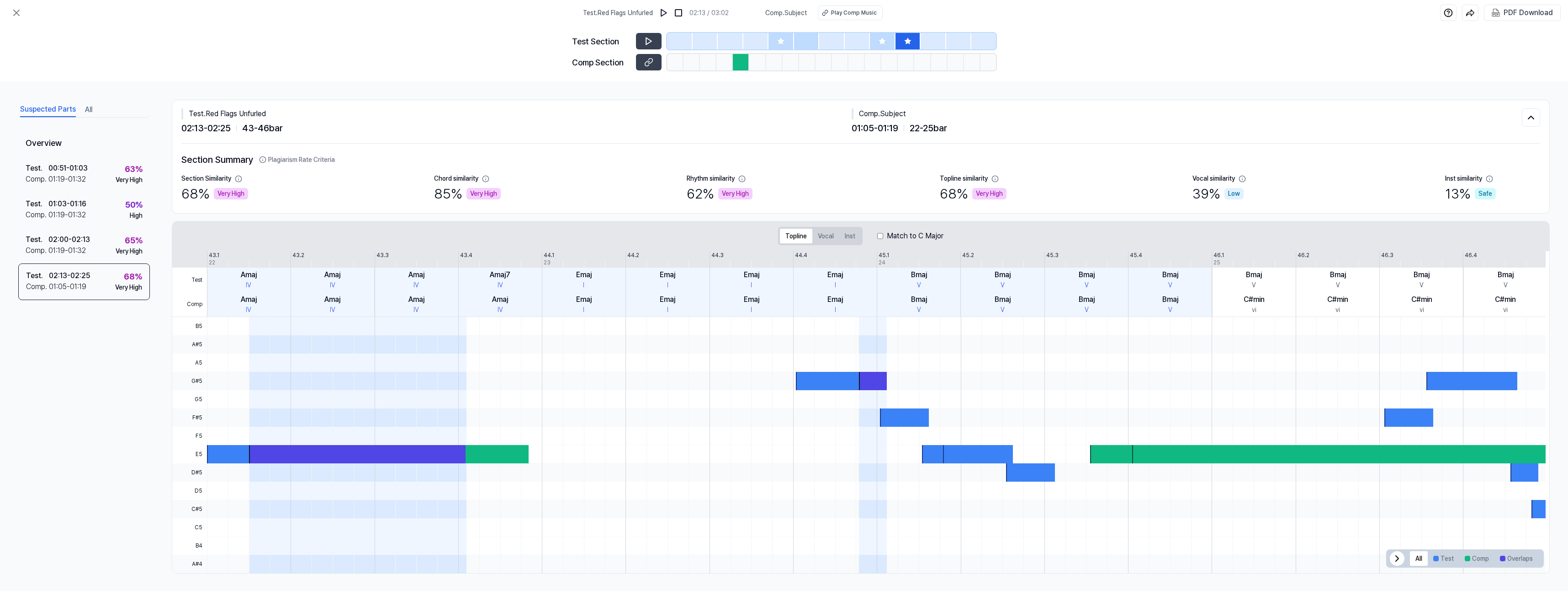
scroll to position [1, 0]
click at [88, 108] on button "All" at bounding box center [89, 108] width 7 height 14
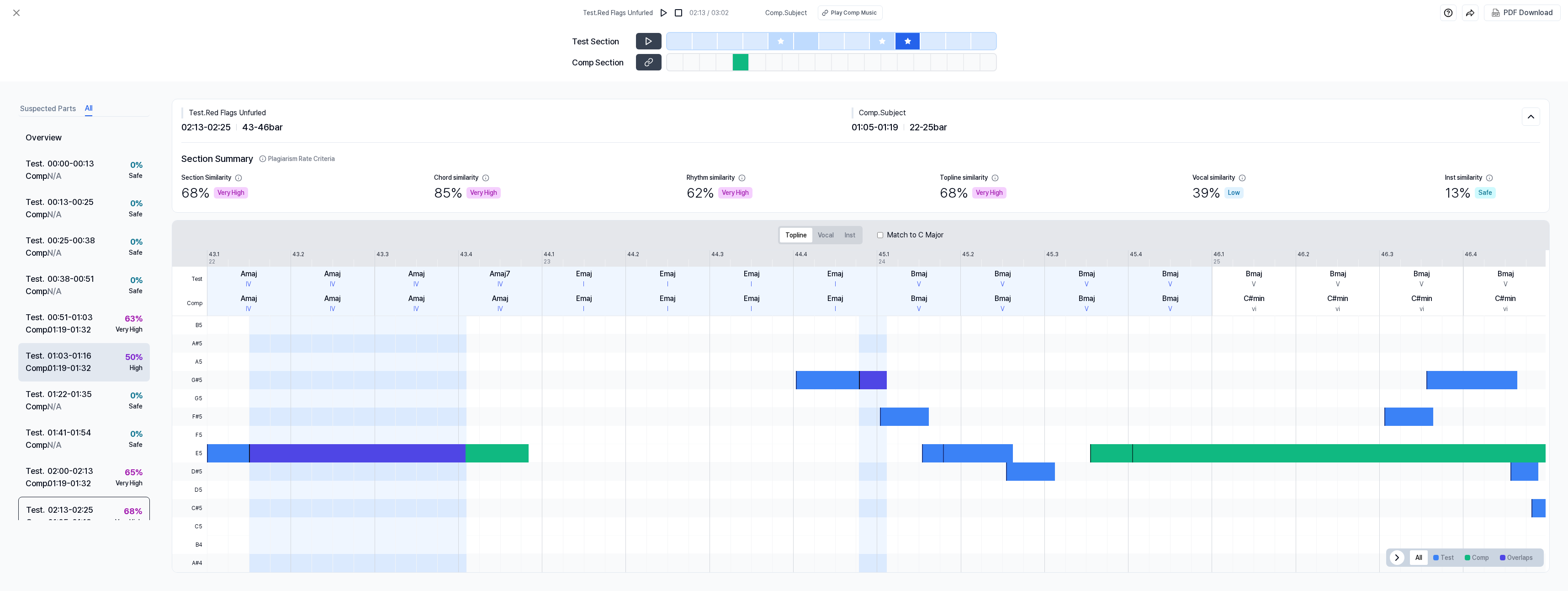
scroll to position [0, 0]
click at [17, 14] on icon at bounding box center [16, 13] width 11 height 11
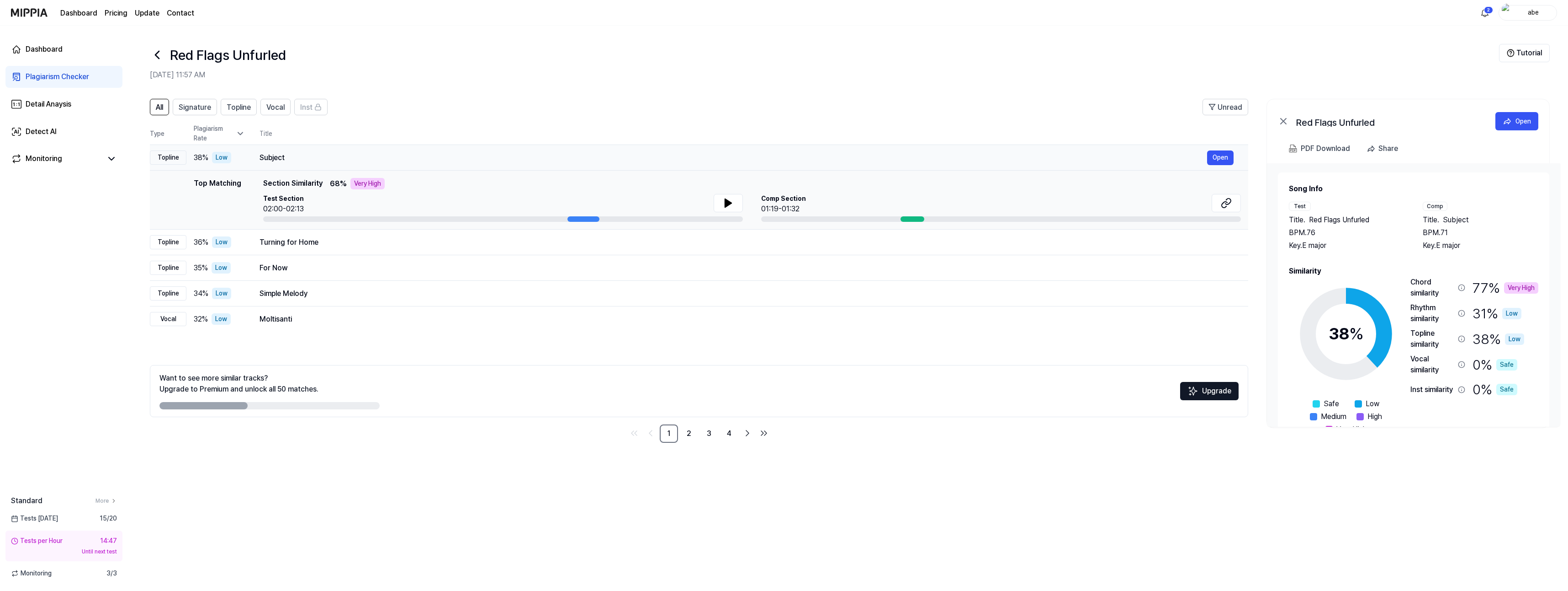
click at [469, 153] on div "Subject" at bounding box center [733, 157] width 947 height 11
click at [542, 67] on div "Red Flags Unfurled [DATE] 11:57 AM" at bounding box center [824, 62] width 1349 height 37
click at [361, 243] on div "Turning for Home" at bounding box center [733, 242] width 947 height 11
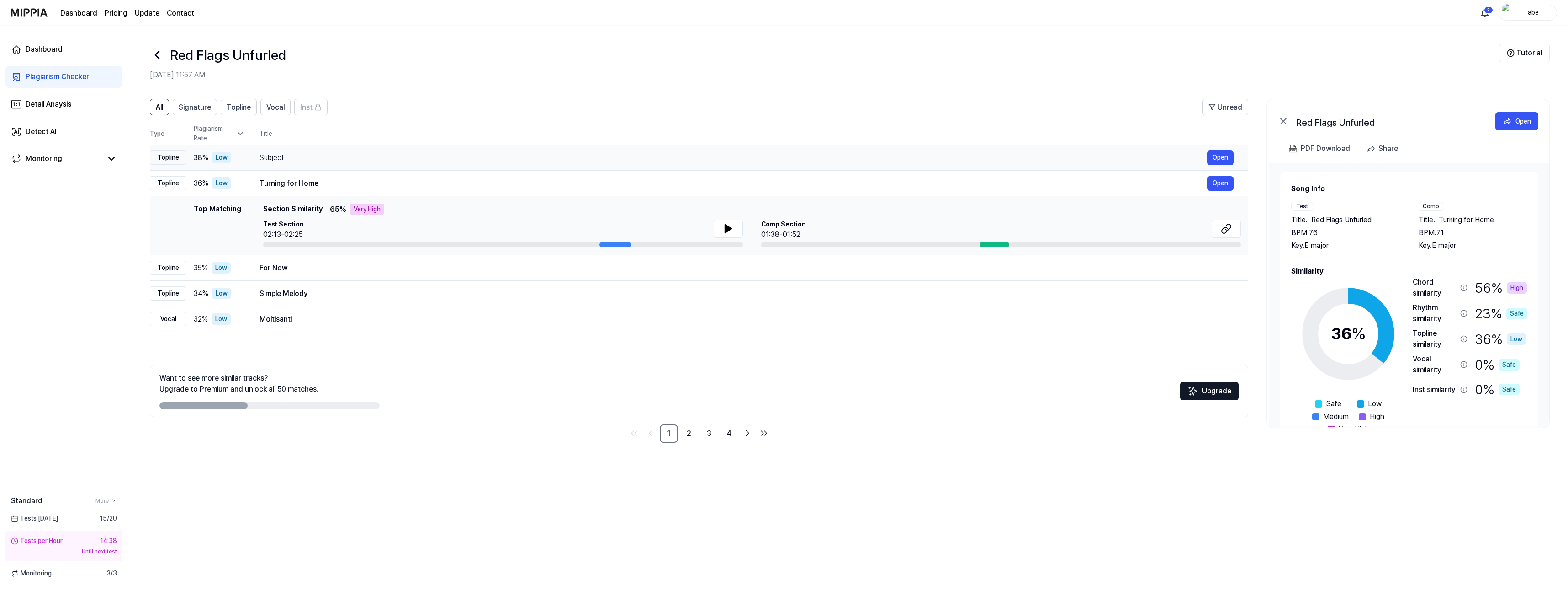
click at [406, 153] on div "Subject" at bounding box center [733, 157] width 947 height 11
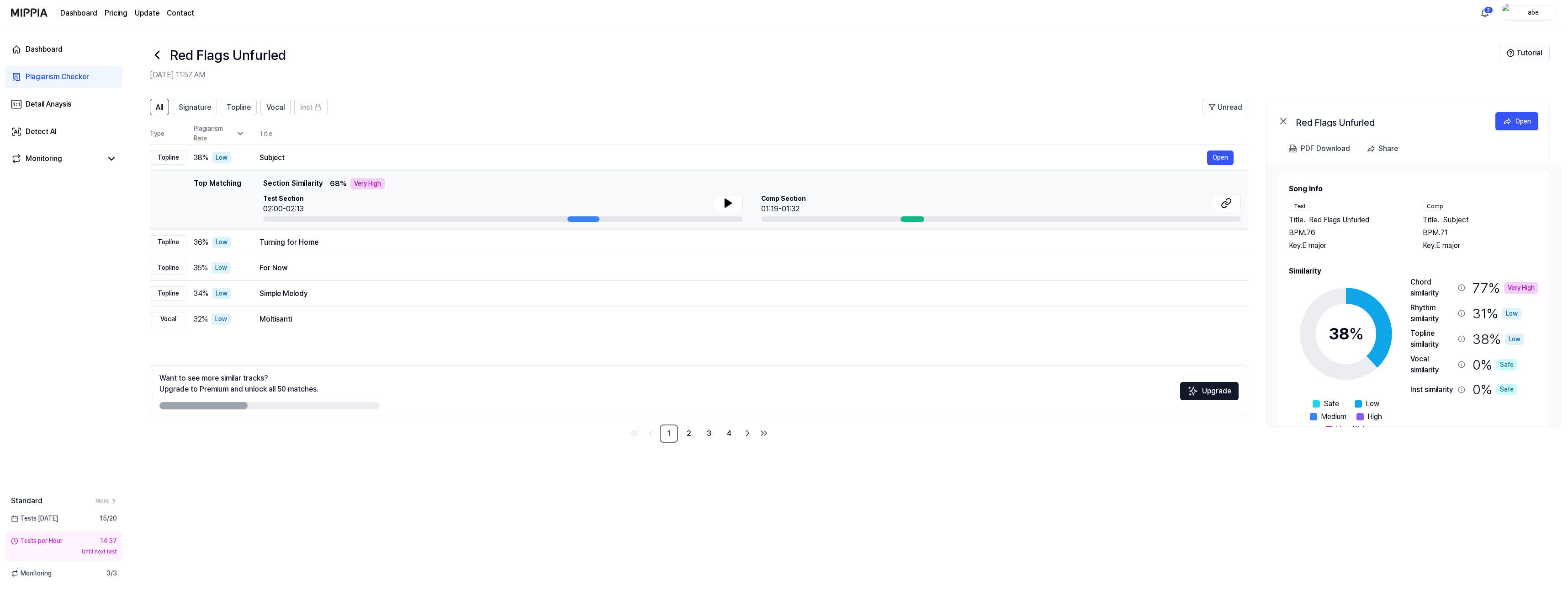
click at [161, 55] on icon at bounding box center [157, 55] width 14 height 14
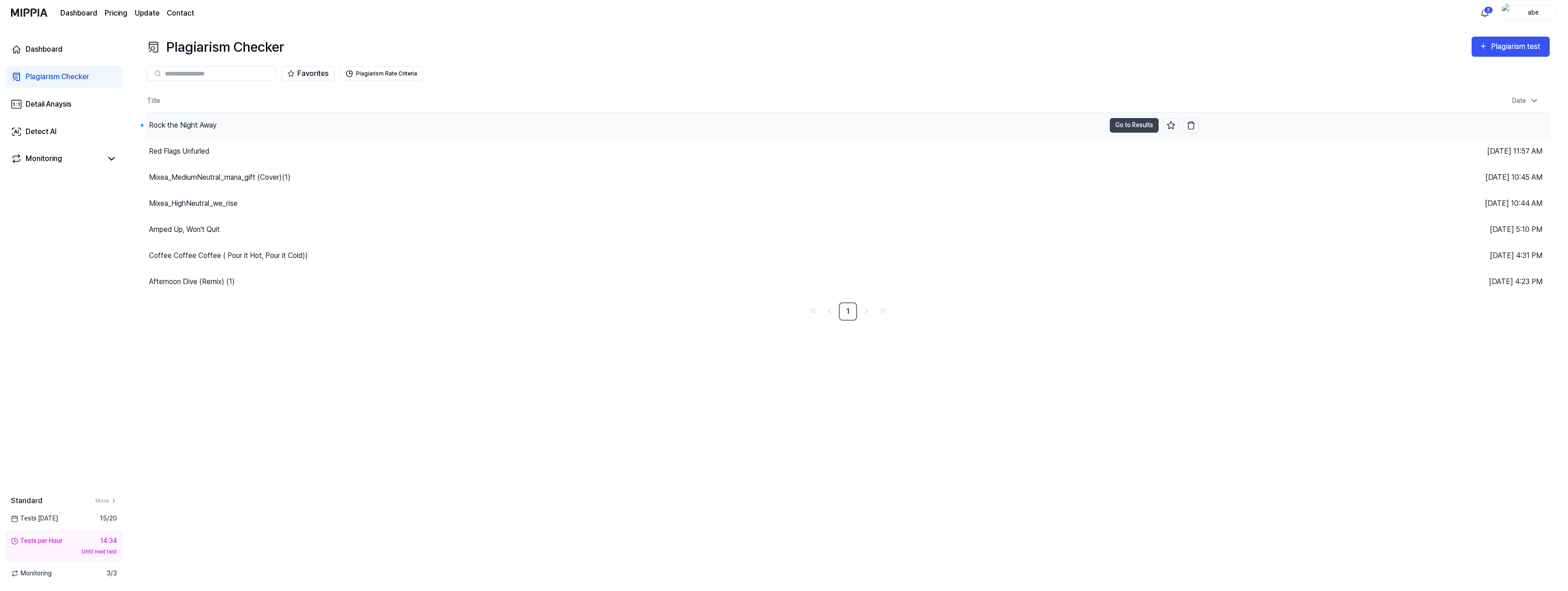
click at [247, 127] on div "Rock the Night Away" at bounding box center [626, 125] width 959 height 26
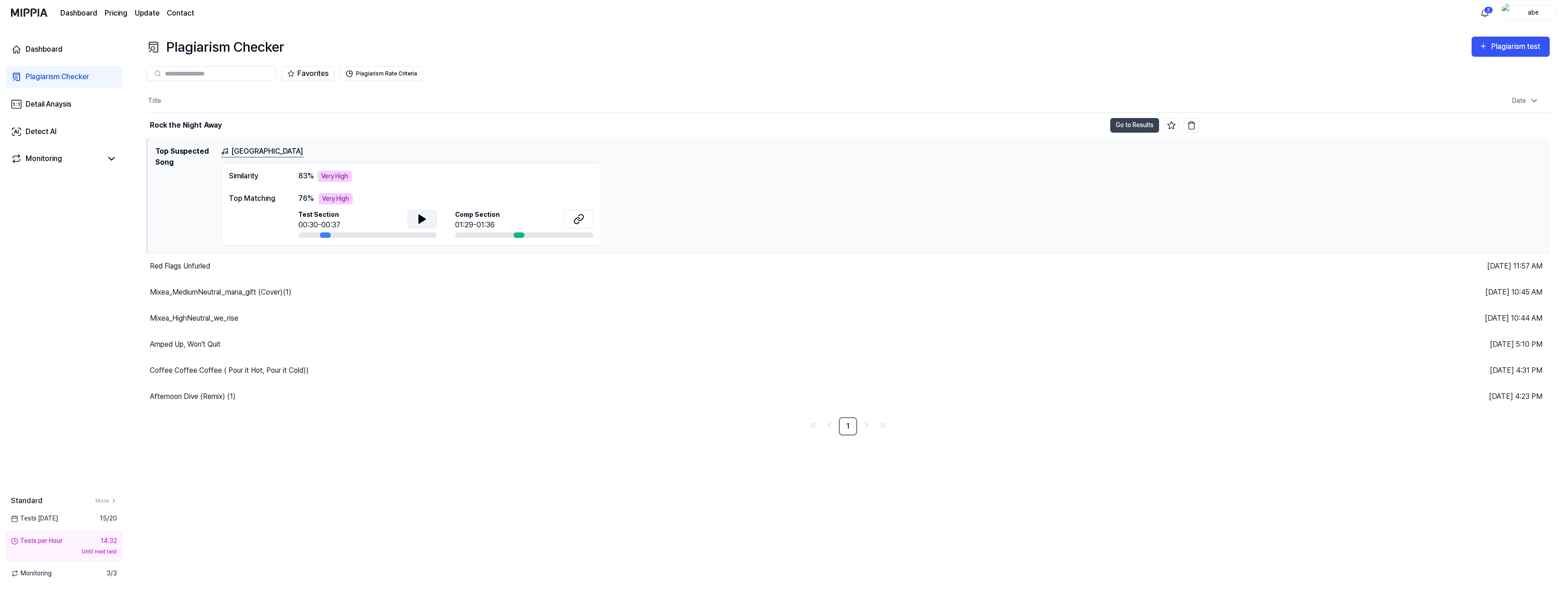
click at [424, 217] on icon at bounding box center [422, 219] width 6 height 8
click at [418, 217] on icon at bounding box center [422, 219] width 11 height 11
click at [579, 217] on icon at bounding box center [577, 220] width 5 height 6
click at [1129, 130] on button "Go to Results" at bounding box center [1135, 125] width 49 height 14
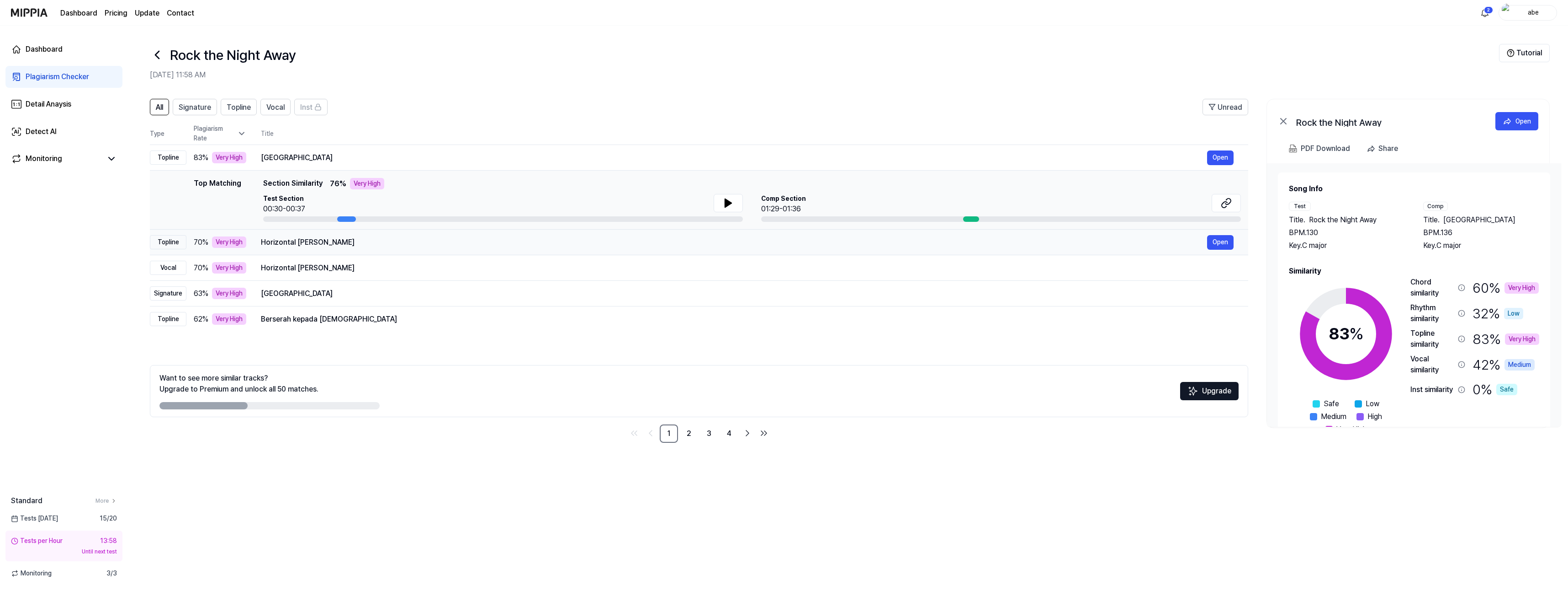
click at [505, 241] on div "Horizontal [PERSON_NAME]" at bounding box center [734, 242] width 946 height 11
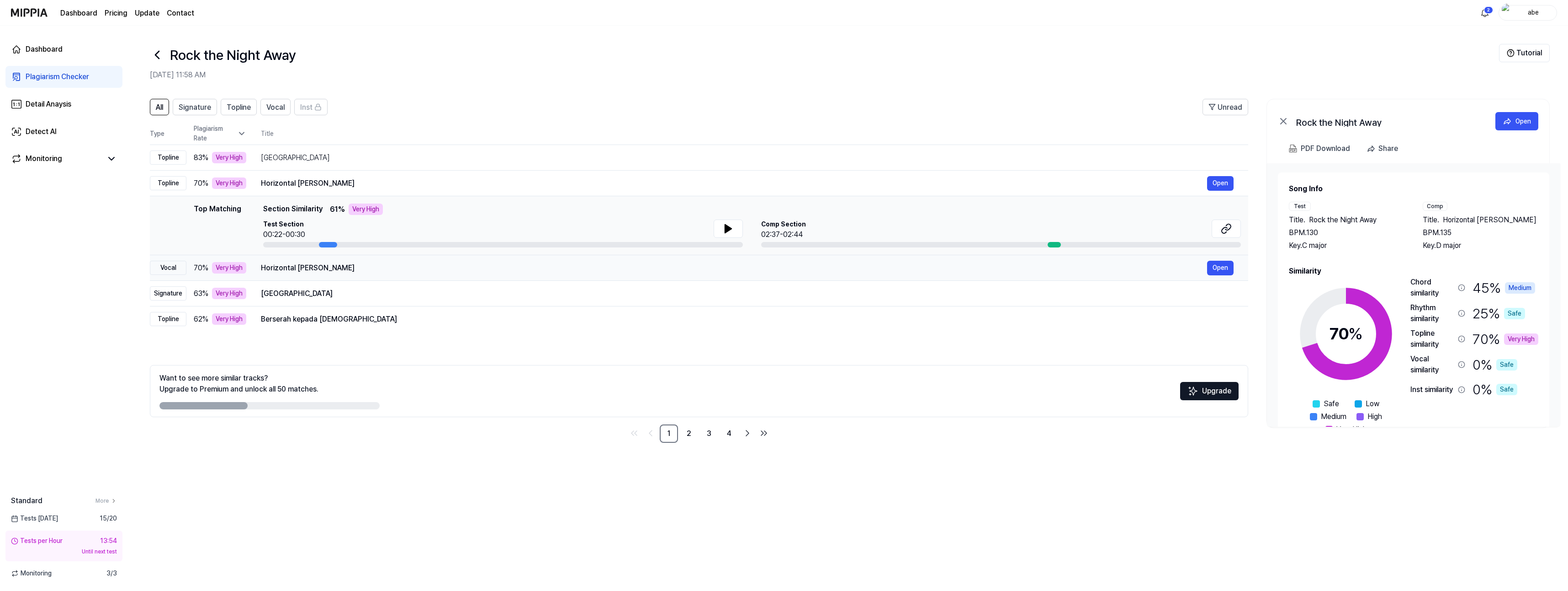
click at [518, 265] on div "Horizontal [PERSON_NAME]" at bounding box center [734, 268] width 946 height 11
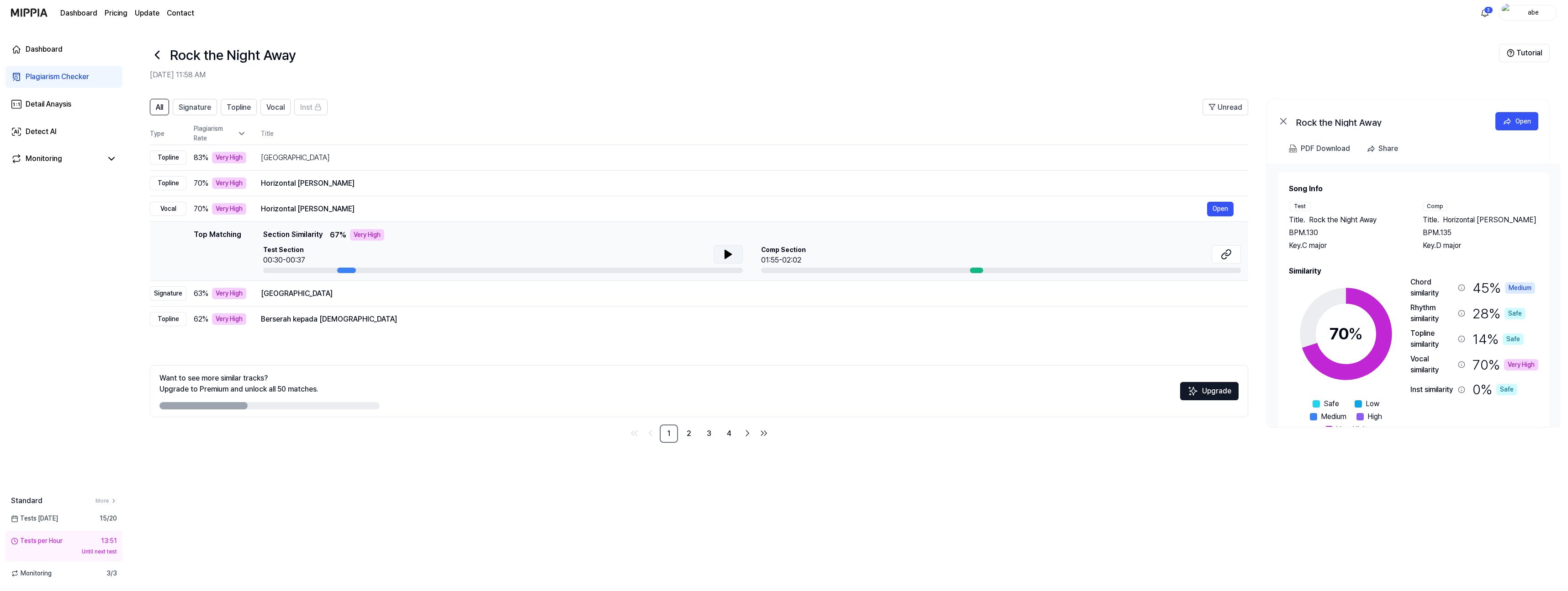
click at [730, 257] on icon at bounding box center [728, 254] width 11 height 11
click at [731, 257] on icon at bounding box center [728, 254] width 11 height 11
click at [1232, 255] on icon at bounding box center [1226, 254] width 11 height 11
click at [392, 297] on div "[GEOGRAPHIC_DATA]" at bounding box center [734, 294] width 946 height 11
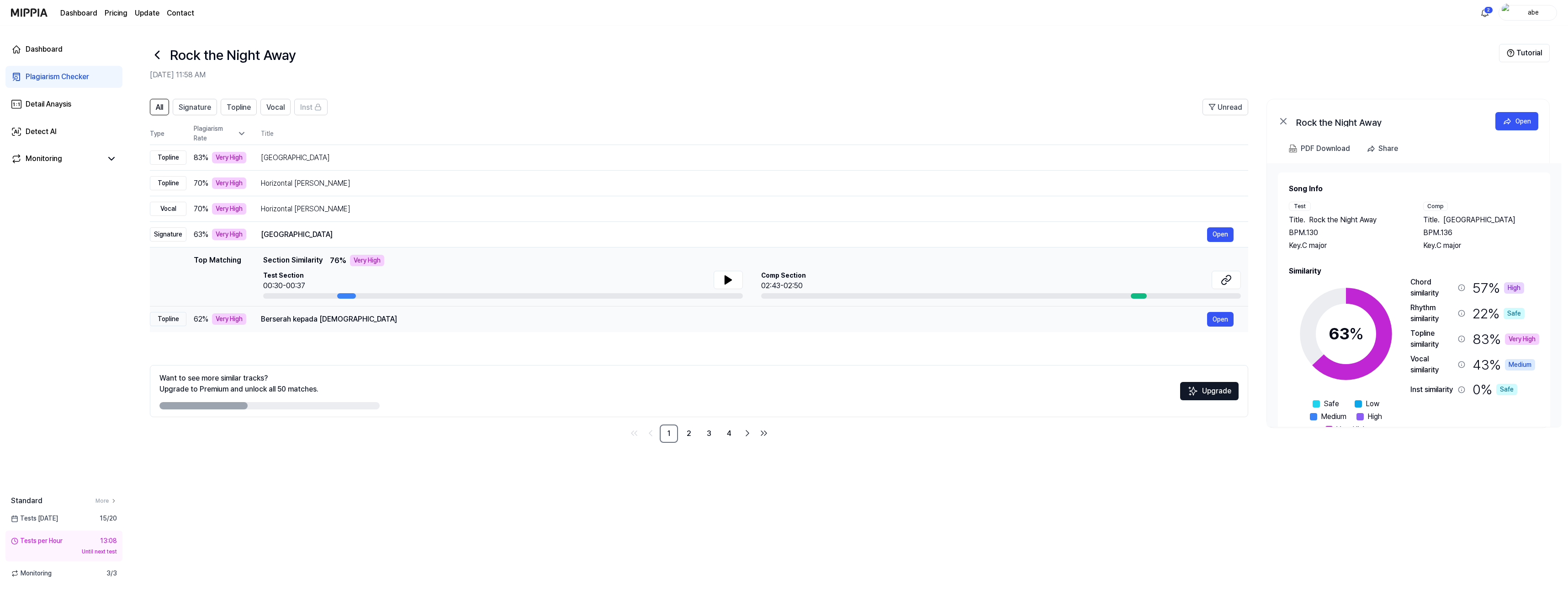
click at [438, 321] on div "Berserah kepada [DEMOGRAPHIC_DATA]" at bounding box center [734, 319] width 946 height 11
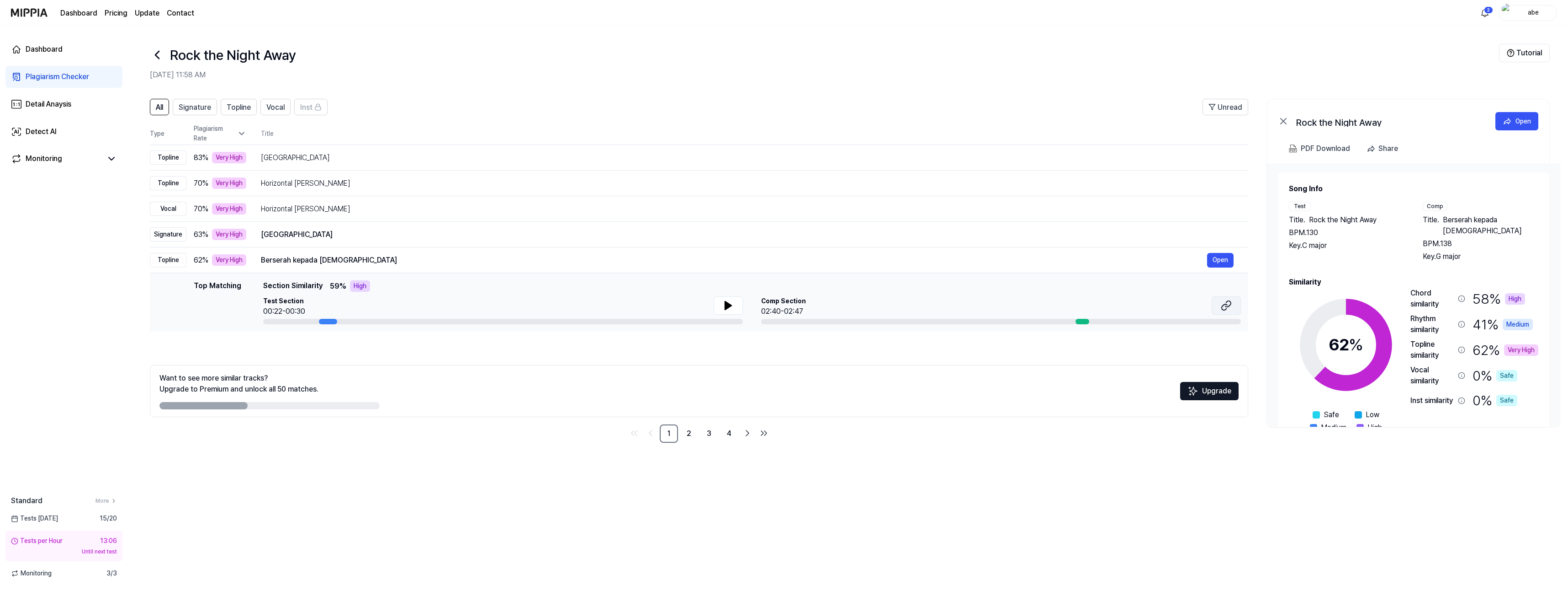
click at [1222, 305] on icon at bounding box center [1226, 305] width 11 height 11
click at [732, 299] on button at bounding box center [728, 305] width 29 height 18
click at [733, 303] on icon at bounding box center [728, 305] width 11 height 11
click at [406, 162] on div "[GEOGRAPHIC_DATA]" at bounding box center [734, 157] width 946 height 11
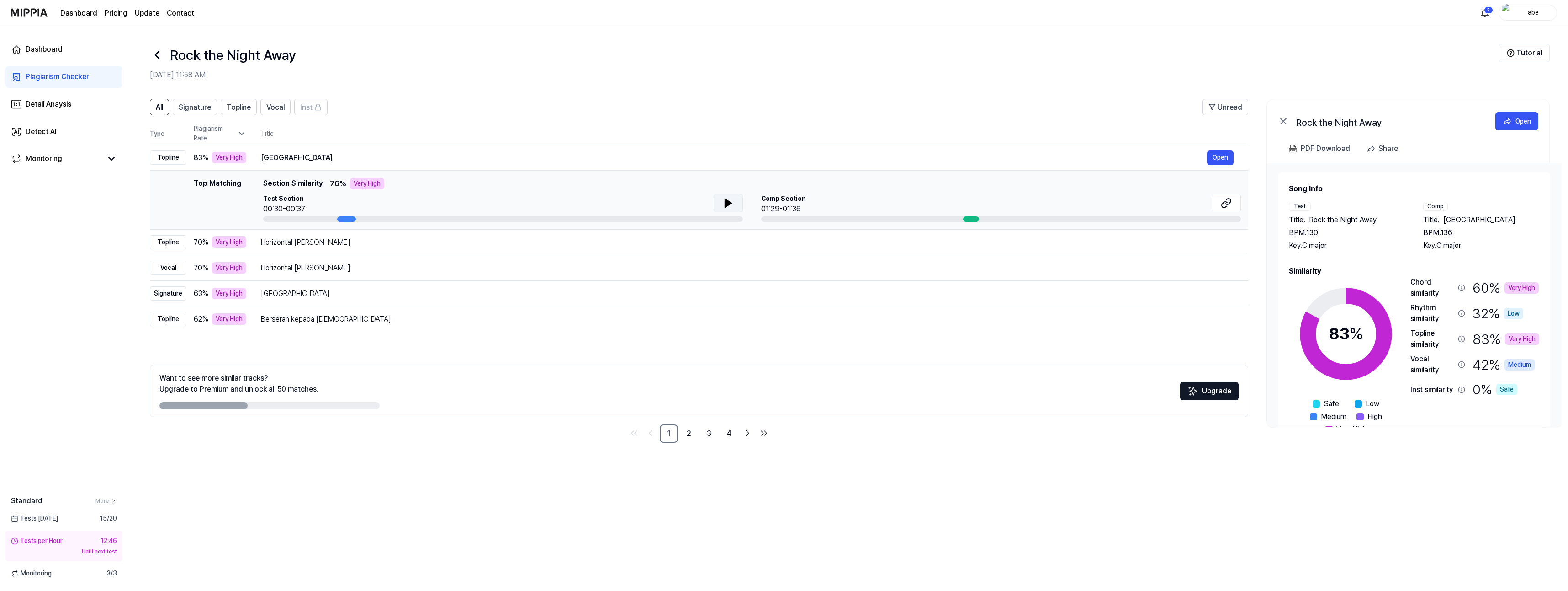
click at [732, 206] on icon at bounding box center [728, 203] width 11 height 11
click at [732, 205] on icon at bounding box center [728, 203] width 11 height 11
click at [200, 111] on span "Signature" at bounding box center [195, 108] width 33 height 11
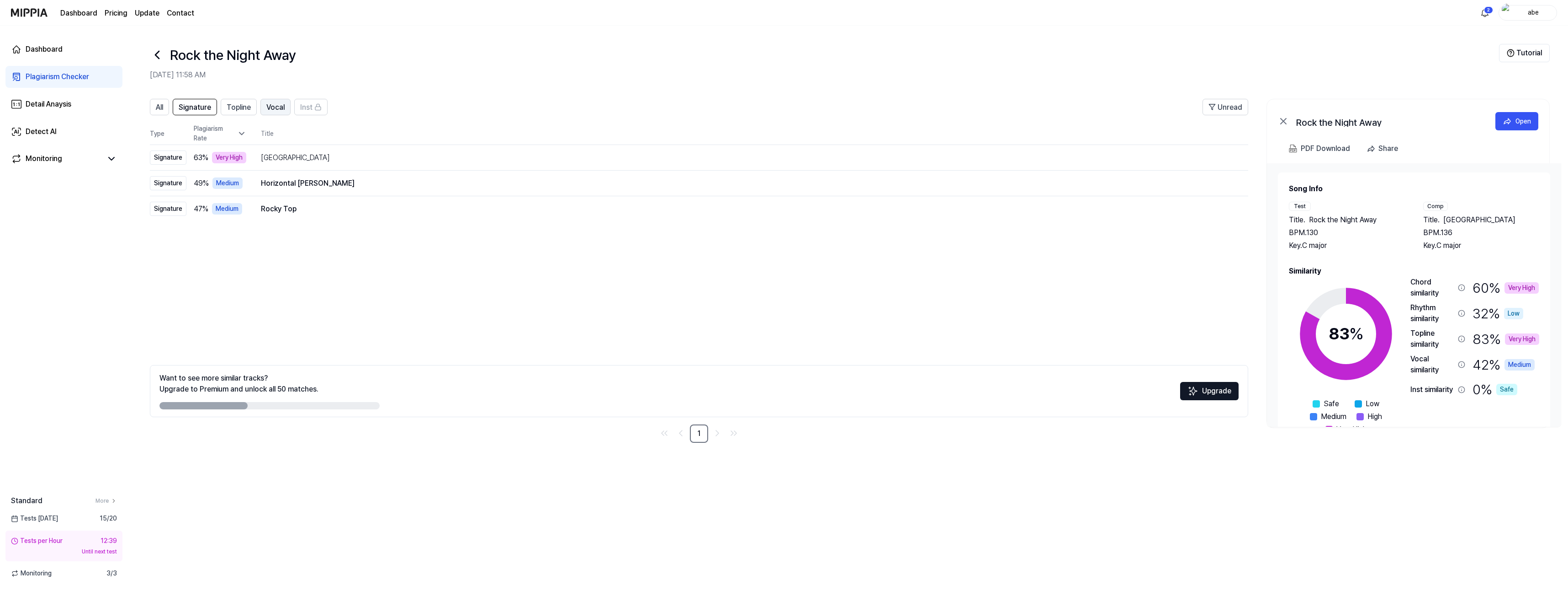
click at [267, 107] on span "Vocal" at bounding box center [275, 108] width 18 height 11
click at [159, 110] on span "All" at bounding box center [159, 108] width 7 height 11
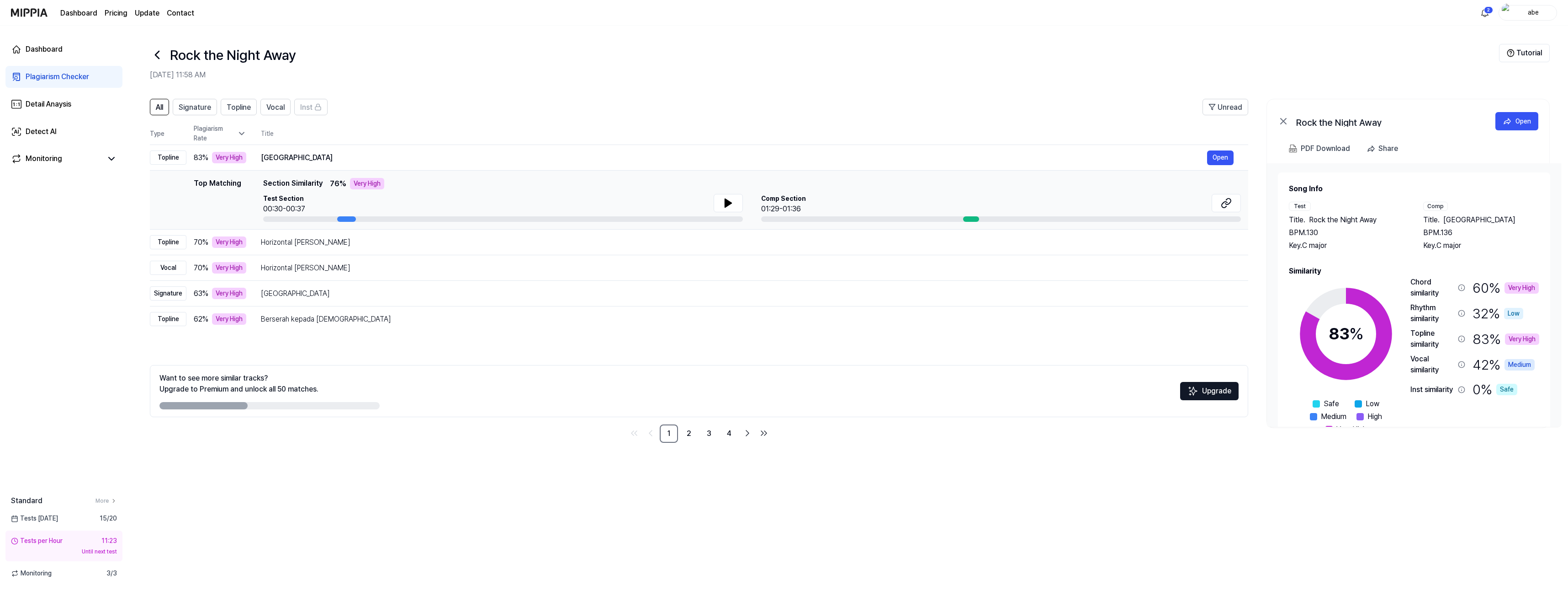
click at [60, 77] on div "Plagiarism Checker" at bounding box center [57, 77] width 63 height 11
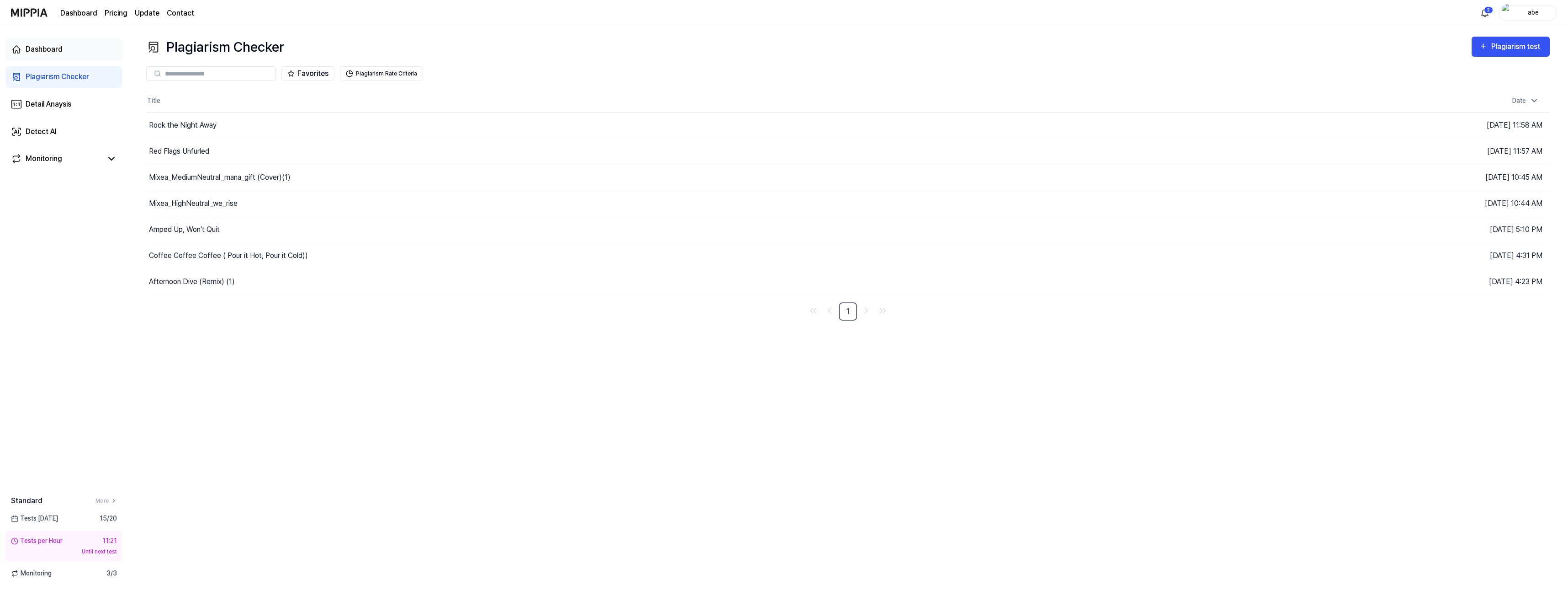
click at [49, 51] on div "Dashboard" at bounding box center [44, 49] width 37 height 11
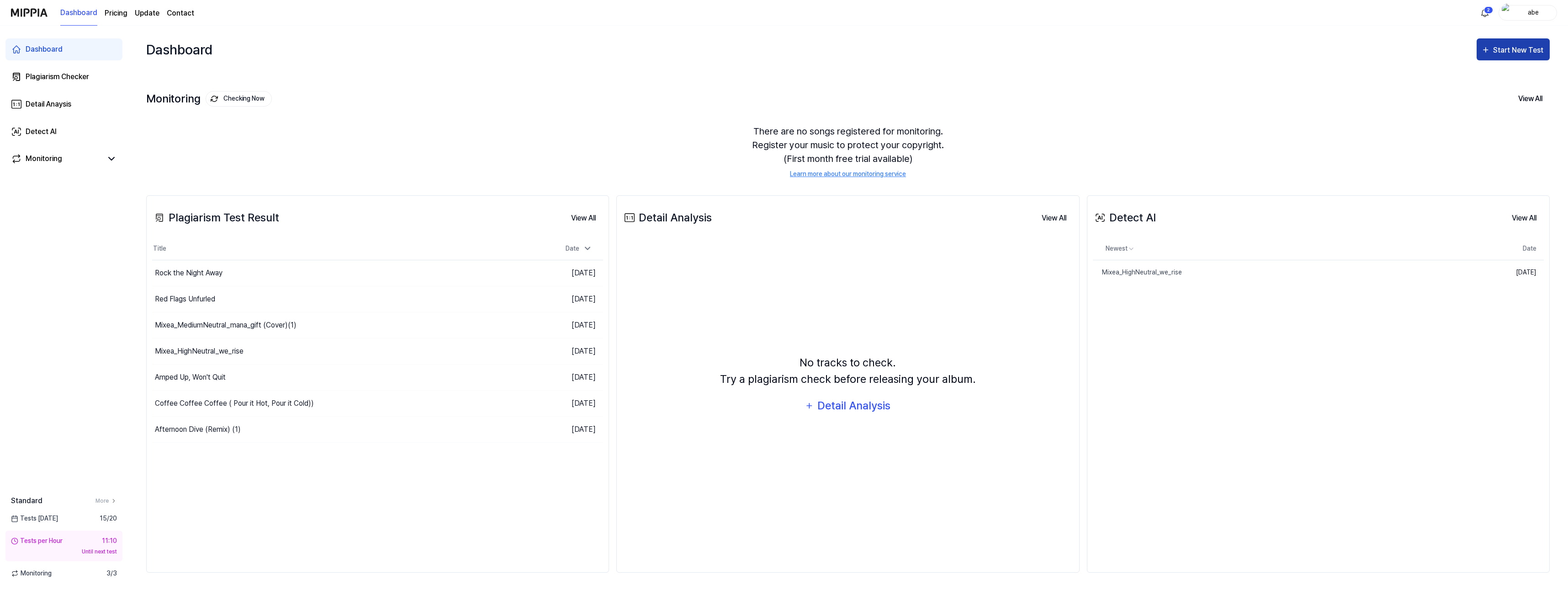
click at [1499, 53] on div "Start New Test" at bounding box center [1519, 50] width 52 height 12
click at [1490, 124] on div "Detect AI" at bounding box center [1502, 121] width 80 height 12
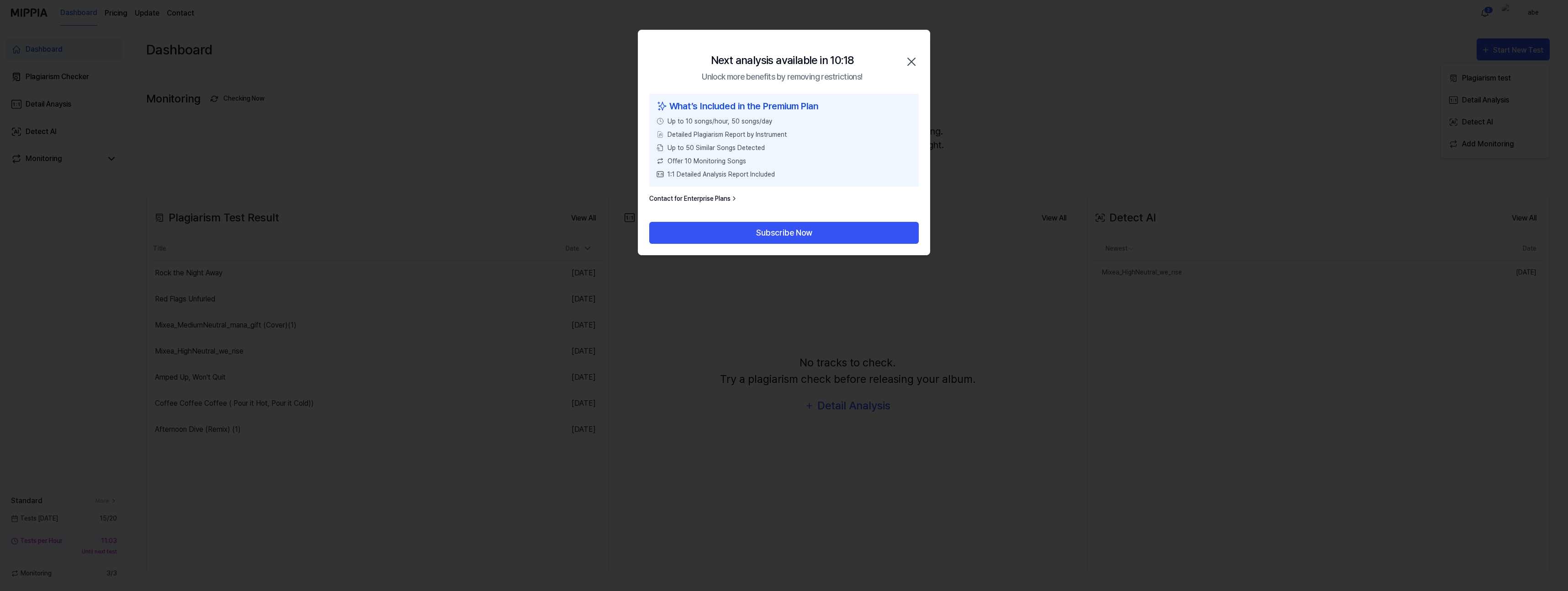
click at [917, 55] on icon "button" at bounding box center [911, 61] width 14 height 14
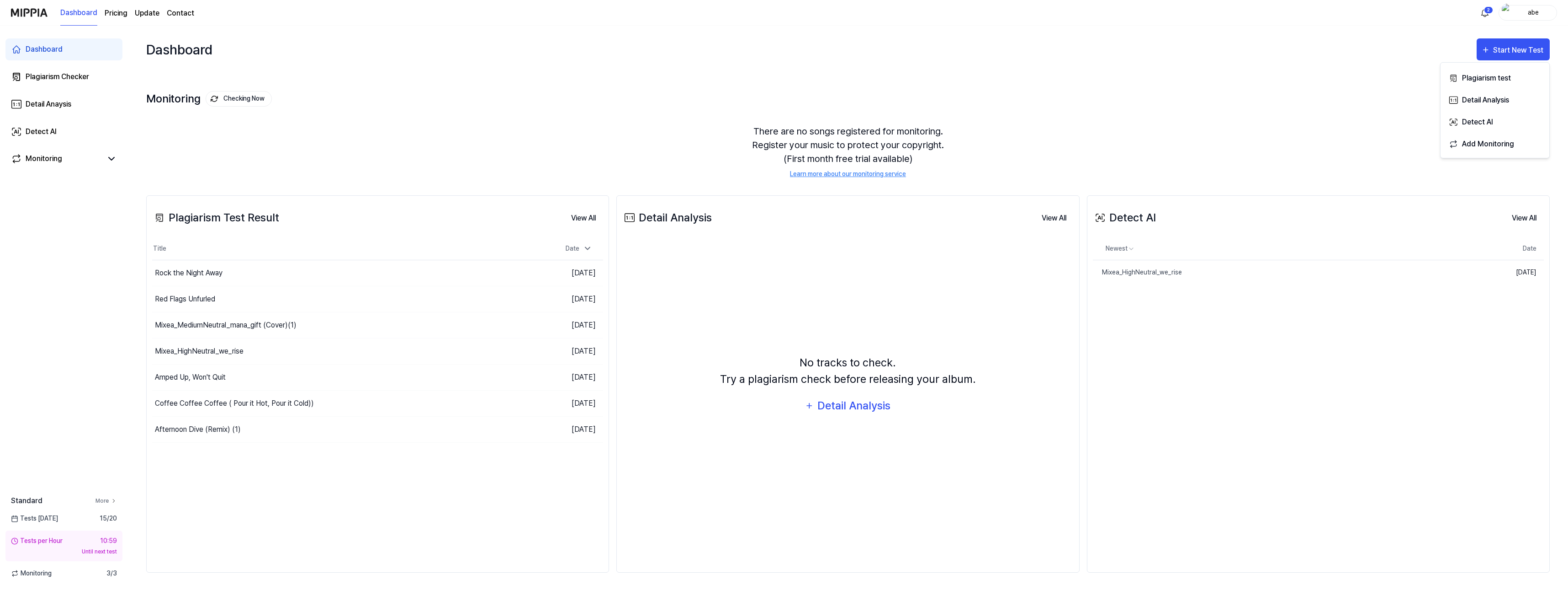
click at [104, 501] on link "More" at bounding box center [106, 500] width 22 height 8
click at [52, 106] on div "Detail Anaysis" at bounding box center [48, 104] width 46 height 11
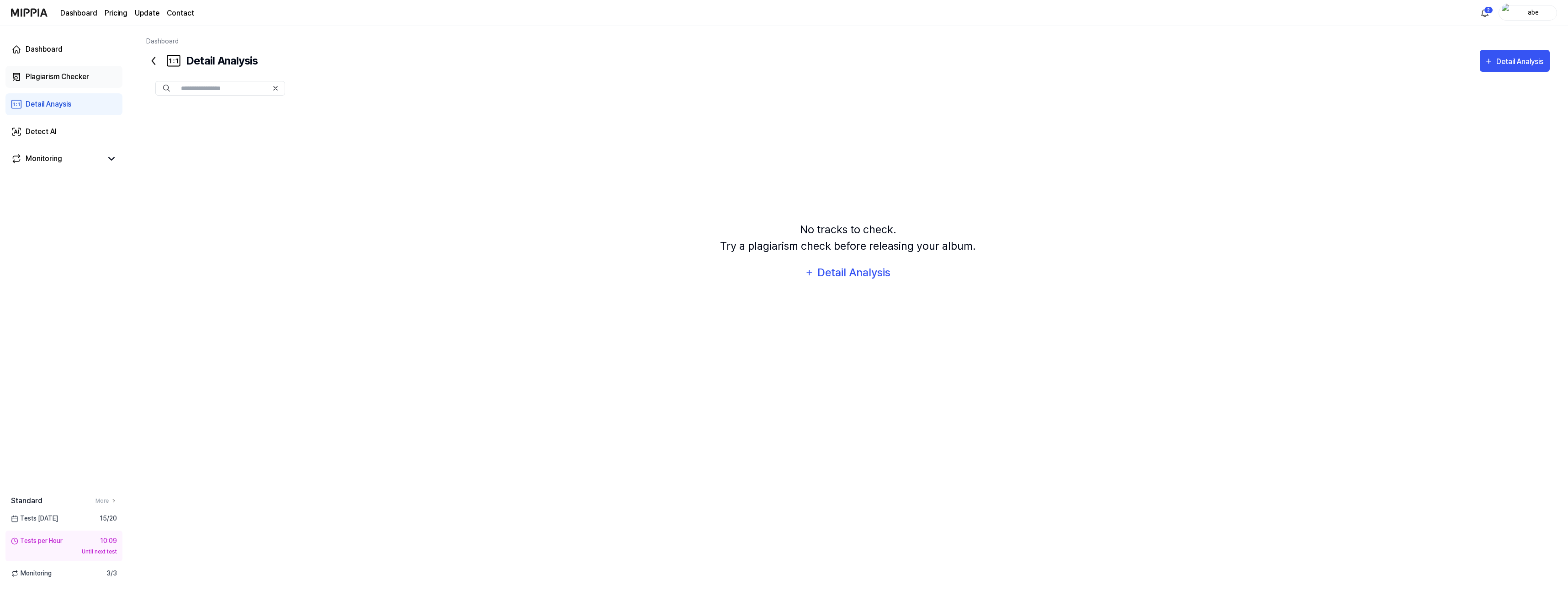
click at [50, 75] on div "Plagiarism Checker" at bounding box center [57, 77] width 63 height 11
